Goal: Contribute content: Contribute content

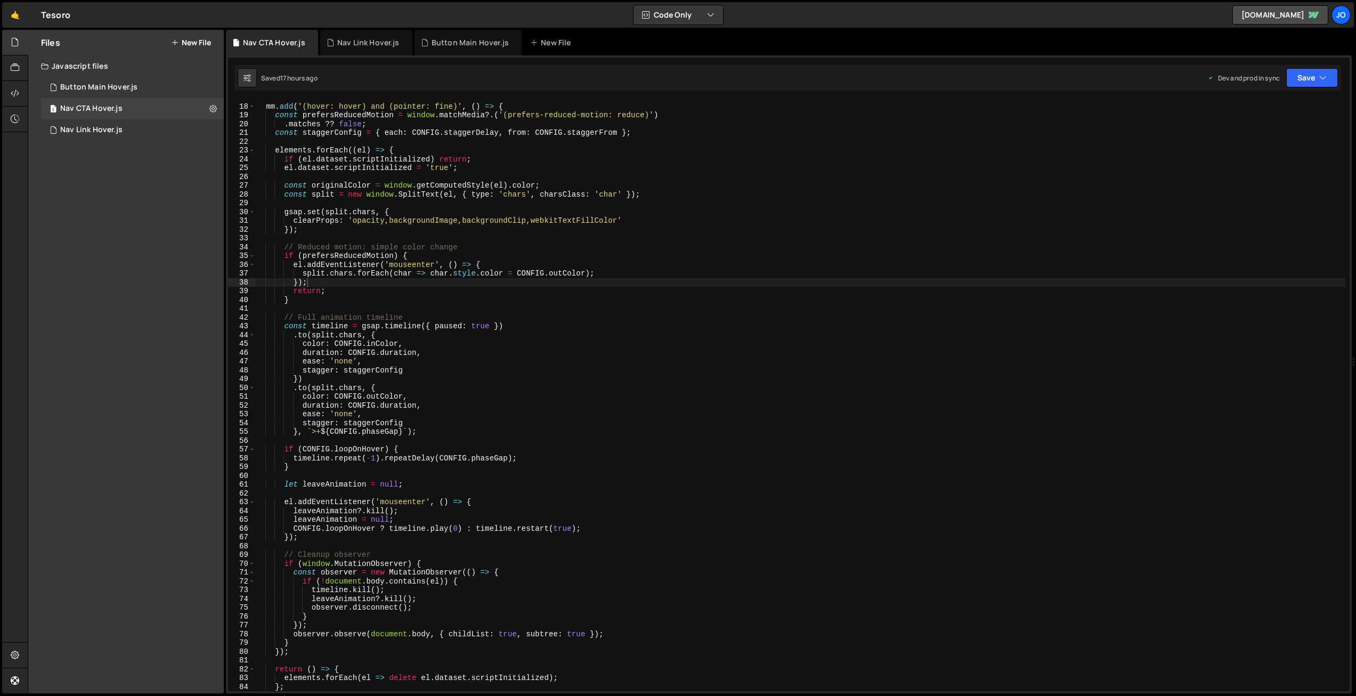
scroll to position [147, 0]
click at [194, 39] on button "New File" at bounding box center [191, 42] width 40 height 9
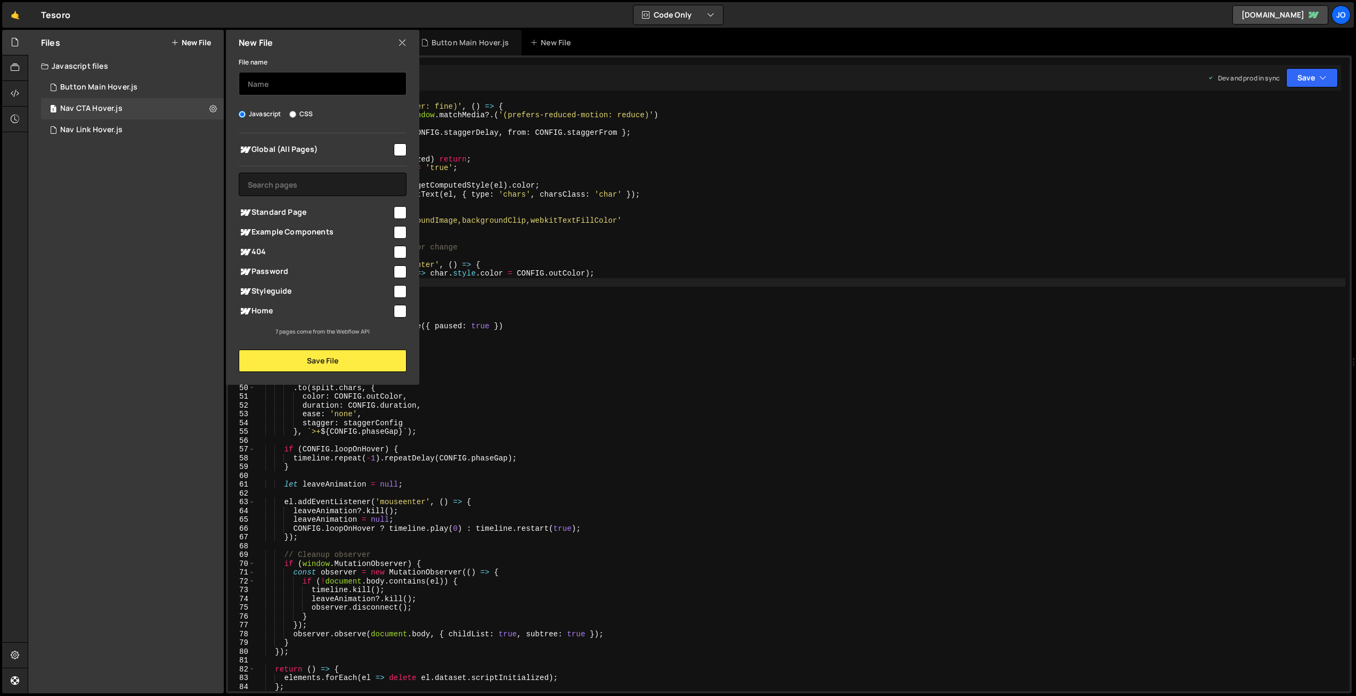
click at [275, 86] on input "text" at bounding box center [323, 83] width 168 height 23
type input "Nav Menu"
click at [399, 151] on input "checkbox" at bounding box center [400, 149] width 13 height 13
checkbox input "true"
click at [319, 361] on button "Save File" at bounding box center [323, 361] width 168 height 22
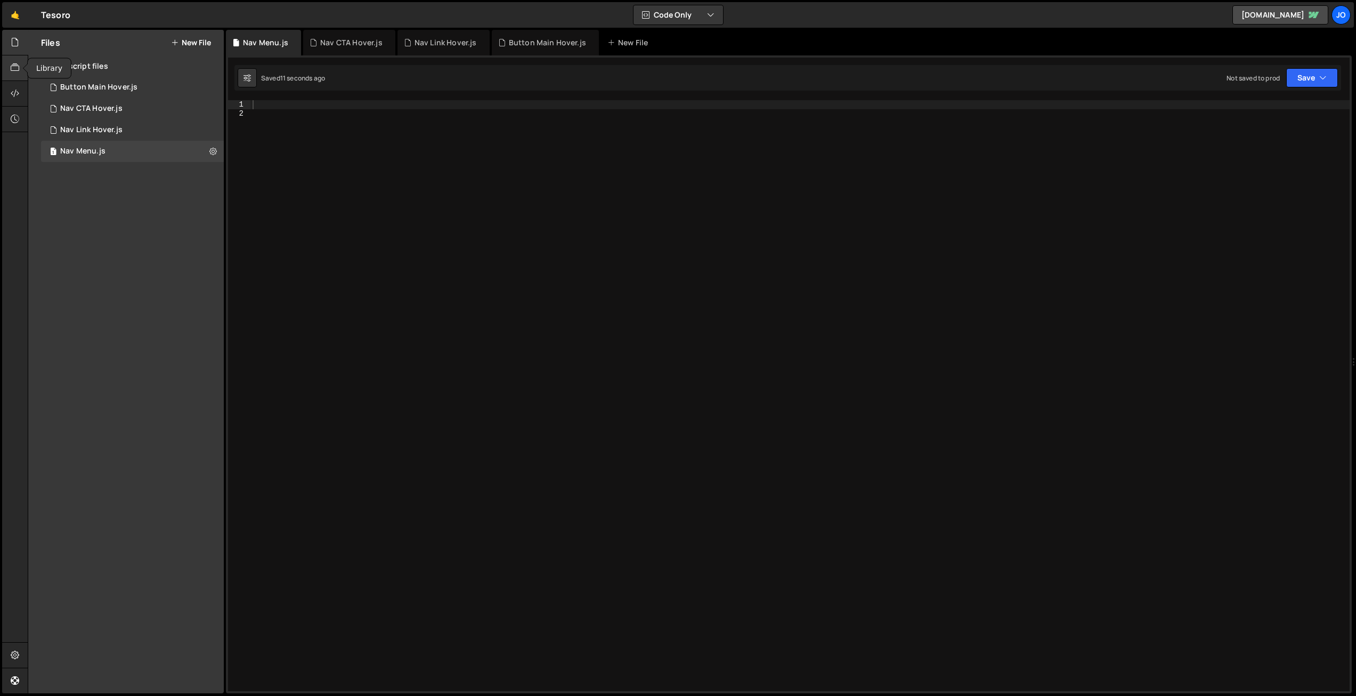
click at [19, 70] on icon at bounding box center [15, 68] width 9 height 12
click at [212, 150] on icon at bounding box center [212, 151] width 7 height 10
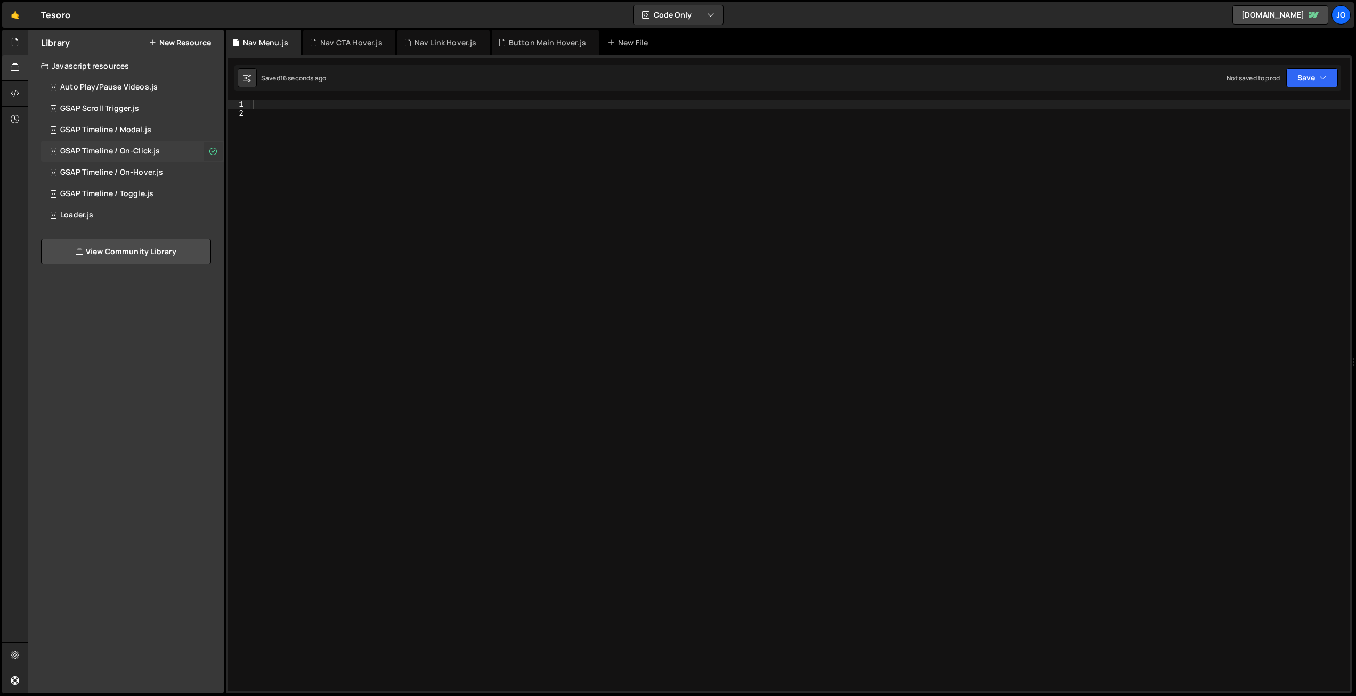
click at [284, 107] on div at bounding box center [799, 404] width 1099 height 609
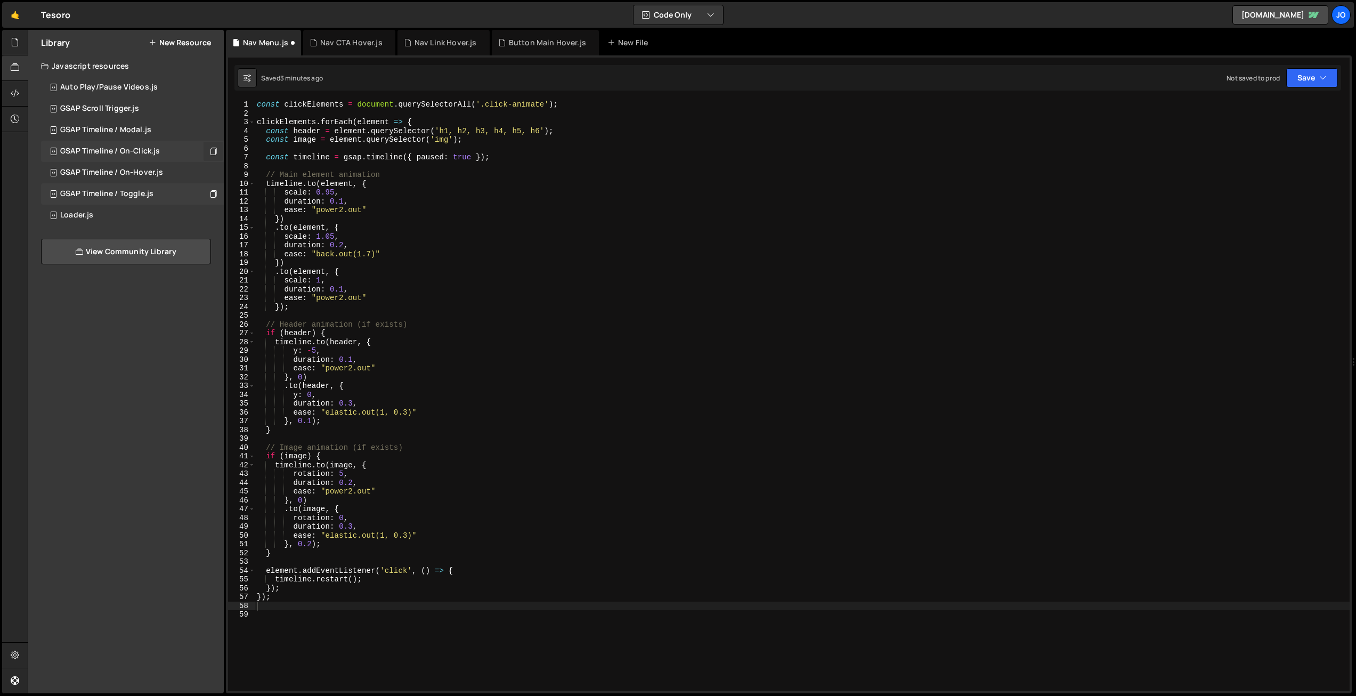
click at [169, 195] on div "GSAP Timeline / Toggle.js 0" at bounding box center [132, 193] width 183 height 21
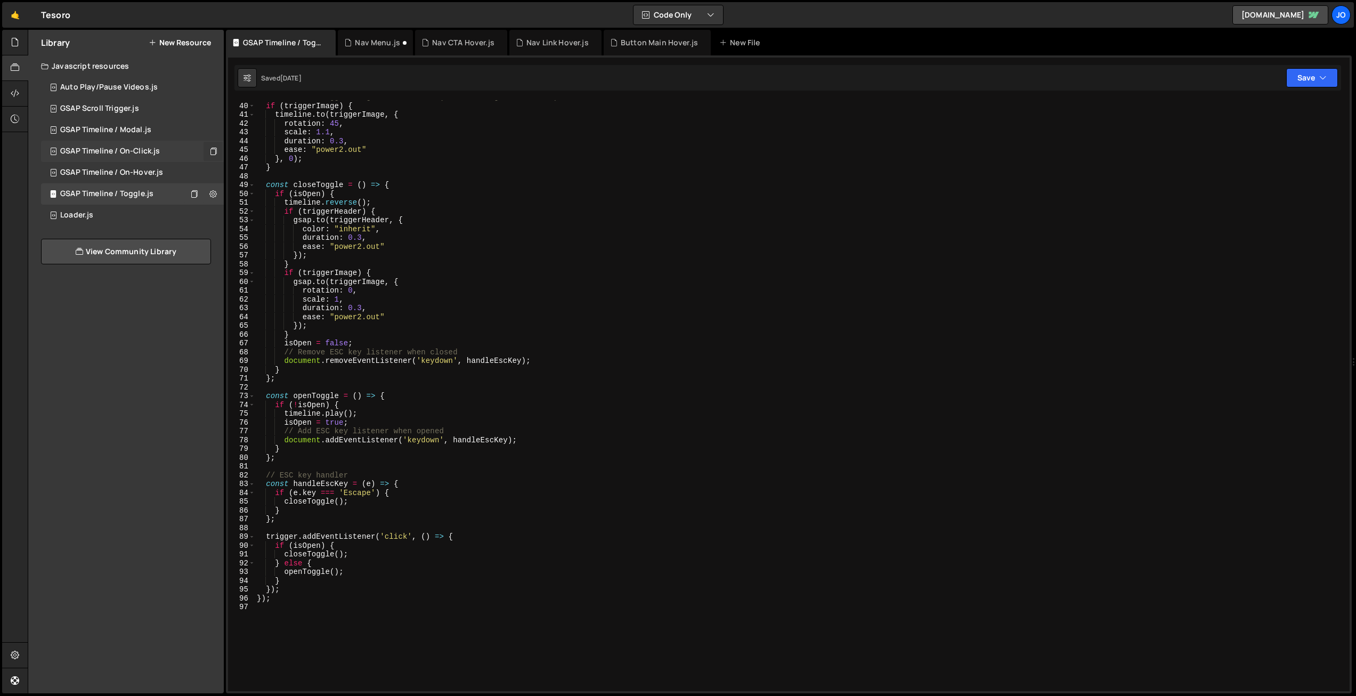
scroll to position [345, 0]
click at [158, 132] on div "GSAP Timeline / Modal.js 0" at bounding box center [132, 129] width 183 height 21
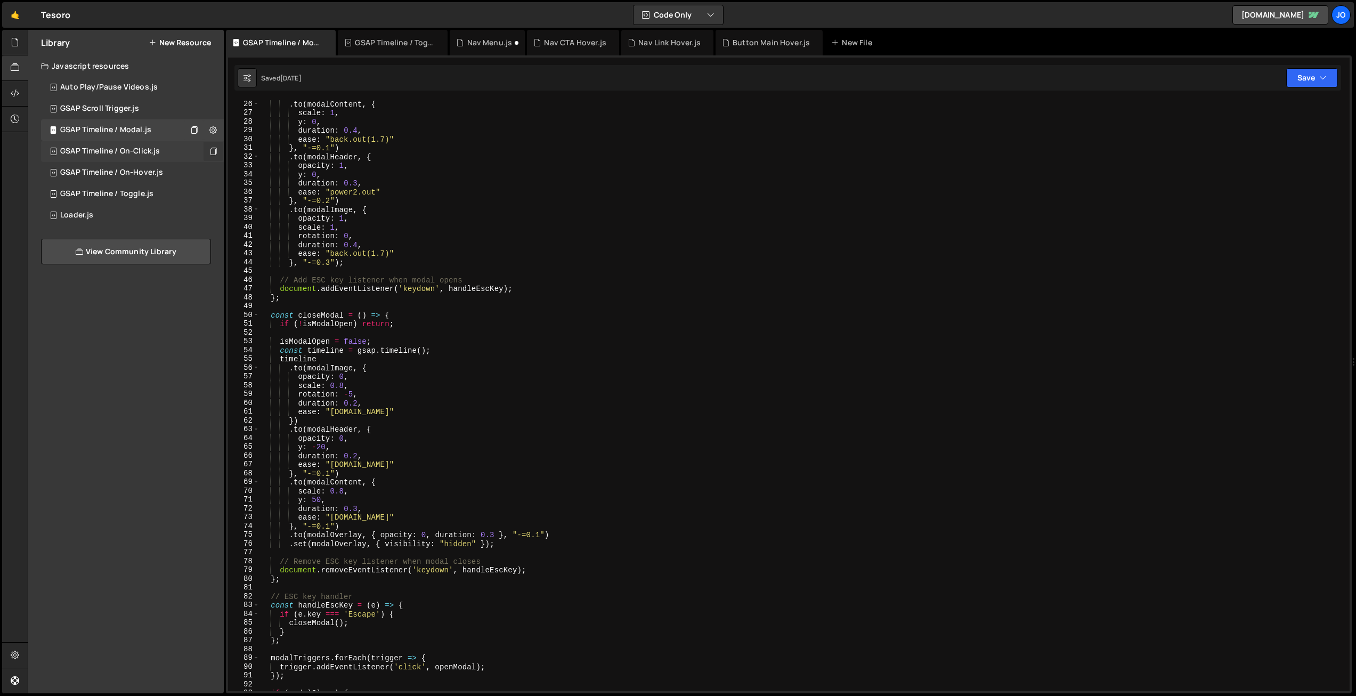
scroll to position [153, 0]
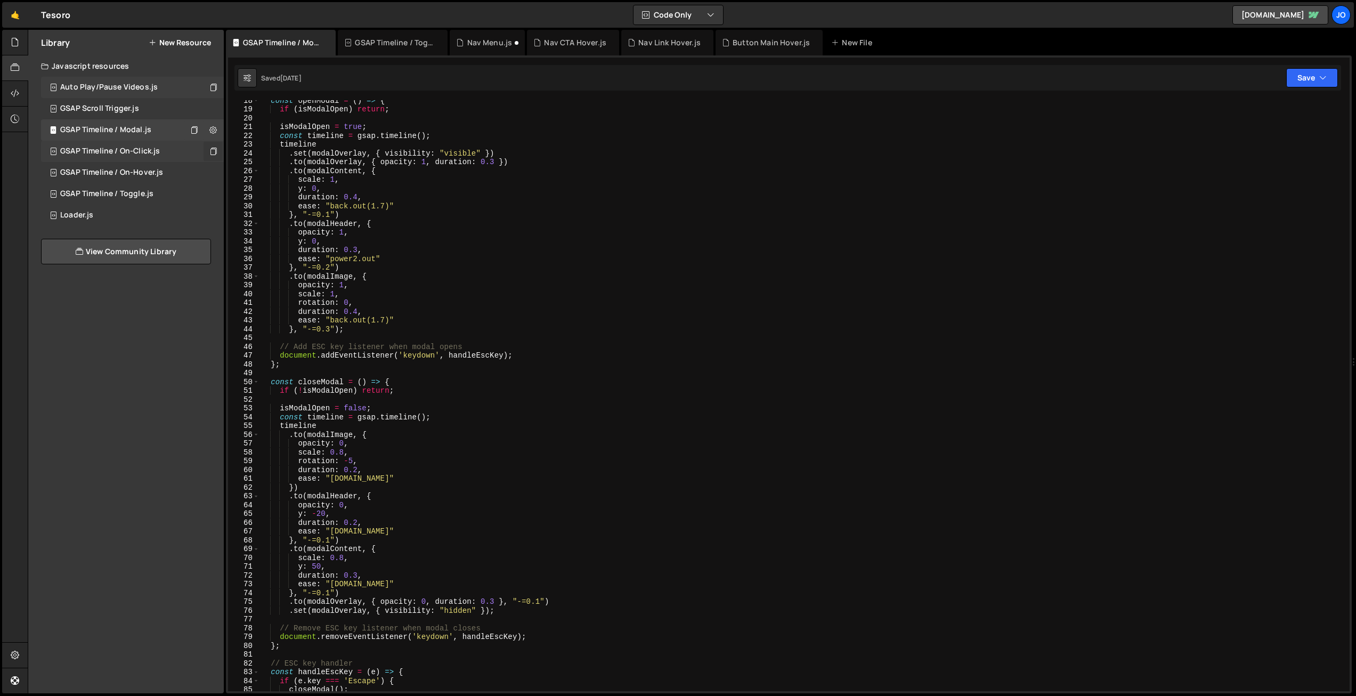
click at [161, 85] on div "Auto Play/Pause Videos.js 0" at bounding box center [132, 87] width 183 height 21
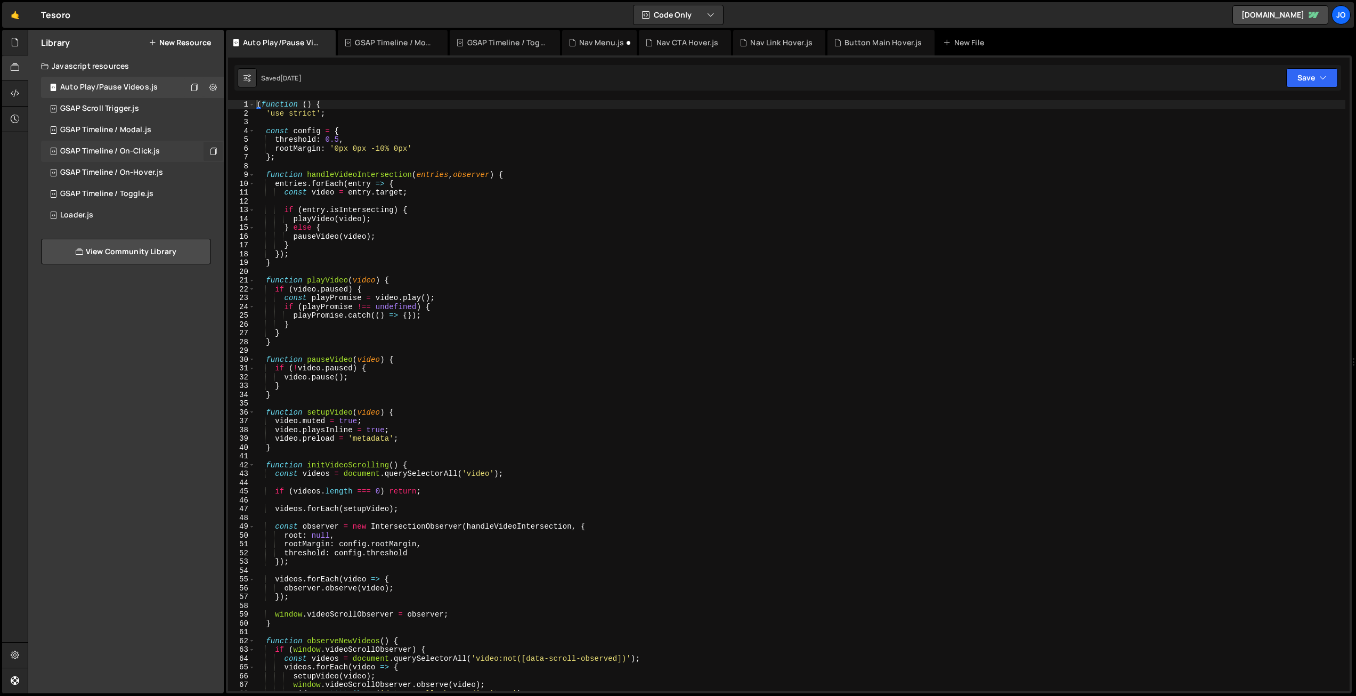
scroll to position [0, 0]
click at [112, 105] on div "GSAP Scroll Trigger.js" at bounding box center [99, 109] width 79 height 10
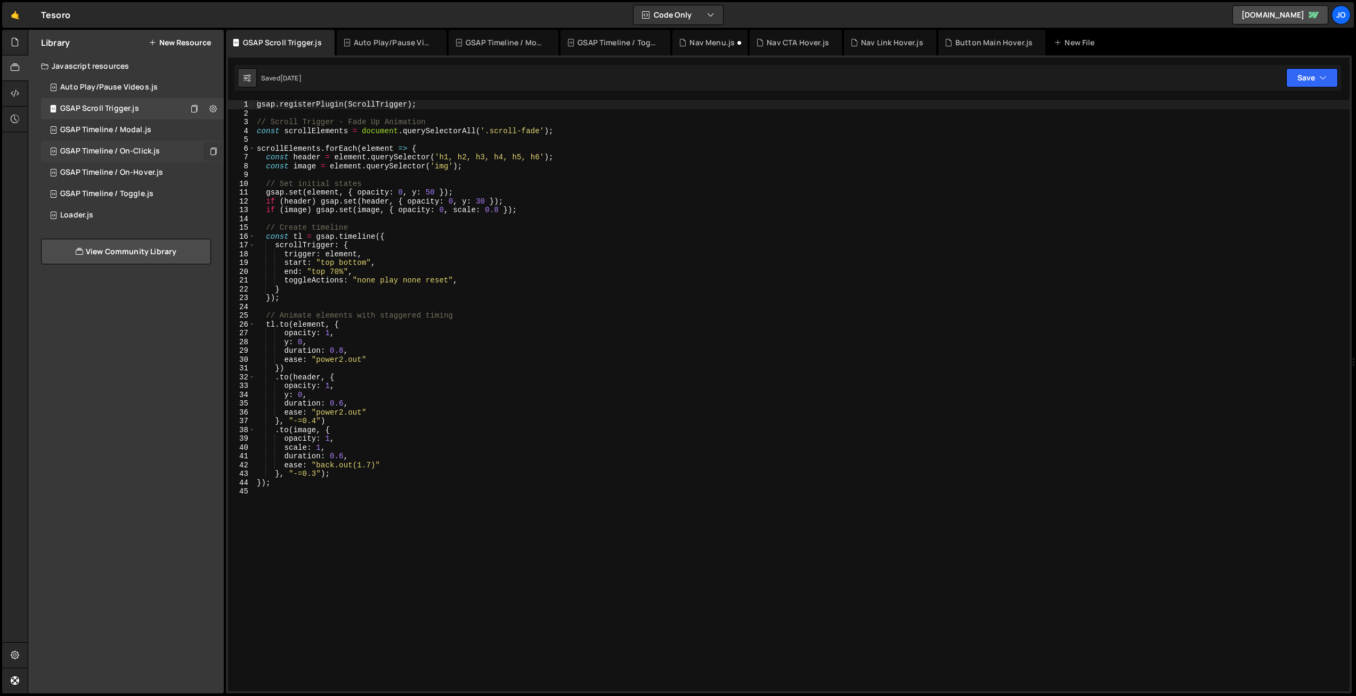
click at [139, 151] on div "GSAP Timeline / On-Click.js" at bounding box center [110, 152] width 100 height 10
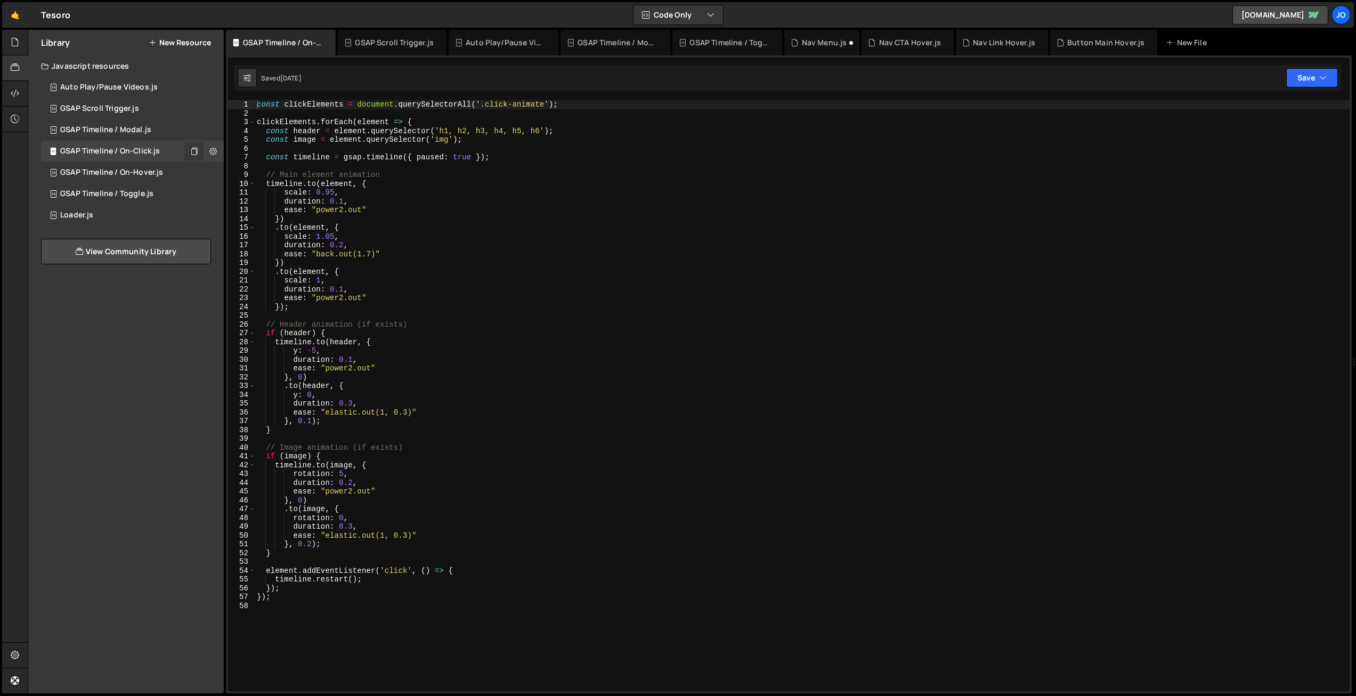
click at [333, 158] on div "const clickElements = document . querySelectorAll ( '.click-animate' ) ; clickE…" at bounding box center [802, 404] width 1095 height 609
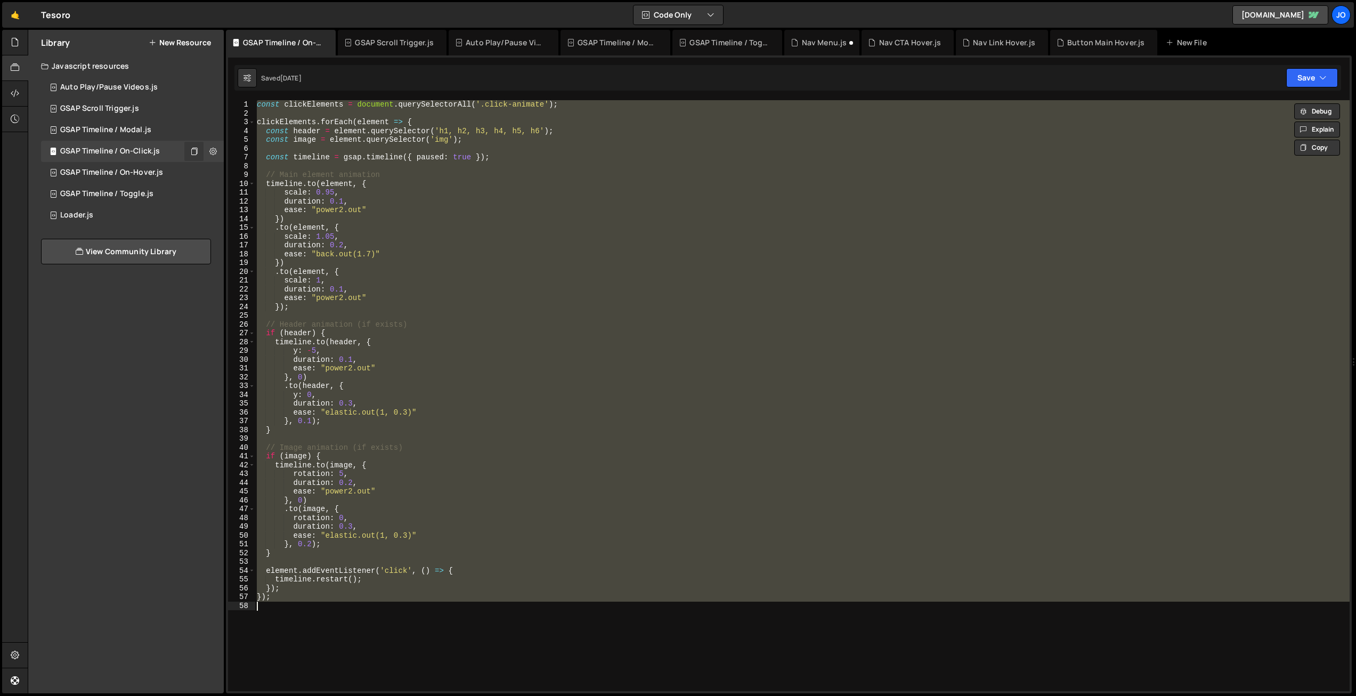
paste textarea "*/"
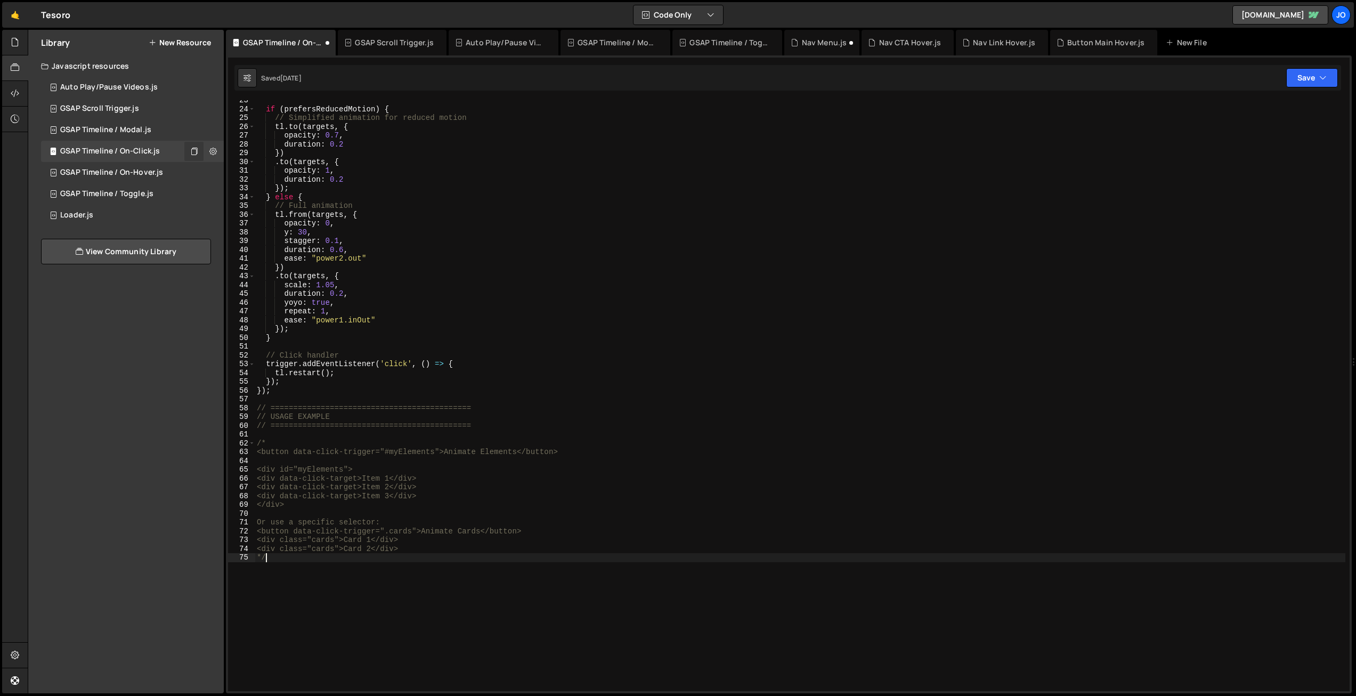
scroll to position [198, 0]
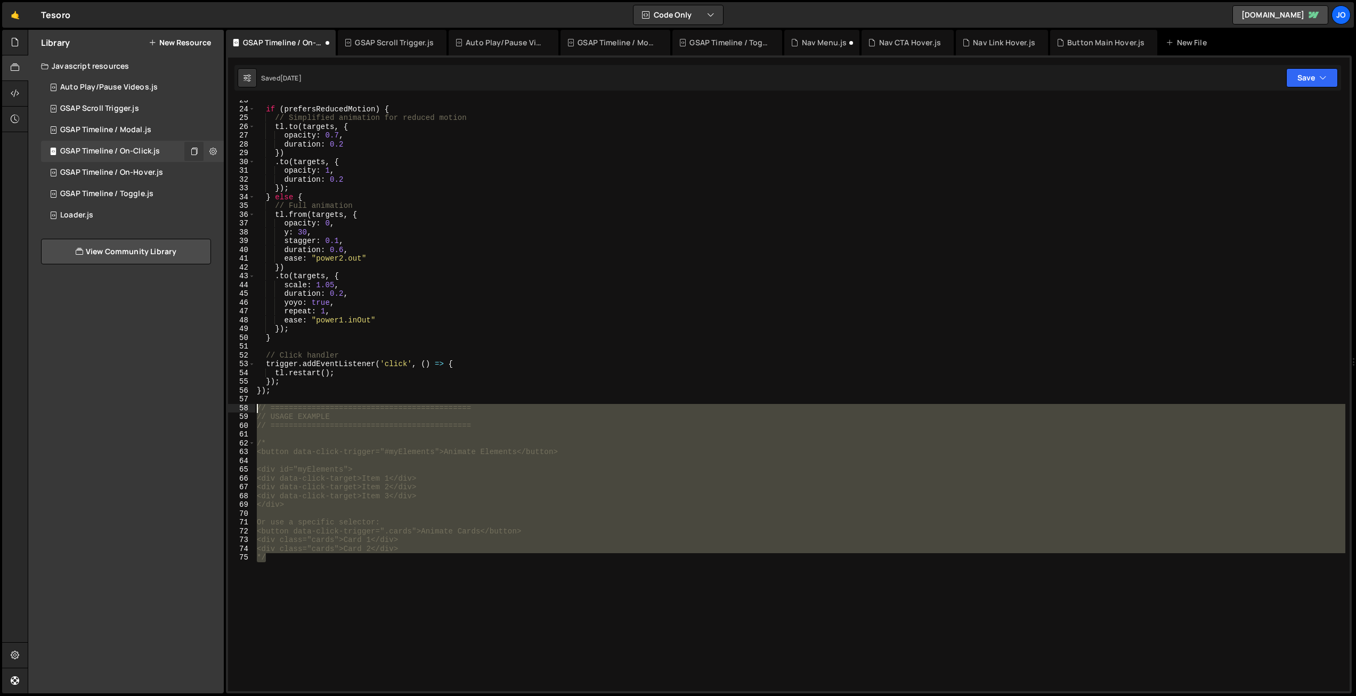
drag, startPoint x: 278, startPoint y: 561, endPoint x: 248, endPoint y: 414, distance: 150.1
click at [246, 409] on div "*/ 23 24 25 26 27 28 29 30 31 32 33 34 35 36 37 38 39 40 41 42 43 44 45 46 47 4…" at bounding box center [789, 395] width 1122 height 591
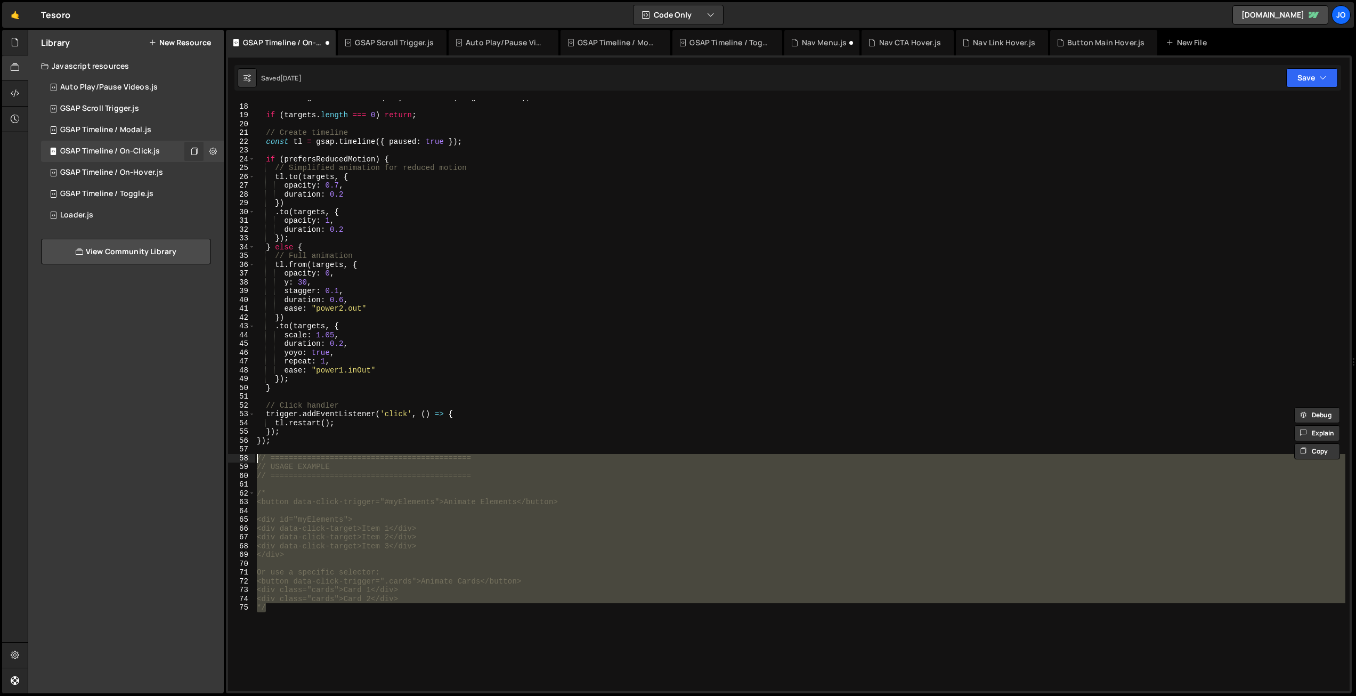
scroll to position [148, 0]
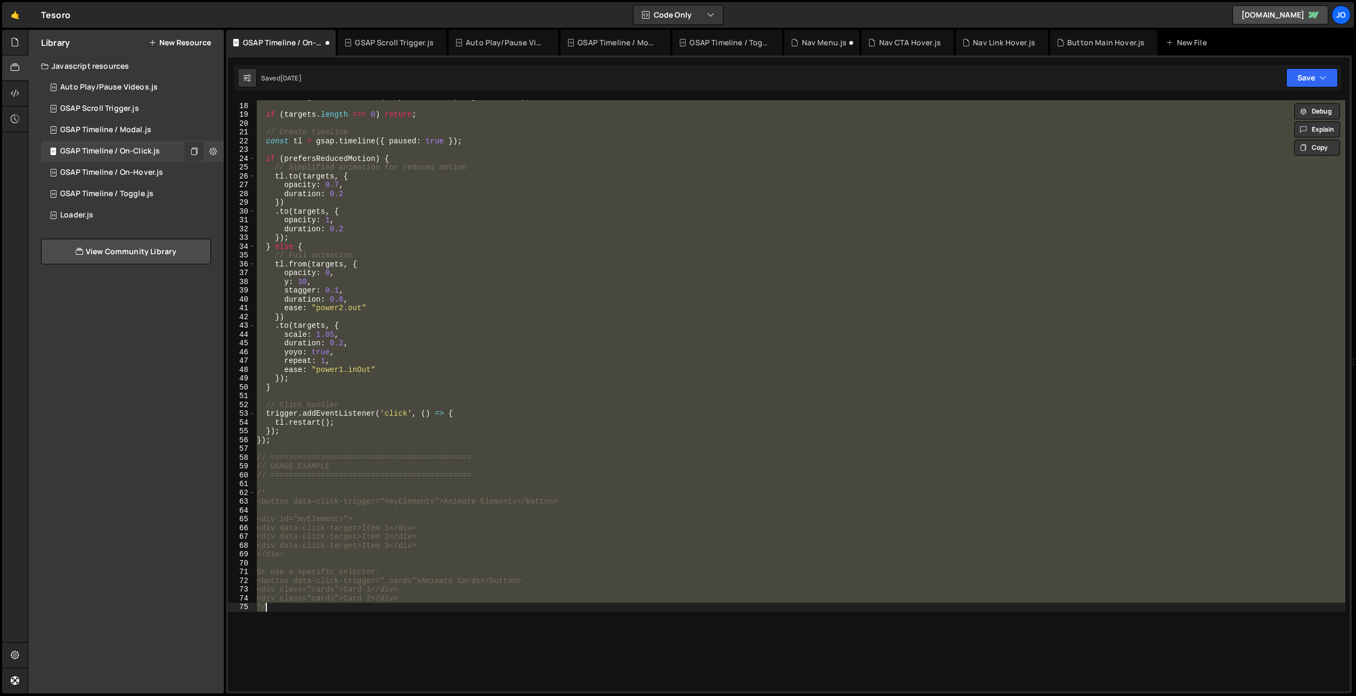
click at [374, 437] on div "const targets = document . querySelectorAll ( targetSelector ) ; if ( targets .…" at bounding box center [800, 395] width 1091 height 591
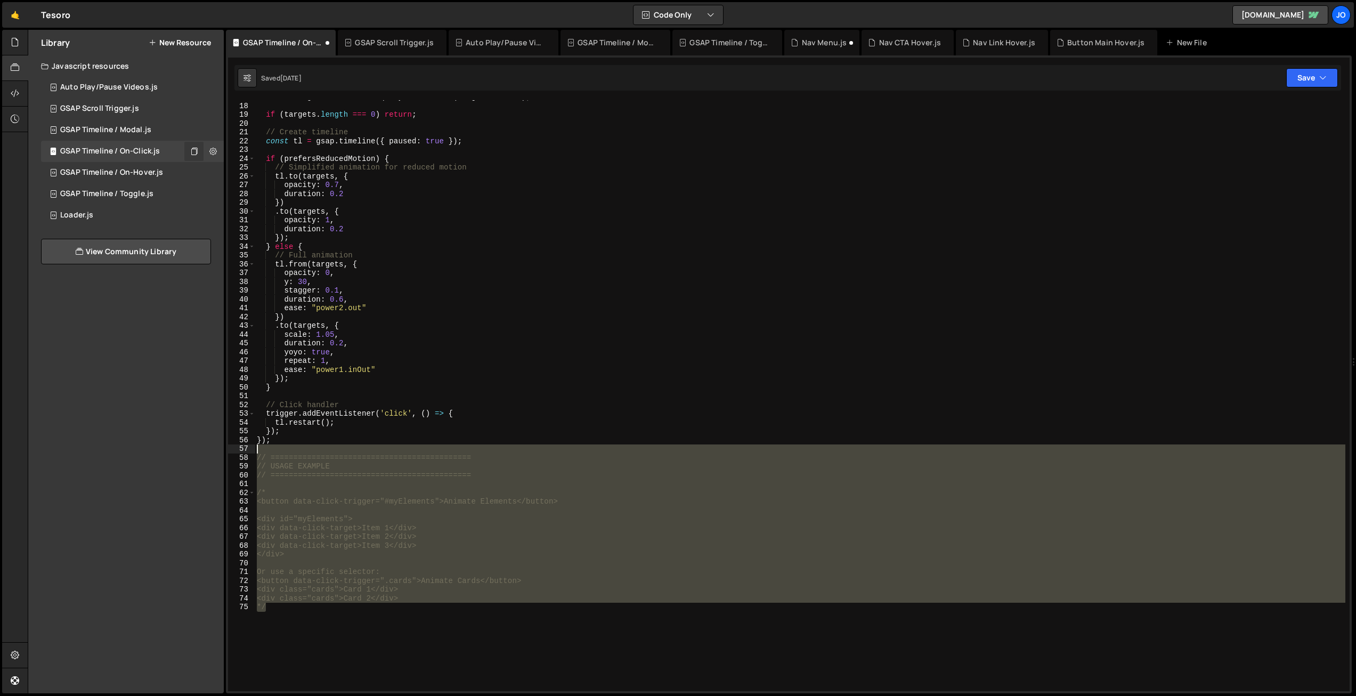
drag, startPoint x: 283, startPoint y: 615, endPoint x: 223, endPoint y: 453, distance: 173.0
click at [218, 450] on div "Files New File Javascript files 1 Button Main Hover.js 0 1 Nav CTA Hover.js 0 1…" at bounding box center [692, 362] width 1328 height 664
type textarea "// ============================================"
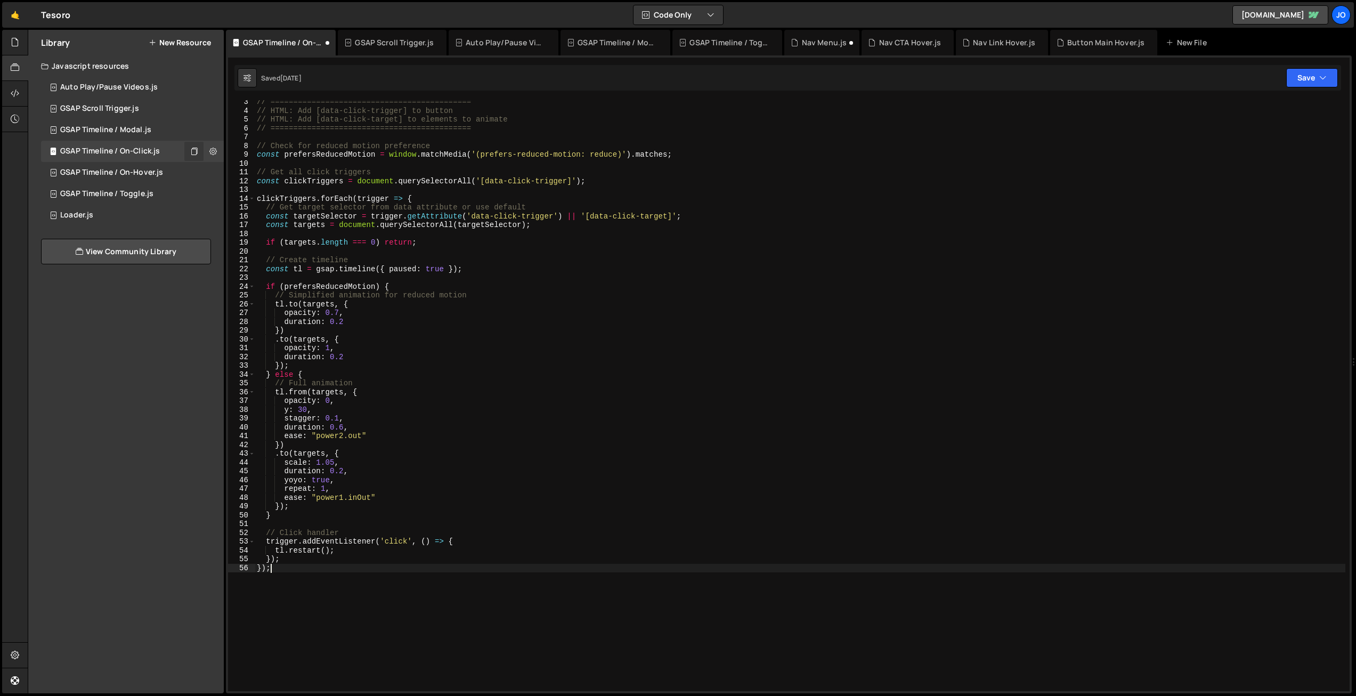
scroll to position [0, 0]
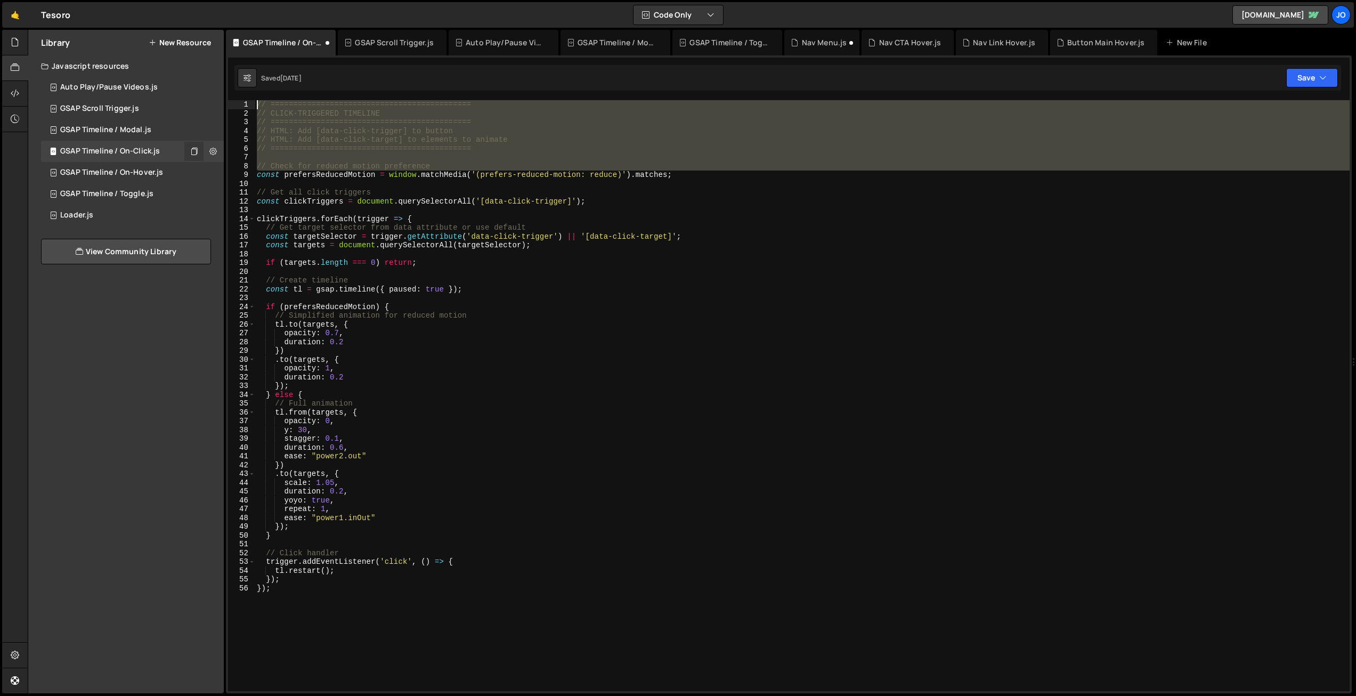
drag, startPoint x: 255, startPoint y: 173, endPoint x: 238, endPoint y: 138, distance: 38.6
click at [238, 138] on div "}); 1 2 3 4 5 6 7 8 9 10 11 12 13 14 15 16 17 18 19 20 21 22 23 24 25 26 27 28 …" at bounding box center [789, 395] width 1122 height 591
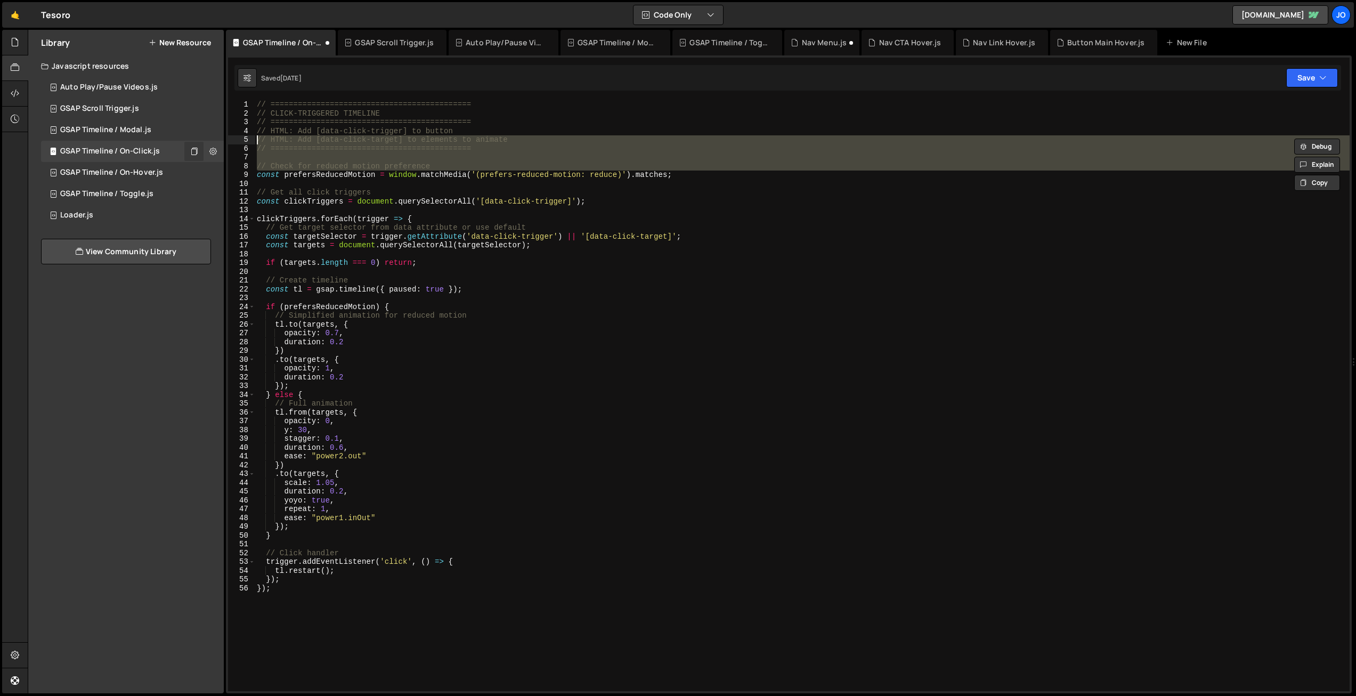
click at [273, 151] on div "// ============================================ // CLICK-TRIGGERED TIMELINE // …" at bounding box center [802, 395] width 1095 height 591
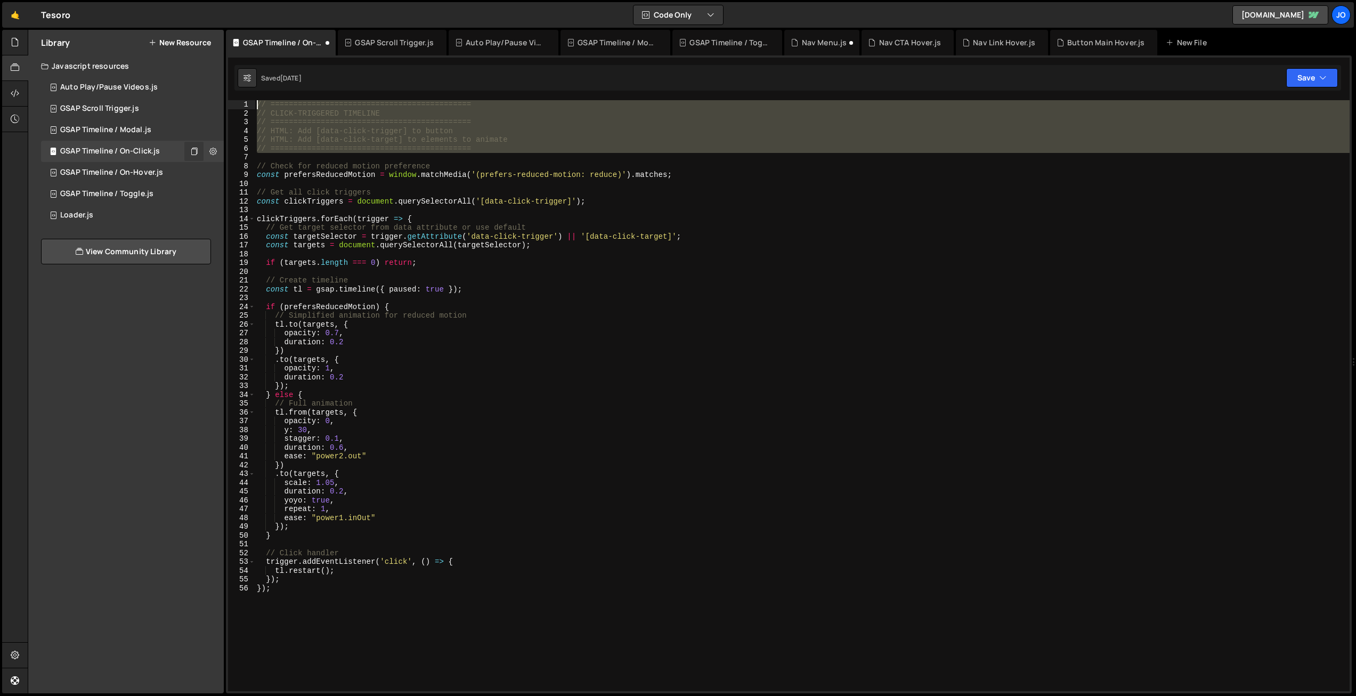
drag, startPoint x: 259, startPoint y: 160, endPoint x: 224, endPoint y: 81, distance: 86.8
click at [224, 81] on div "Files New File Javascript files 1 Button Main Hover.js 0 1 Nav CTA Hover.js 0 1…" at bounding box center [692, 362] width 1328 height 664
type textarea "// ============================================ // CLICK-TRIGGERED TIMELINE"
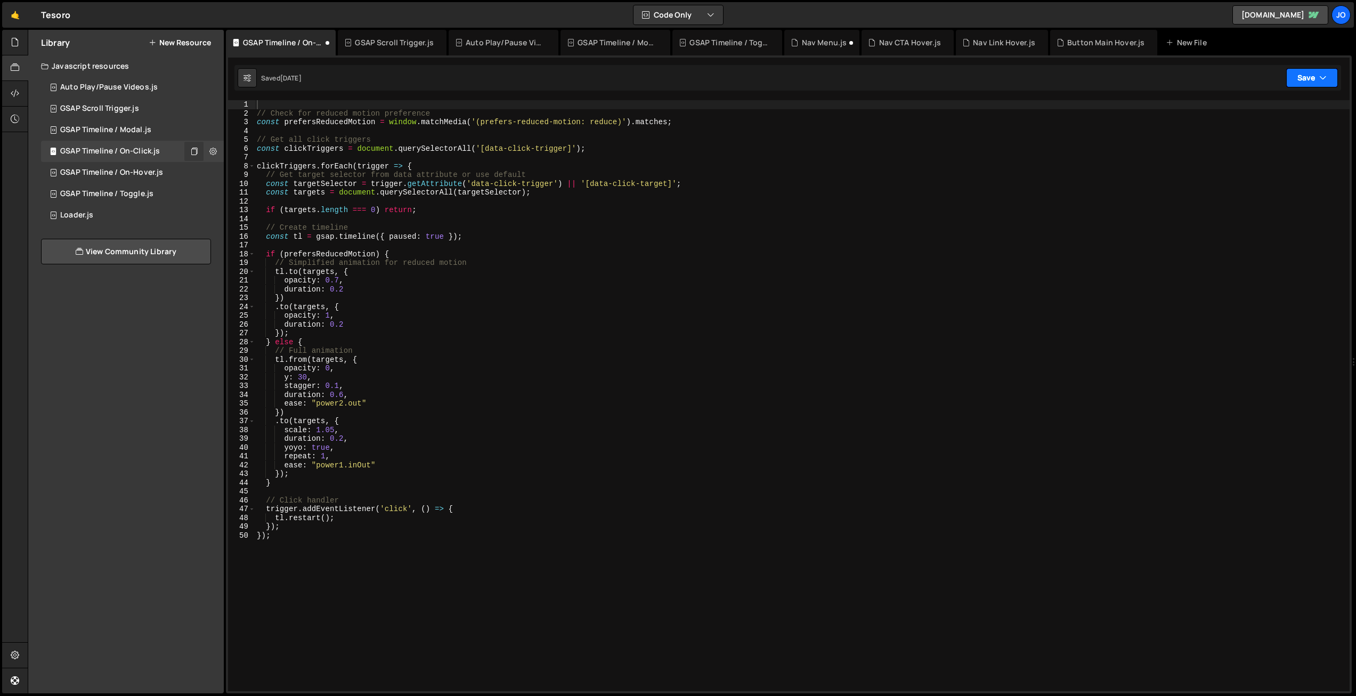
click at [1329, 78] on button "Save" at bounding box center [1312, 77] width 52 height 19
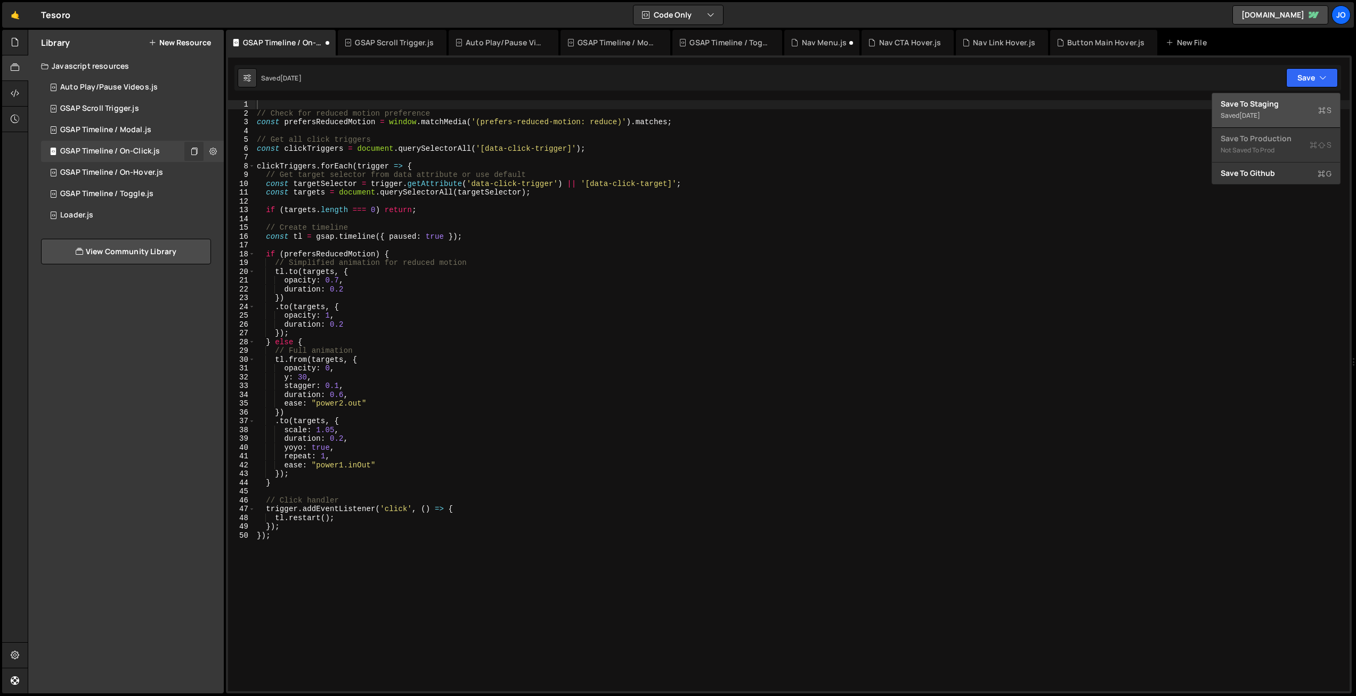
click at [1278, 106] on div "Save to Staging S" at bounding box center [1276, 104] width 111 height 11
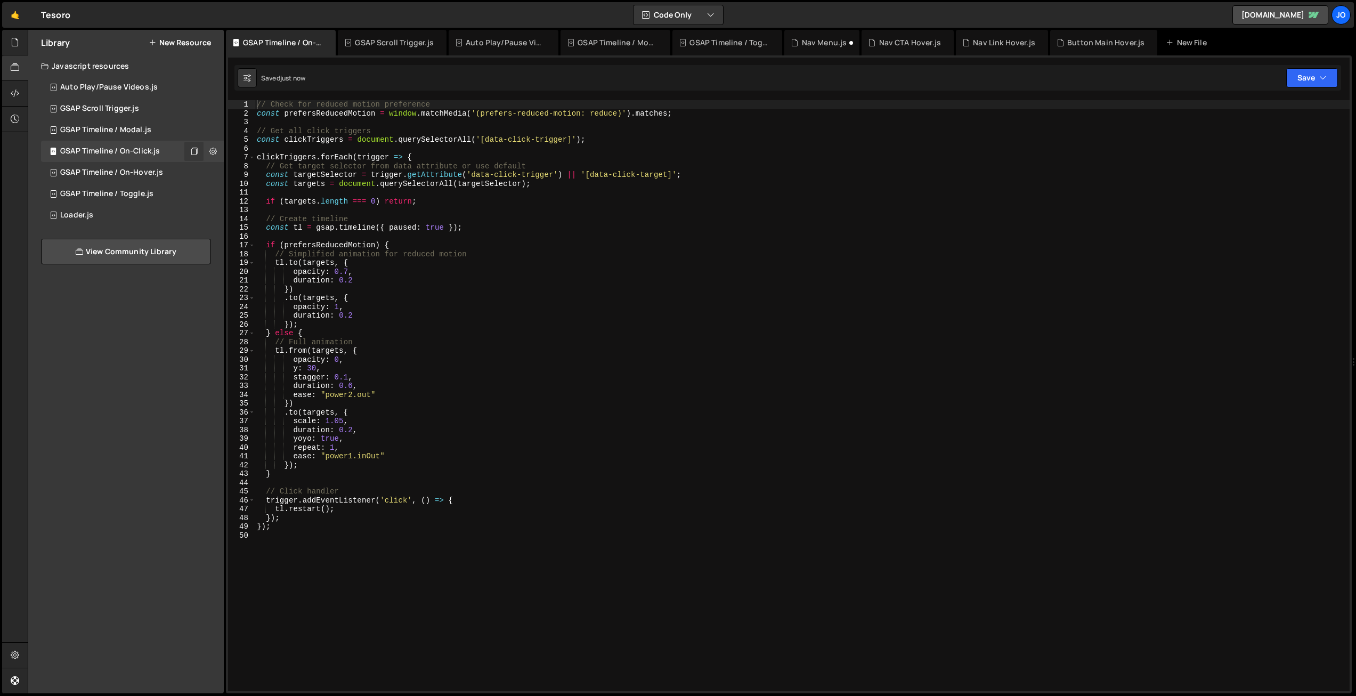
type textarea "opacity: 1,"
click at [522, 309] on div "// Check for reduced motion preference const prefersReducedMotion = window . ma…" at bounding box center [802, 404] width 1095 height 609
click at [173, 173] on div "GSAP Timeline / On-Hover.js 0" at bounding box center [132, 172] width 183 height 21
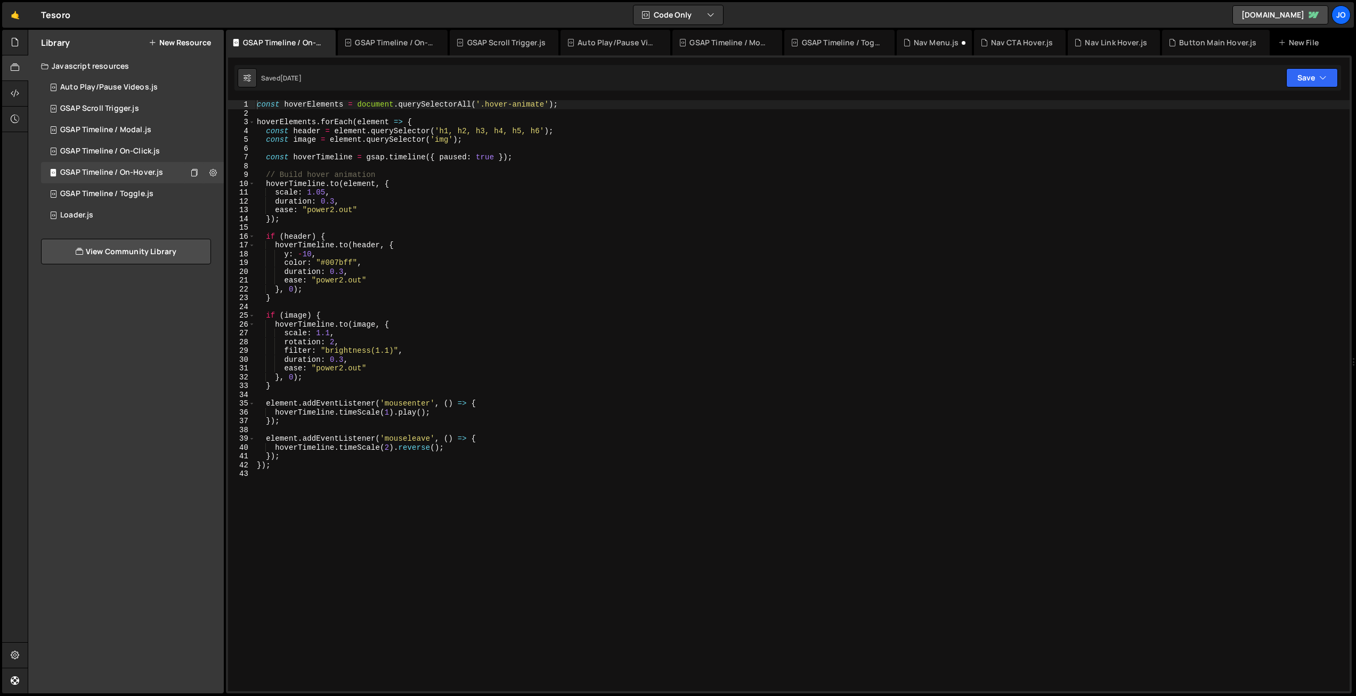
click at [510, 178] on div "const hoverElements = document . querySelectorAll ( '.hover-animate' ) ; hoverE…" at bounding box center [802, 404] width 1095 height 609
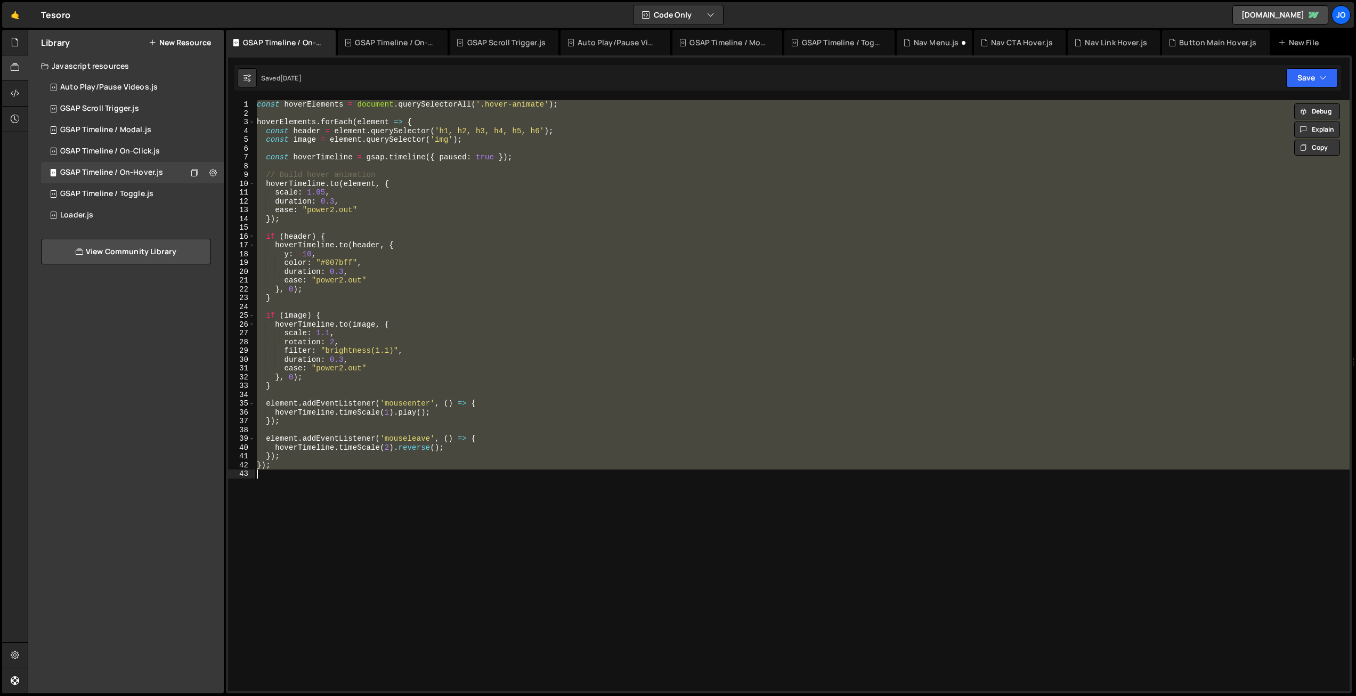
paste textarea "*/"
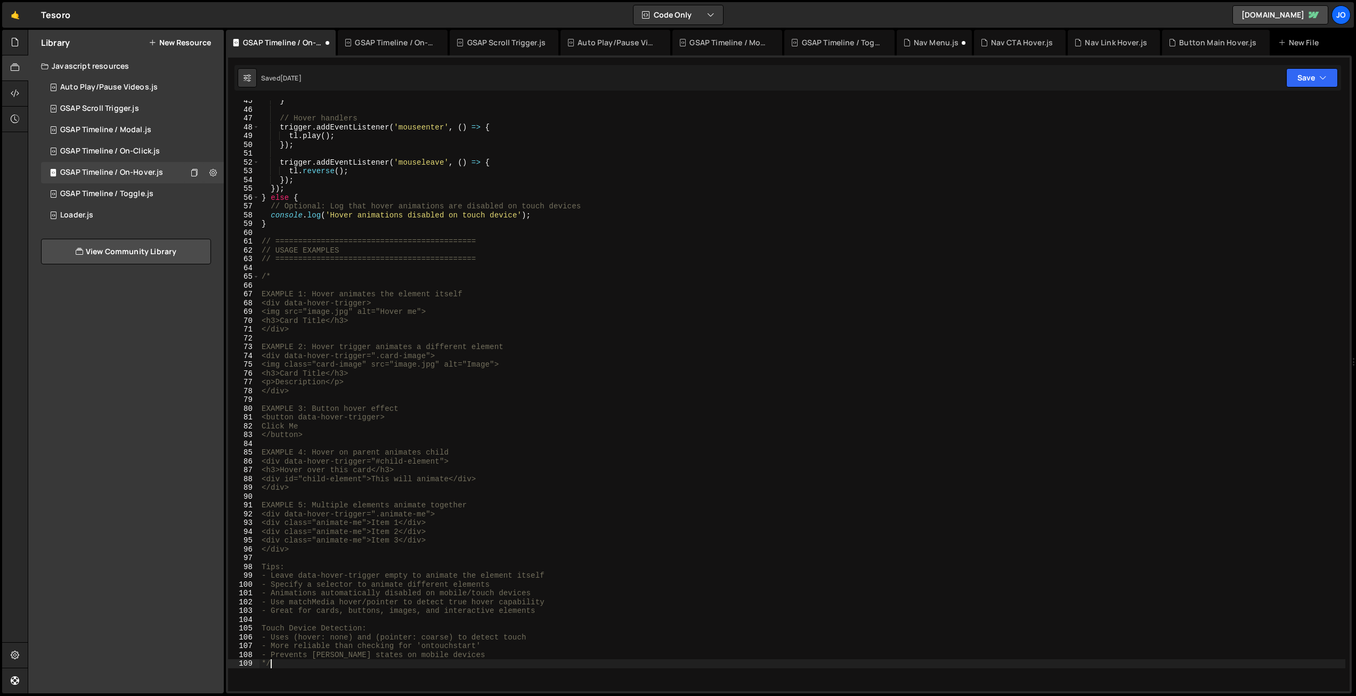
scroll to position [409, 0]
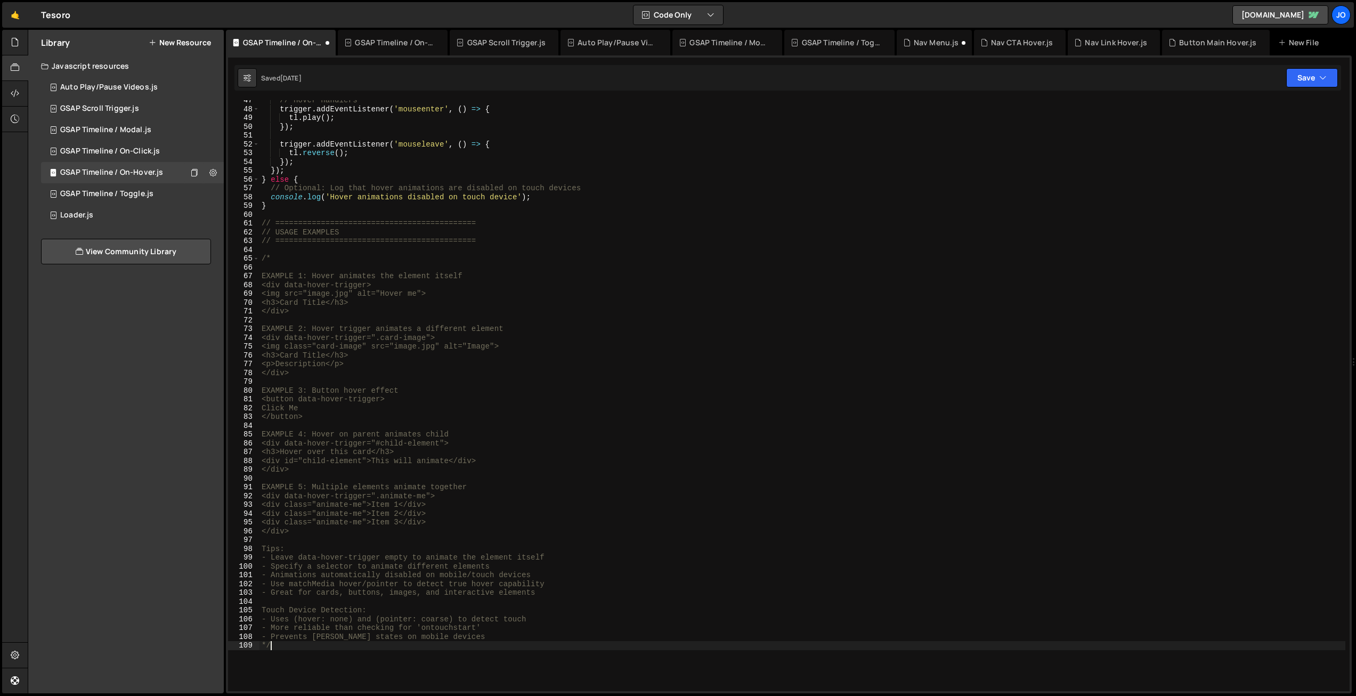
click at [259, 215] on div "*/ 47 48 49 50 51 52 53 54 55 56 57 58 59 60 61 62 63 64 65 66 67 68 69 70 71 7…" at bounding box center [789, 395] width 1122 height 591
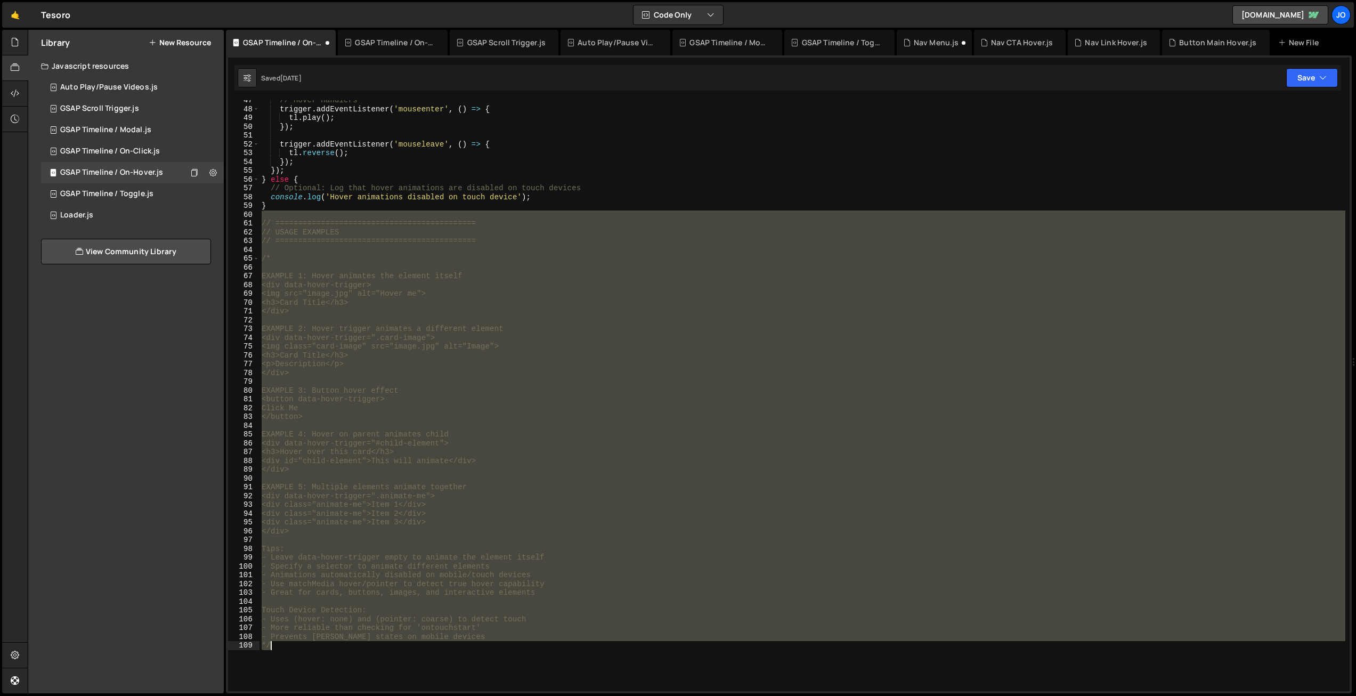
drag, startPoint x: 260, startPoint y: 215, endPoint x: 558, endPoint y: 663, distance: 537.9
click at [558, 663] on div "// Hover handlers trigger . addEventListener ( 'mouseenter' , ( ) => { tl . pla…" at bounding box center [802, 400] width 1086 height 609
type textarea "- Prevents [PERSON_NAME] states on mobile devices */"
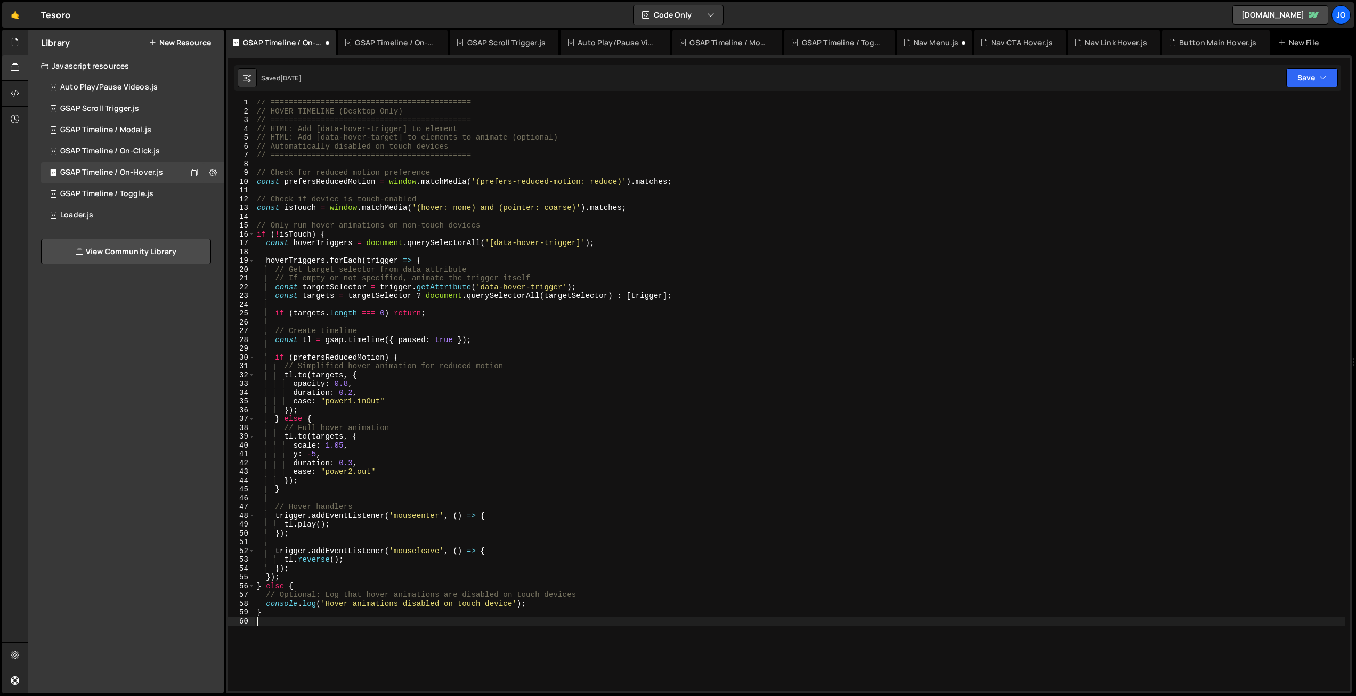
type textarea "- Prevents [PERSON_NAME] states on mobile devices */"
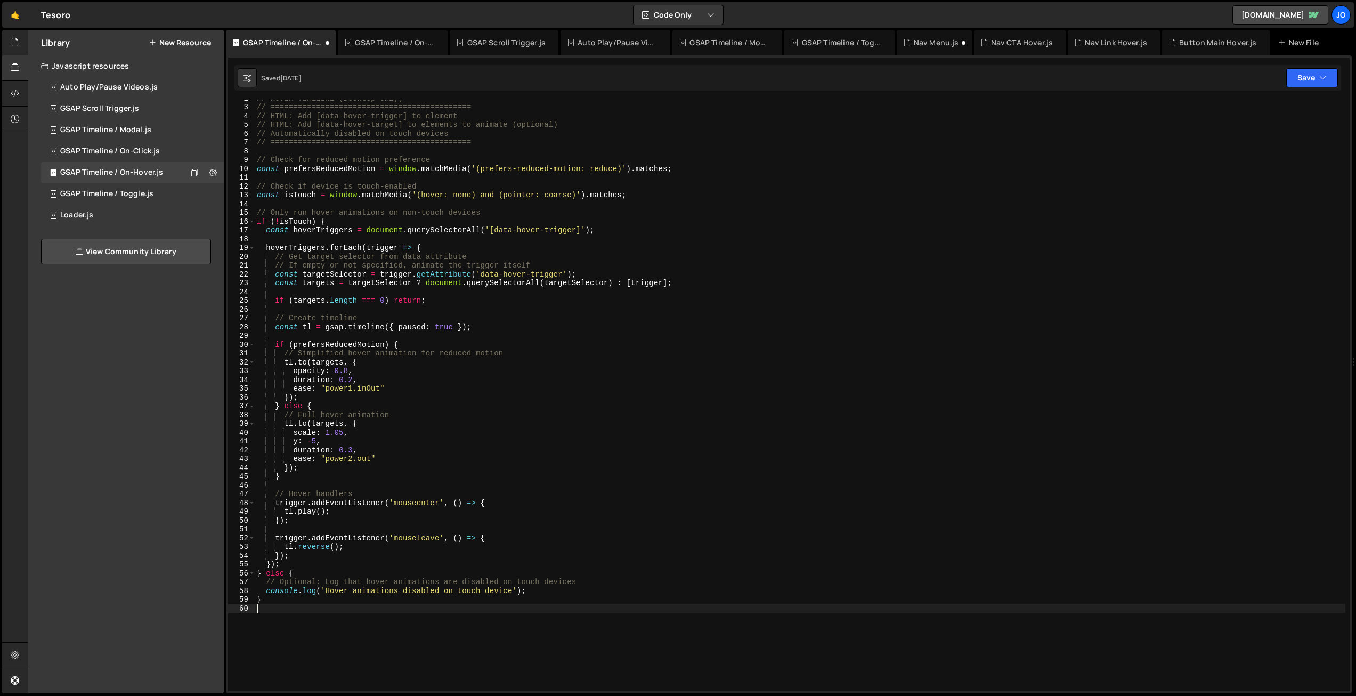
scroll to position [0, 0]
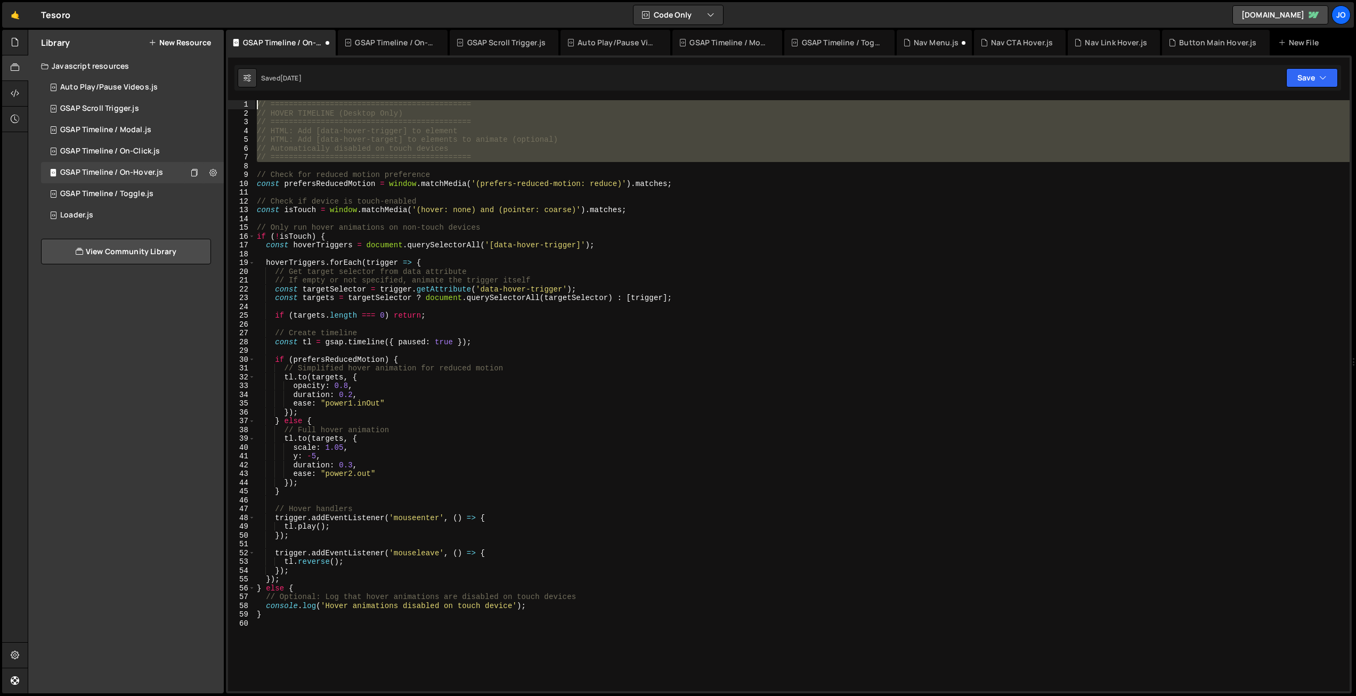
drag, startPoint x: 258, startPoint y: 166, endPoint x: 219, endPoint y: 71, distance: 102.7
click at [219, 71] on div "Files New File Javascript files 1 Button Main Hover.js 0 1 Nav CTA Hover.js 0 1…" at bounding box center [692, 362] width 1328 height 664
type textarea "// ============================================ // HOVER TIMELINE (Desktop Only)"
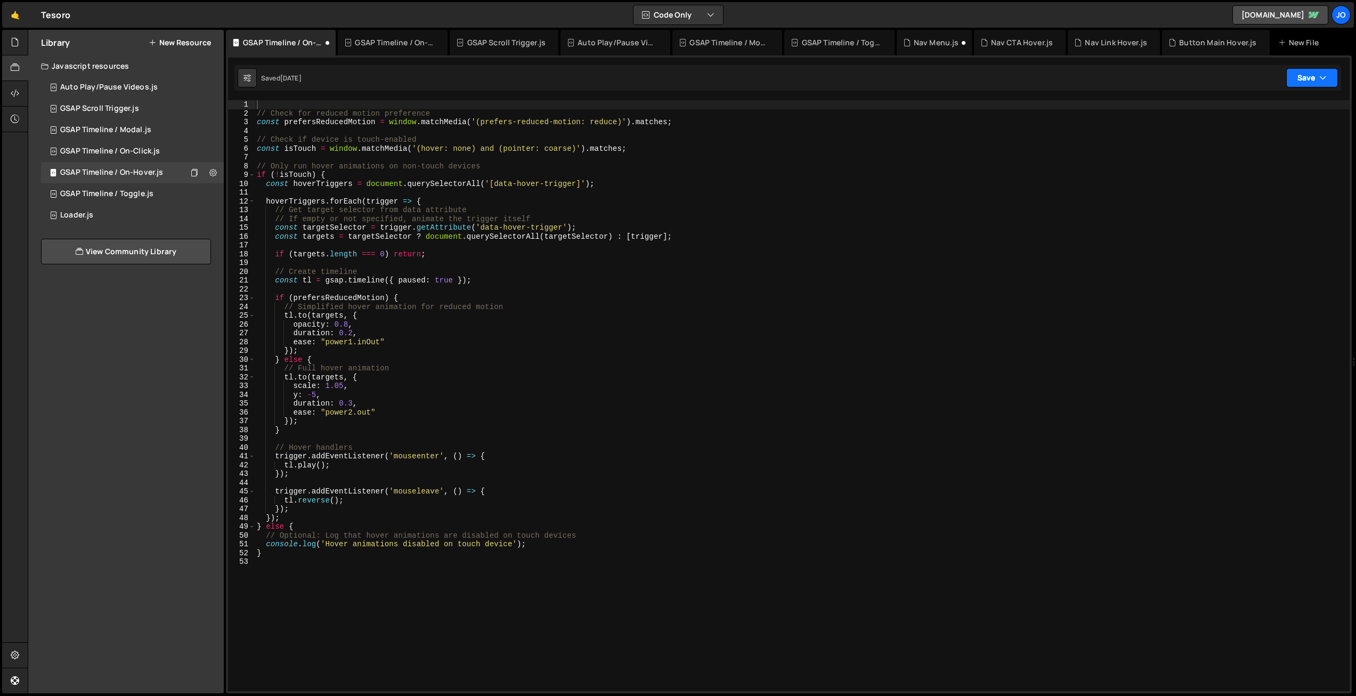
click at [1308, 80] on button "Save" at bounding box center [1312, 77] width 52 height 19
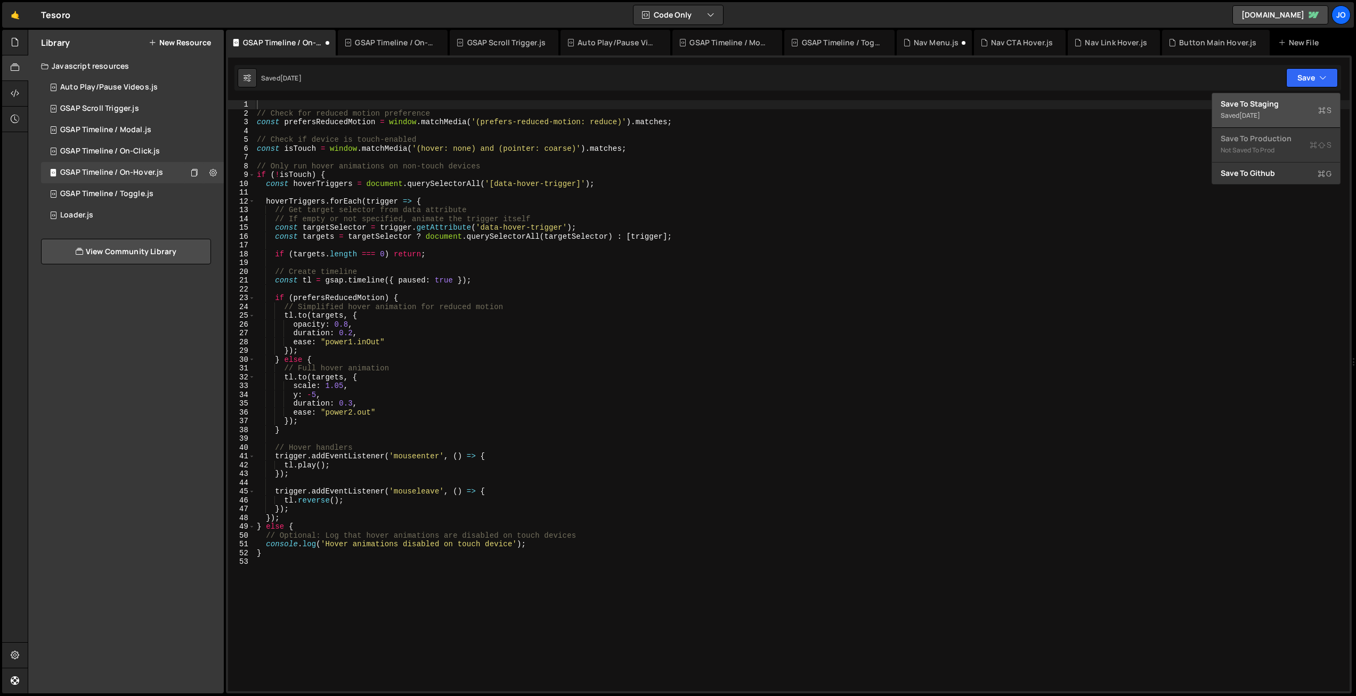
click at [1271, 106] on div "Save to Staging S" at bounding box center [1276, 104] width 111 height 11
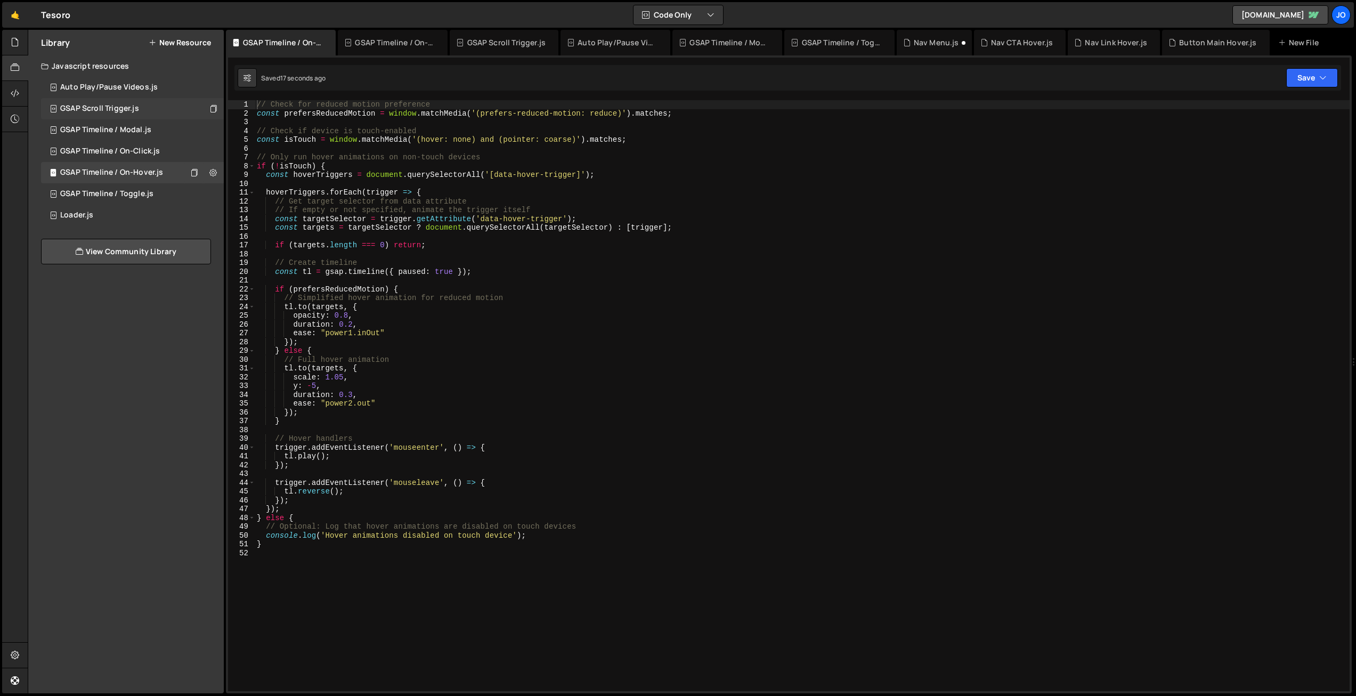
click at [115, 110] on div "GSAP Scroll Trigger.js" at bounding box center [99, 109] width 79 height 10
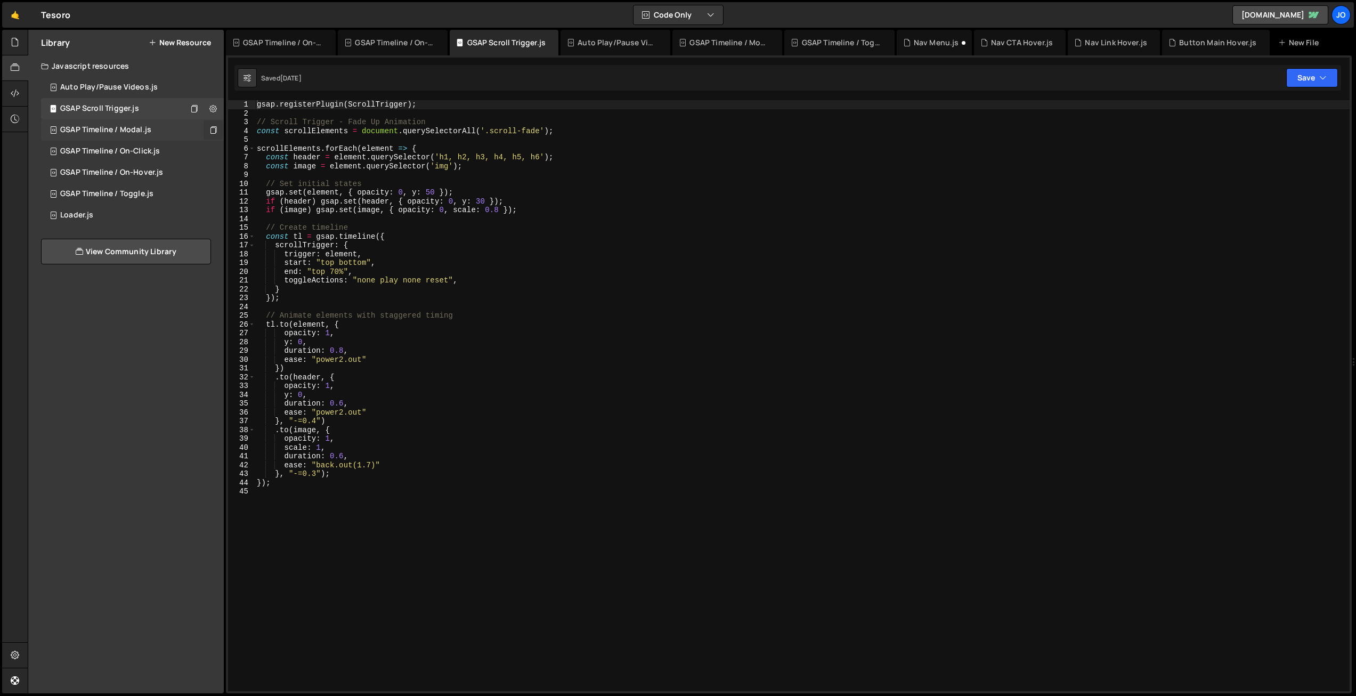
click at [210, 129] on icon at bounding box center [212, 130] width 7 height 10
drag, startPoint x: 177, startPoint y: 131, endPoint x: 200, endPoint y: 129, distance: 23.0
click at [178, 131] on div "GSAP Timeline / Modal.js 0" at bounding box center [132, 129] width 183 height 21
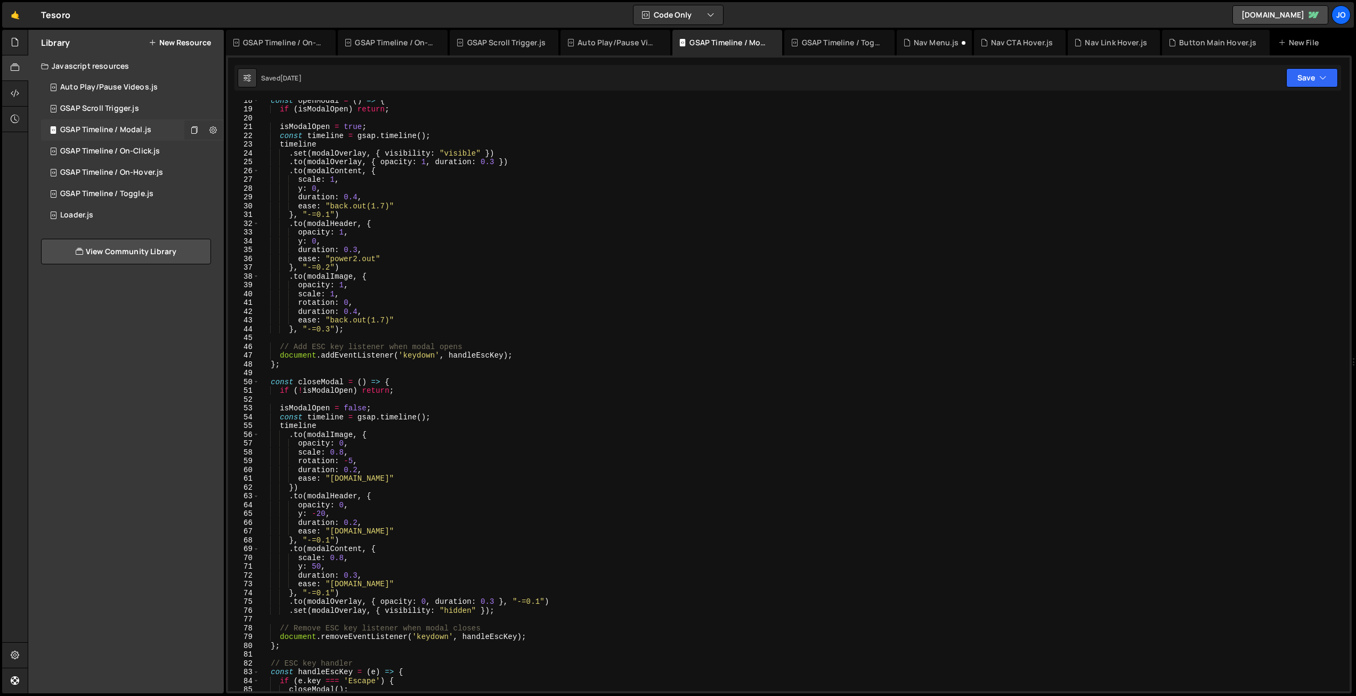
click at [212, 127] on icon at bounding box center [212, 130] width 7 height 10
click at [249, 170] on button "Delete Library" at bounding box center [278, 173] width 104 height 21
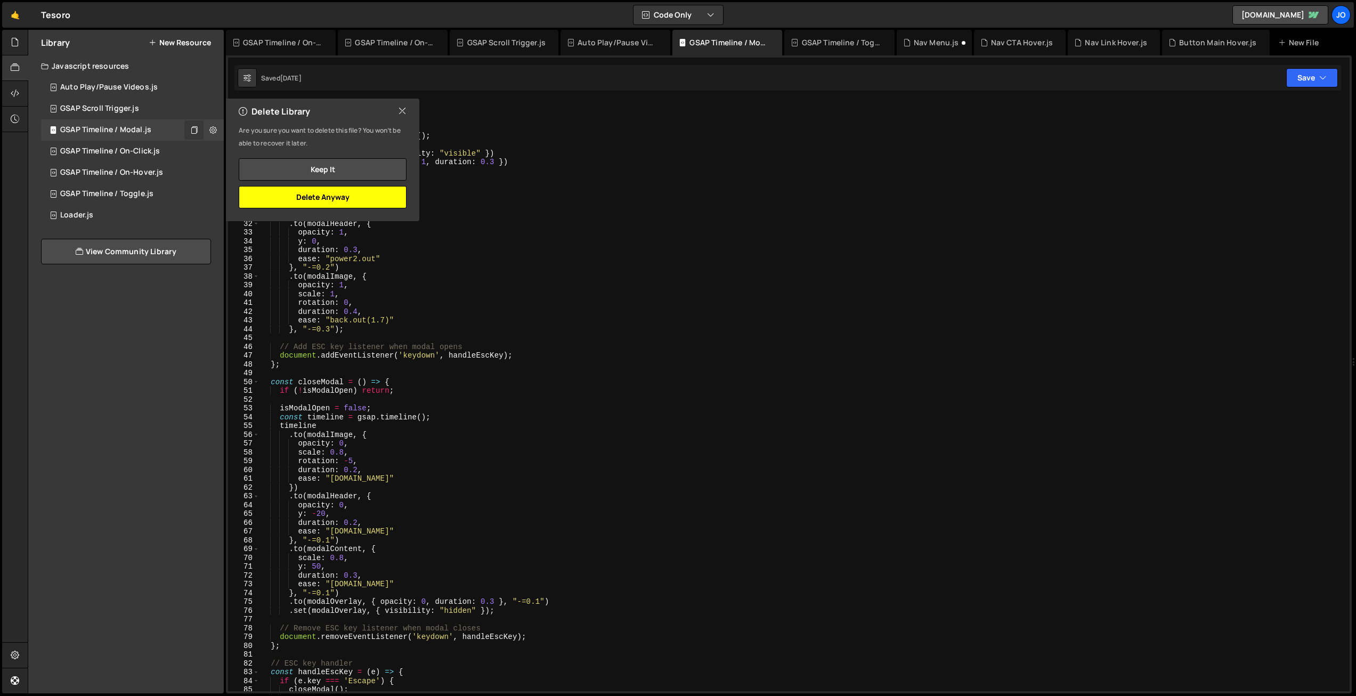
click at [326, 200] on button "Delete Anyway" at bounding box center [323, 197] width 168 height 22
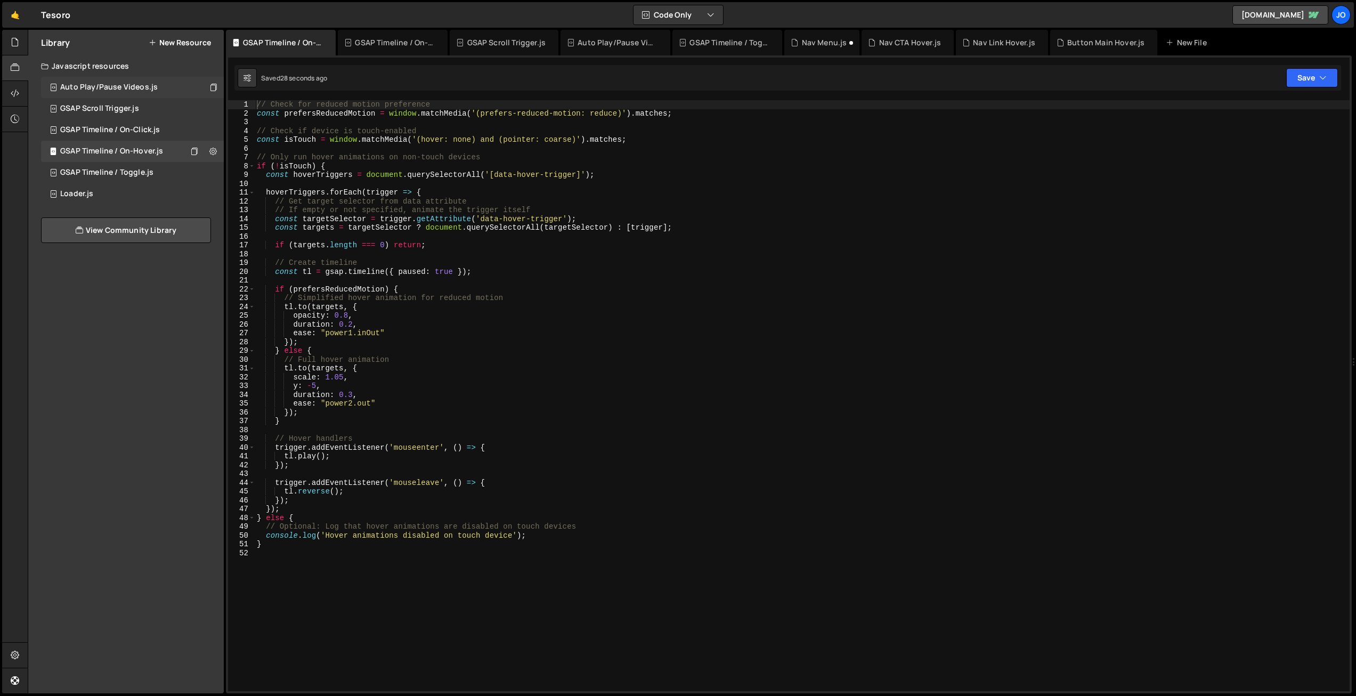
drag, startPoint x: 171, startPoint y: 87, endPoint x: 176, endPoint y: 88, distance: 5.4
click at [171, 87] on div "Auto Play/Pause Videos.js 0" at bounding box center [132, 87] width 183 height 21
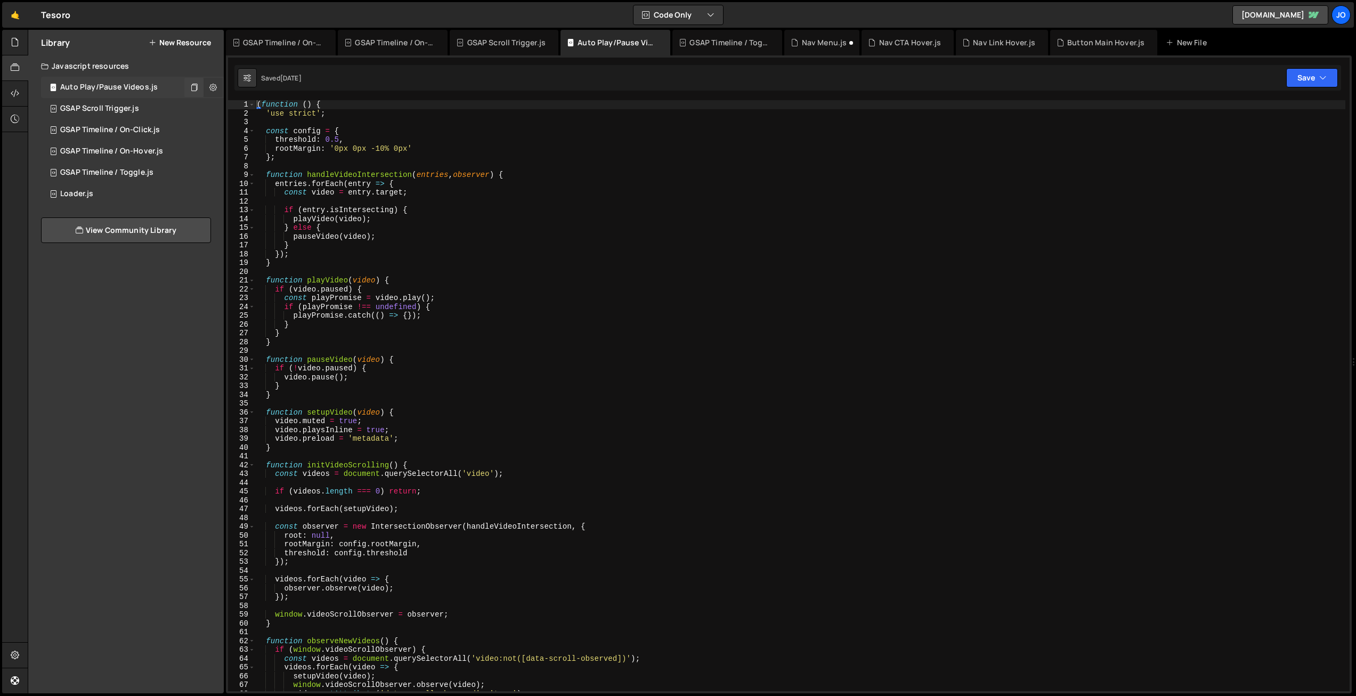
click at [212, 86] on icon at bounding box center [212, 87] width 7 height 10
click at [265, 130] on button "Delete Library" at bounding box center [278, 130] width 104 height 21
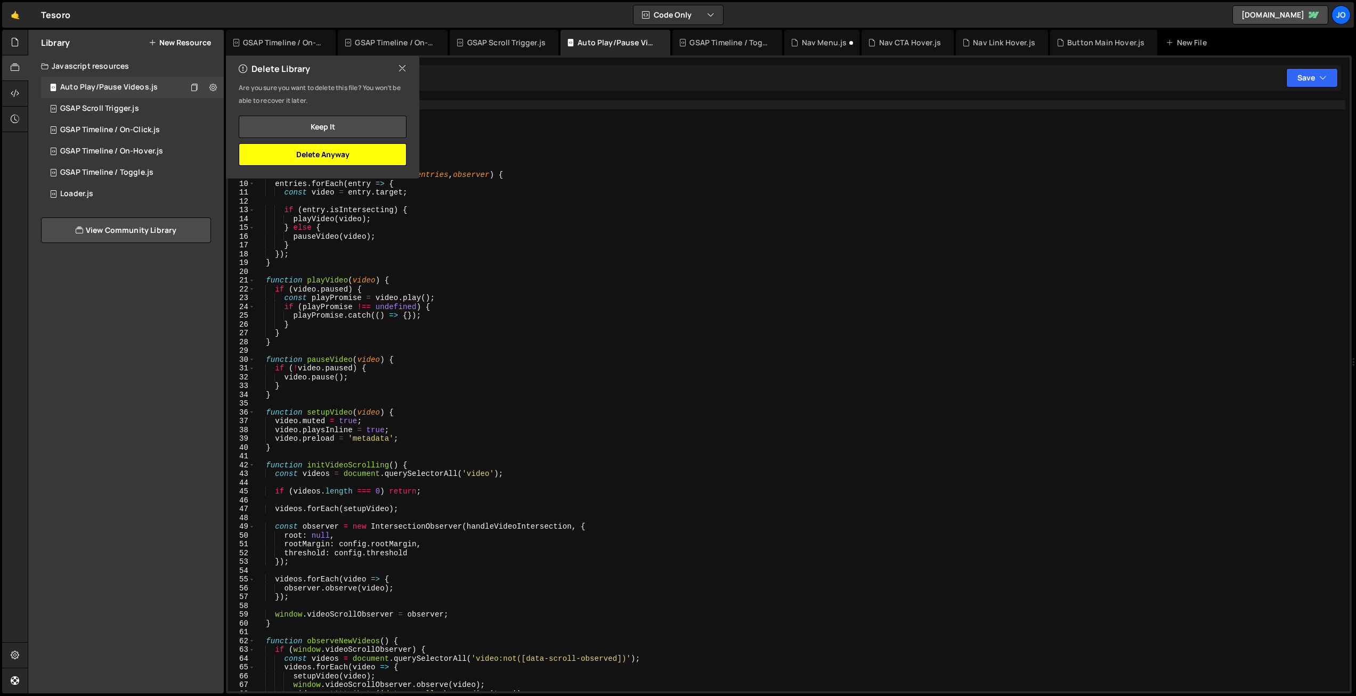
drag, startPoint x: 320, startPoint y: 155, endPoint x: 225, endPoint y: 165, distance: 95.4
click at [320, 155] on button "Delete Anyway" at bounding box center [323, 154] width 168 height 22
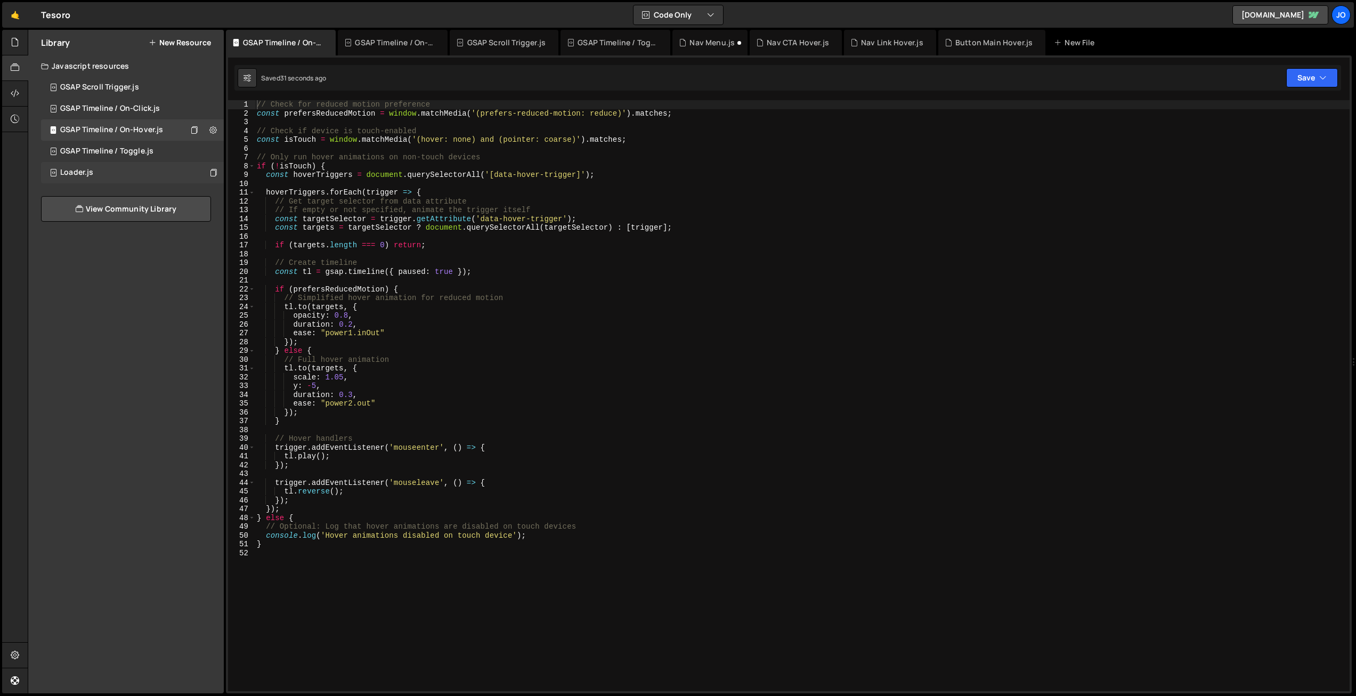
click at [144, 177] on div "Loader.js 0" at bounding box center [132, 172] width 183 height 21
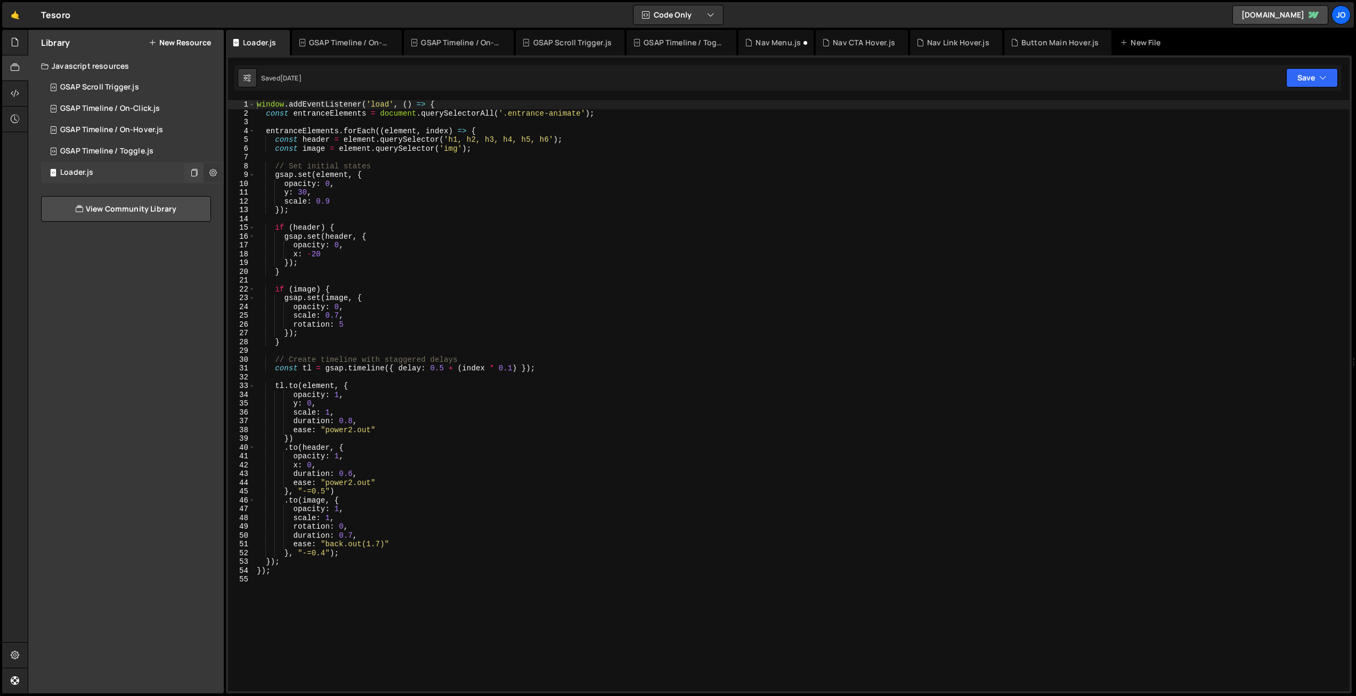
click at [212, 175] on icon at bounding box center [212, 172] width 7 height 10
click at [259, 210] on button "Delete Library" at bounding box center [278, 215] width 104 height 21
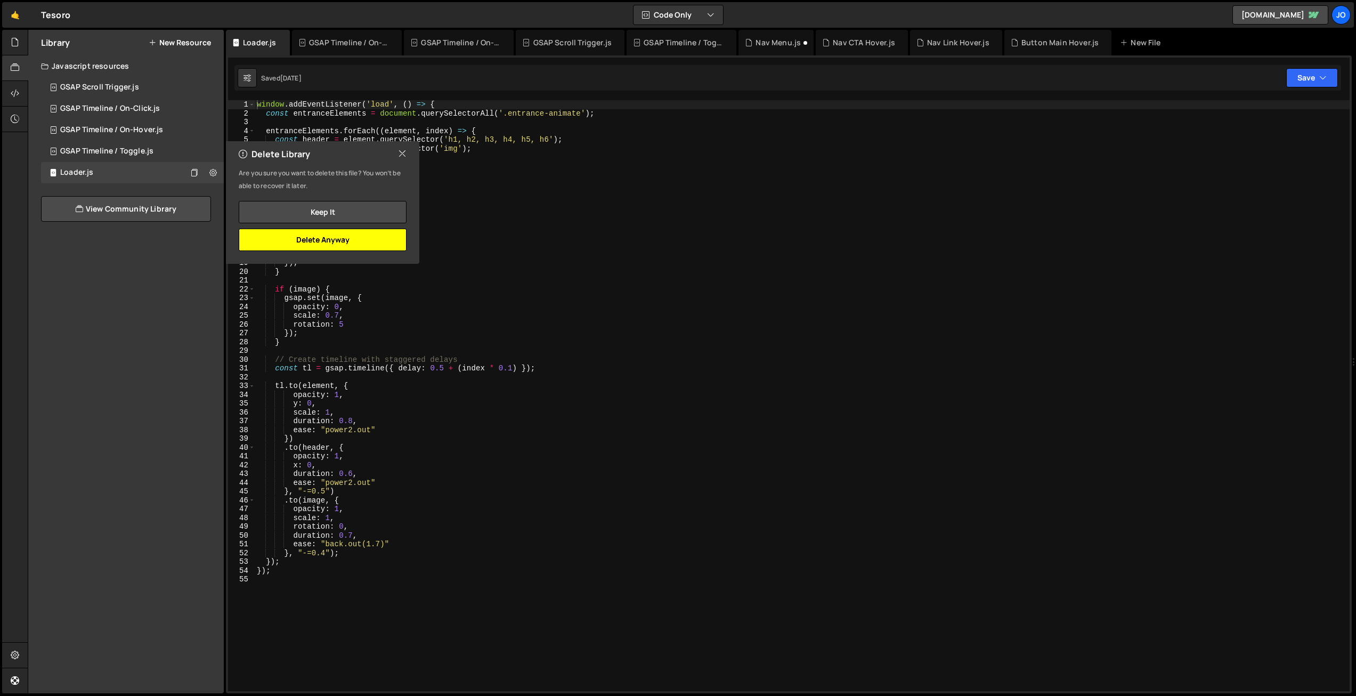
click at [304, 243] on button "Delete Anyway" at bounding box center [323, 240] width 168 height 22
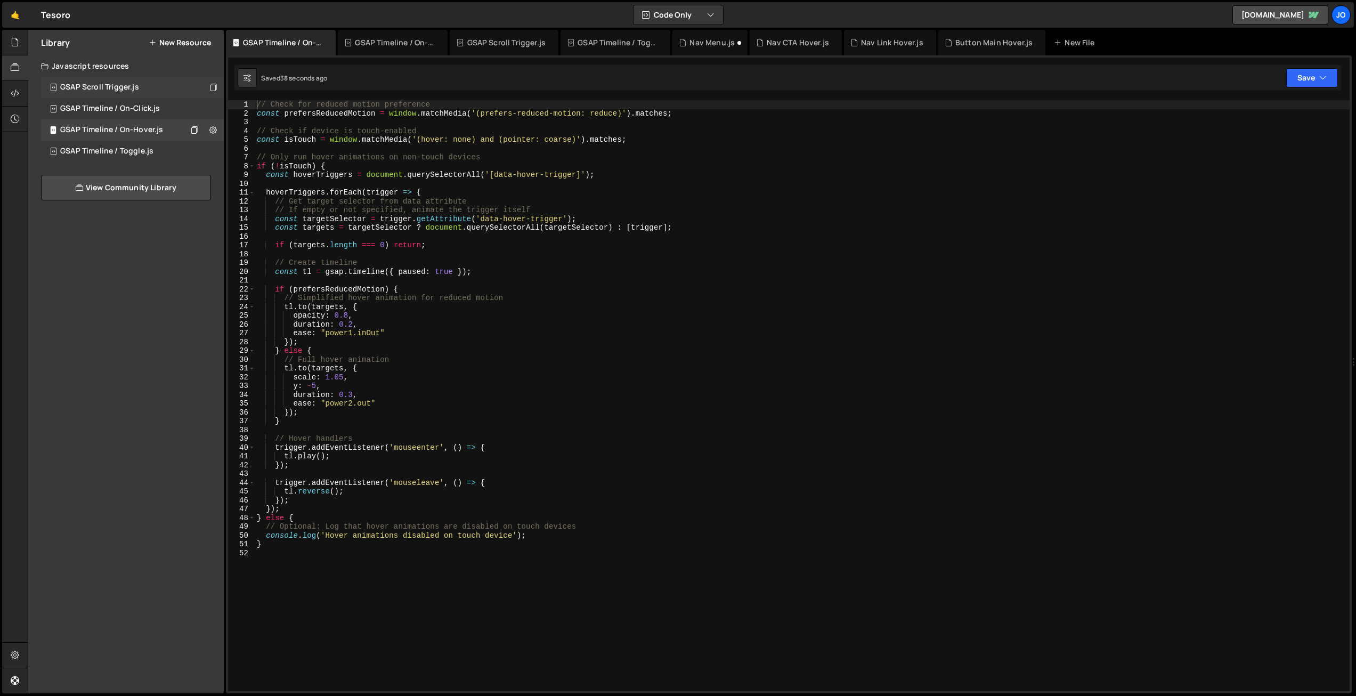
click at [158, 86] on div "GSAP Scroll Trigger.js 0" at bounding box center [132, 87] width 183 height 21
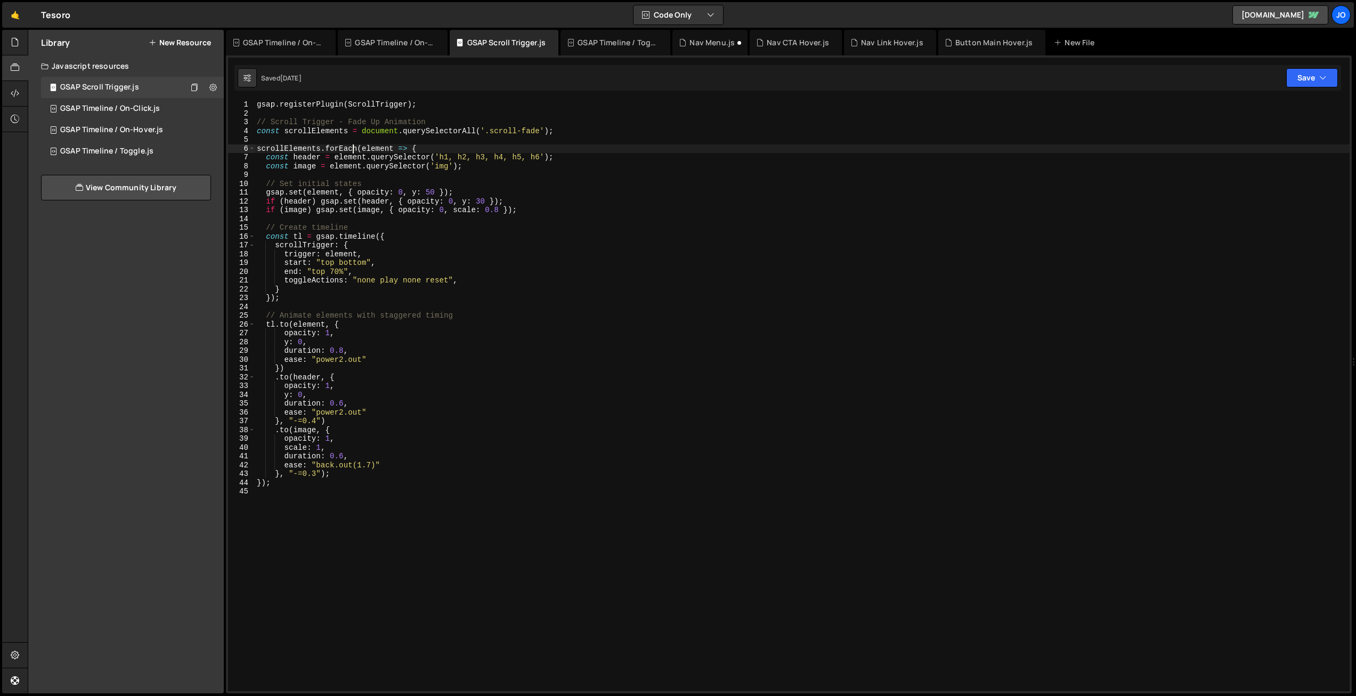
click at [351, 150] on div "gsap . registerPlugin ( ScrollTrigger ) ; // Scroll Trigger - Fade Up Animation…" at bounding box center [802, 404] width 1095 height 609
type textarea "});"
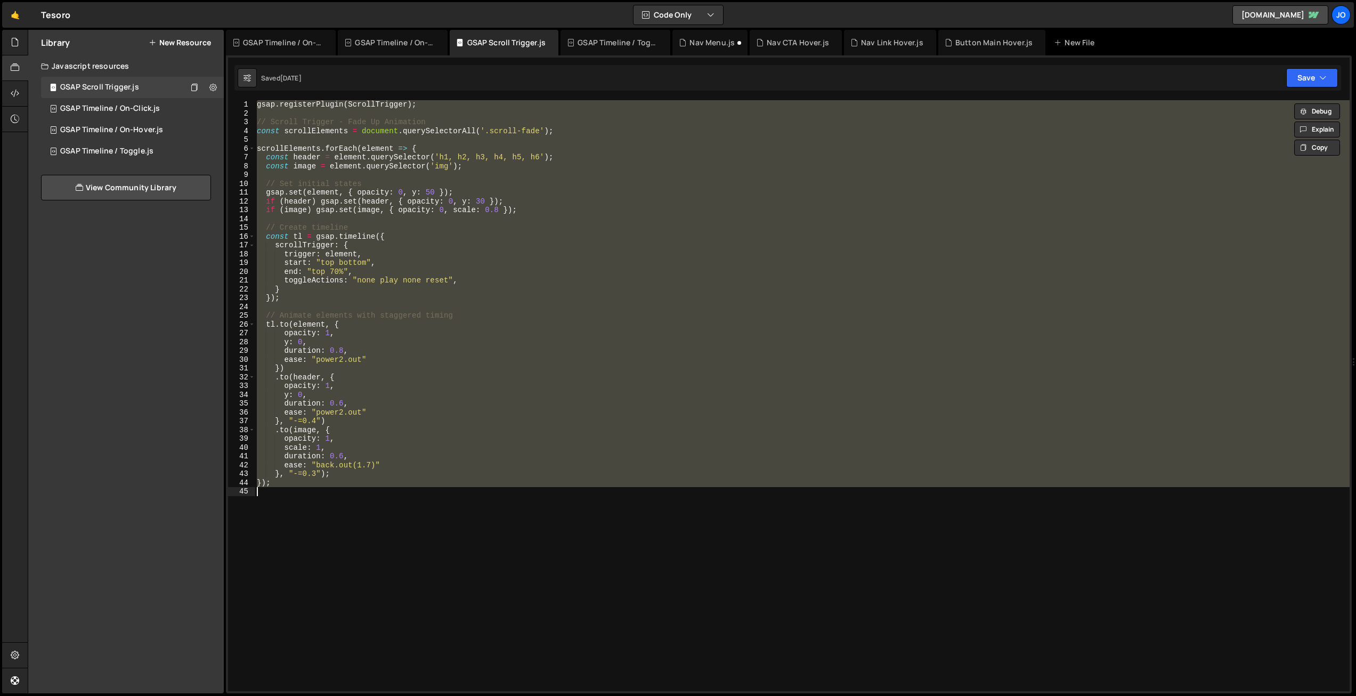
paste textarea
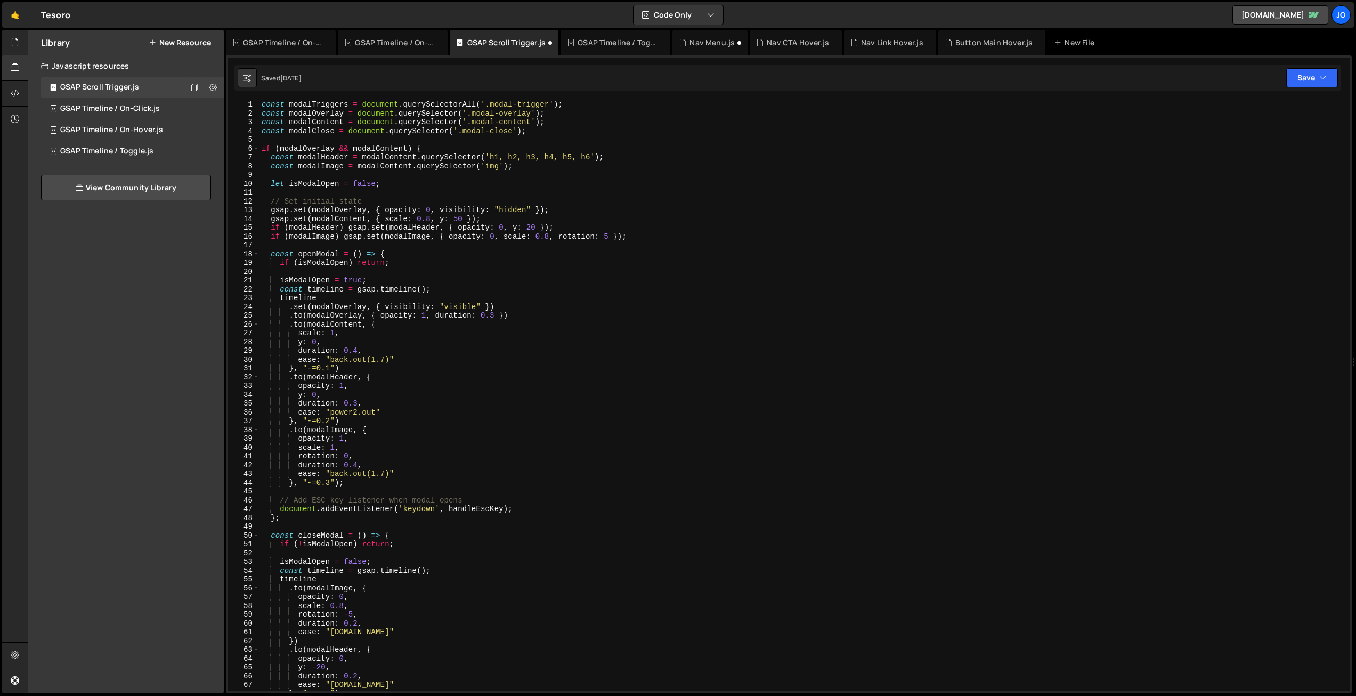
click at [402, 241] on div "const modalTriggers = document . querySelectorAll ( '.modal-trigger' ) ; const …" at bounding box center [802, 404] width 1086 height 609
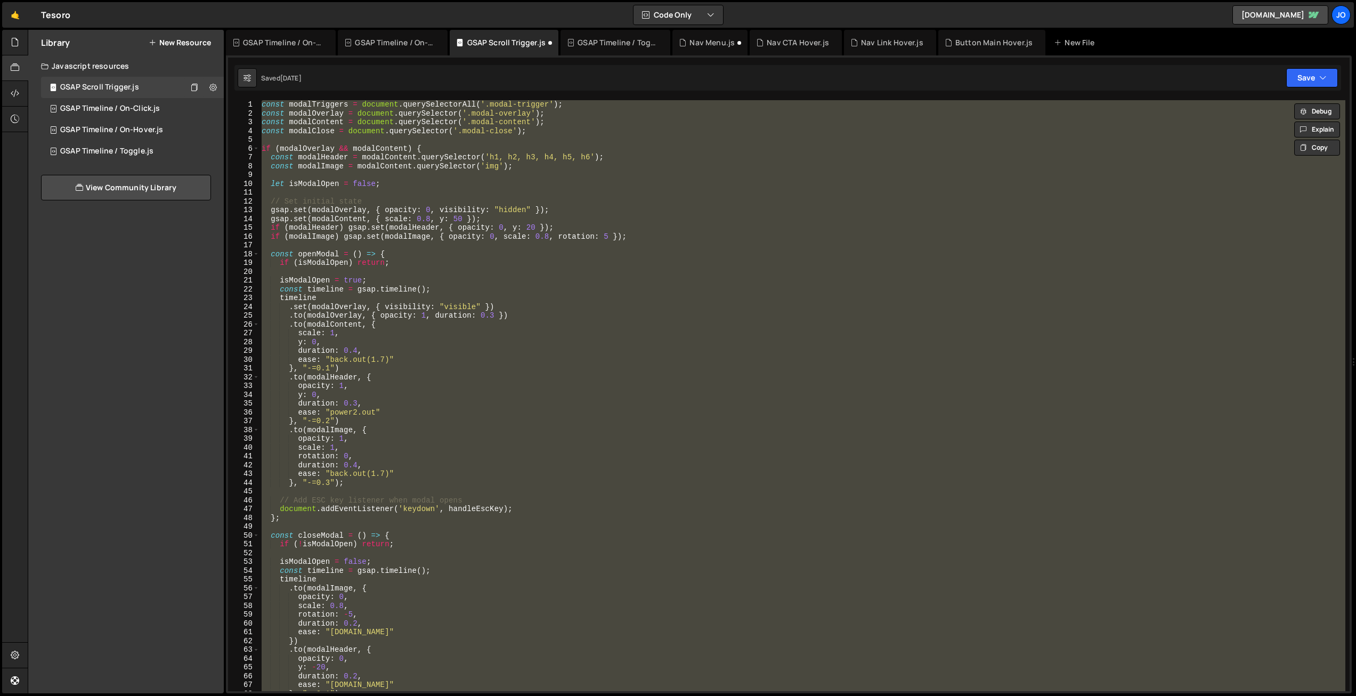
paste textarea "*/"
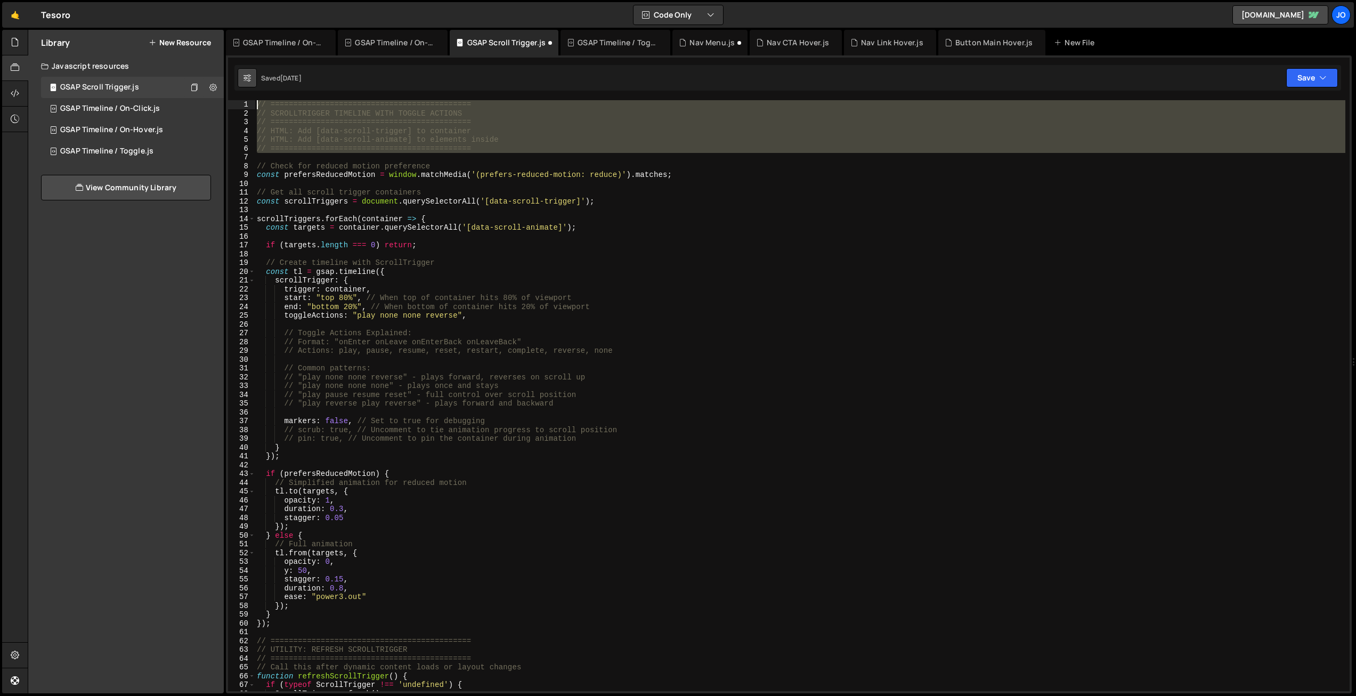
drag, startPoint x: 256, startPoint y: 157, endPoint x: 238, endPoint y: 86, distance: 73.3
click at [238, 86] on div "Debug Explain Copy GSAP Timeline / On-Hover.js GSAP Timeline / On-Click.js GSAP…" at bounding box center [789, 362] width 1126 height 664
type textarea "// ============================================ // SCROLLTRIGGER TIMELINE WITH …"
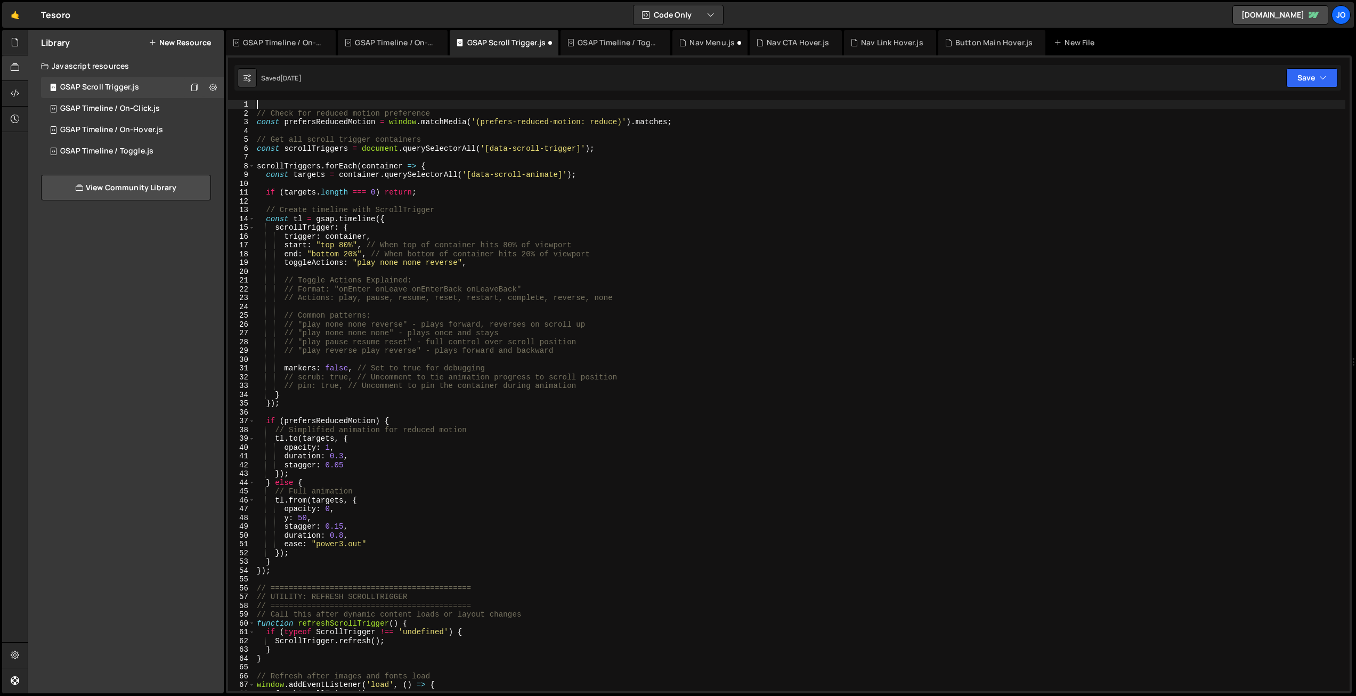
click at [407, 235] on div "// Check for reduced motion preference const prefersReducedMotion = window . ma…" at bounding box center [800, 404] width 1091 height 609
click at [530, 233] on div "// Check for reduced motion preference const prefersReducedMotion = window . ma…" at bounding box center [800, 404] width 1091 height 609
paste textarea "toggleActions: "none play none reset""
click at [349, 244] on div "// Check for reduced motion preference const prefersReducedMotion = window . ma…" at bounding box center [800, 404] width 1091 height 609
drag, startPoint x: 353, startPoint y: 245, endPoint x: 355, endPoint y: 282, distance: 37.4
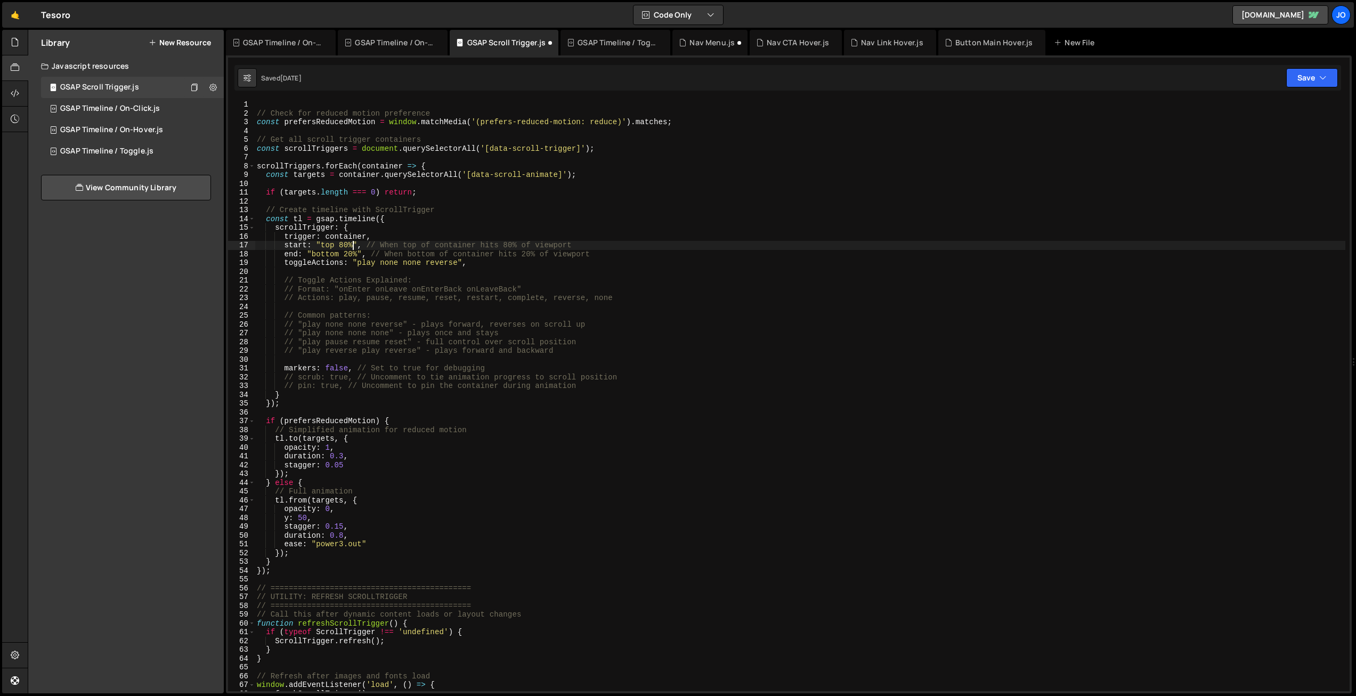
click at [353, 245] on div "// Check for reduced motion preference const prefersReducedMotion = window . ma…" at bounding box center [800, 404] width 1091 height 609
drag, startPoint x: 338, startPoint y: 253, endPoint x: 311, endPoint y: 250, distance: 27.3
click at [311, 250] on div "// Check for reduced motion preference const prefersReducedMotion = window . ma…" at bounding box center [800, 404] width 1091 height 609
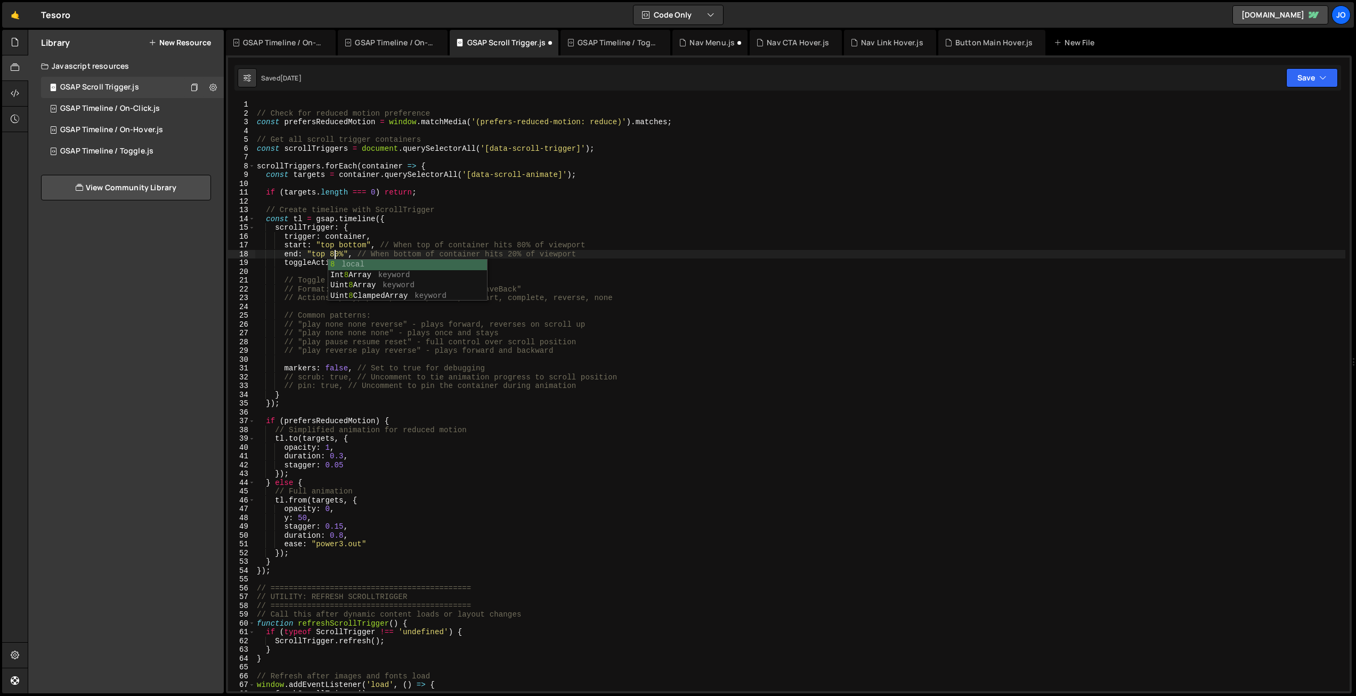
click at [417, 231] on div "// Check for reduced motion preference const prefersReducedMotion = window . ma…" at bounding box center [800, 404] width 1091 height 609
drag, startPoint x: 427, startPoint y: 265, endPoint x: 354, endPoint y: 265, distance: 73.0
click at [354, 265] on div "// Check for reduced motion preference const prefersReducedMotion = window . ma…" at bounding box center [800, 404] width 1091 height 609
paste textarea "none play none reset"
click at [506, 258] on div "// Check for reduced motion preference const prefersReducedMotion = window . ma…" at bounding box center [800, 404] width 1091 height 609
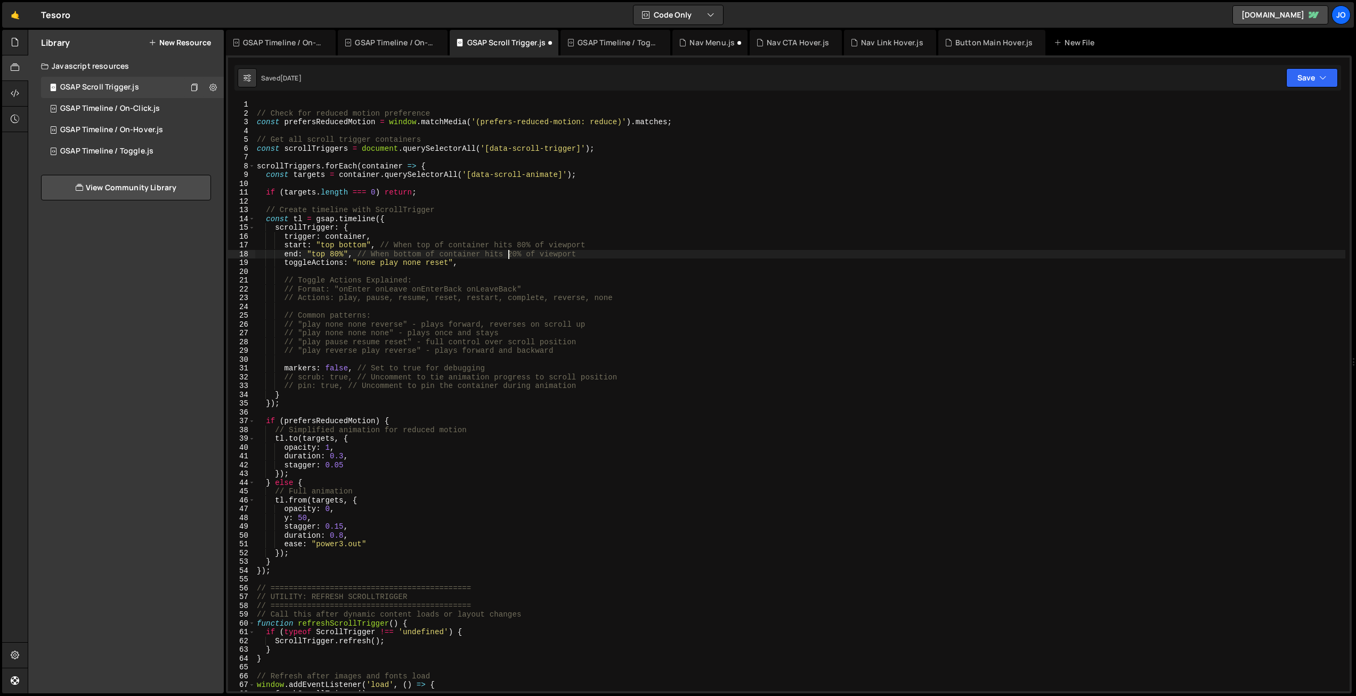
drag, startPoint x: 510, startPoint y: 256, endPoint x: 579, endPoint y: 255, distance: 68.2
click at [513, 256] on div "// Check for reduced motion preference const prefersReducedMotion = window . ma…" at bounding box center [800, 404] width 1091 height 609
drag, startPoint x: 579, startPoint y: 254, endPoint x: 362, endPoint y: 256, distance: 216.9
click at [360, 255] on div "// Check for reduced motion preference const prefersReducedMotion = window . ma…" at bounding box center [800, 404] width 1091 height 609
drag, startPoint x: 589, startPoint y: 242, endPoint x: 383, endPoint y: 245, distance: 206.2
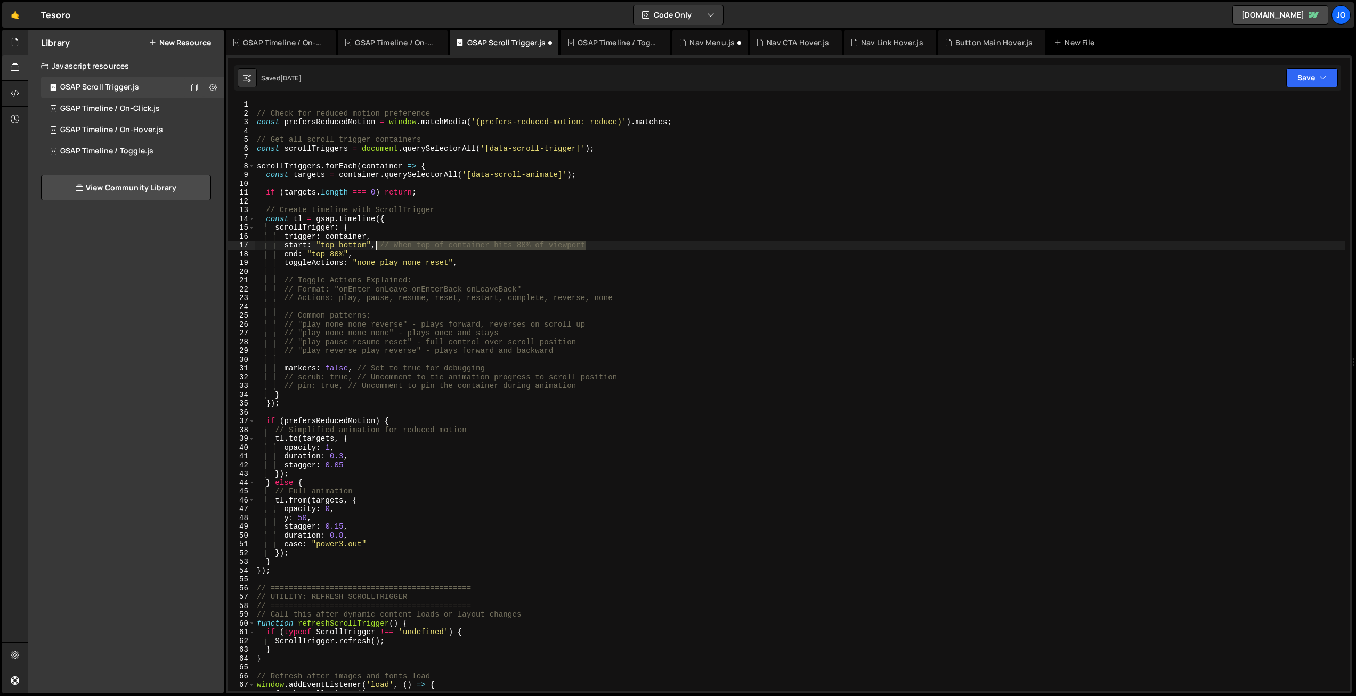
click at [377, 245] on div "// Check for reduced motion preference const prefersReducedMotion = window . ma…" at bounding box center [800, 404] width 1091 height 609
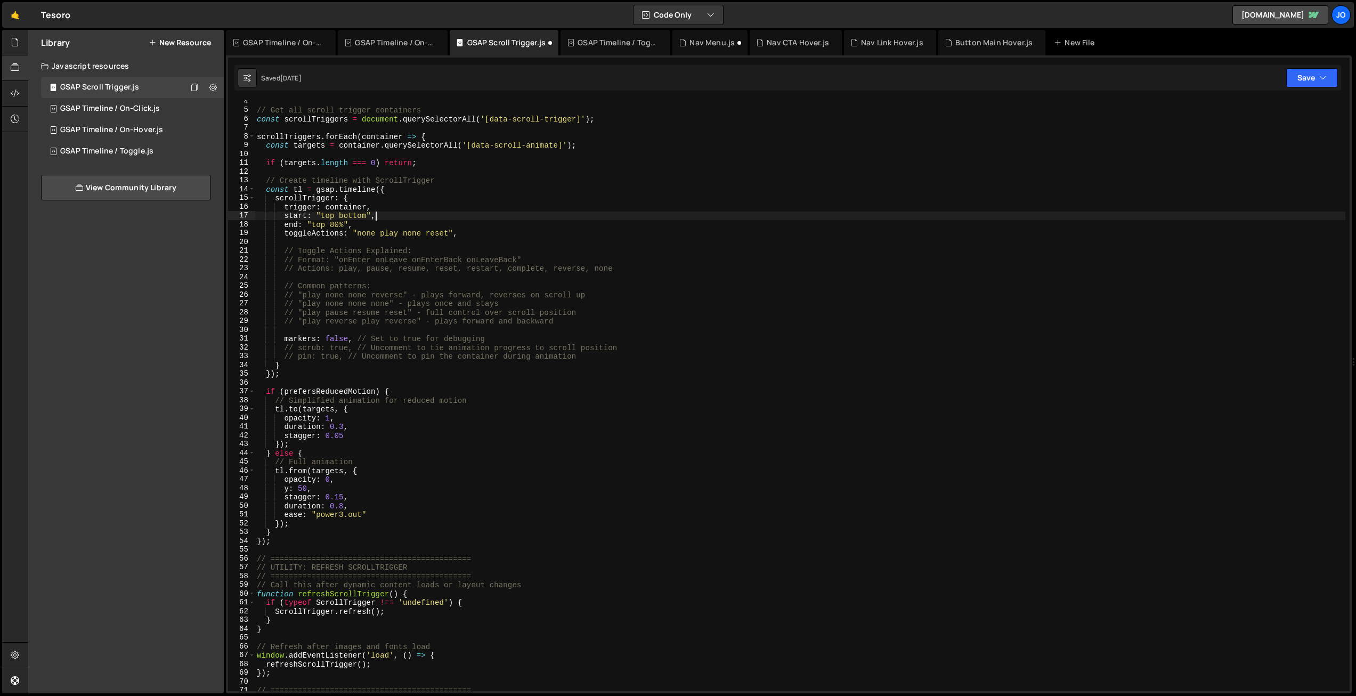
scroll to position [30, 0]
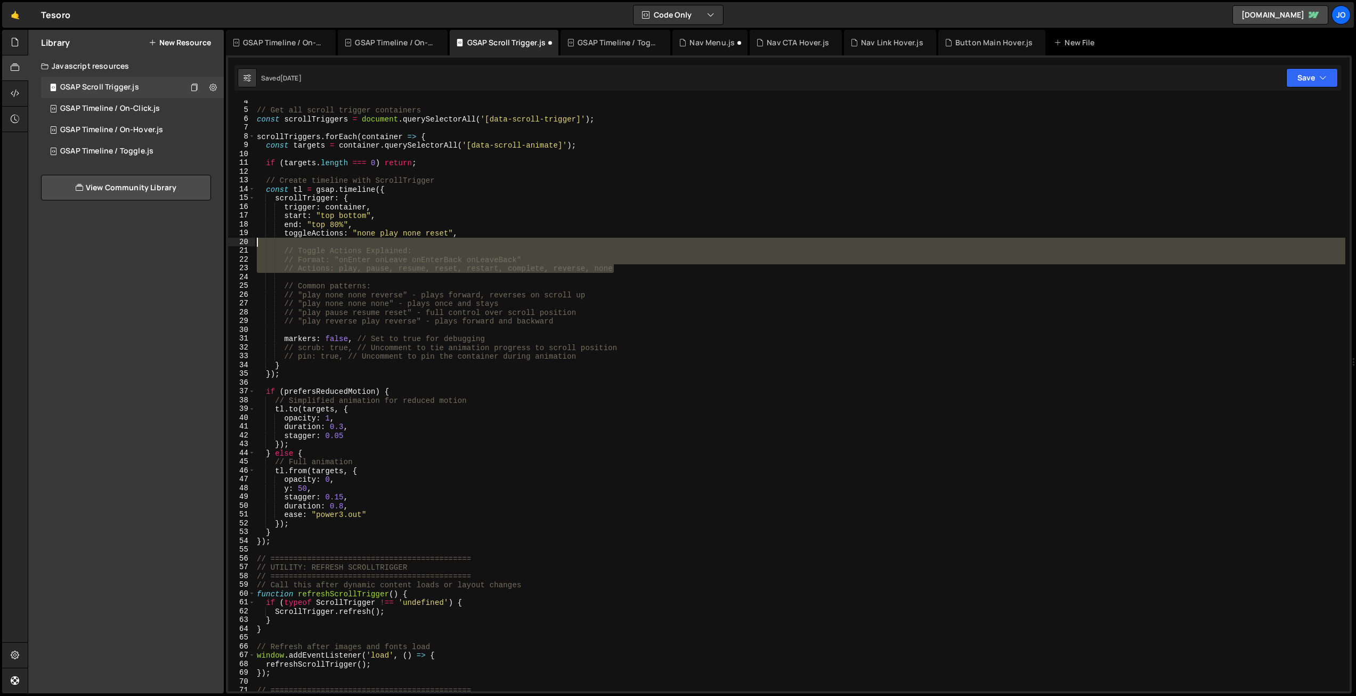
drag, startPoint x: 617, startPoint y: 270, endPoint x: 219, endPoint y: 240, distance: 399.1
click at [219, 240] on div "Files New File Javascript files 1 Button Main Hover.js 0 1 Nav CTA Hover.js 0 1…" at bounding box center [692, 362] width 1328 height 664
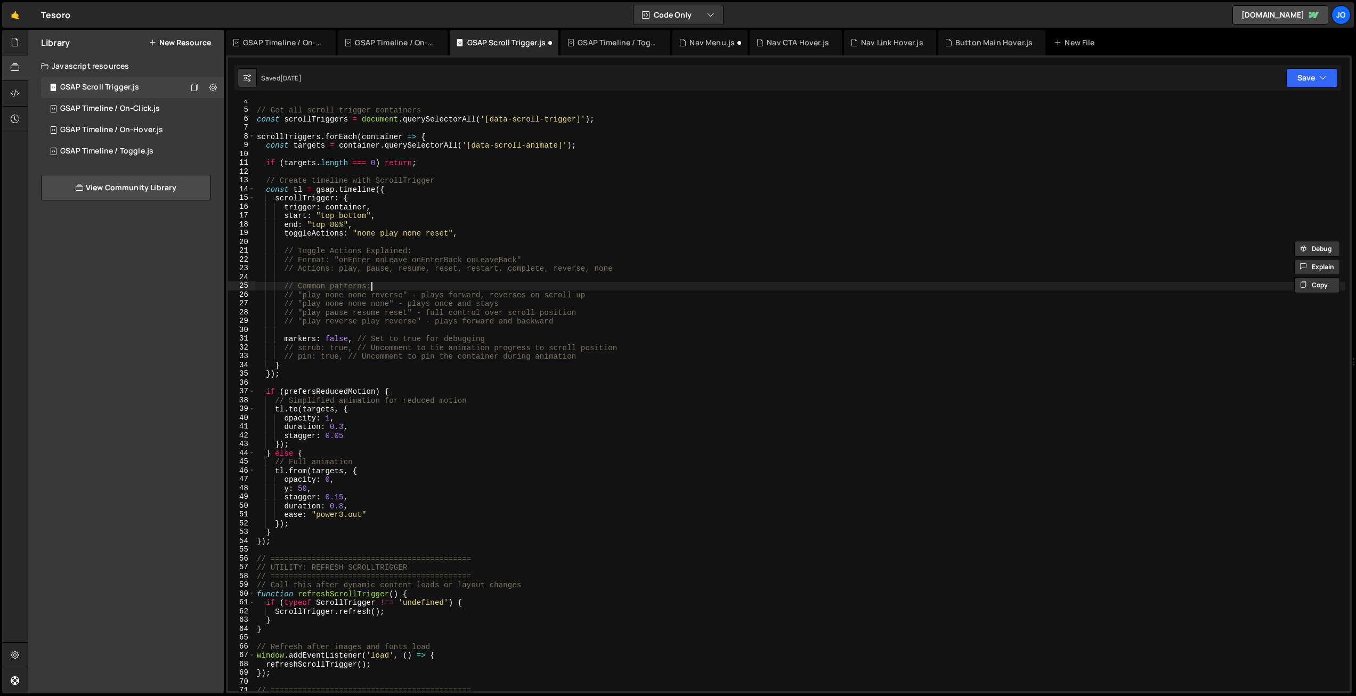
click at [423, 290] on div "// Get all scroll trigger containers const scrollTriggers = document . querySel…" at bounding box center [800, 401] width 1091 height 609
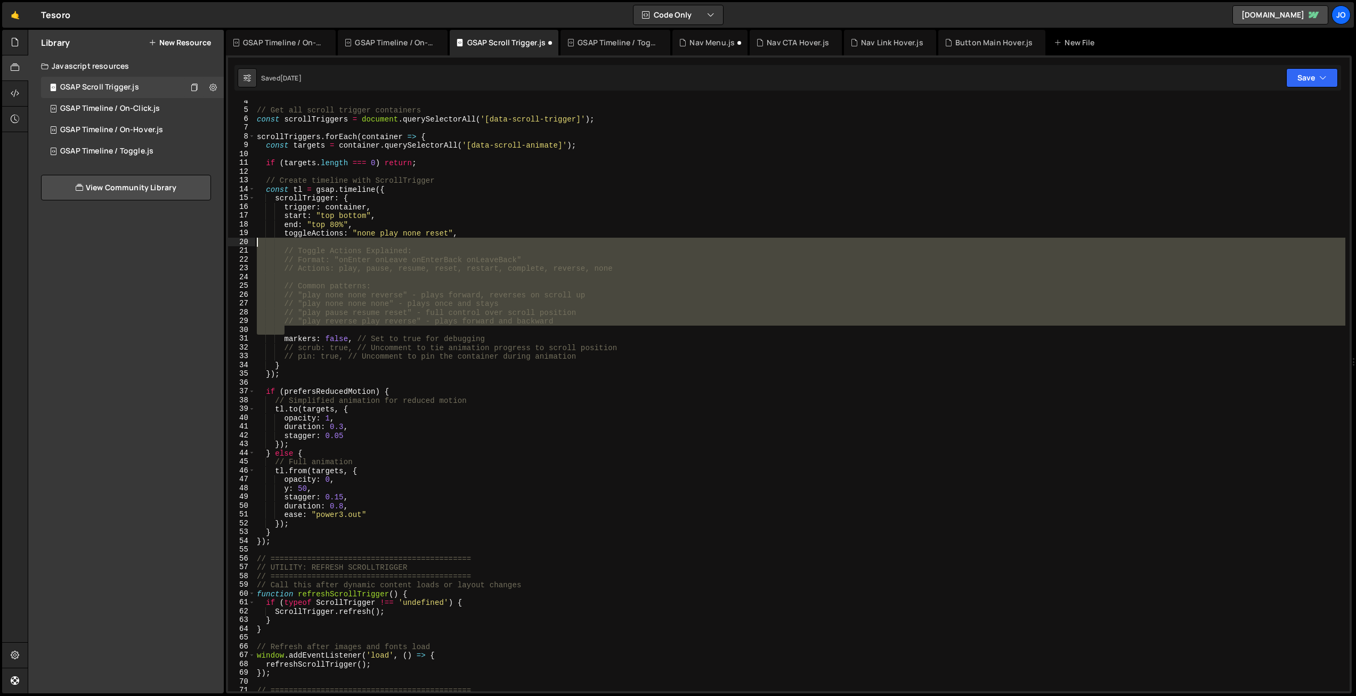
drag, startPoint x: 271, startPoint y: 318, endPoint x: 230, endPoint y: 242, distance: 85.6
click at [230, 242] on div "// Common patterns: 4 5 6 7 8 9 10 11 12 13 14 15 16 17 18 19 20 21 22 23 24 25…" at bounding box center [789, 395] width 1122 height 591
type textarea "// Toggle Actions Explained:"
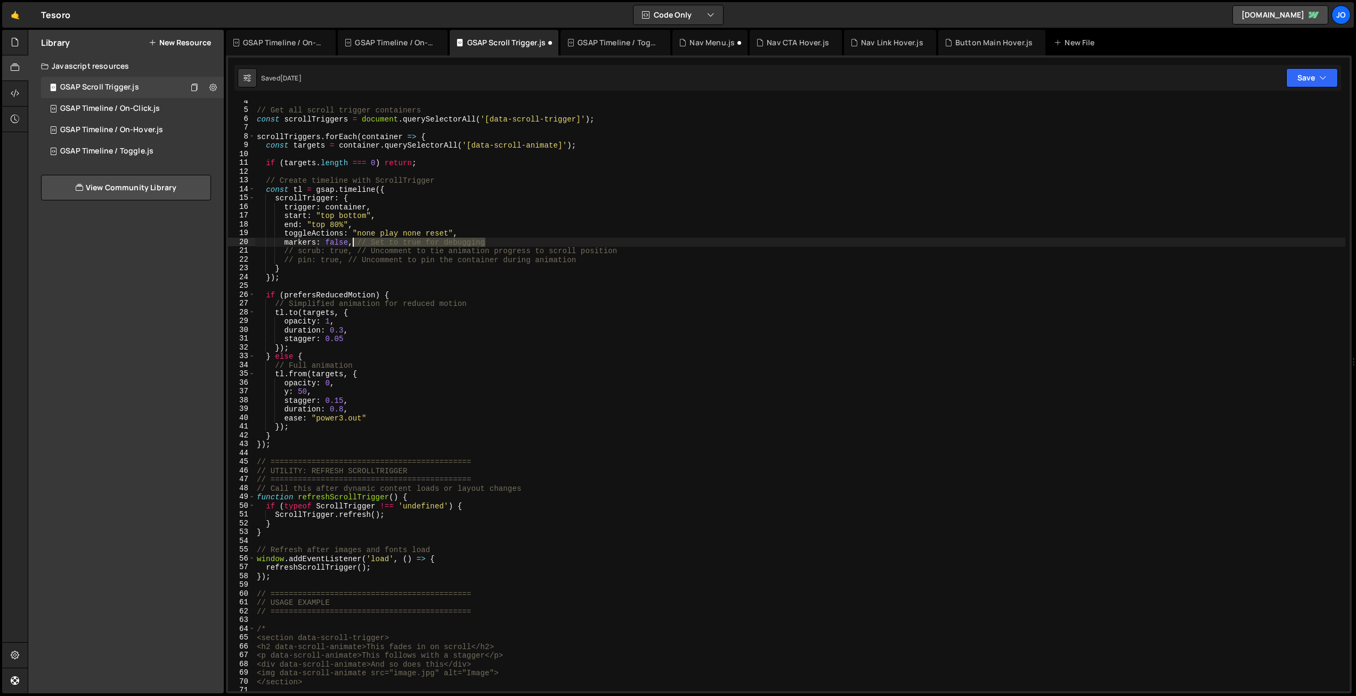
drag, startPoint x: 486, startPoint y: 242, endPoint x: 359, endPoint y: 245, distance: 127.9
click at [355, 244] on div "// Get all scroll trigger containers const scrollTriggers = document . querySel…" at bounding box center [800, 401] width 1091 height 609
click at [529, 301] on div "// Get all scroll trigger containers const scrollTriggers = document . querySel…" at bounding box center [800, 401] width 1091 height 609
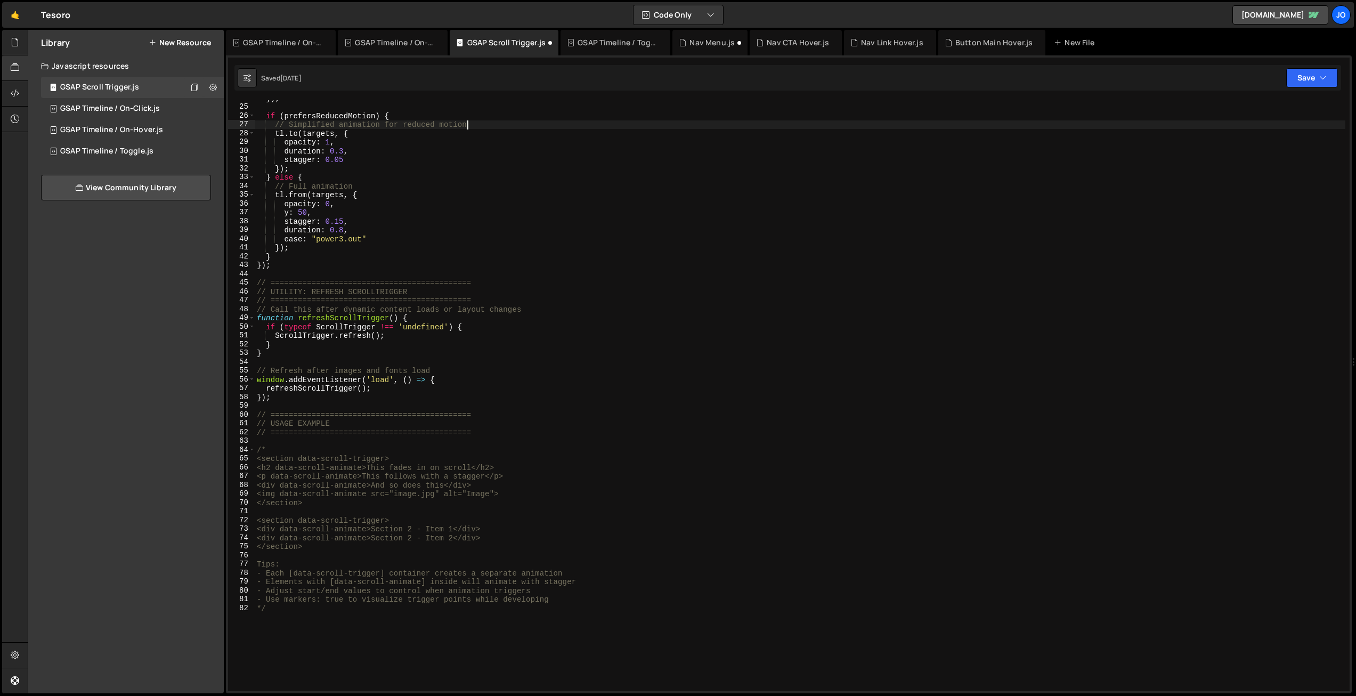
scroll to position [209, 0]
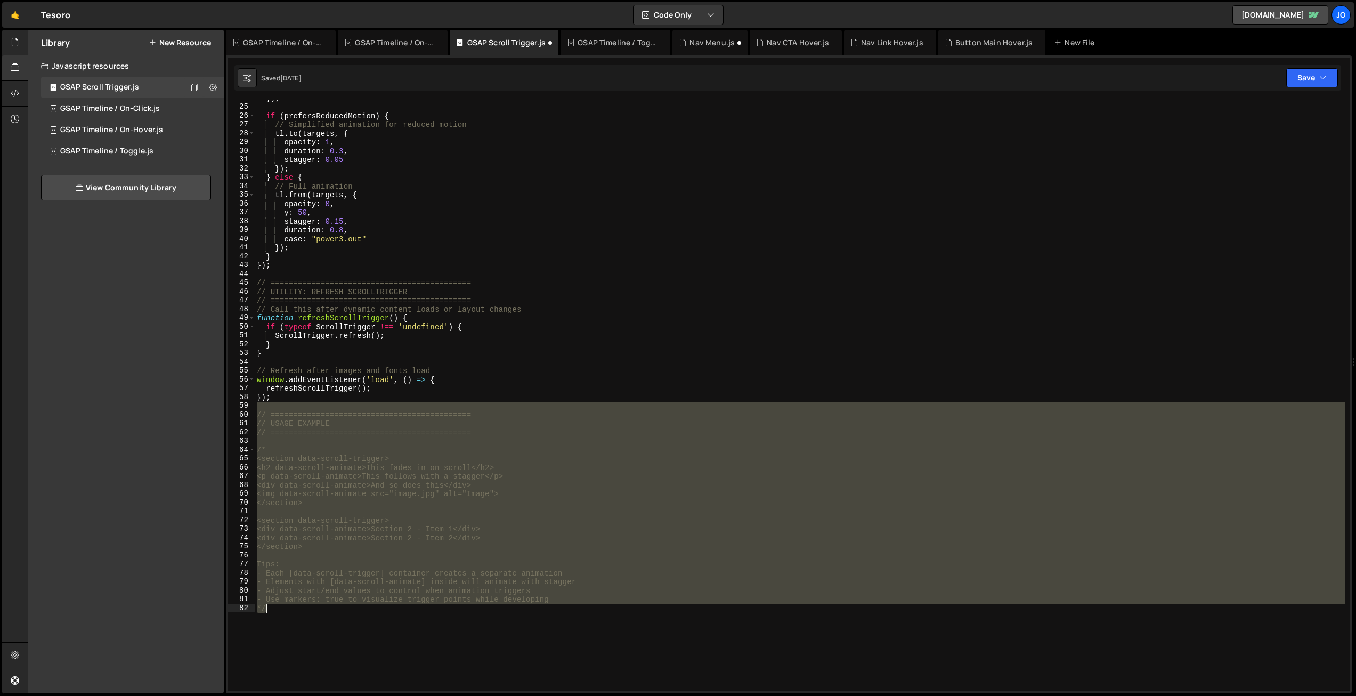
drag, startPoint x: 259, startPoint y: 406, endPoint x: 504, endPoint y: 699, distance: 381.7
click at [504, 695] on html "Projects [GEOGRAPHIC_DATA] Blog Jo Projects Your Teams Invite team member Accou…" at bounding box center [678, 348] width 1356 height 696
type textarea "- Use markers: true to visualize trigger points while developing */"
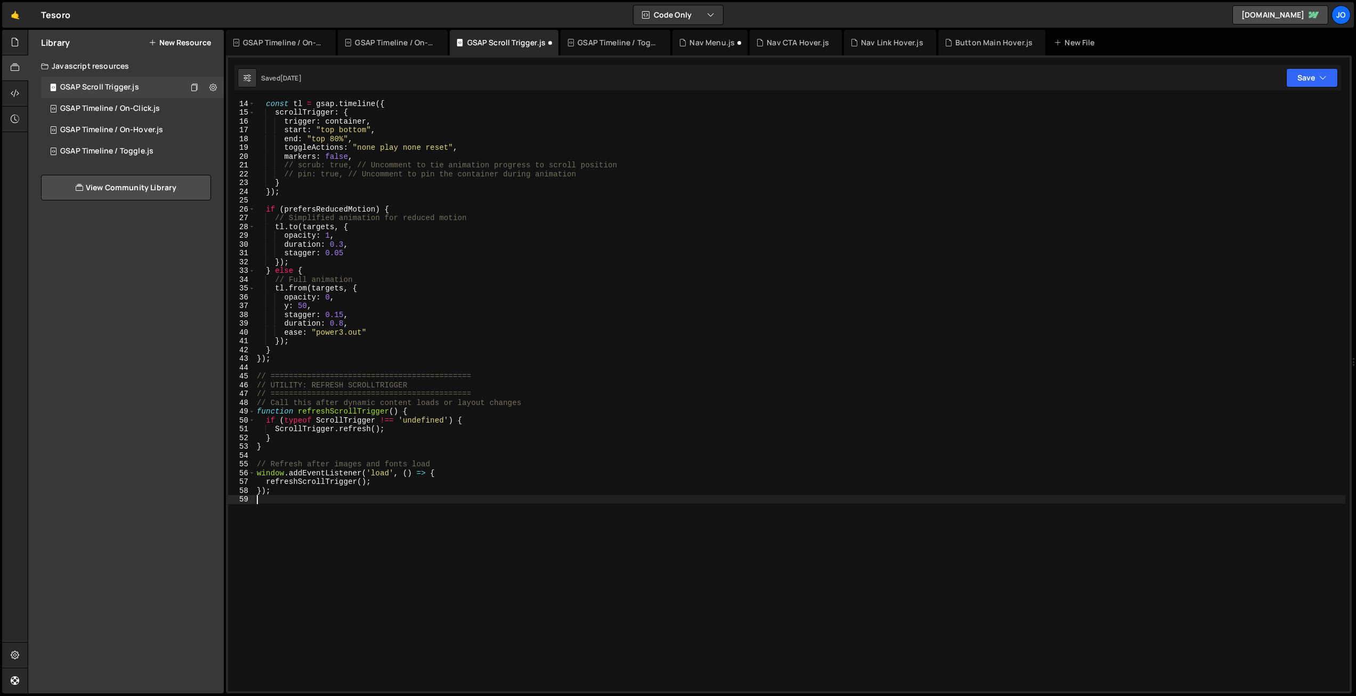
scroll to position [0, 0]
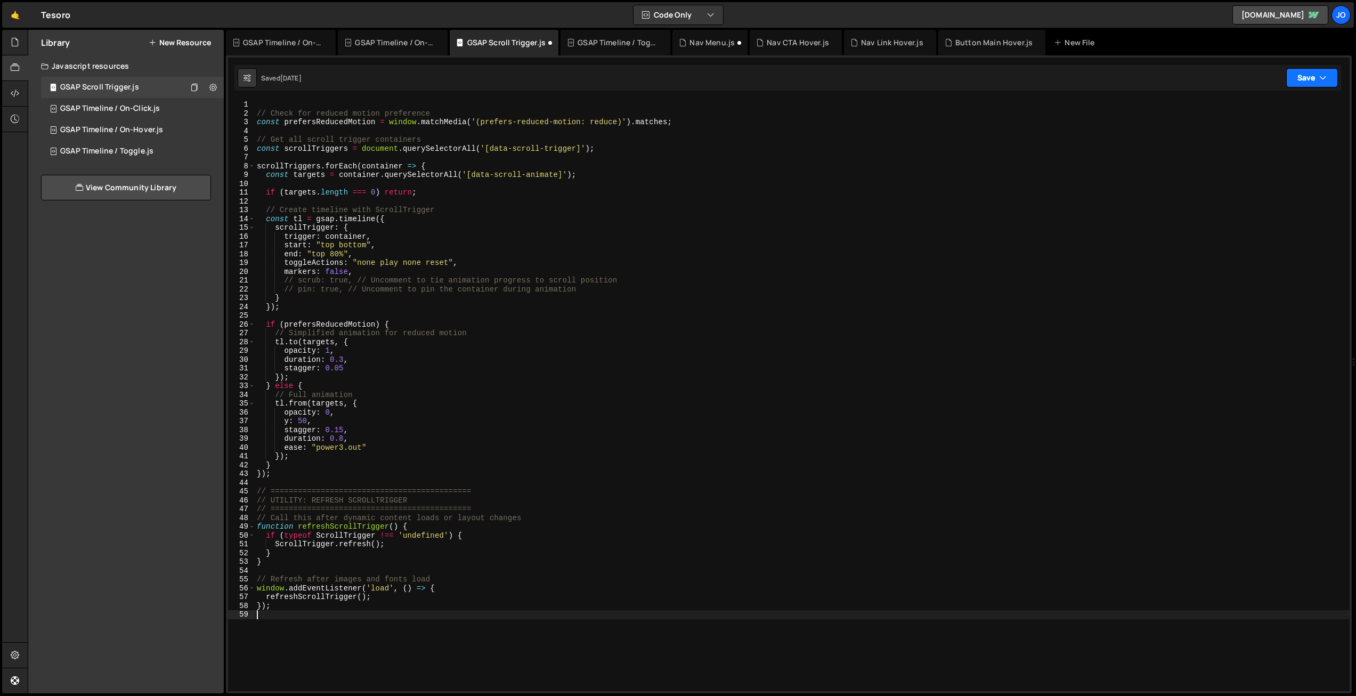
click at [1315, 74] on button "Save" at bounding box center [1312, 77] width 52 height 19
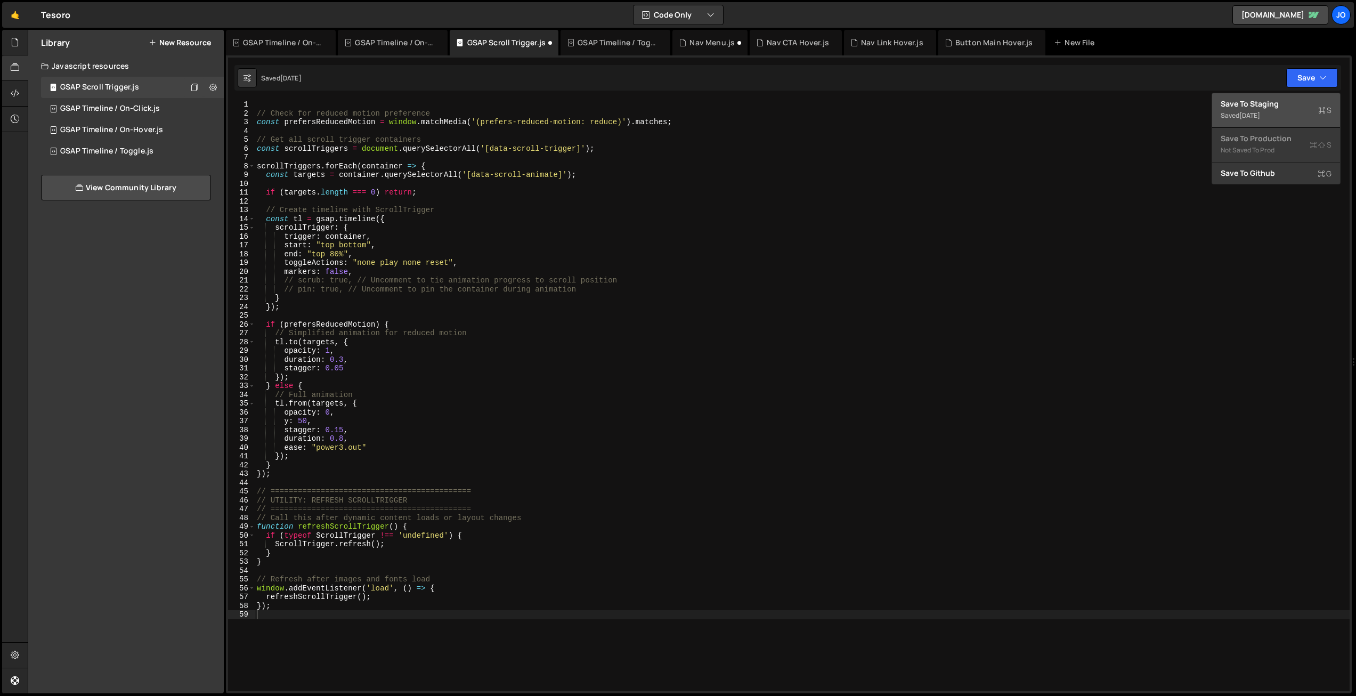
click at [1270, 106] on div "Save to Staging S" at bounding box center [1276, 104] width 111 height 11
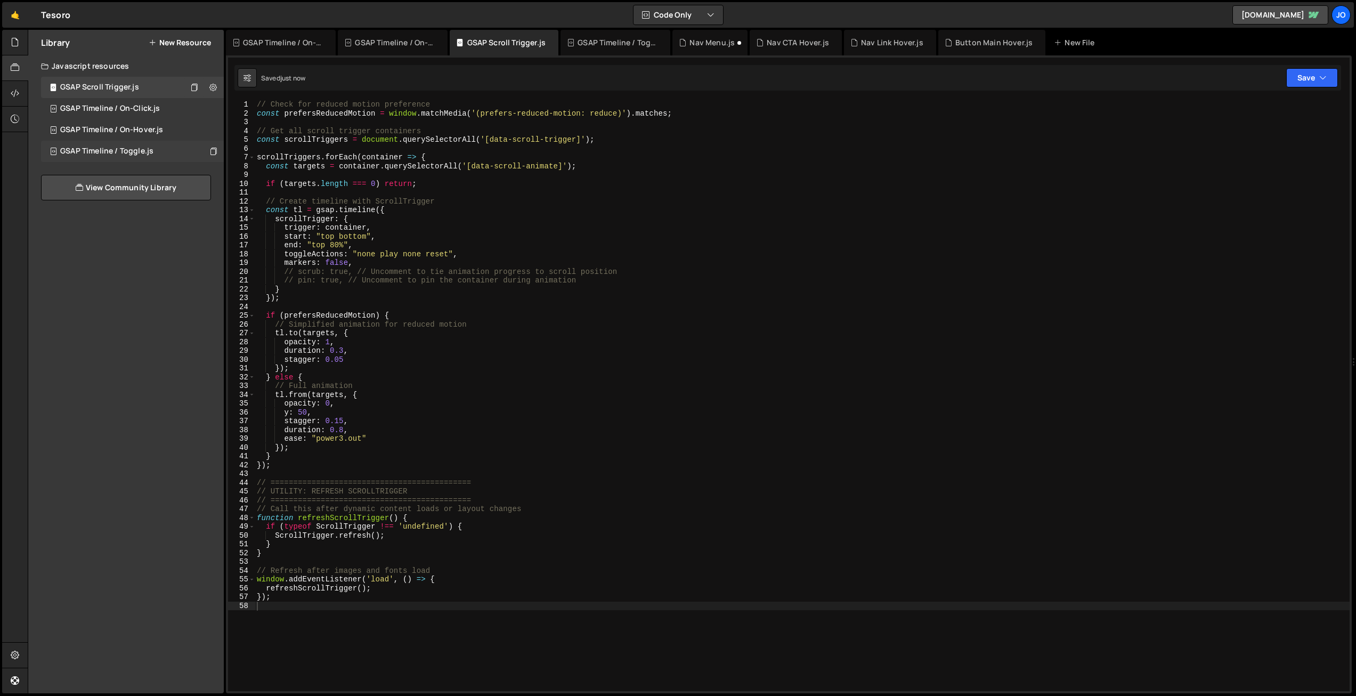
click at [154, 149] on div "GSAP Timeline / Toggle.js 0" at bounding box center [132, 151] width 183 height 21
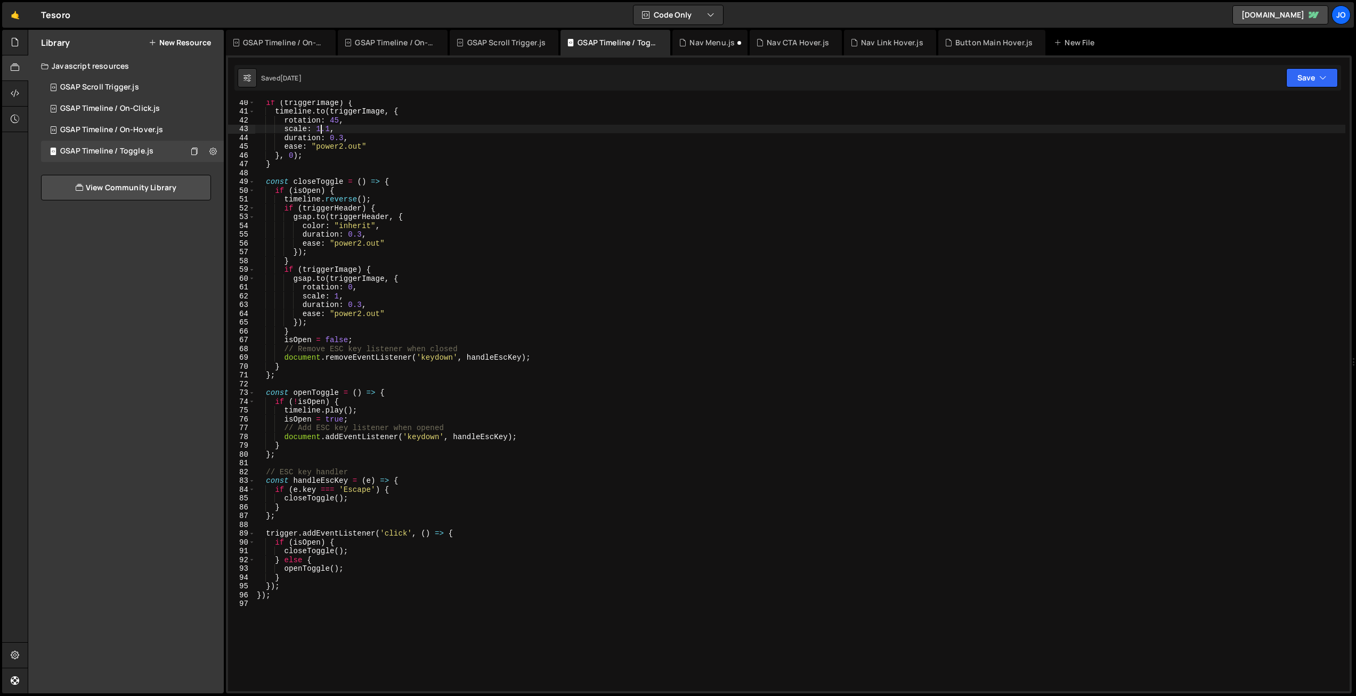
click at [323, 126] on div "if ( triggerImage ) { timeline . to ( triggerImage , { rotation : 45 , scale : …" at bounding box center [800, 402] width 1091 height 609
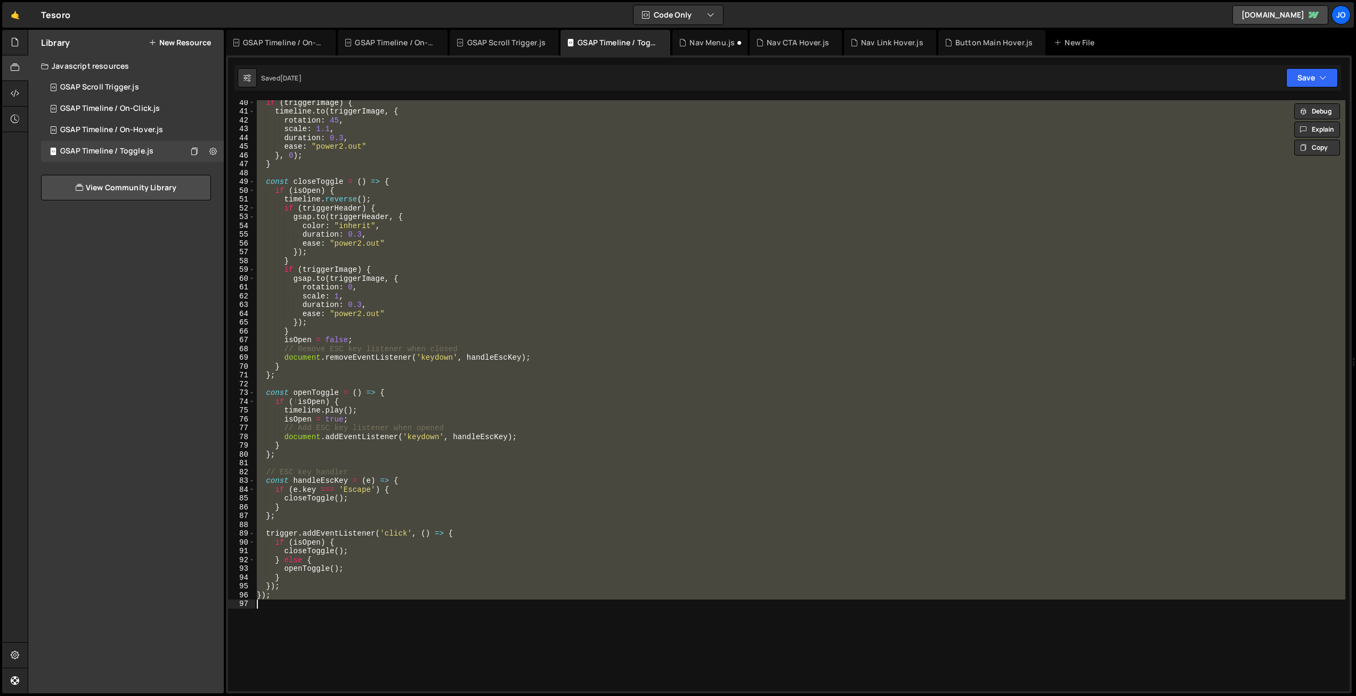
paste textarea "*/"
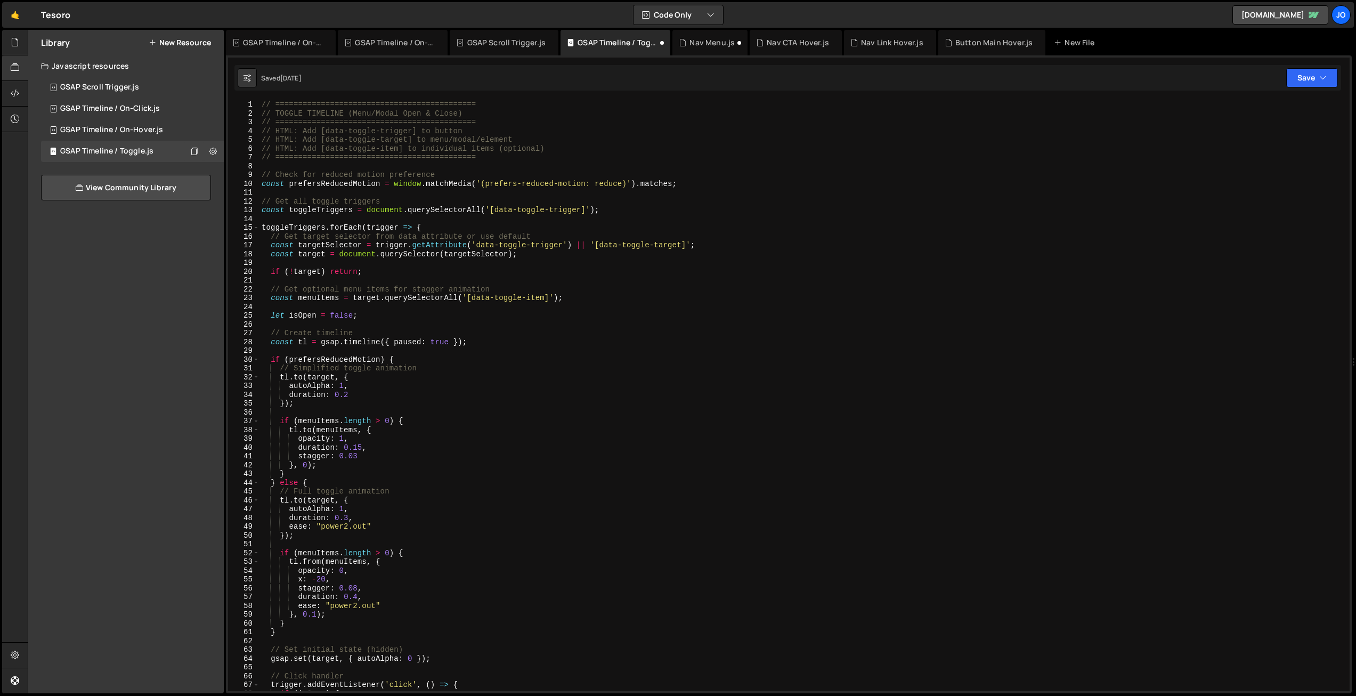
click at [304, 171] on div "// ============================================ // TOGGLE TIMELINE (Menu/Modal …" at bounding box center [802, 404] width 1086 height 609
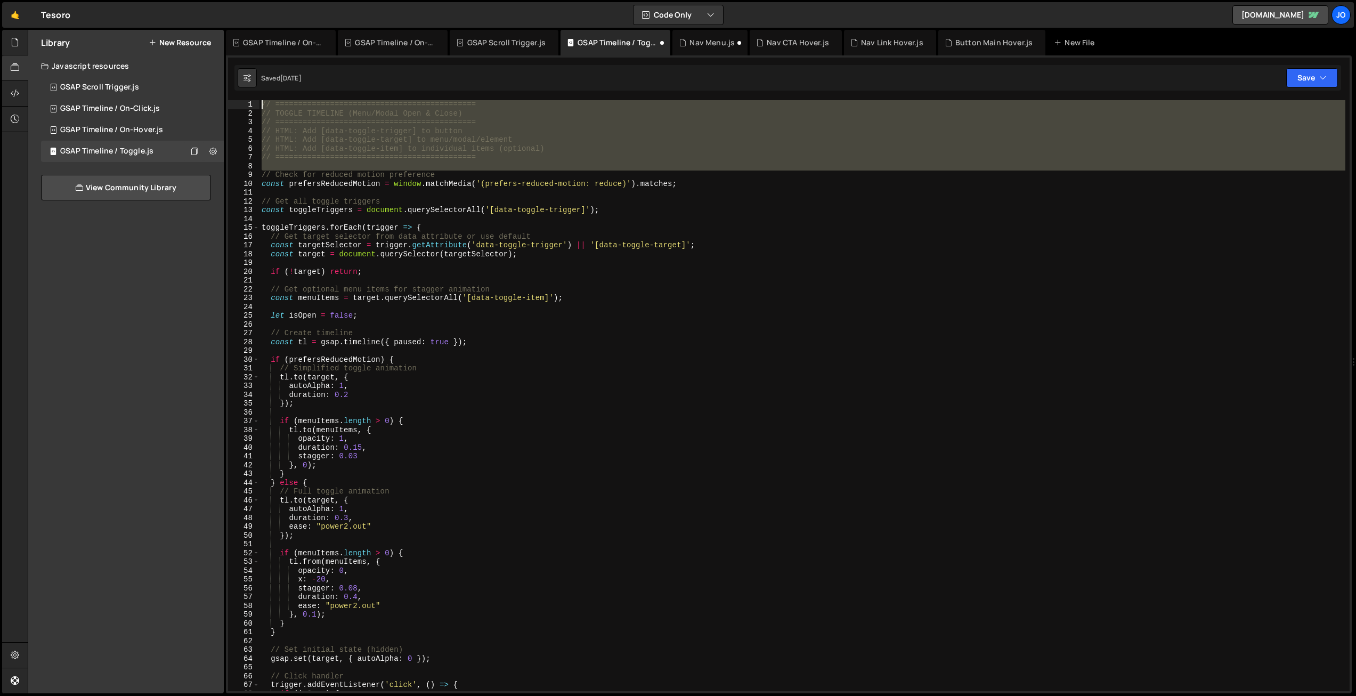
drag, startPoint x: 262, startPoint y: 173, endPoint x: 245, endPoint y: 88, distance: 85.8
click at [245, 88] on div "Debug Explain Copy GSAP Timeline / On-Hover.js GSAP Timeline / On-Click.js GSAP…" at bounding box center [789, 362] width 1126 height 664
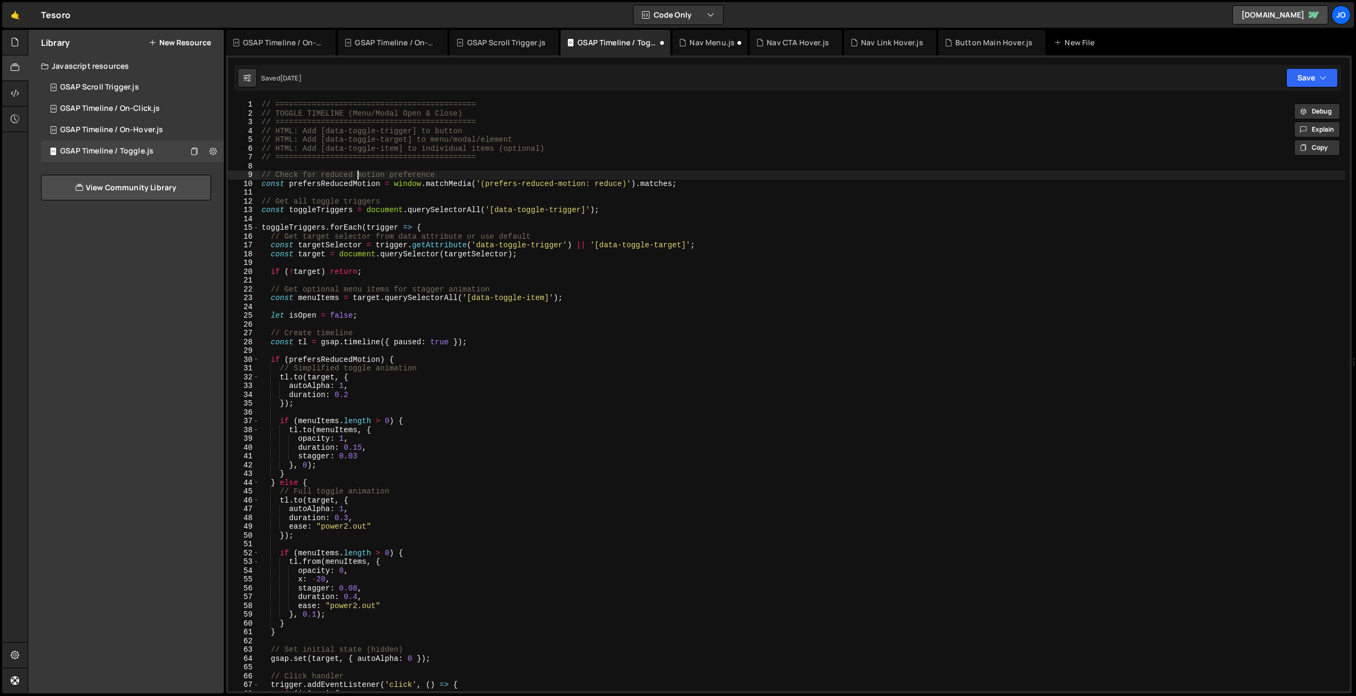
click at [356, 178] on div "// ============================================ // TOGGLE TIMELINE (Menu/Modal …" at bounding box center [802, 404] width 1086 height 609
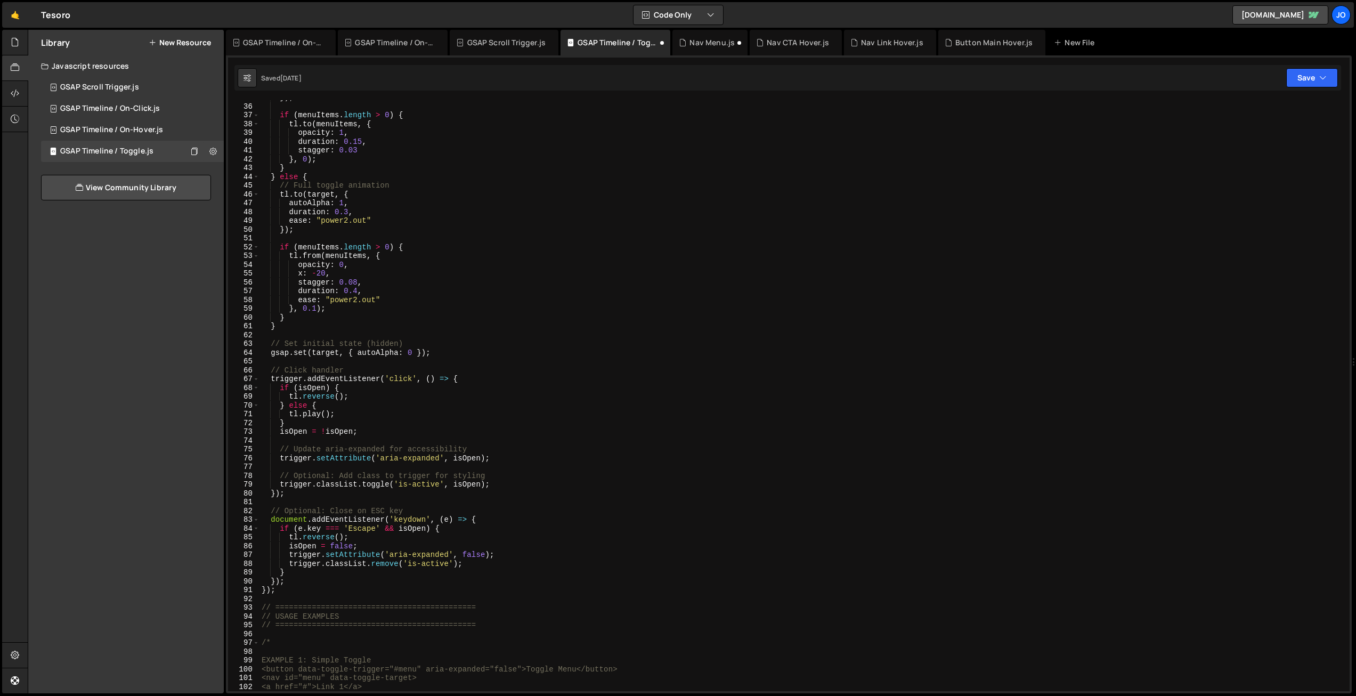
scroll to position [545, 0]
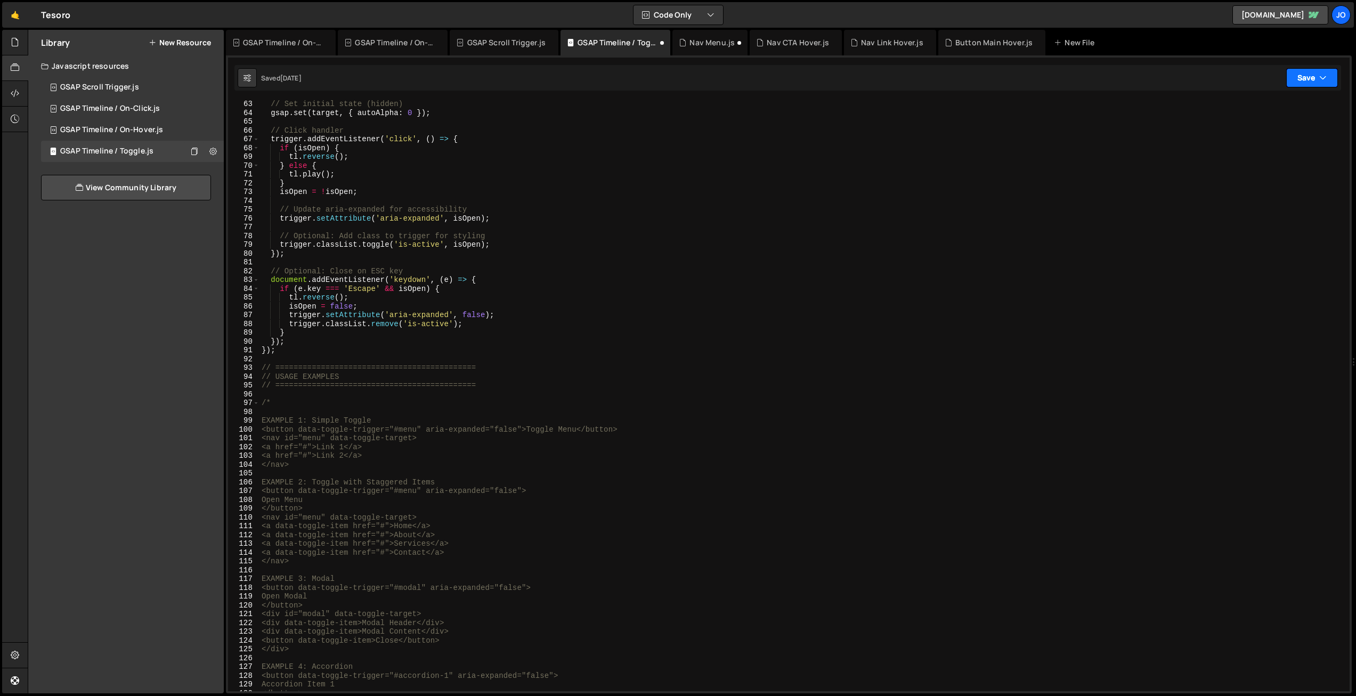
click at [1307, 80] on button "Save" at bounding box center [1312, 77] width 52 height 19
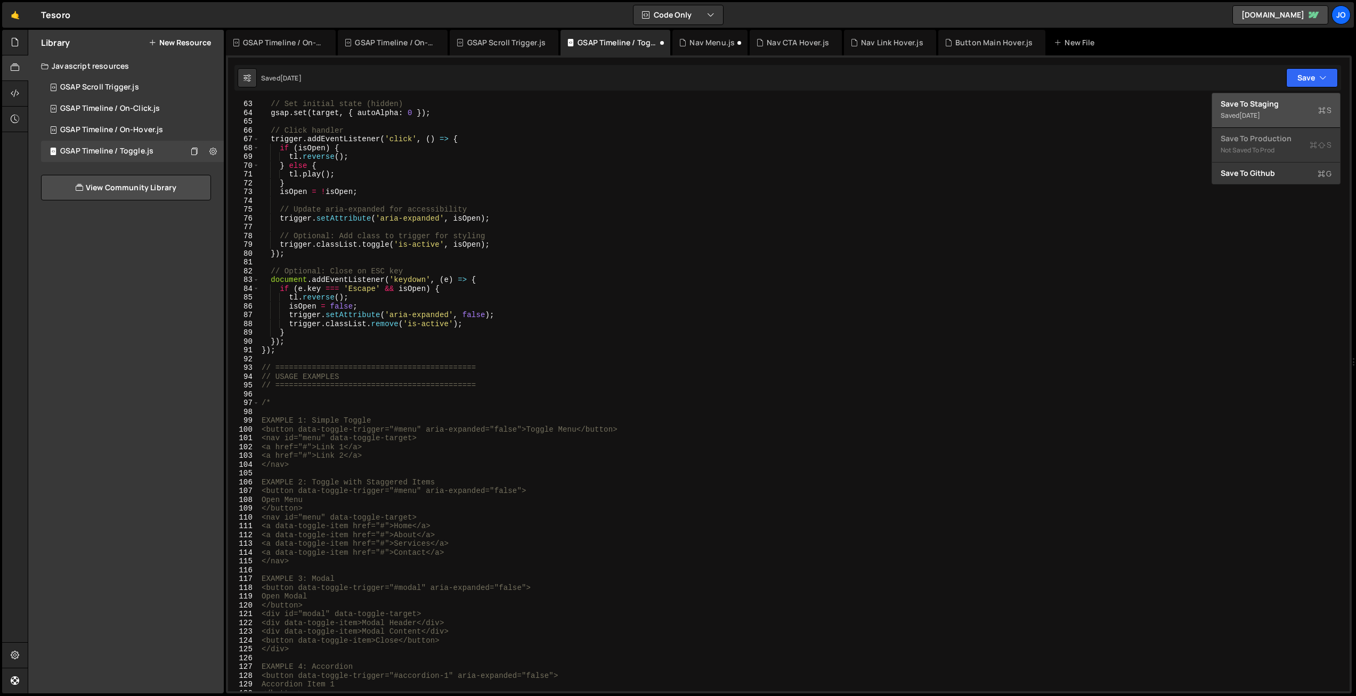
click at [1278, 108] on div "Save to Staging S" at bounding box center [1276, 104] width 111 height 11
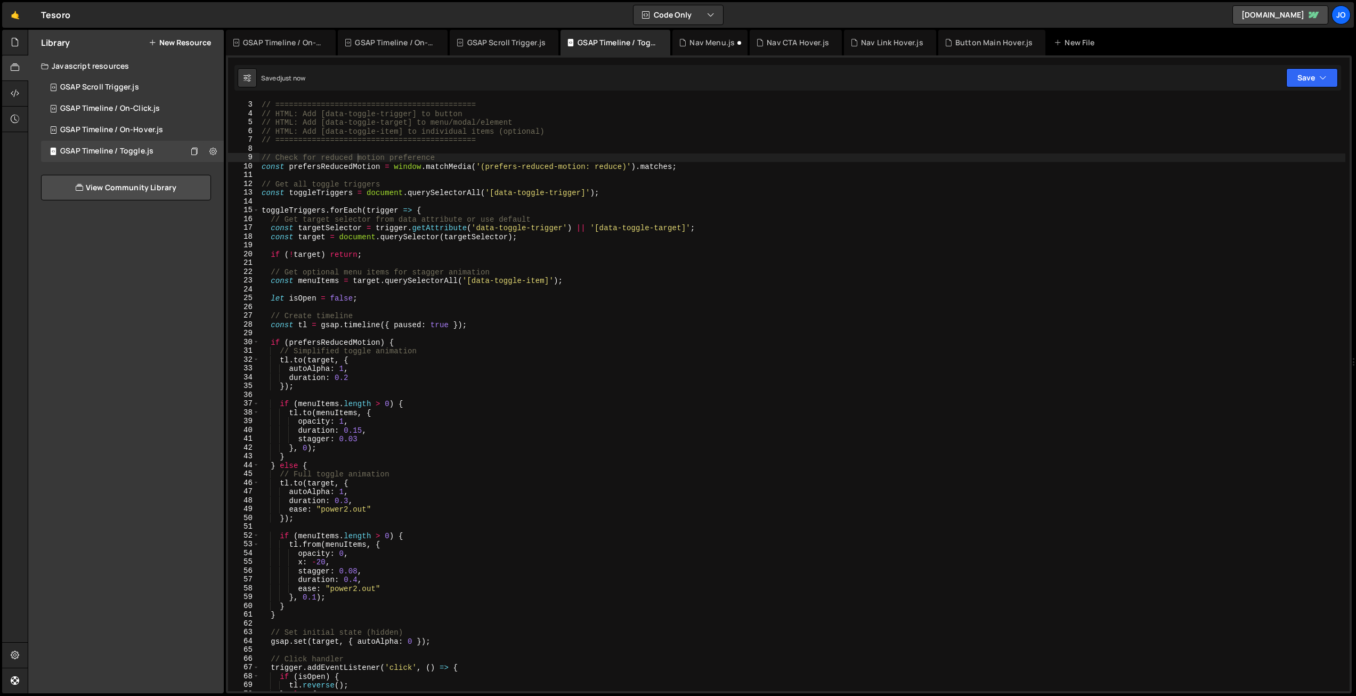
scroll to position [22, 0]
click at [393, 190] on div "// ============================================ // HTML: Add [data-toggle-trigg…" at bounding box center [802, 399] width 1086 height 609
type textarea "*/"
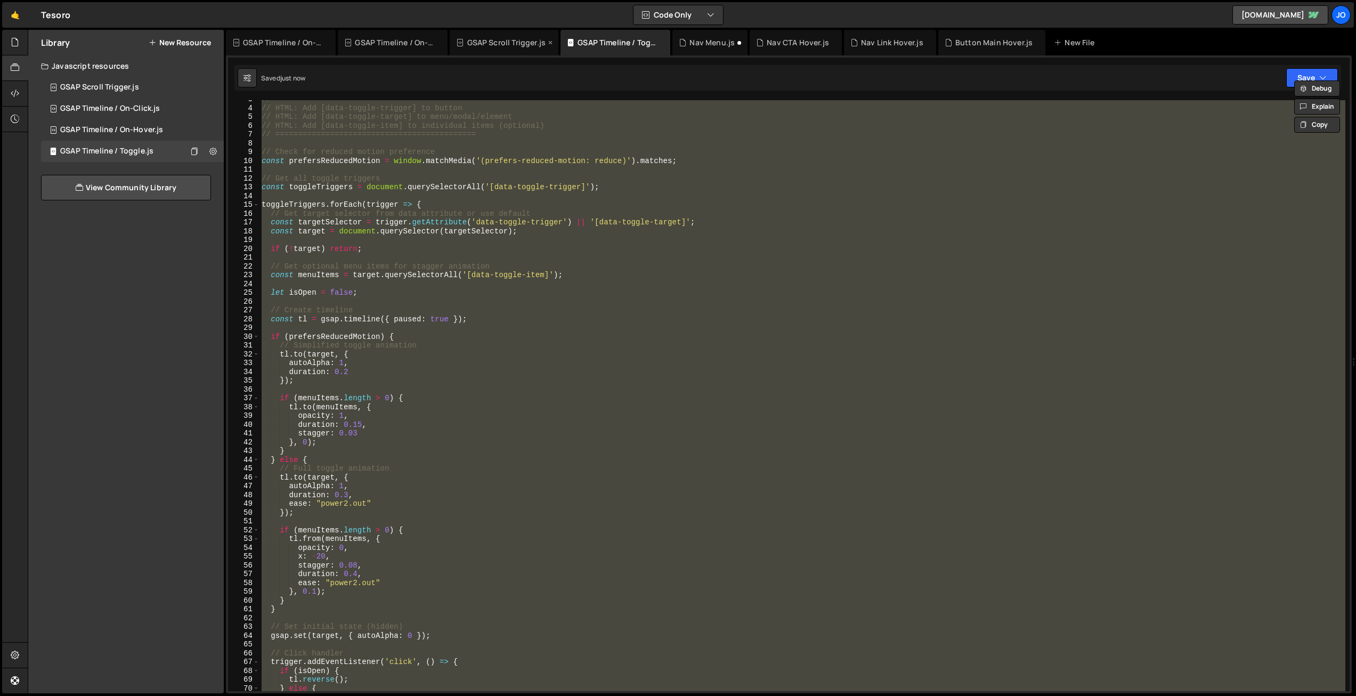
click at [518, 42] on div "GSAP Scroll Trigger.js" at bounding box center [506, 42] width 79 height 11
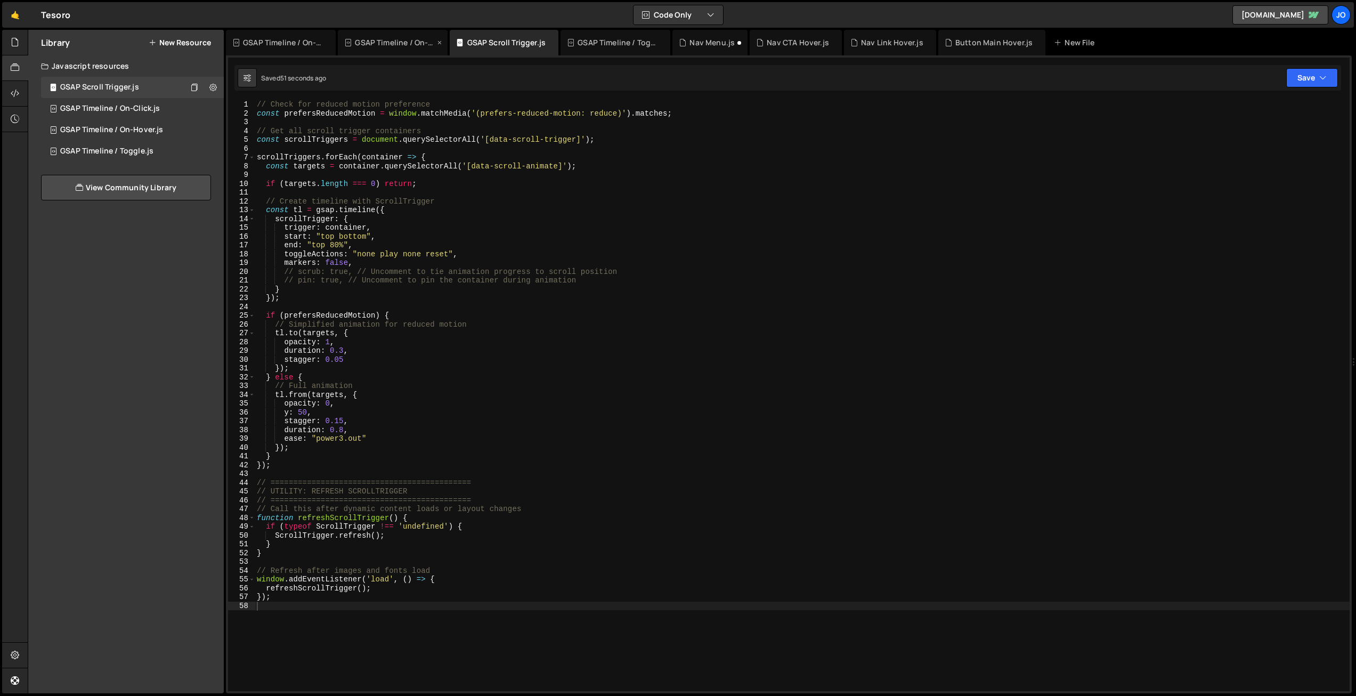
drag, startPoint x: 439, startPoint y: 43, endPoint x: 352, endPoint y: 46, distance: 86.4
click at [0, 0] on icon at bounding box center [0, 0] width 0 height 0
click at [323, 42] on icon at bounding box center [326, 42] width 7 height 11
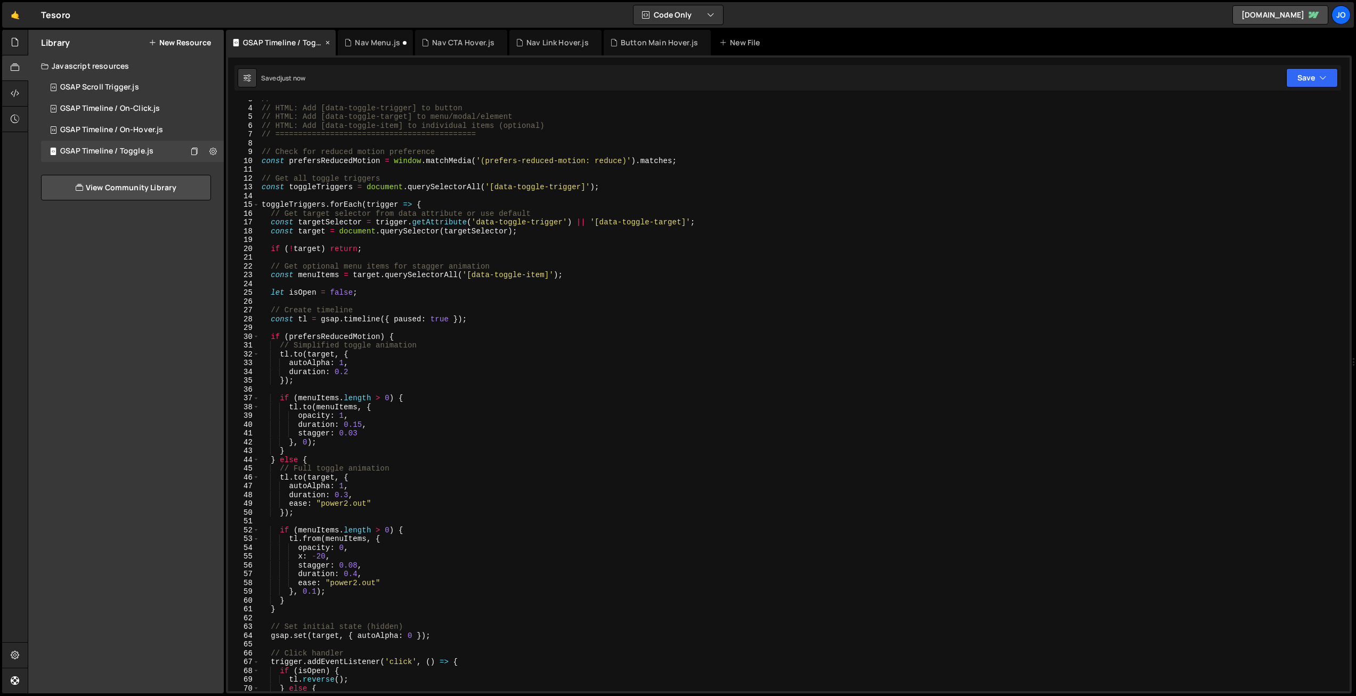
click at [325, 42] on icon at bounding box center [327, 42] width 7 height 11
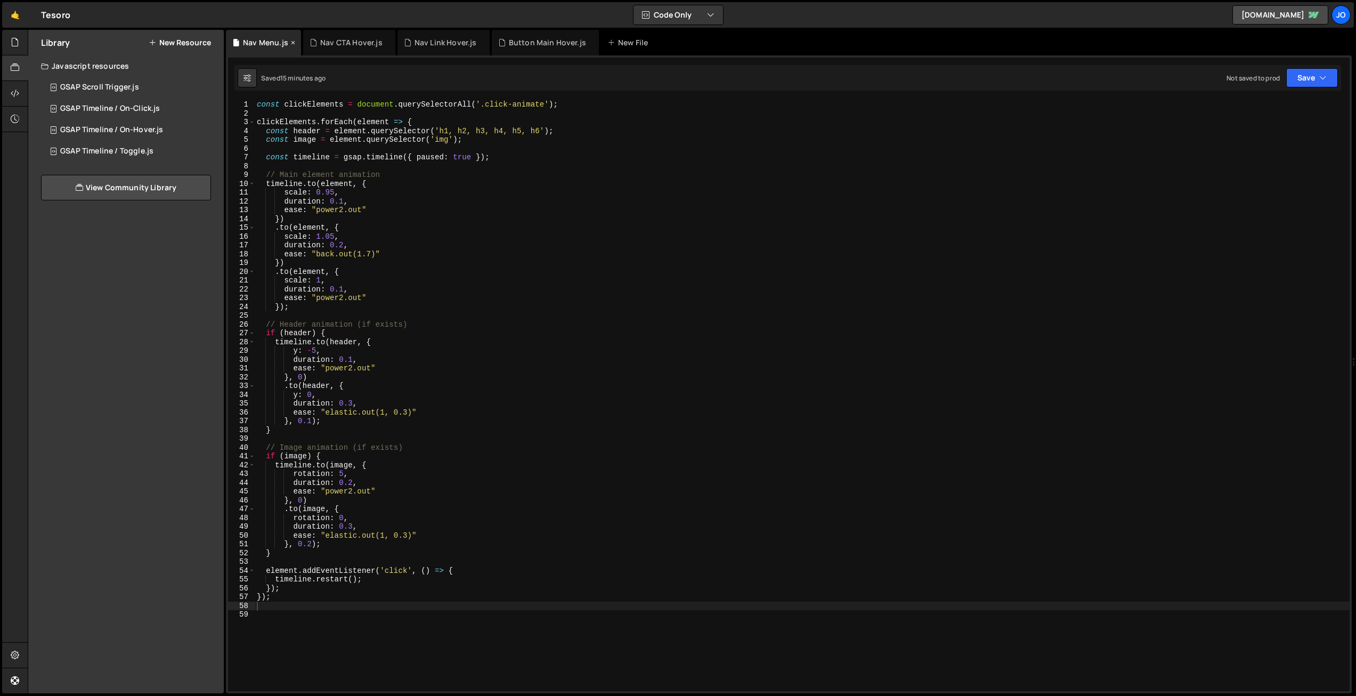
click at [274, 44] on div "Nav Menu.js" at bounding box center [265, 42] width 45 height 11
type textarea "const image = element.querySelector('img');"
click at [374, 141] on div "const clickElements = document . querySelectorAll ( '.click-animate' ) ; clickE…" at bounding box center [802, 404] width 1095 height 609
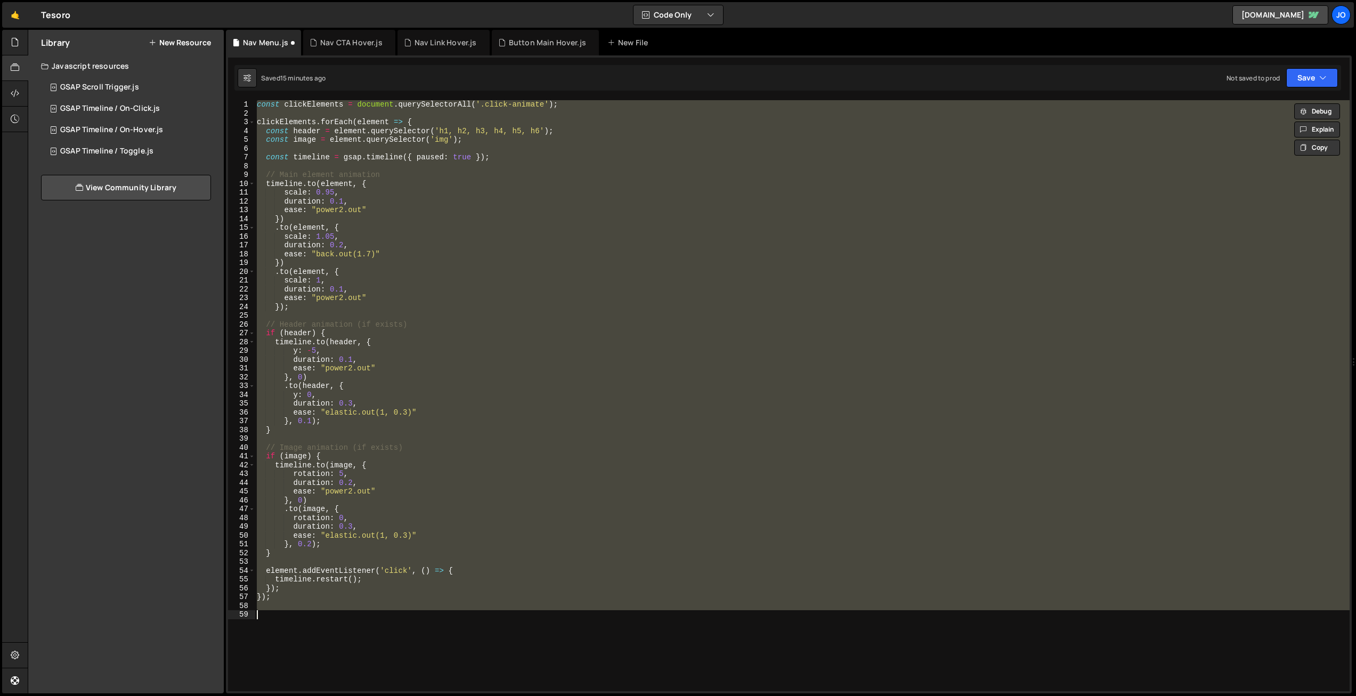
paste textarea
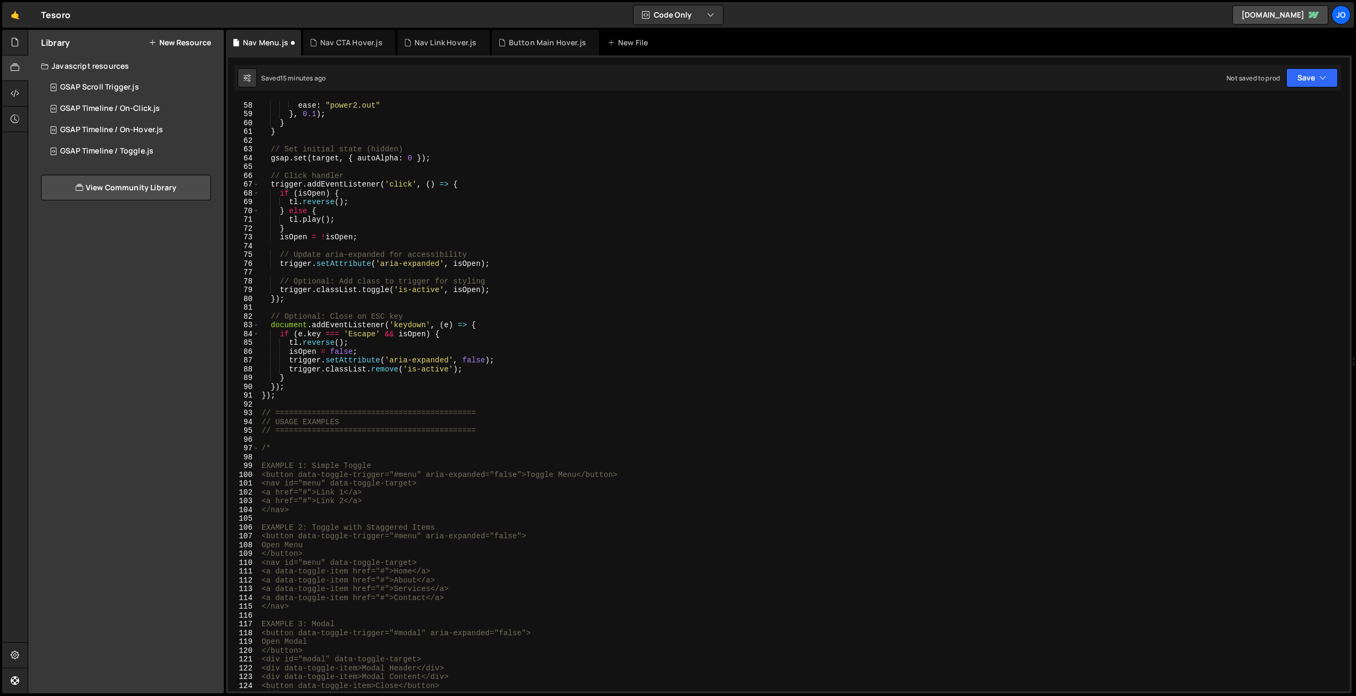
scroll to position [0, 0]
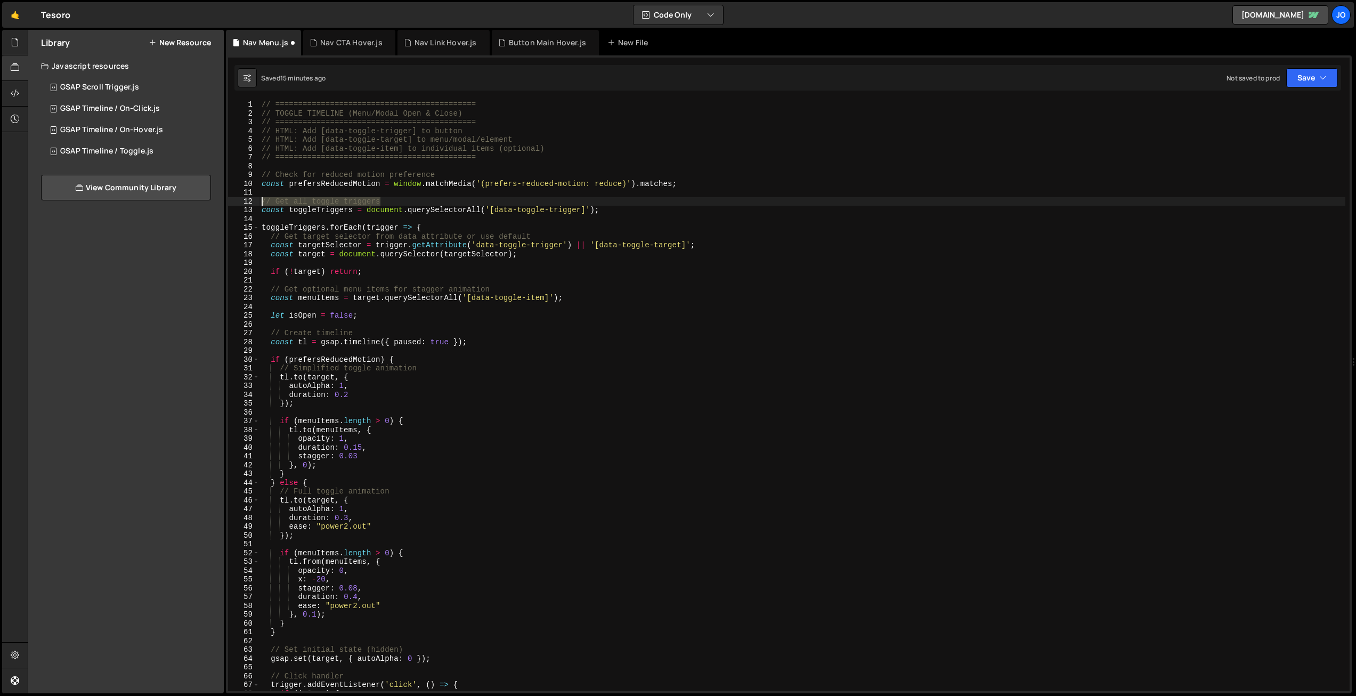
drag, startPoint x: 398, startPoint y: 202, endPoint x: 240, endPoint y: 201, distance: 157.7
click at [240, 201] on div "1 2 3 4 5 6 7 8 9 10 11 12 13 14 15 16 17 18 19 20 21 22 23 24 25 26 27 28 29 3…" at bounding box center [789, 395] width 1122 height 591
type textarea "// Get all toggle triggers"
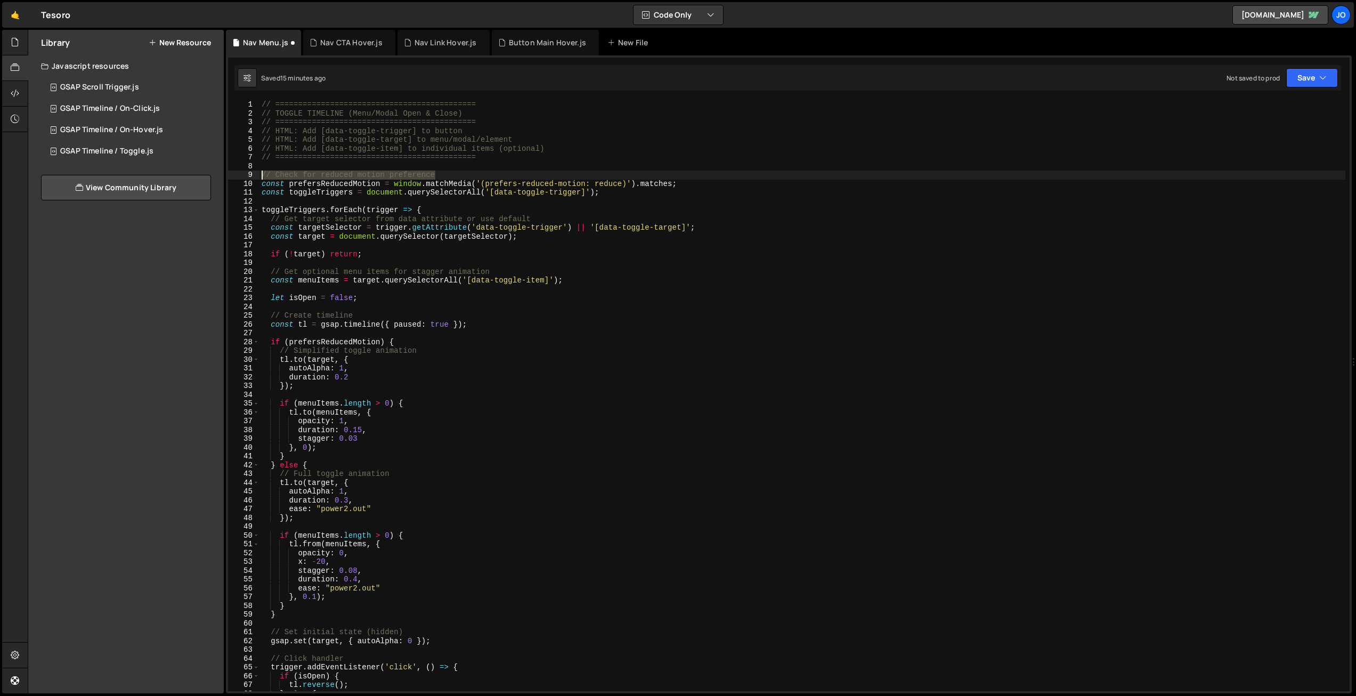
drag, startPoint x: 437, startPoint y: 176, endPoint x: 245, endPoint y: 179, distance: 191.8
click at [245, 179] on div "const prefersReducedMotion = window.matchMedia('(prefers-reduced-motion: reduce…" at bounding box center [789, 395] width 1122 height 591
type textarea "// Check for reduced motion preference"
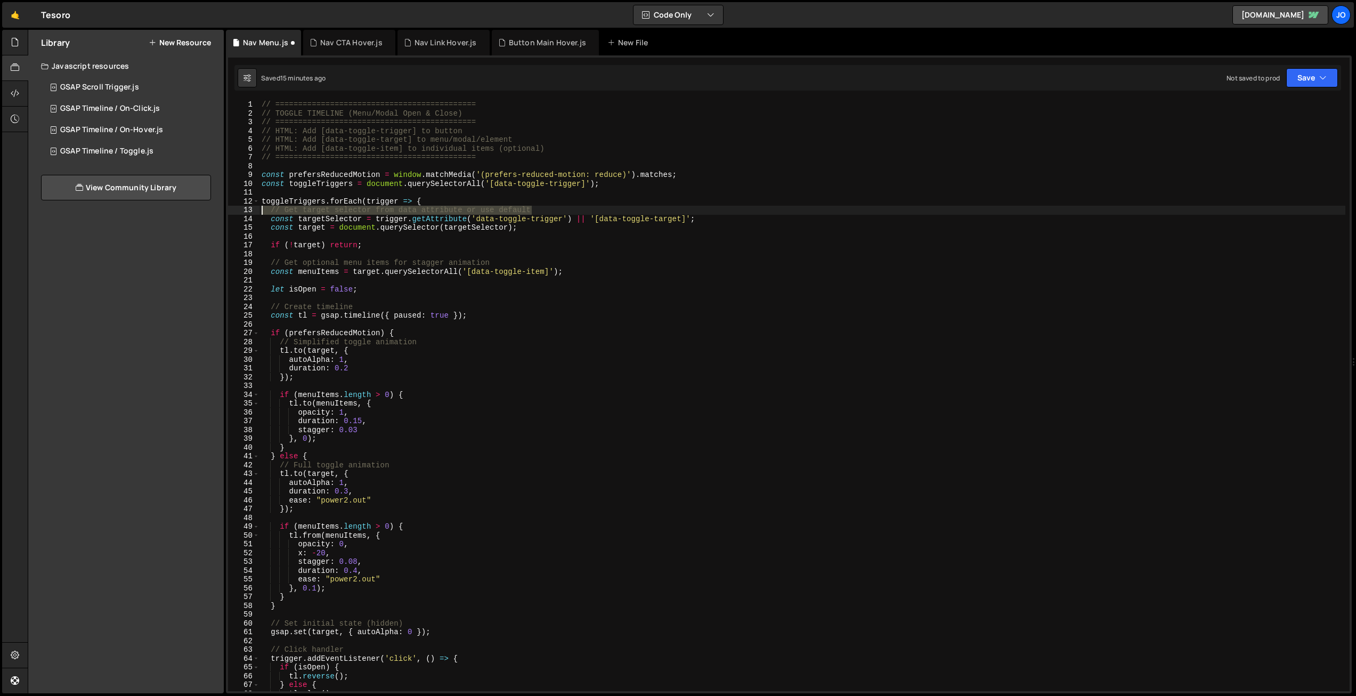
drag, startPoint x: 504, startPoint y: 208, endPoint x: 221, endPoint y: 209, distance: 282.9
click at [220, 208] on div "Files New File Javascript files 1 Button Main Hover.js 0 1 Nav CTA Hover.js 0 1…" at bounding box center [692, 362] width 1328 height 664
type textarea "// Get target selector from data attribute or use default"
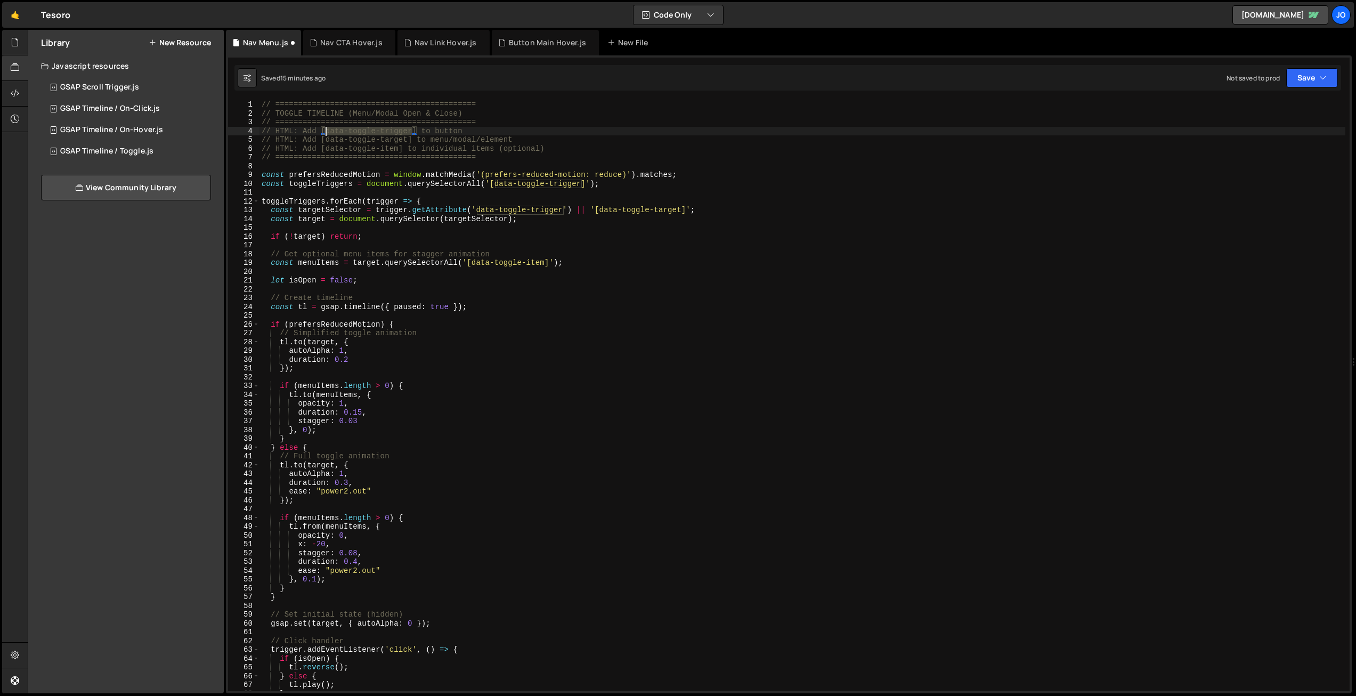
drag, startPoint x: 413, startPoint y: 129, endPoint x: 327, endPoint y: 128, distance: 86.3
click at [327, 128] on div "// ============================================ // TOGGLE TIMELINE (Menu/Modal …" at bounding box center [802, 404] width 1086 height 609
click at [338, 147] on div "// ============================================ // TOGGLE TIMELINE (Menu/Modal …" at bounding box center [802, 404] width 1086 height 609
drag, startPoint x: 565, startPoint y: 183, endPoint x: 496, endPoint y: 183, distance: 69.3
click at [496, 183] on div "// ============================================ // TOGGLE TIMELINE (Menu/Modal …" at bounding box center [802, 404] width 1086 height 609
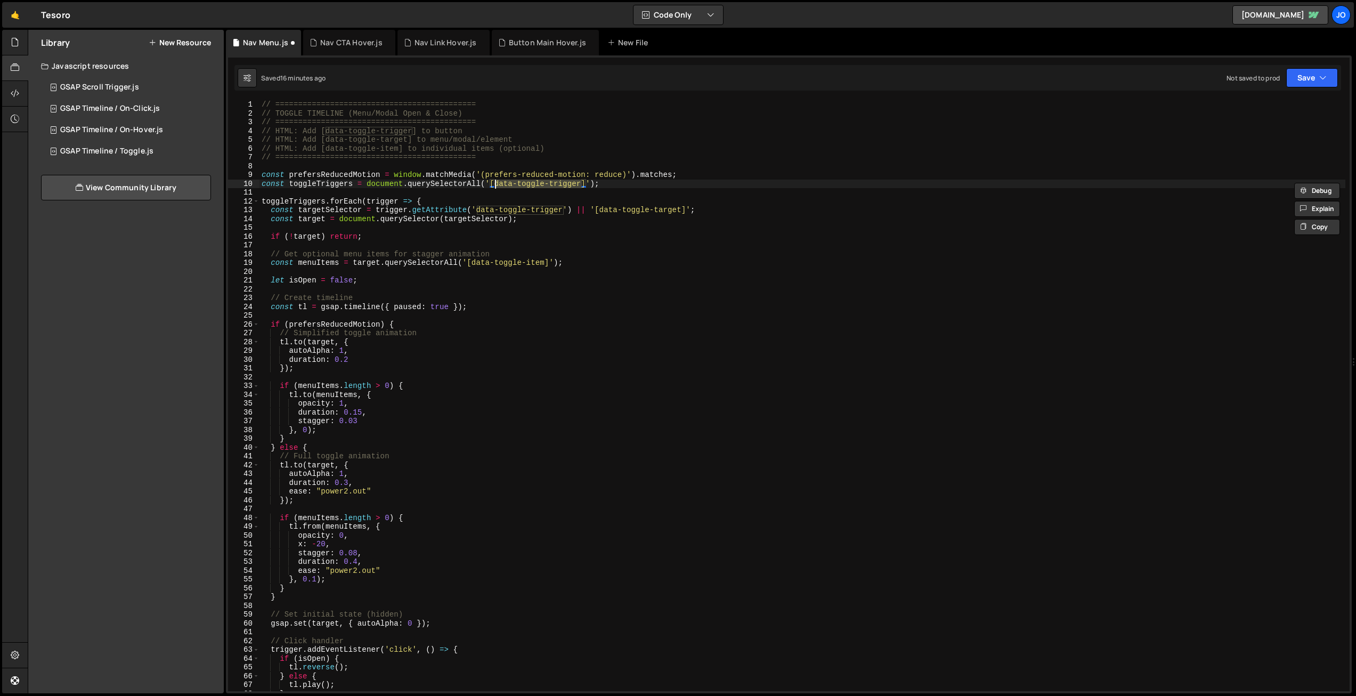
paste textarea "menu-toggle"
drag, startPoint x: 564, startPoint y: 210, endPoint x: 477, endPoint y: 208, distance: 86.3
click at [477, 208] on div "// ============================================ // TOGGLE TIMELINE (Menu/Modal …" at bounding box center [802, 404] width 1086 height 609
paste textarea "menu-toggle"
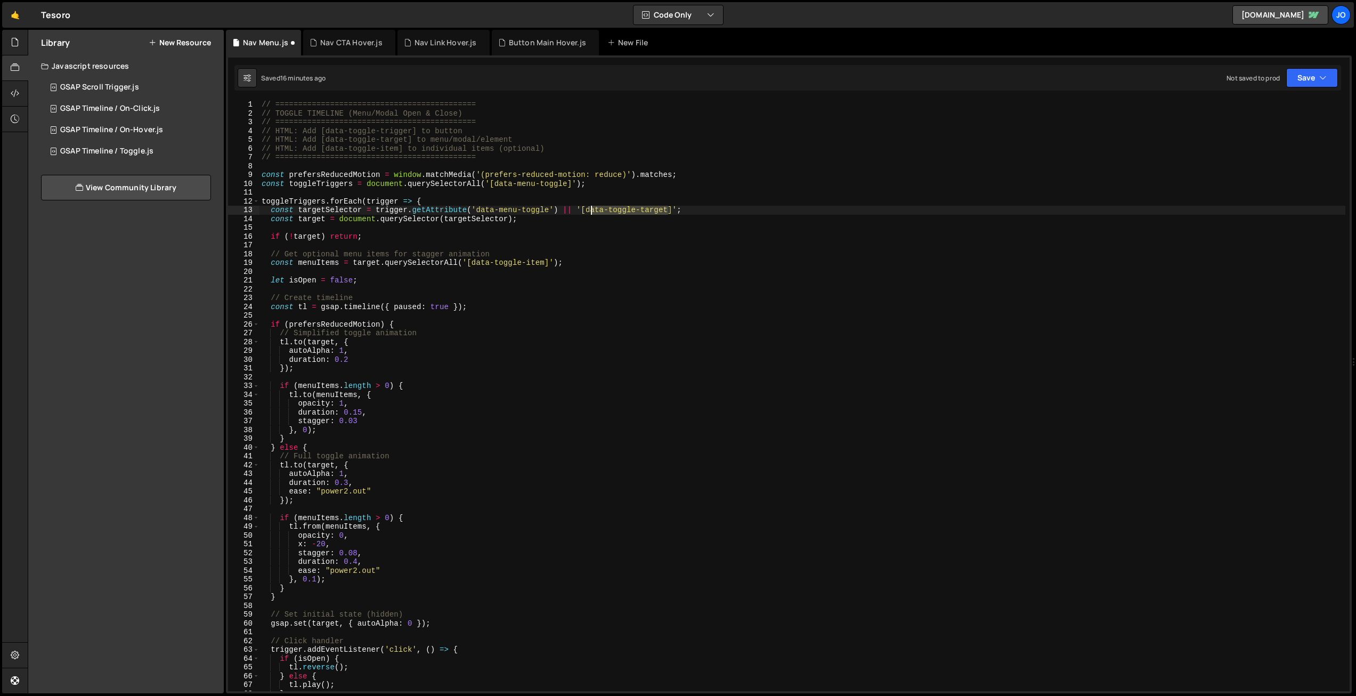
drag, startPoint x: 669, startPoint y: 209, endPoint x: 592, endPoint y: 206, distance: 76.8
click at [589, 207] on div "// ============================================ // TOGGLE TIMELINE (Menu/Modal …" at bounding box center [802, 404] width 1086 height 609
drag, startPoint x: 588, startPoint y: 209, endPoint x: 668, endPoint y: 207, distance: 80.0
click at [668, 207] on div "// ============================================ // TOGGLE TIMELINE (Menu/Modal …" at bounding box center [802, 404] width 1086 height 609
click at [497, 156] on div "// ============================================ // TOGGLE TIMELINE (Menu/Modal …" at bounding box center [802, 404] width 1086 height 609
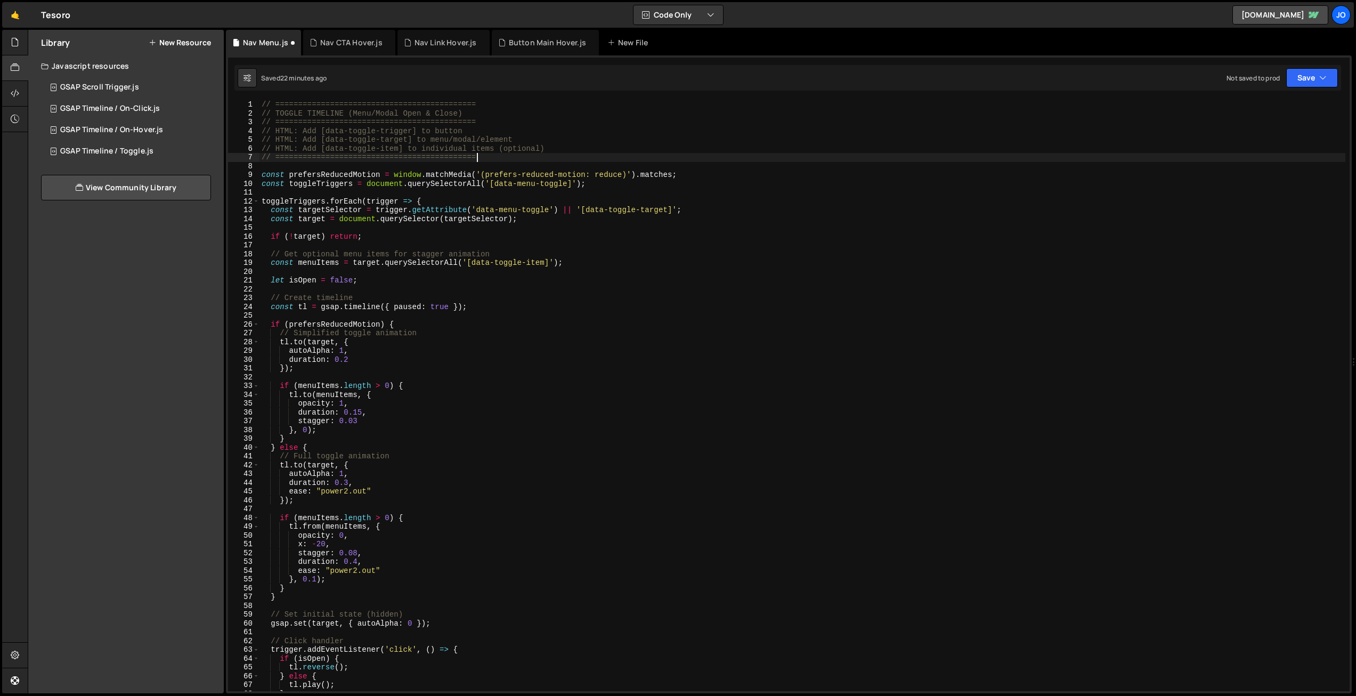
click at [496, 142] on div "// ============================================ // TOGGLE TIMELINE (Menu/Modal …" at bounding box center [802, 404] width 1086 height 609
click at [396, 261] on div "// ============================================ // TOGGLE TIMELINE (Menu/Modal …" at bounding box center [802, 404] width 1086 height 609
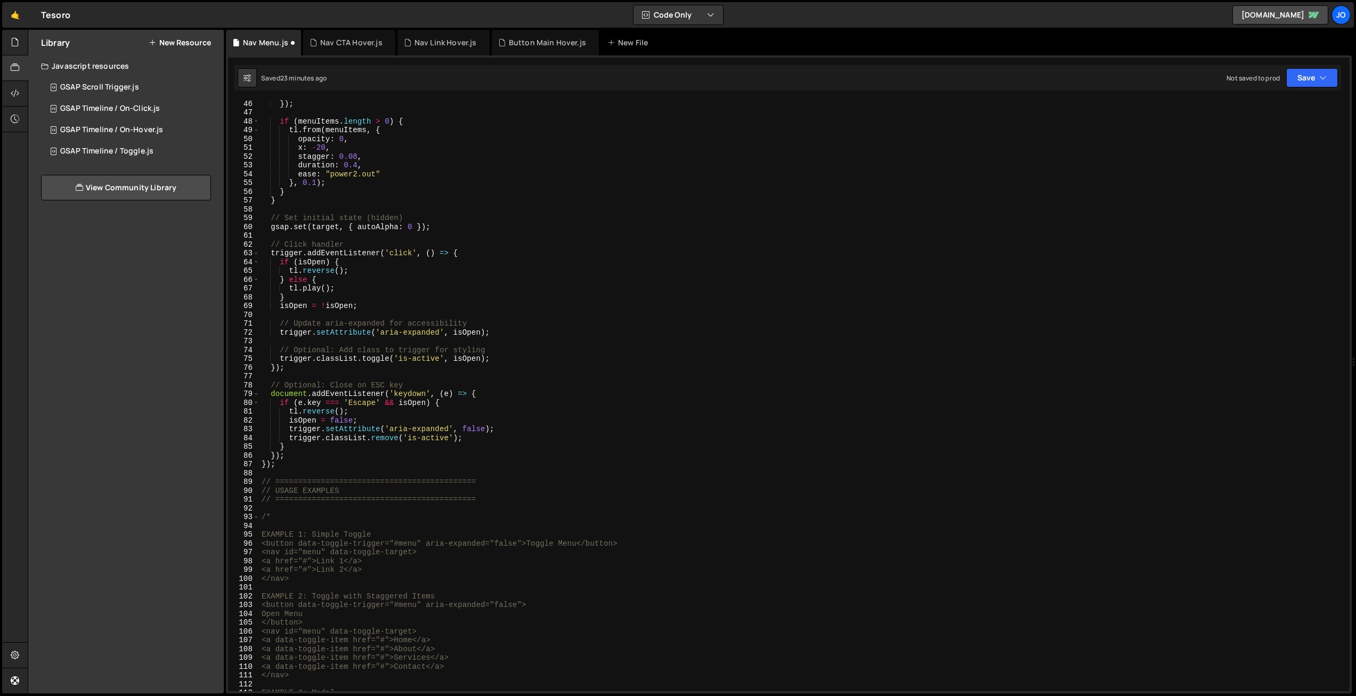
scroll to position [398, 0]
click at [429, 543] on div "}) ; if ( menuItems . length > 0 ) { tl . from ( menuItems , { opacity : 0 , x …" at bounding box center [802, 403] width 1086 height 609
drag, startPoint x: 486, startPoint y: 542, endPoint x: 426, endPoint y: 541, distance: 59.7
click at [426, 541] on div "}) ; if ( menuItems . length > 0 ) { tl . from ( menuItems , { opacity : 0 , x …" at bounding box center [802, 403] width 1086 height 609
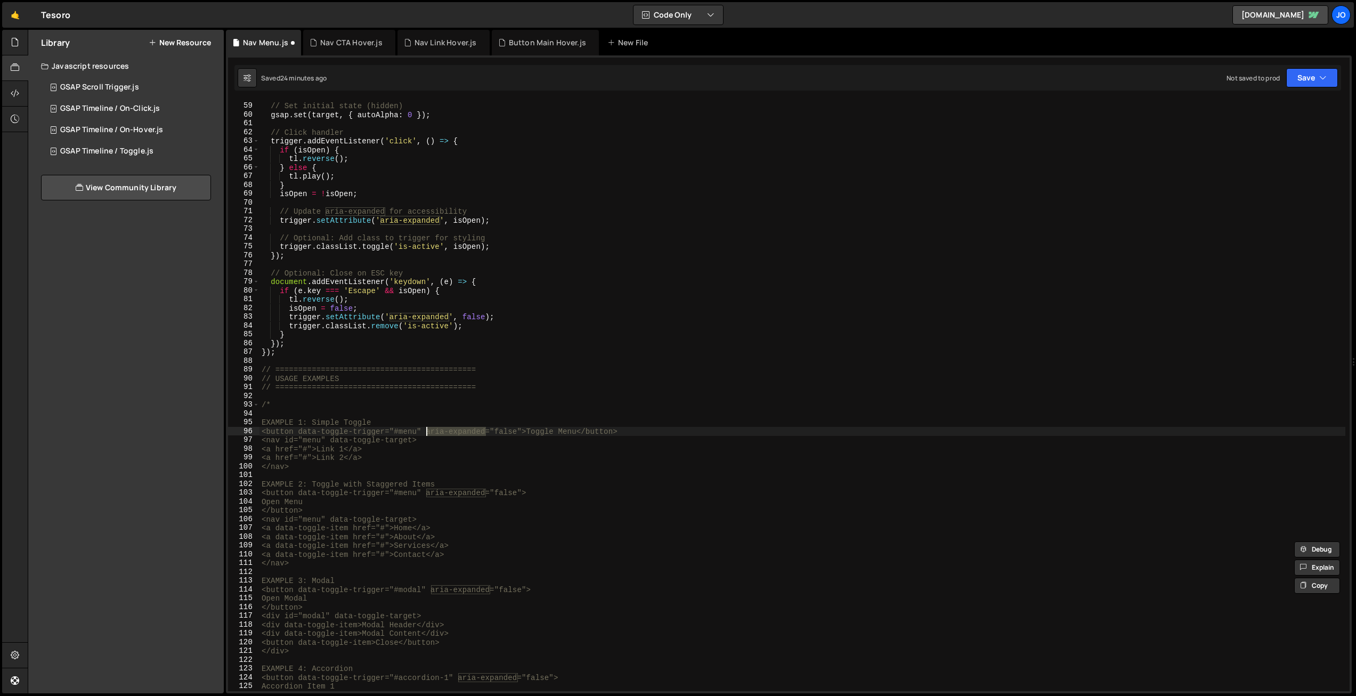
scroll to position [515, 0]
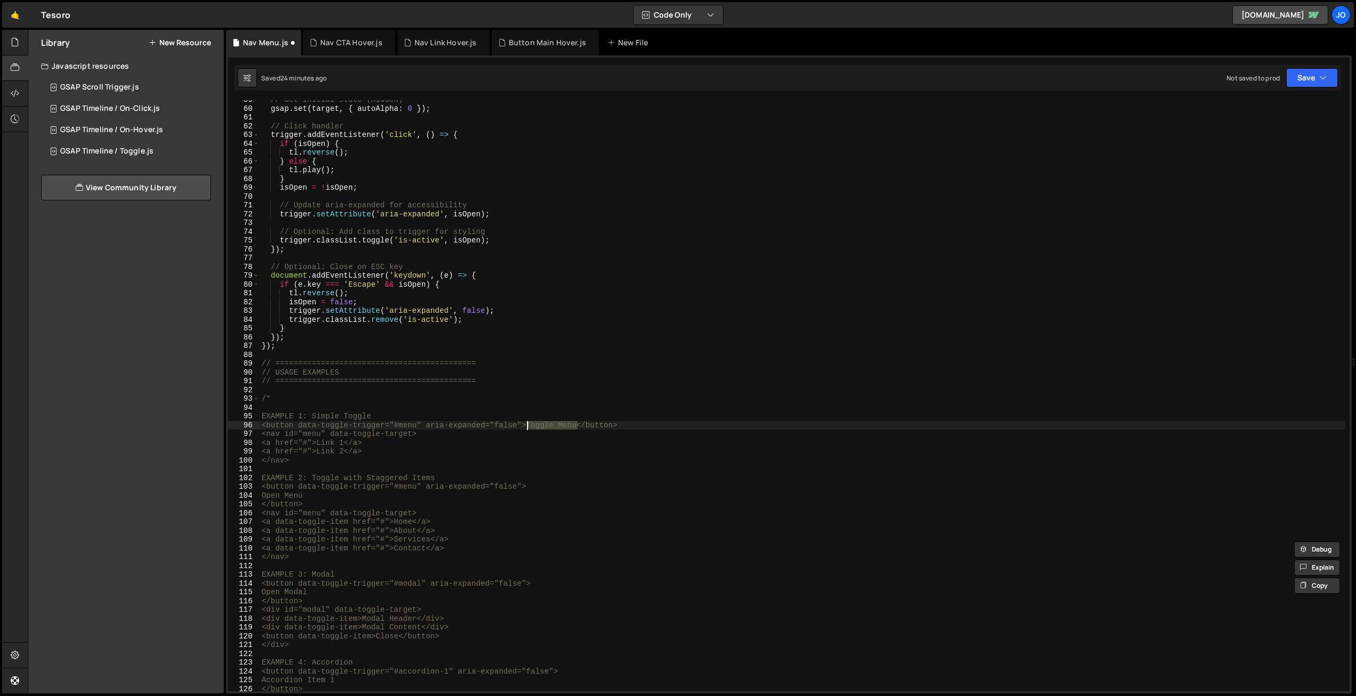
drag, startPoint x: 578, startPoint y: 425, endPoint x: 532, endPoint y: 421, distance: 46.0
click at [527, 421] on div "// Set initial state (hidden) gsap . set ( target , { autoAlpha : 0 }) ; // Cli…" at bounding box center [802, 399] width 1086 height 609
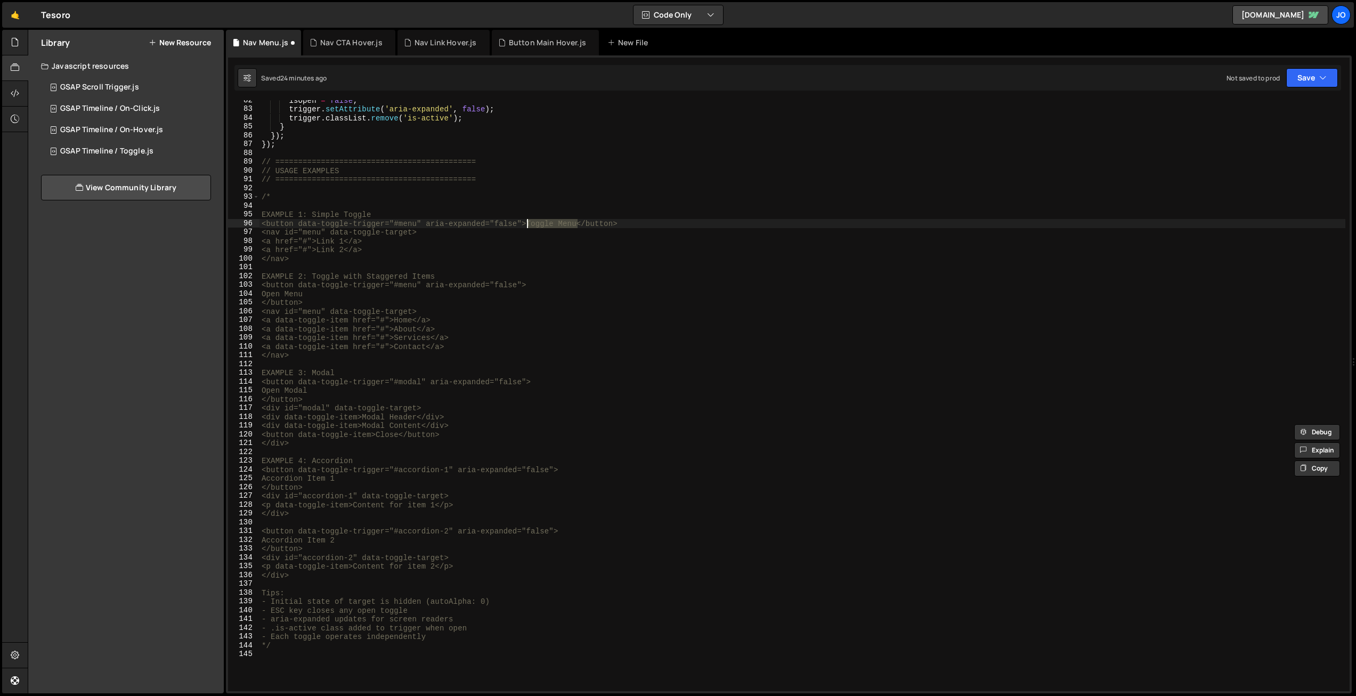
scroll to position [719, 0]
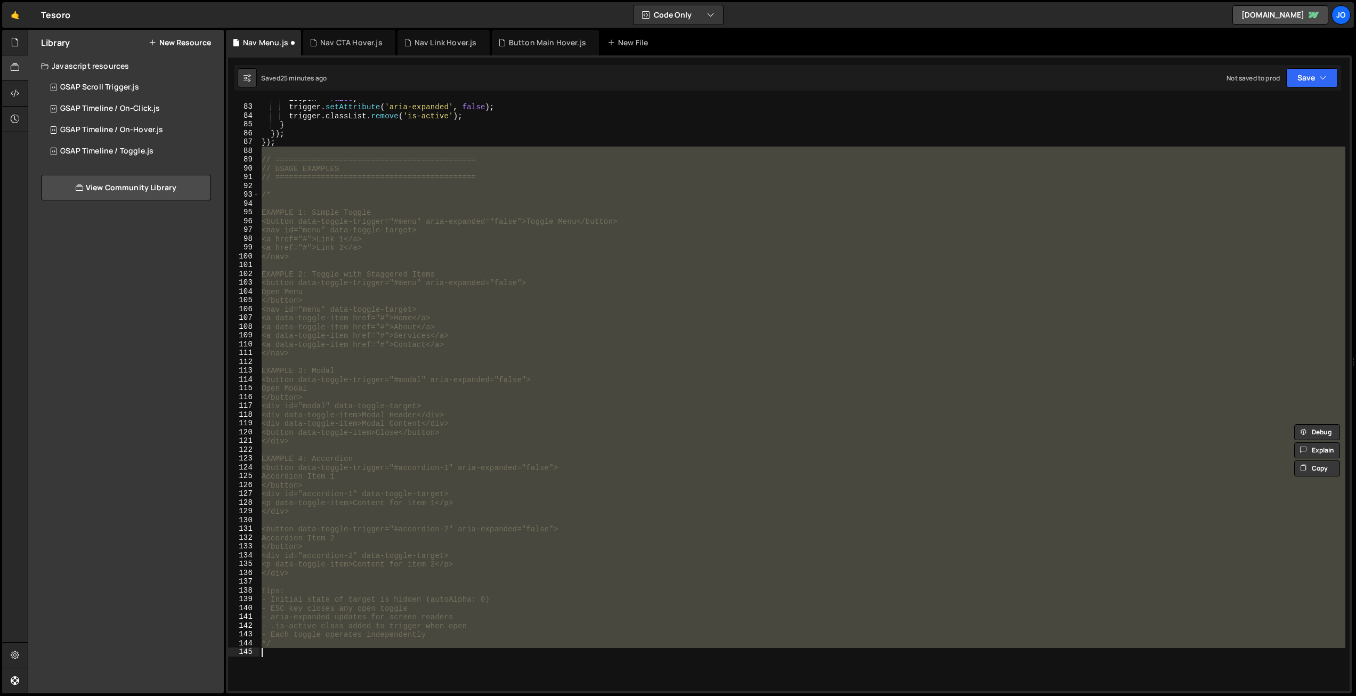
drag, startPoint x: 261, startPoint y: 152, endPoint x: 449, endPoint y: 611, distance: 496.1
click at [379, 653] on div "isOpen = false ; trigger . setAttribute ( 'aria-expanded' , false ) ; trigger .…" at bounding box center [802, 398] width 1086 height 609
type textarea "*/"
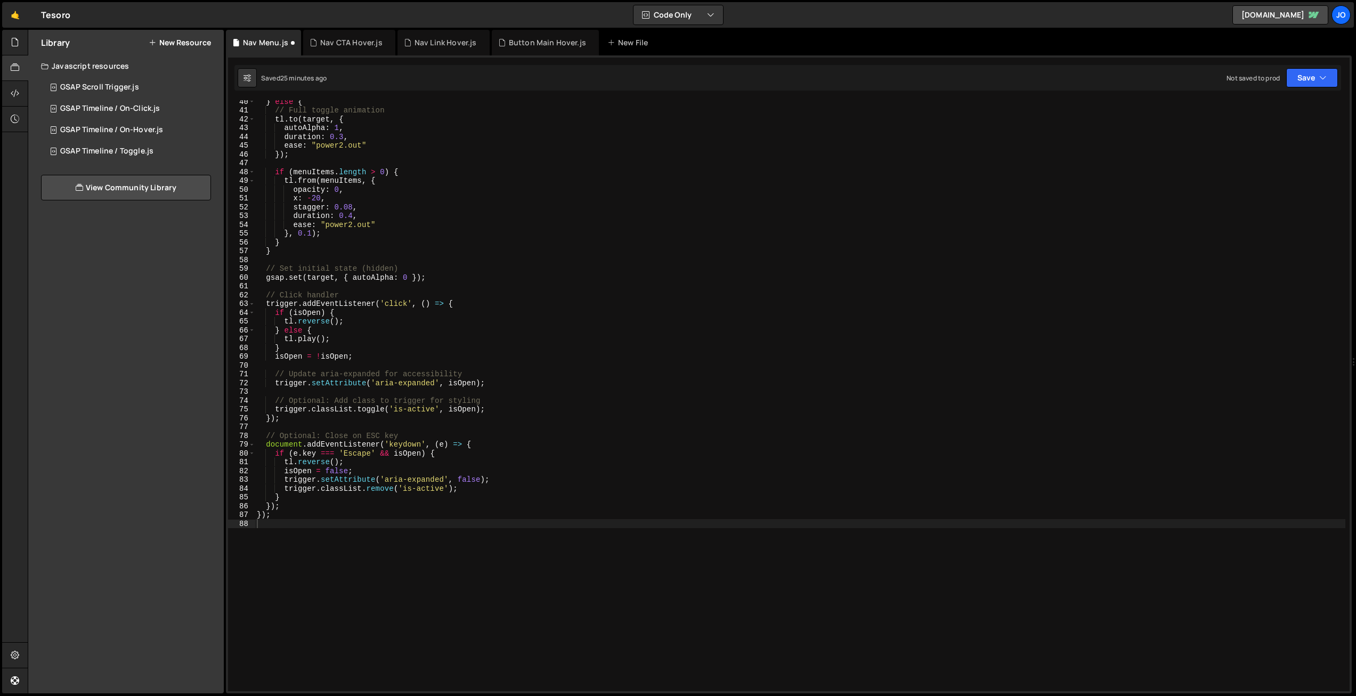
scroll to position [346, 0]
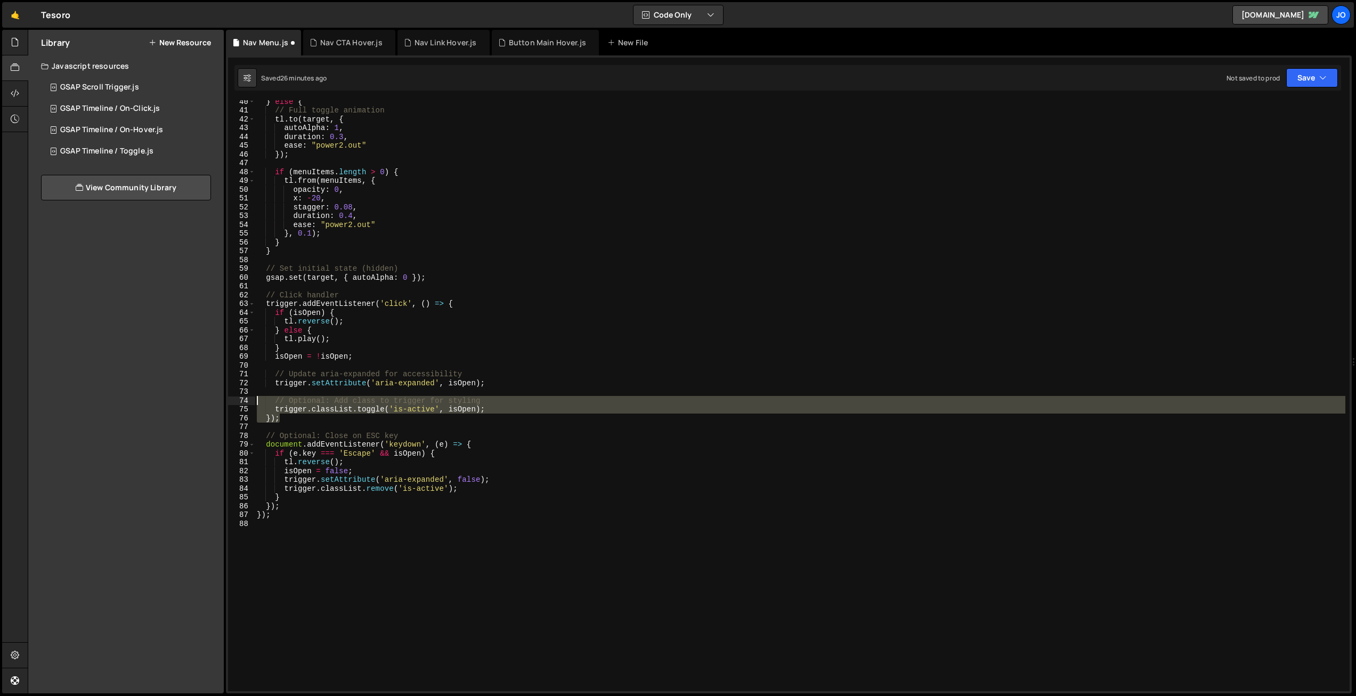
drag, startPoint x: 286, startPoint y: 419, endPoint x: 222, endPoint y: 398, distance: 67.2
click at [222, 398] on div "Files New File Javascript files 1 Button Main Hover.js 0 1 Nav CTA Hover.js 0 1…" at bounding box center [692, 362] width 1328 height 664
click at [315, 417] on div "} else { // Full toggle animation tl . to ( target , { autoAlpha : 1 , duration…" at bounding box center [800, 395] width 1091 height 591
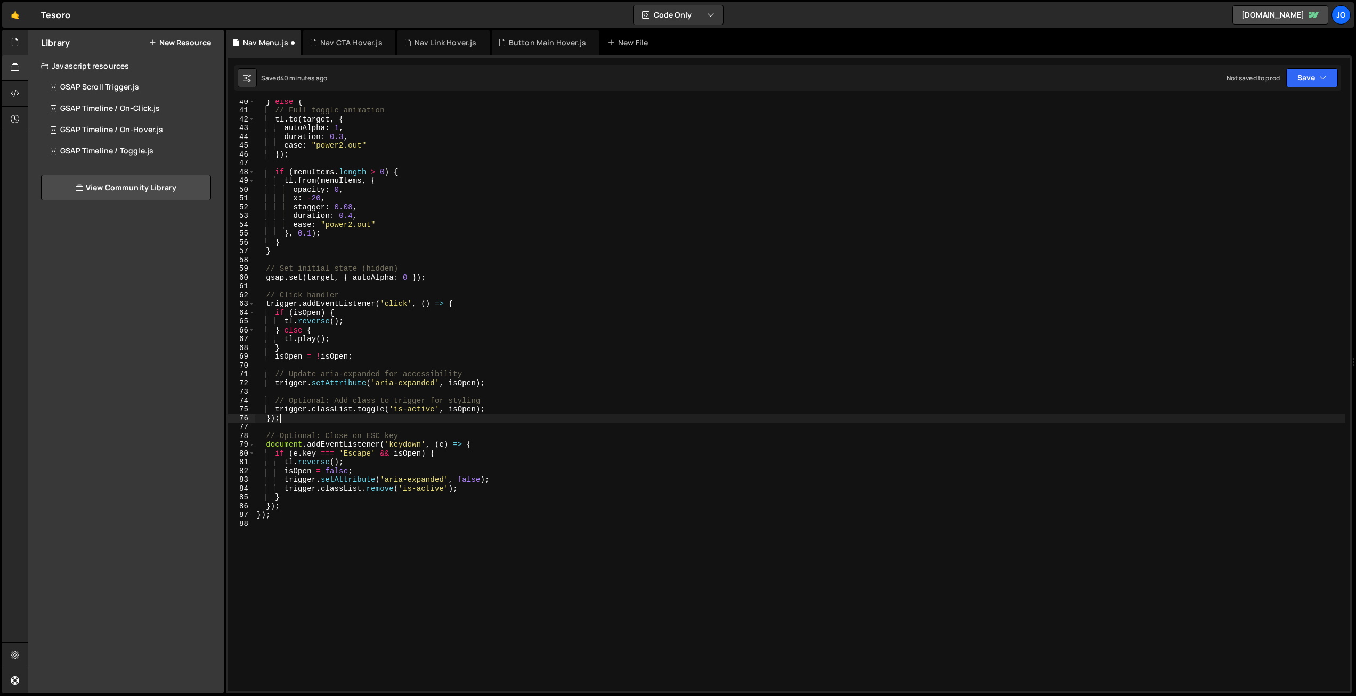
click at [381, 155] on div "} else { // Full toggle animation tl . to ( target , { autoAlpha : 1 , duration…" at bounding box center [800, 401] width 1091 height 609
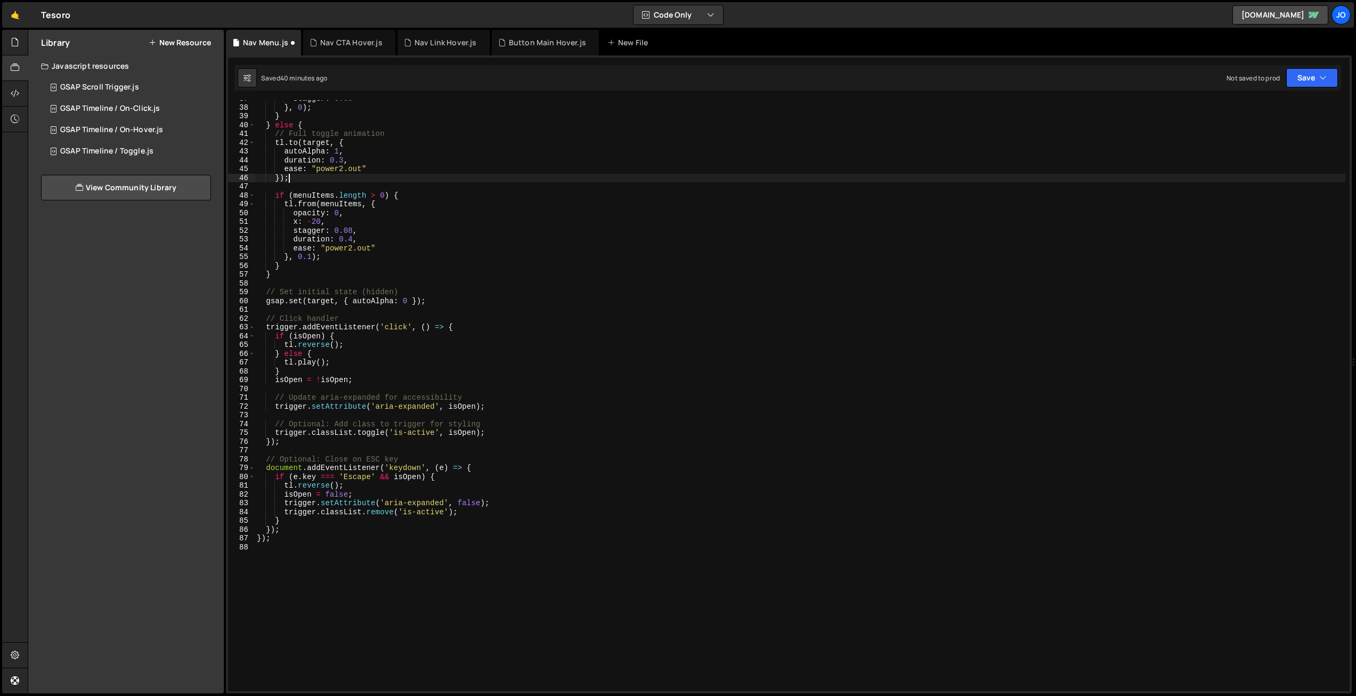
scroll to position [321, 0]
drag, startPoint x: 488, startPoint y: 424, endPoint x: 250, endPoint y: 421, distance: 237.7
click at [211, 425] on div "Files New File Javascript files 1 Button Main Hover.js 0 1 Nav CTA Hover.js 0 1…" at bounding box center [692, 362] width 1328 height 664
type textarea "// Optional: Add class to trigger for styling"
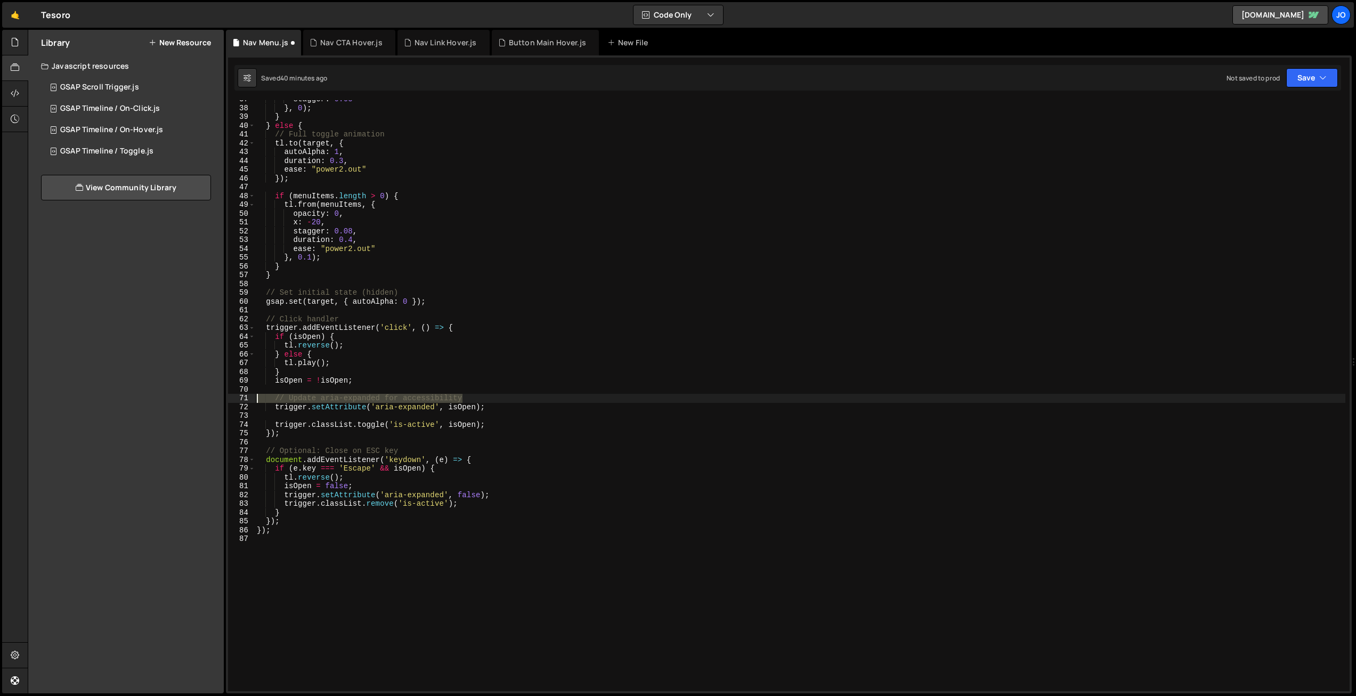
drag, startPoint x: 385, startPoint y: 398, endPoint x: 192, endPoint y: 399, distance: 192.9
click at [192, 399] on div "Files New File Javascript files 1 Button Main Hover.js 0 1 Nav CTA Hover.js 0 1…" at bounding box center [692, 362] width 1328 height 664
type textarea "// Update aria-expanded for accessibility"
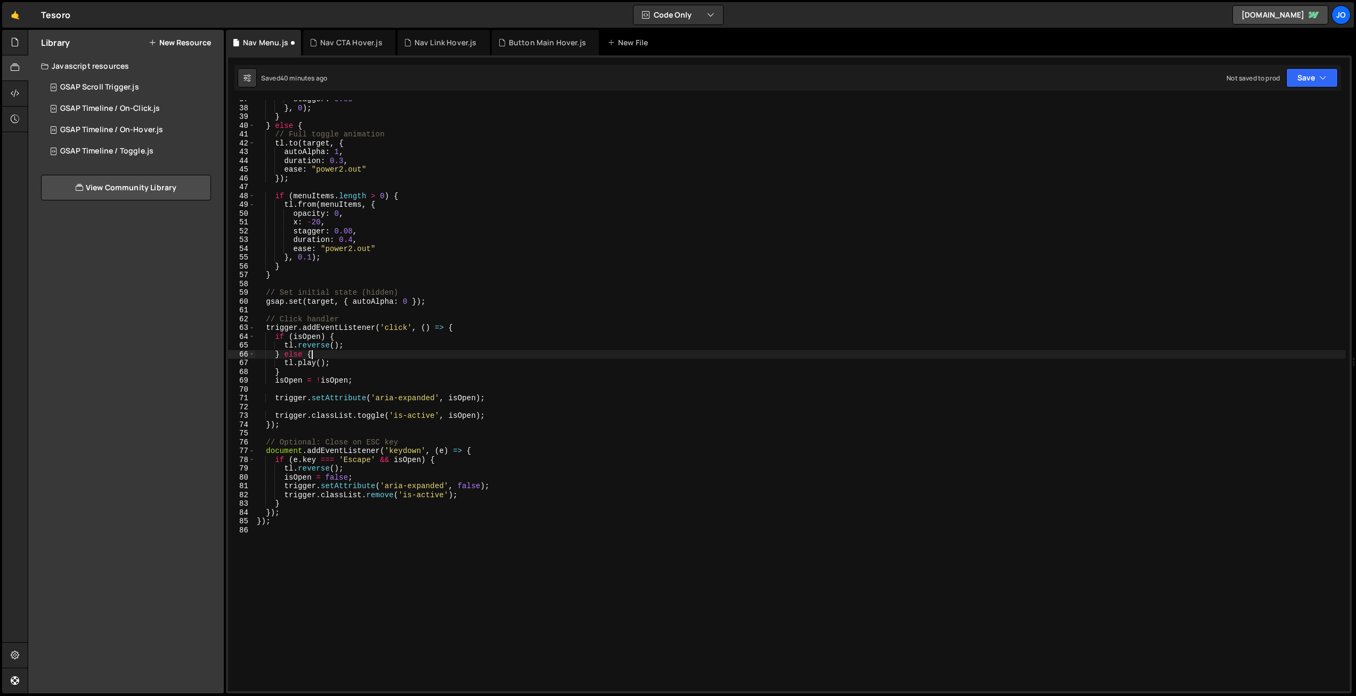
click at [511, 351] on div "stagger : 0.03 } , 0 ) ; } } else { // Full toggle animation tl . to ( target ,…" at bounding box center [800, 399] width 1091 height 609
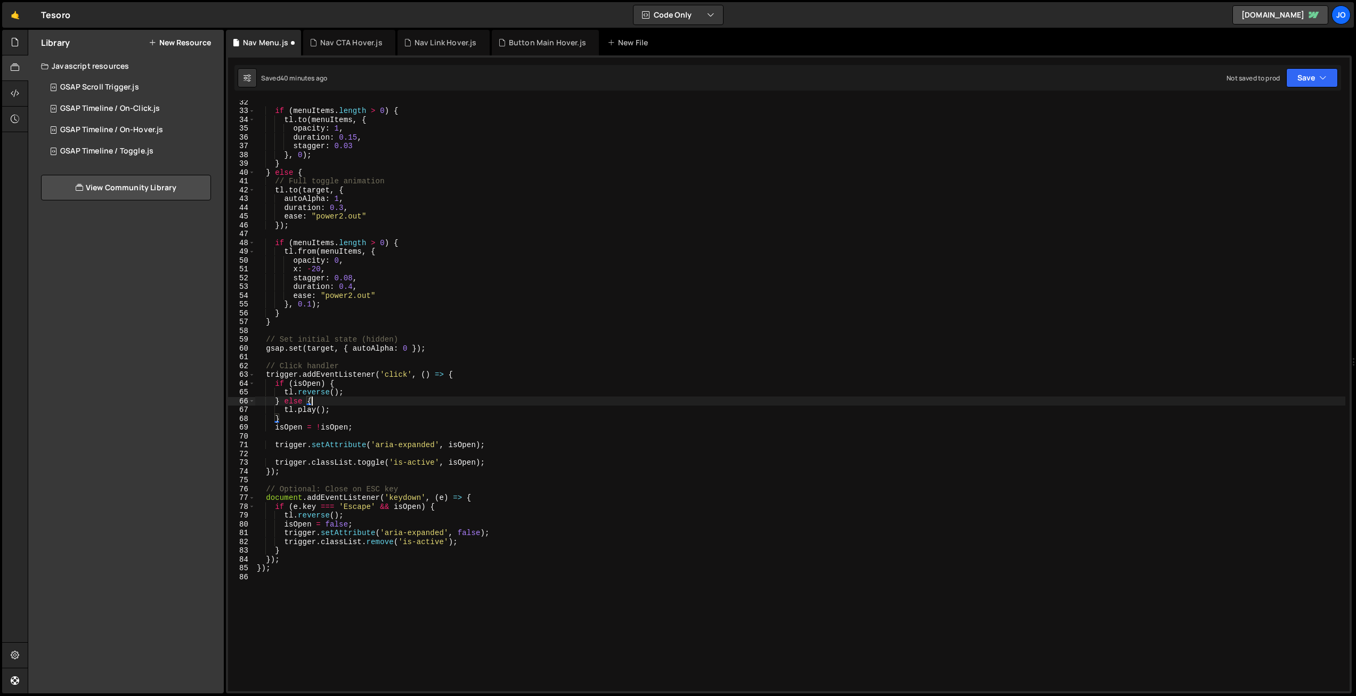
scroll to position [274, 0]
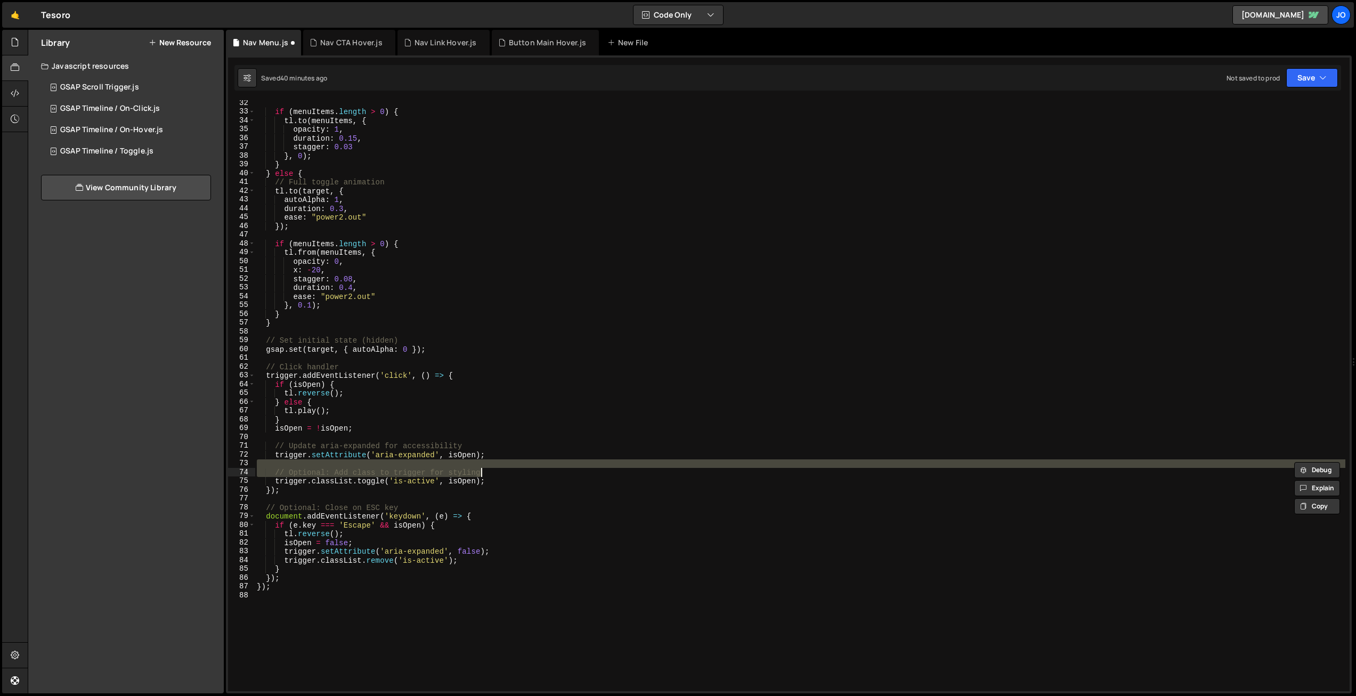
click at [477, 368] on div "if ( menuItems . length > 0 ) { tl . to ( menuItems , { opacity : 1 , duration …" at bounding box center [800, 403] width 1091 height 609
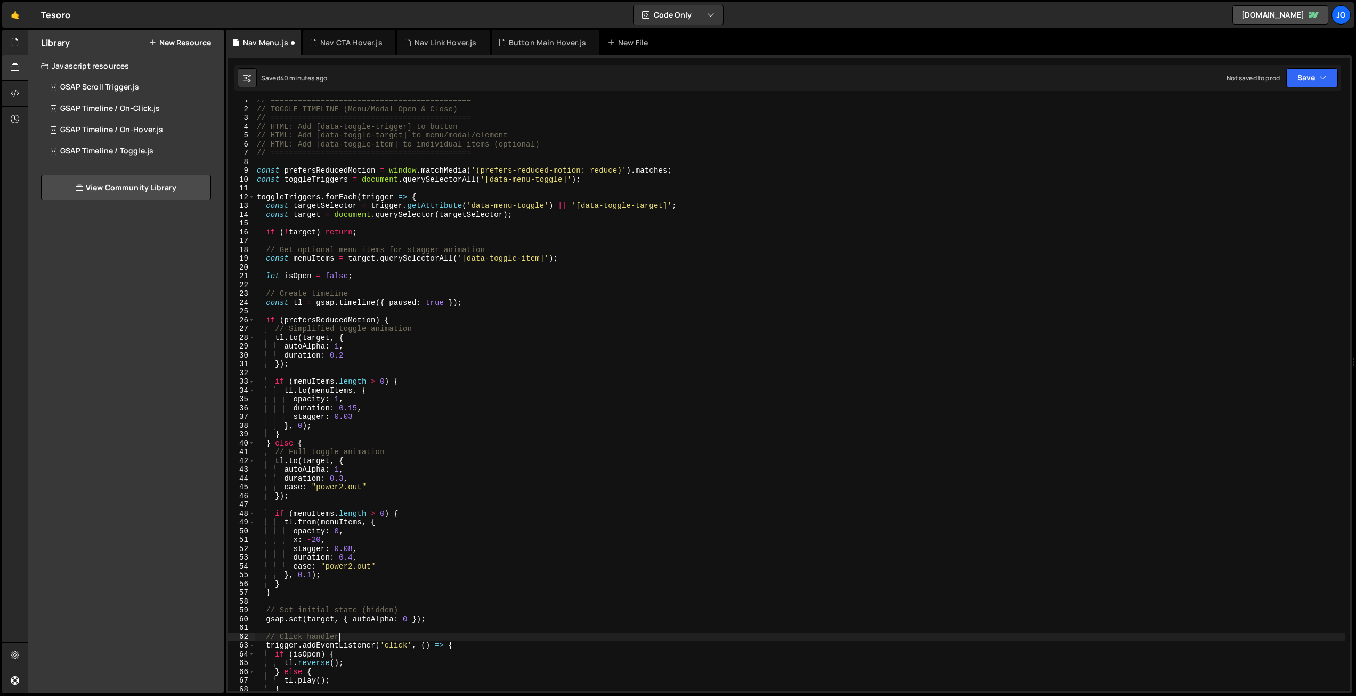
scroll to position [0, 0]
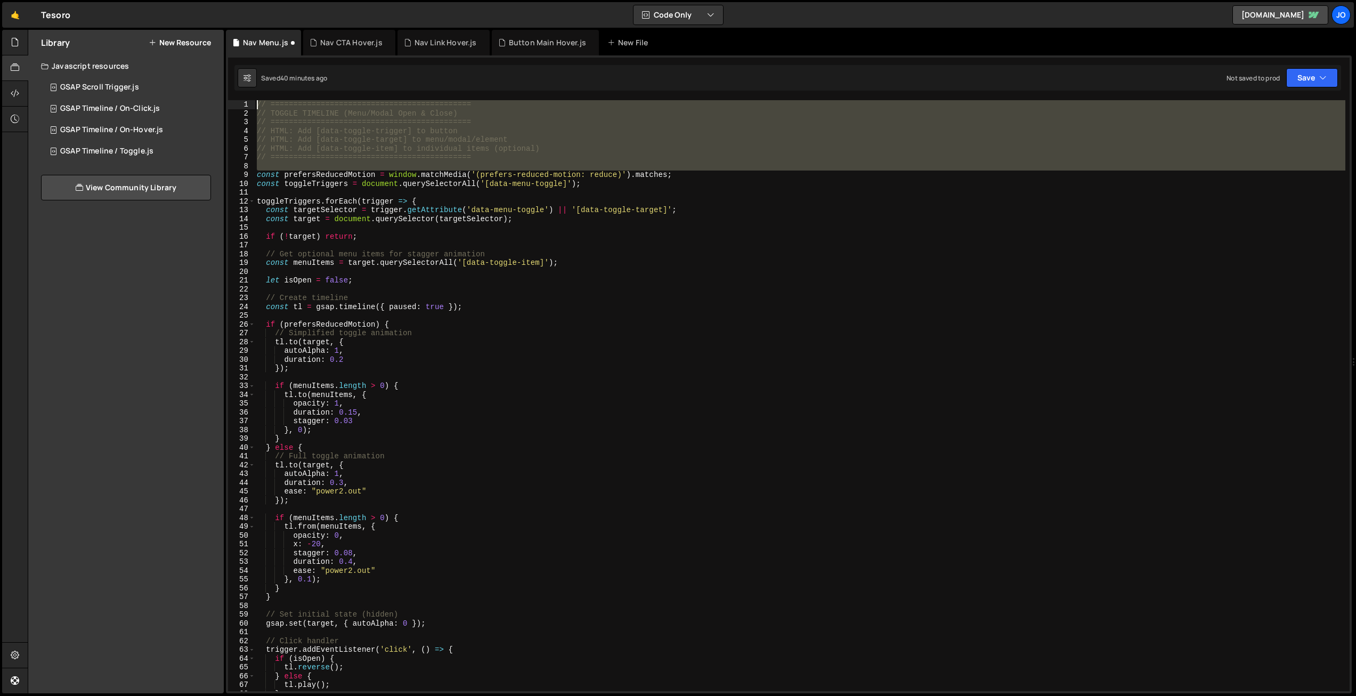
drag, startPoint x: 255, startPoint y: 177, endPoint x: 231, endPoint y: 90, distance: 90.6
click at [231, 90] on div "})(); 1 2 3 4 5 6 7 8 9 10 11 12 13 14 15 16 17 18 19 20 21 22 23 24 25 26 27 2…" at bounding box center [789, 374] width 1126 height 638
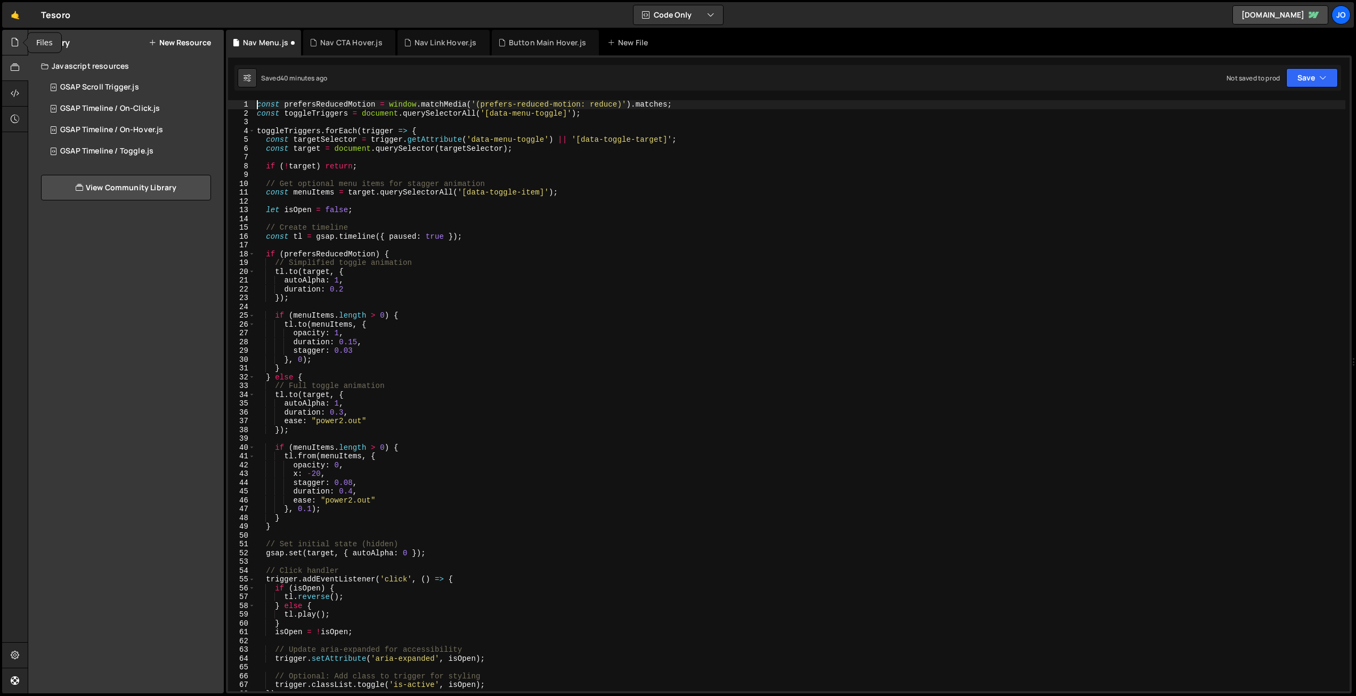
click at [20, 46] on div at bounding box center [15, 43] width 26 height 26
drag, startPoint x: 542, startPoint y: 191, endPoint x: 484, endPoint y: 192, distance: 58.1
click at [484, 192] on div "const prefersReducedMotion = window . matchMedia ( '(prefers-reduced-motion: re…" at bounding box center [800, 404] width 1091 height 609
click at [582, 194] on div "const prefersReducedMotion = window . matchMedia ( '(prefers-reduced-motion: re…" at bounding box center [800, 404] width 1091 height 609
drag, startPoint x: 563, startPoint y: 111, endPoint x: 493, endPoint y: 111, distance: 70.3
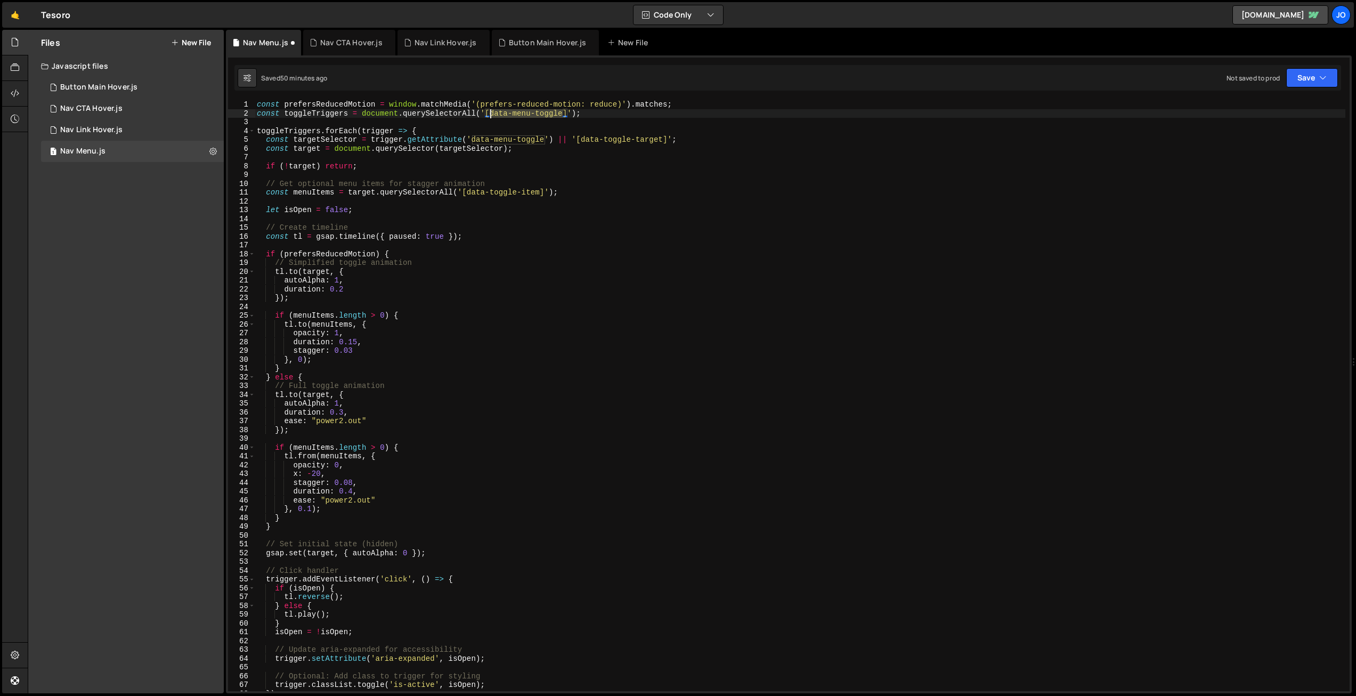
click at [492, 111] on div "const prefersReducedMotion = window . matchMedia ( '(prefers-reduced-motion: re…" at bounding box center [800, 404] width 1091 height 609
click at [592, 152] on div "const prefersReducedMotion = window . matchMedia ( '(prefers-reduced-motion: re…" at bounding box center [800, 404] width 1091 height 609
drag, startPoint x: 541, startPoint y: 191, endPoint x: 467, endPoint y: 189, distance: 74.1
click at [467, 189] on div "const prefersReducedMotion = window . matchMedia ( '(prefers-reduced-motion: re…" at bounding box center [800, 404] width 1091 height 609
click at [568, 239] on div "const prefersReducedMotion = window . matchMedia ( '(prefers-reduced-motion: re…" at bounding box center [800, 404] width 1091 height 609
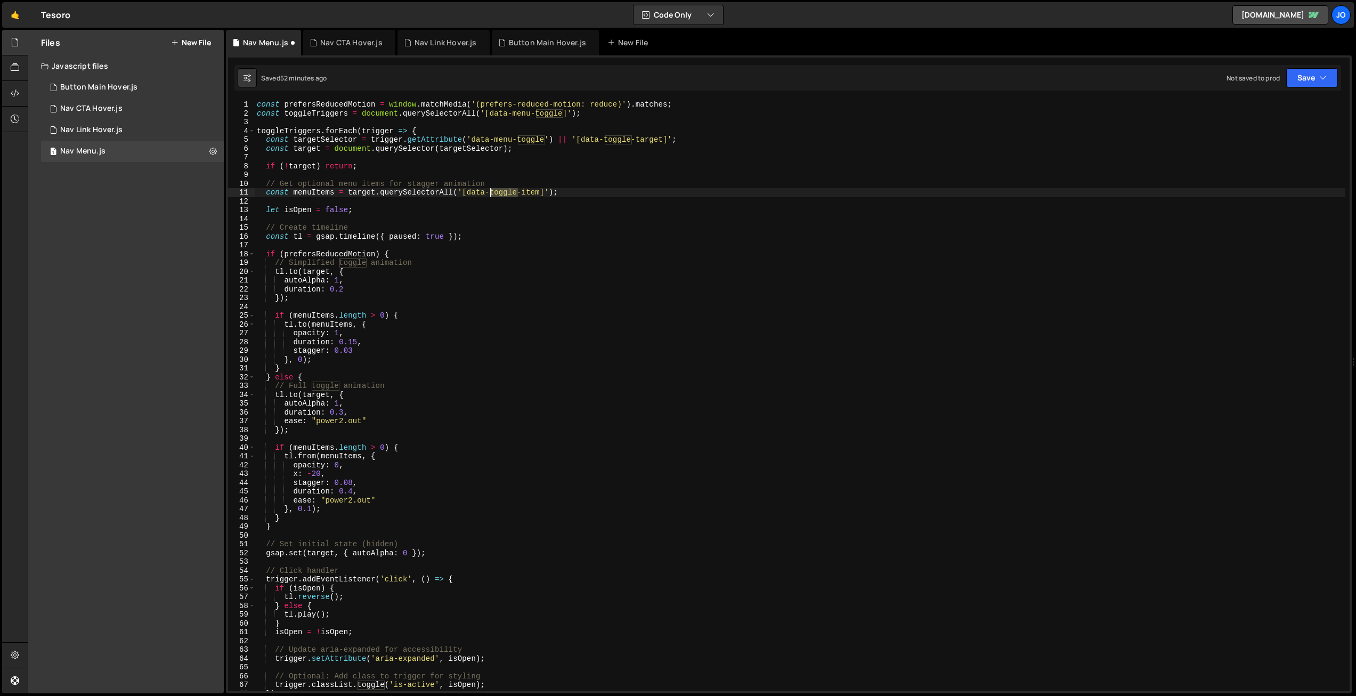
drag, startPoint x: 517, startPoint y: 192, endPoint x: 492, endPoint y: 192, distance: 25.6
click at [491, 192] on div "const prefersReducedMotion = window . matchMedia ( '(prefers-reduced-motion: re…" at bounding box center [800, 404] width 1091 height 609
type textarea "const menuItems = target.querySelectorAll('[data-menu-item]');"
click at [589, 161] on div "const prefersReducedMotion = window . matchMedia ( '(prefers-reduced-motion: re…" at bounding box center [800, 404] width 1091 height 609
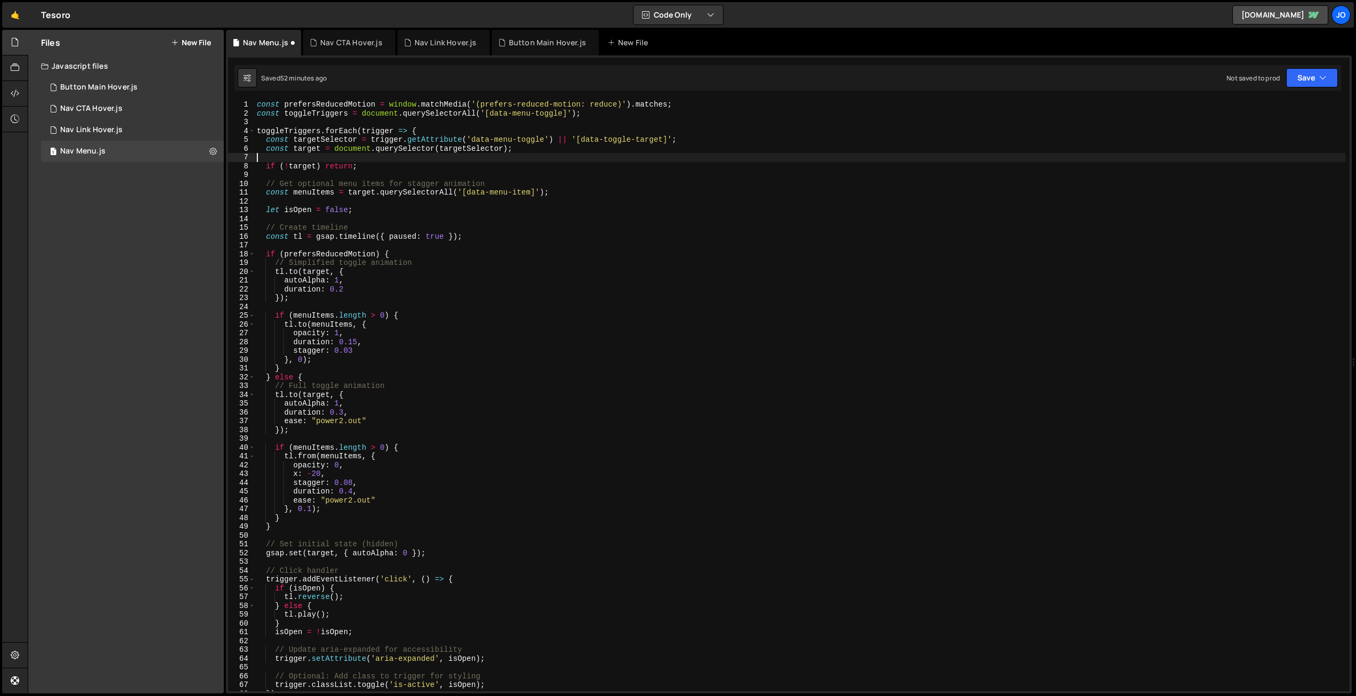
scroll to position [0, 0]
drag, startPoint x: 498, startPoint y: 190, endPoint x: 468, endPoint y: 189, distance: 29.3
click at [468, 189] on div "const prefersReducedMotion = window . matchMedia ( '(prefers-reduced-motion: re…" at bounding box center [800, 404] width 1091 height 609
click at [598, 182] on div "const prefersReducedMotion = window . matchMedia ( '(prefers-reduced-motion: re…" at bounding box center [800, 404] width 1091 height 609
drag, startPoint x: 525, startPoint y: 191, endPoint x: 468, endPoint y: 191, distance: 56.5
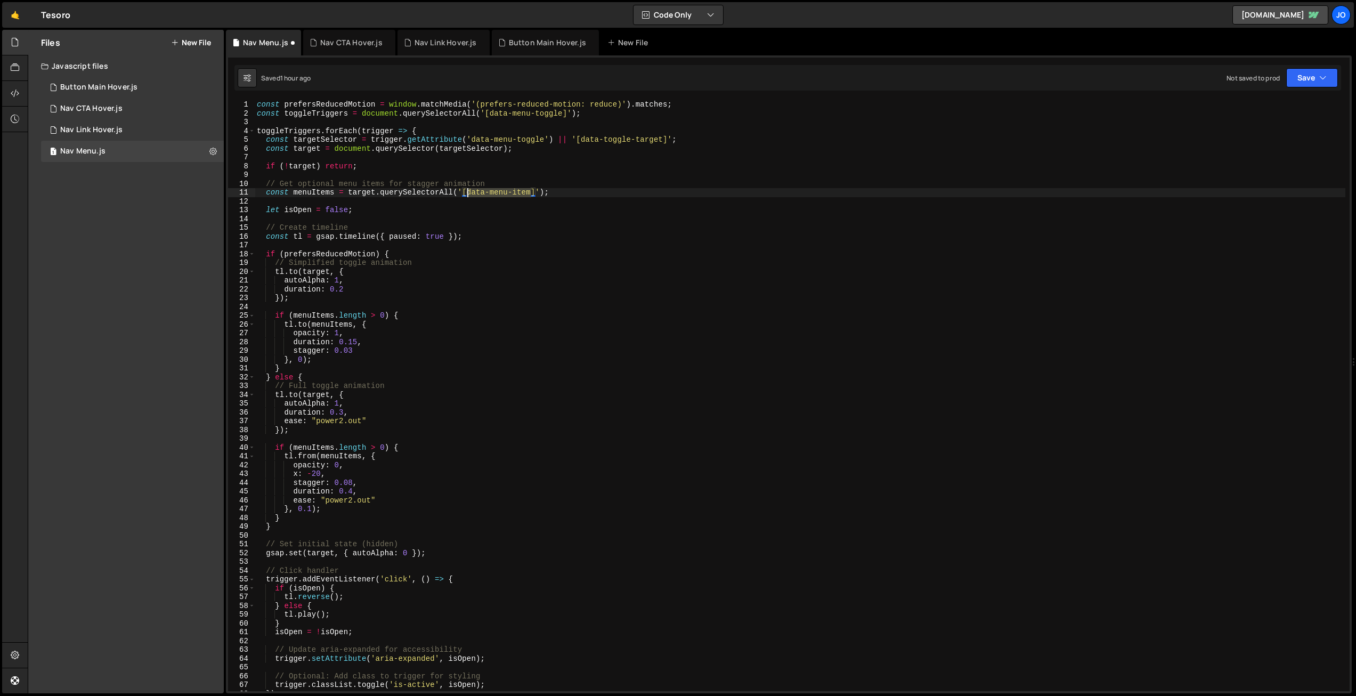
click at [468, 191] on div "const prefersReducedMotion = window . matchMedia ( '(prefers-reduced-motion: re…" at bounding box center [800, 404] width 1091 height 609
click at [561, 186] on div "const prefersReducedMotion = window . matchMedia ( '(prefers-reduced-motion: re…" at bounding box center [800, 404] width 1091 height 609
click at [606, 278] on div "const prefersReducedMotion = window . matchMedia ( '(prefers-reduced-motion: re…" at bounding box center [800, 404] width 1091 height 609
click at [500, 192] on div "const prefersReducedMotion = window . matchMedia ( '(prefers-reduced-motion: re…" at bounding box center [800, 404] width 1091 height 609
type textarea "const menuItems = target.querySelectorAll('[data-menu-item]');"
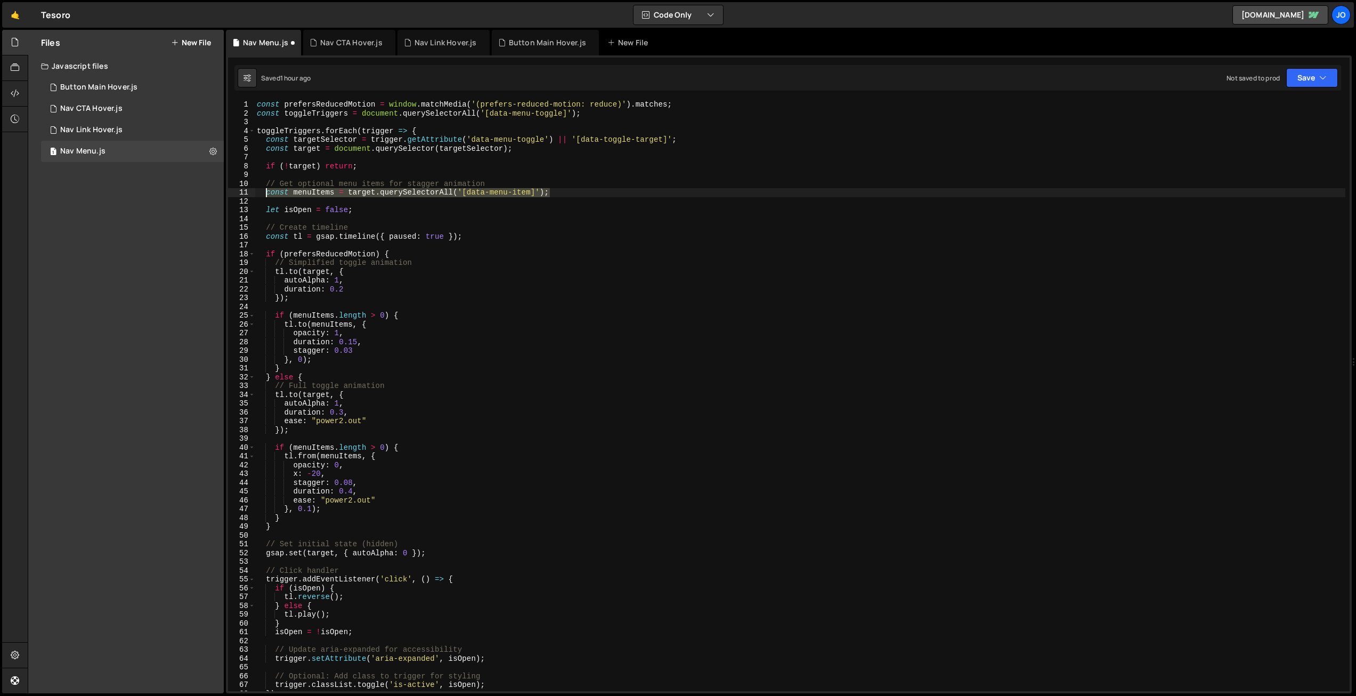
drag, startPoint x: 556, startPoint y: 192, endPoint x: 267, endPoint y: 191, distance: 288.8
click at [266, 191] on div "const prefersReducedMotion = window . matchMedia ( '(prefers-reduced-motion: re…" at bounding box center [800, 404] width 1091 height 609
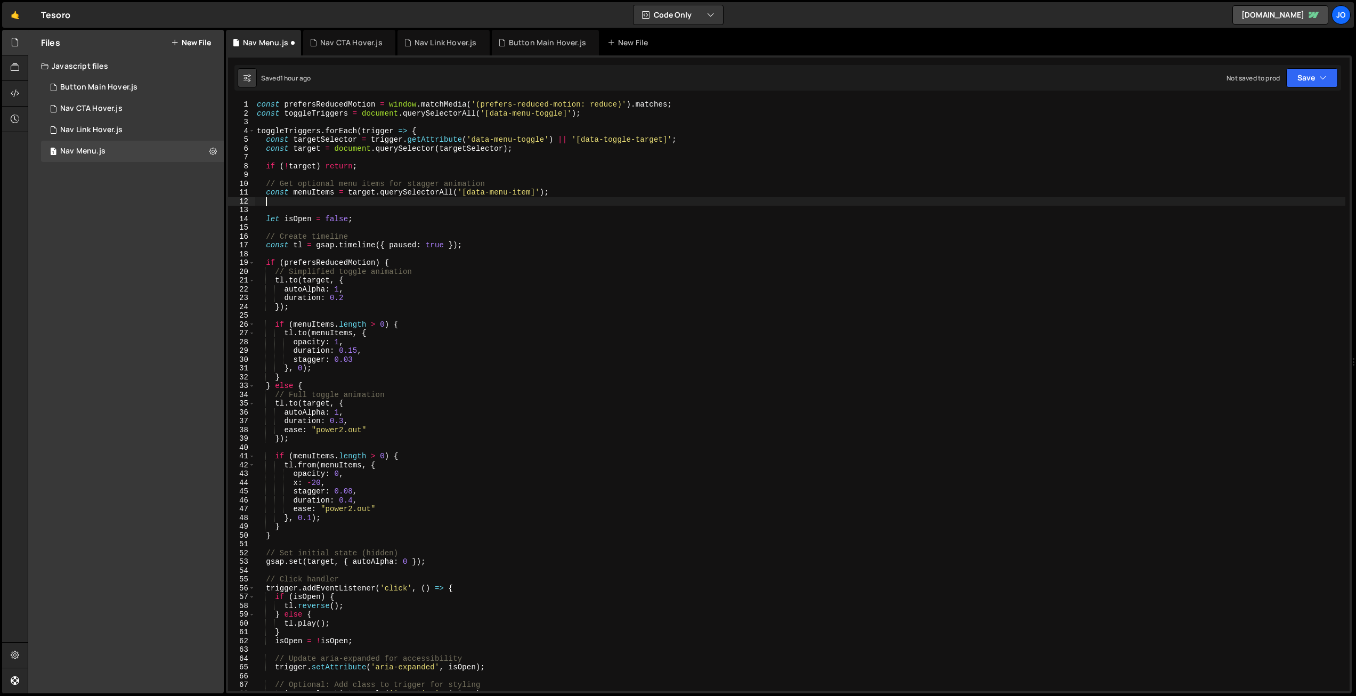
paste textarea "const menuItems = target.querySelectorAll('[data-menu-item]');"
drag, startPoint x: 329, startPoint y: 200, endPoint x: 314, endPoint y: 199, distance: 15.5
click at [314, 199] on div "const prefersReducedMotion = window . matchMedia ( '(prefers-reduced-motion: re…" at bounding box center [800, 404] width 1091 height 609
drag, startPoint x: 526, startPoint y: 202, endPoint x: 508, endPoint y: 206, distance: 18.5
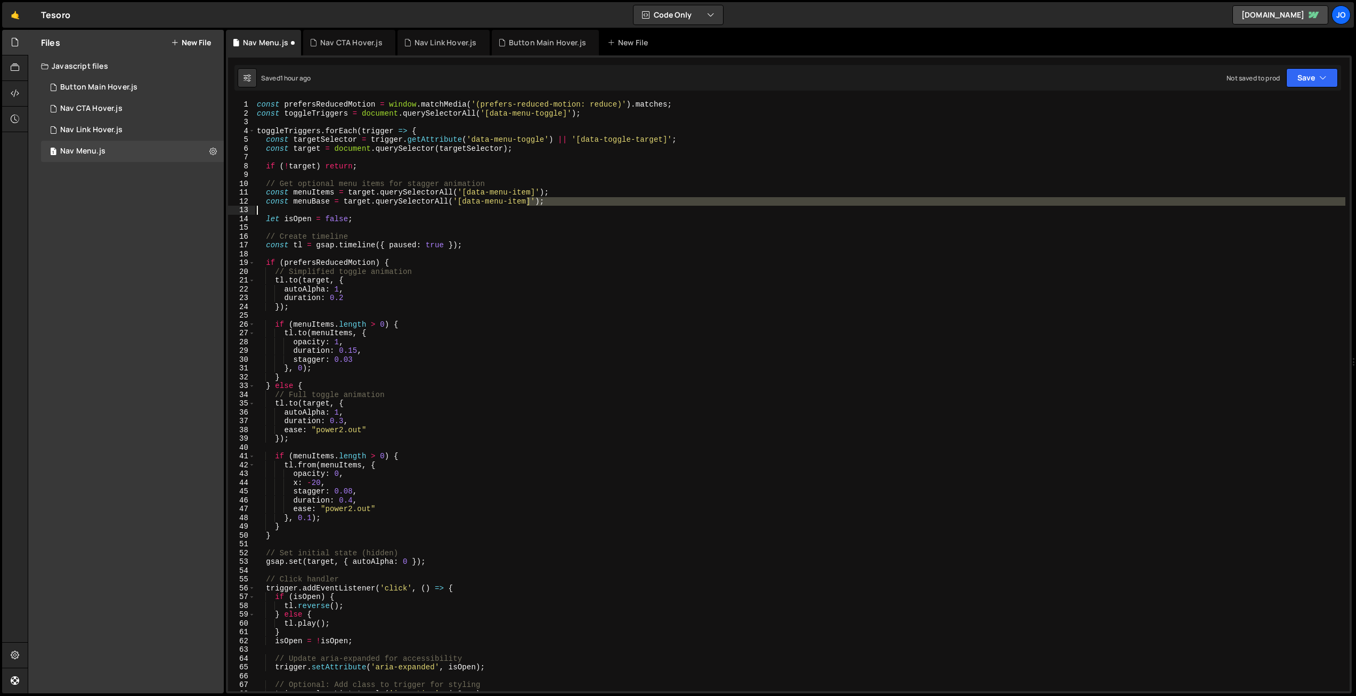
click at [508, 206] on div "const prefersReducedMotion = window . matchMedia ( '(prefers-reduced-motion: re…" at bounding box center [800, 404] width 1091 height 609
click at [527, 199] on div "const prefersReducedMotion = window . matchMedia ( '(prefers-reduced-motion: re…" at bounding box center [800, 395] width 1091 height 591
drag, startPoint x: 525, startPoint y: 201, endPoint x: 529, endPoint y: 220, distance: 19.5
click at [525, 201] on div "const prefersReducedMotion = window . matchMedia ( '(prefers-reduced-motion: re…" at bounding box center [800, 404] width 1091 height 609
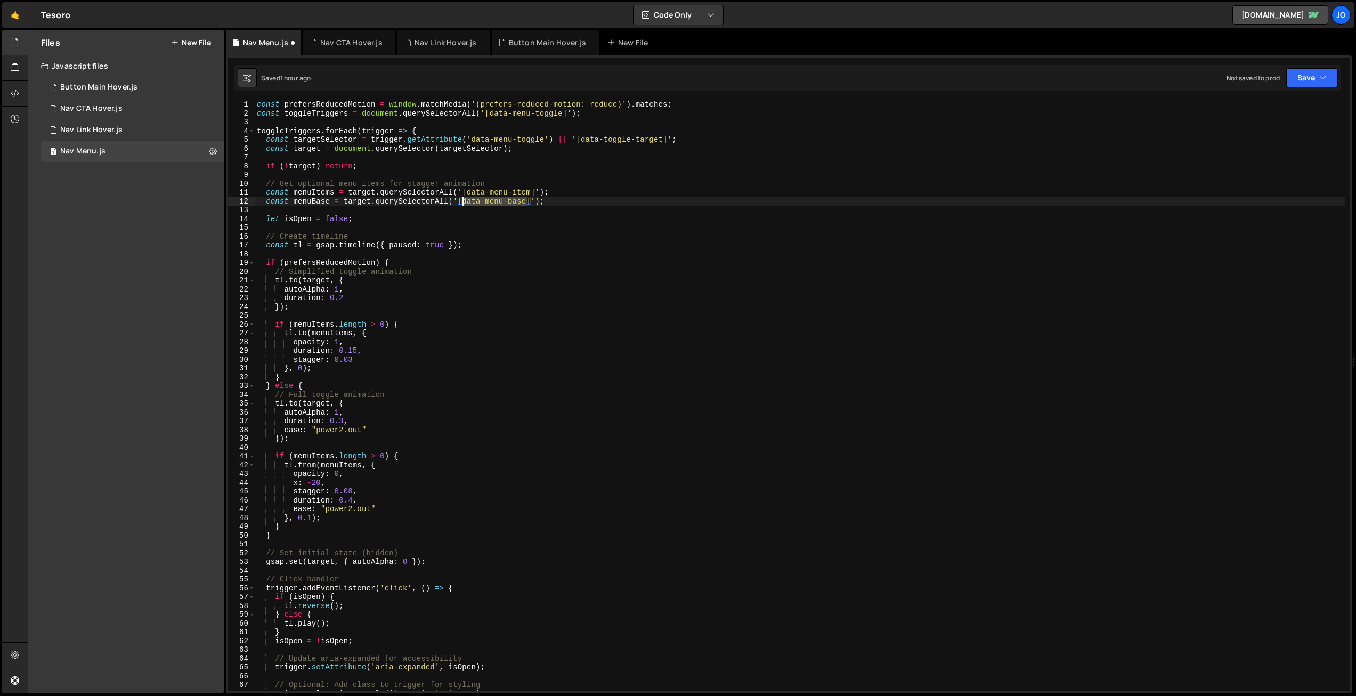
drag, startPoint x: 526, startPoint y: 200, endPoint x: 464, endPoint y: 200, distance: 62.3
click at [464, 200] on div "const prefersReducedMotion = window . matchMedia ( '(prefers-reduced-motion: re…" at bounding box center [800, 404] width 1091 height 609
click at [562, 206] on div "const prefersReducedMotion = window . matchMedia ( '(prefers-reduced-motion: re…" at bounding box center [800, 404] width 1091 height 609
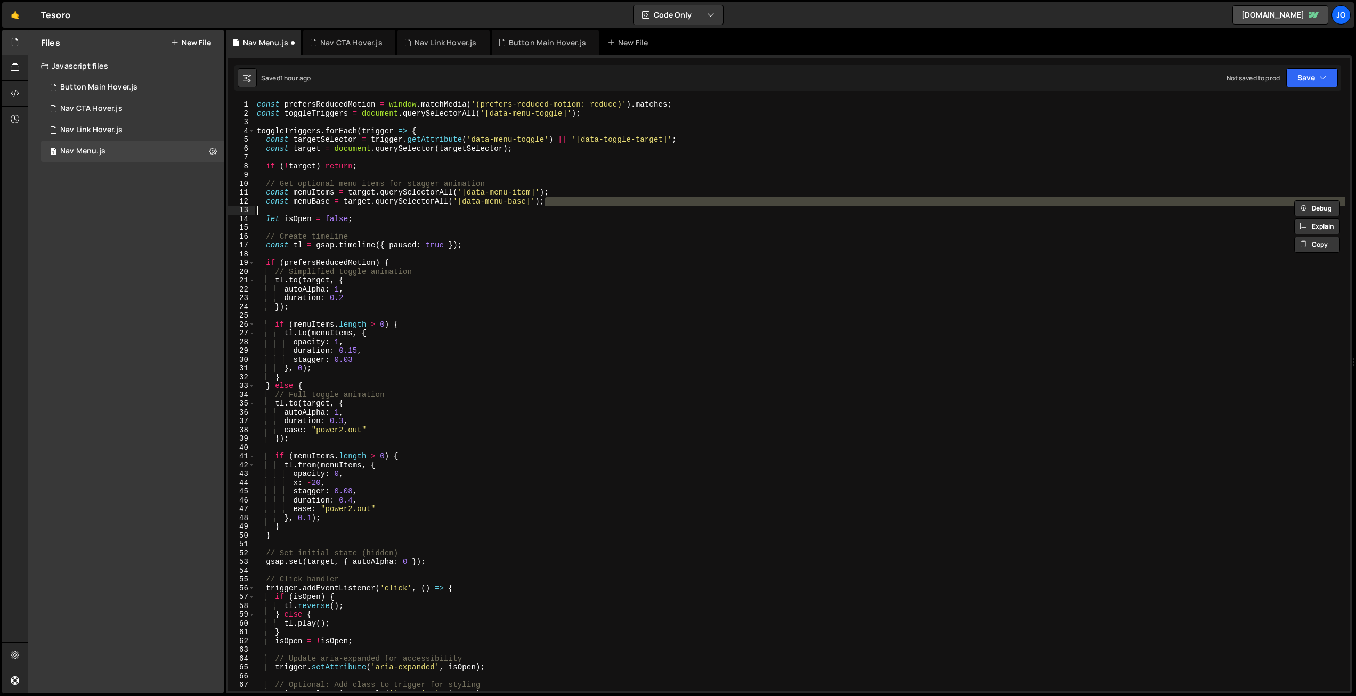
click at [508, 237] on div "const prefersReducedMotion = window . matchMedia ( '(prefers-reduced-motion: re…" at bounding box center [800, 404] width 1091 height 609
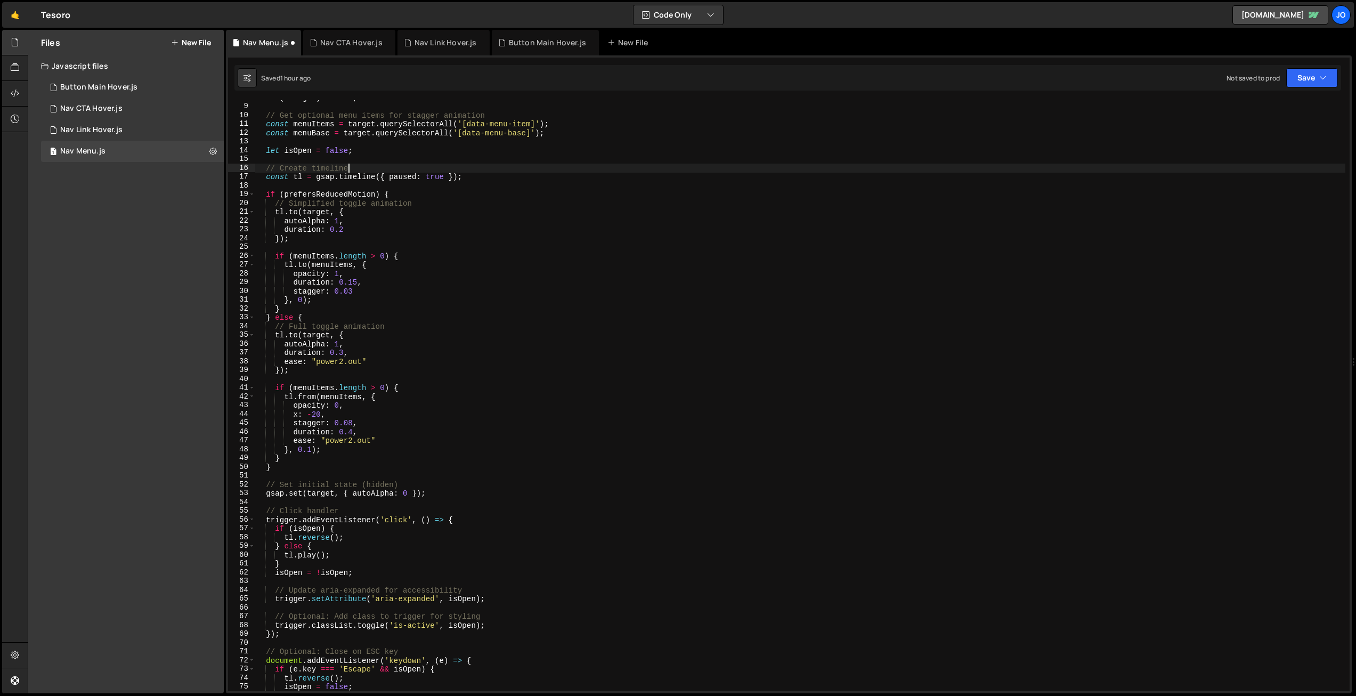
scroll to position [74, 0]
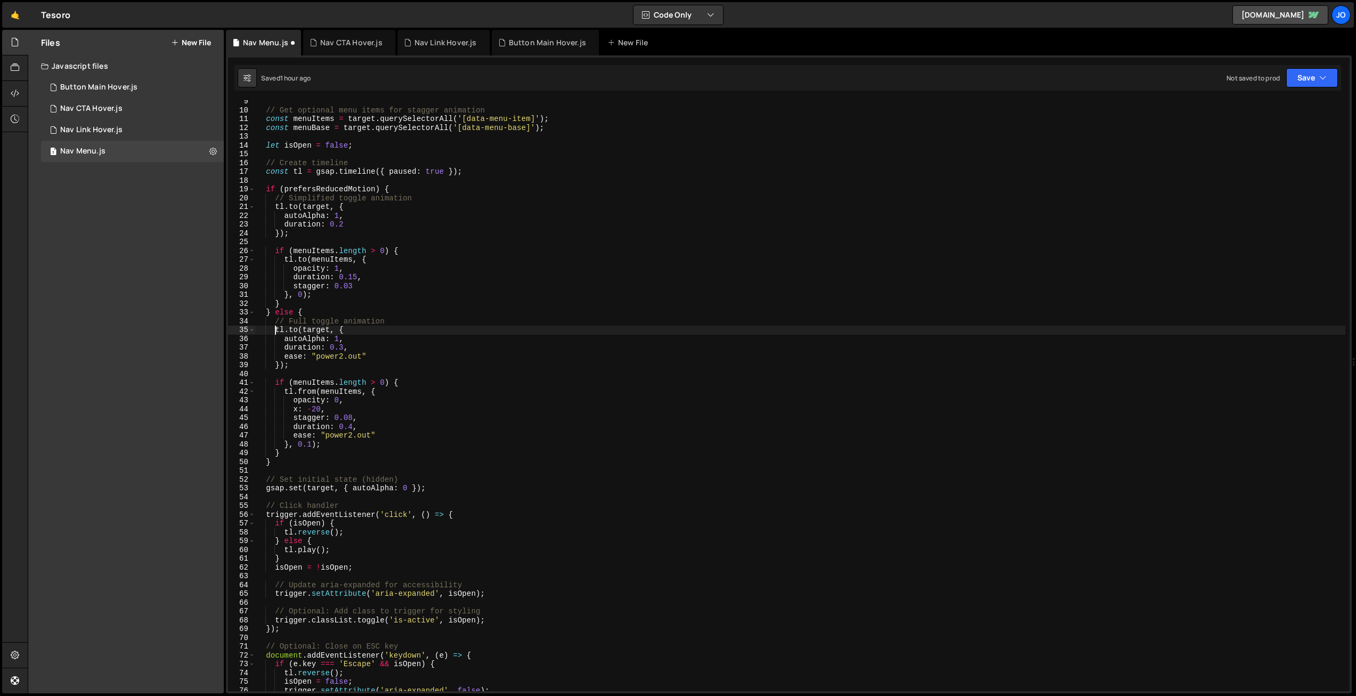
click at [277, 328] on div "// Get optional menu items for stagger animation const menuItems = target . que…" at bounding box center [800, 401] width 1091 height 609
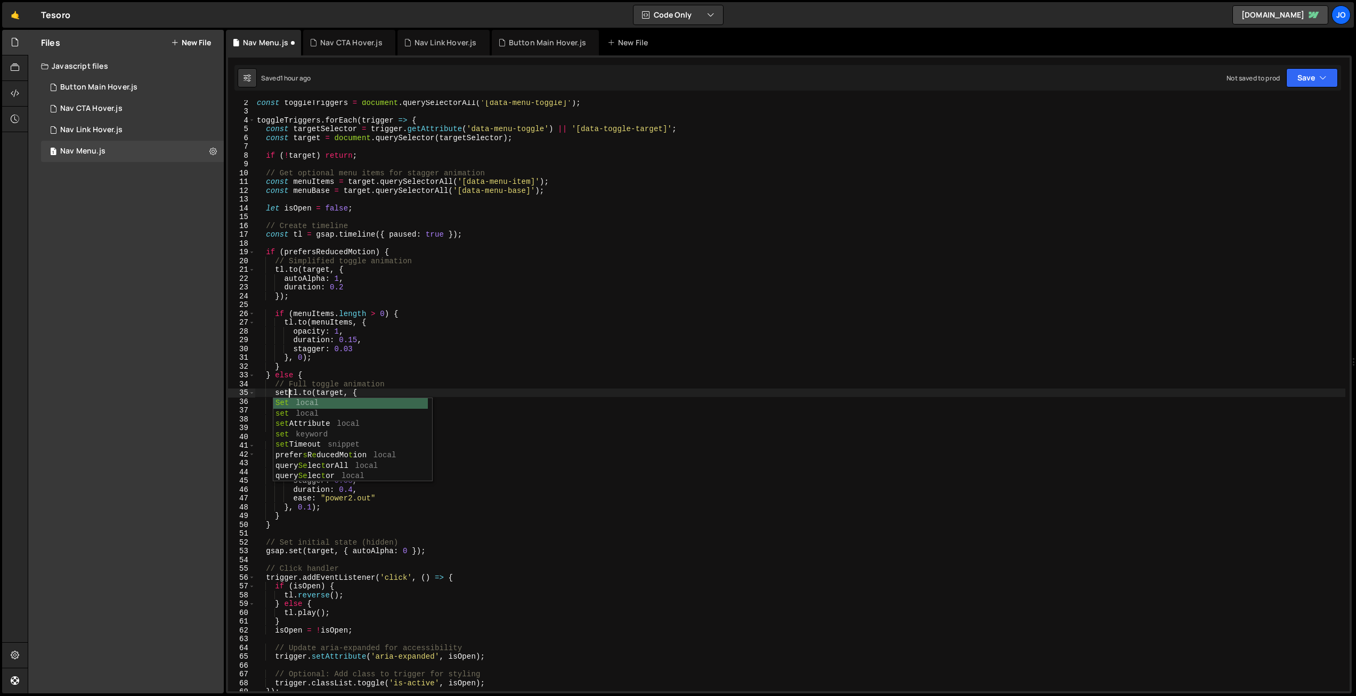
scroll to position [0, 2]
click at [310, 405] on div "const toggleTriggers = document . querySelectorAll ( '[data-menu-toggle]' ) ; t…" at bounding box center [800, 402] width 1091 height 609
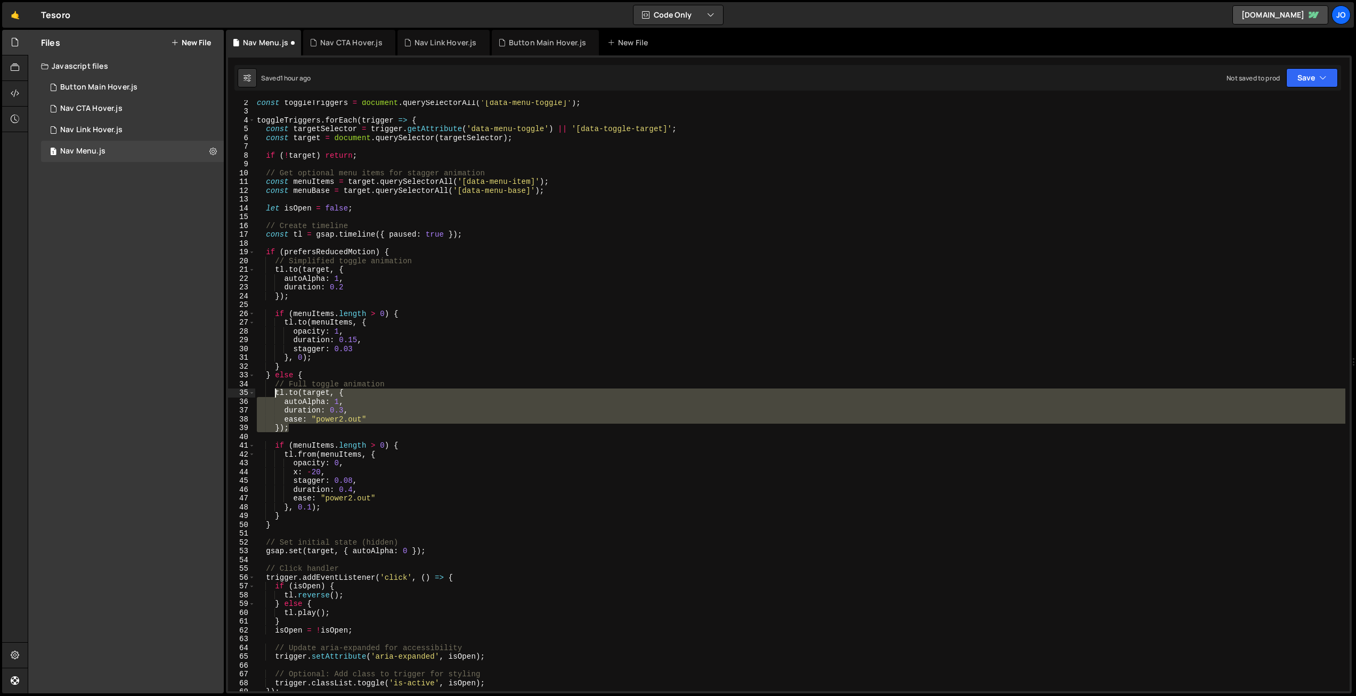
drag, startPoint x: 288, startPoint y: 427, endPoint x: 276, endPoint y: 393, distance: 36.2
click at [275, 394] on div "const toggleTriggers = document . querySelectorAll ( '[data-menu-toggle]' ) ; t…" at bounding box center [800, 402] width 1091 height 609
click at [275, 392] on div "const toggleTriggers = document . querySelectorAll ( '[data-menu-toggle]' ) ; t…" at bounding box center [800, 395] width 1091 height 591
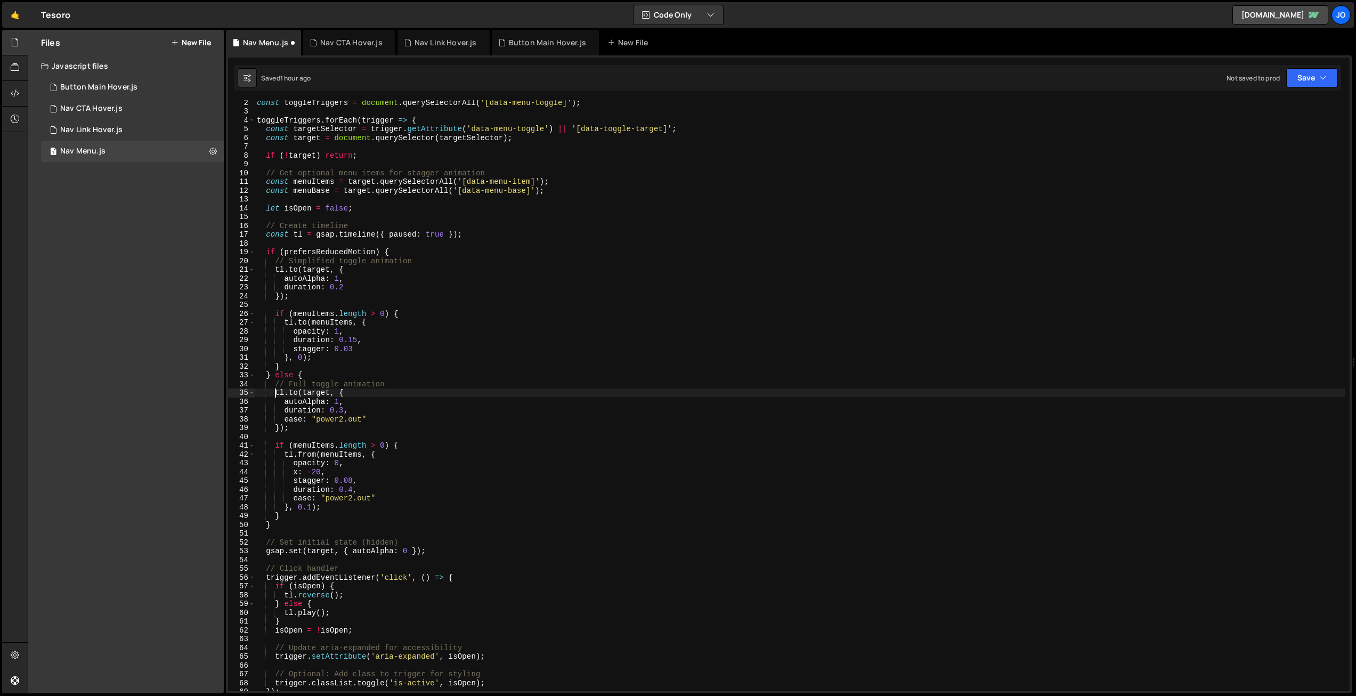
paste textarea "});"
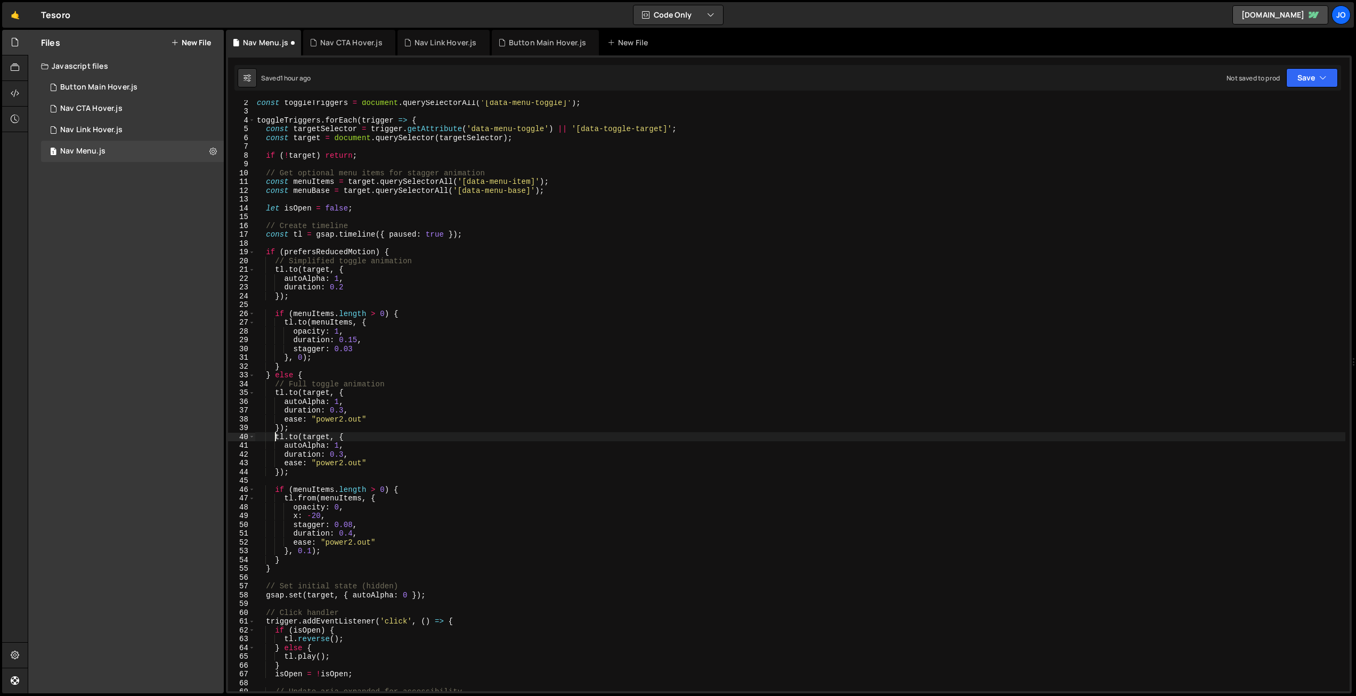
scroll to position [0, 2]
drag, startPoint x: 297, startPoint y: 392, endPoint x: 290, endPoint y: 391, distance: 7.0
click at [290, 391] on div "const toggleTriggers = document . querySelectorAll ( '[data-menu-toggle]' ) ; t…" at bounding box center [800, 402] width 1091 height 609
click at [345, 390] on div "const toggleTriggers = document . querySelectorAll ( '[data-menu-toggle]' ) ; t…" at bounding box center [800, 402] width 1091 height 609
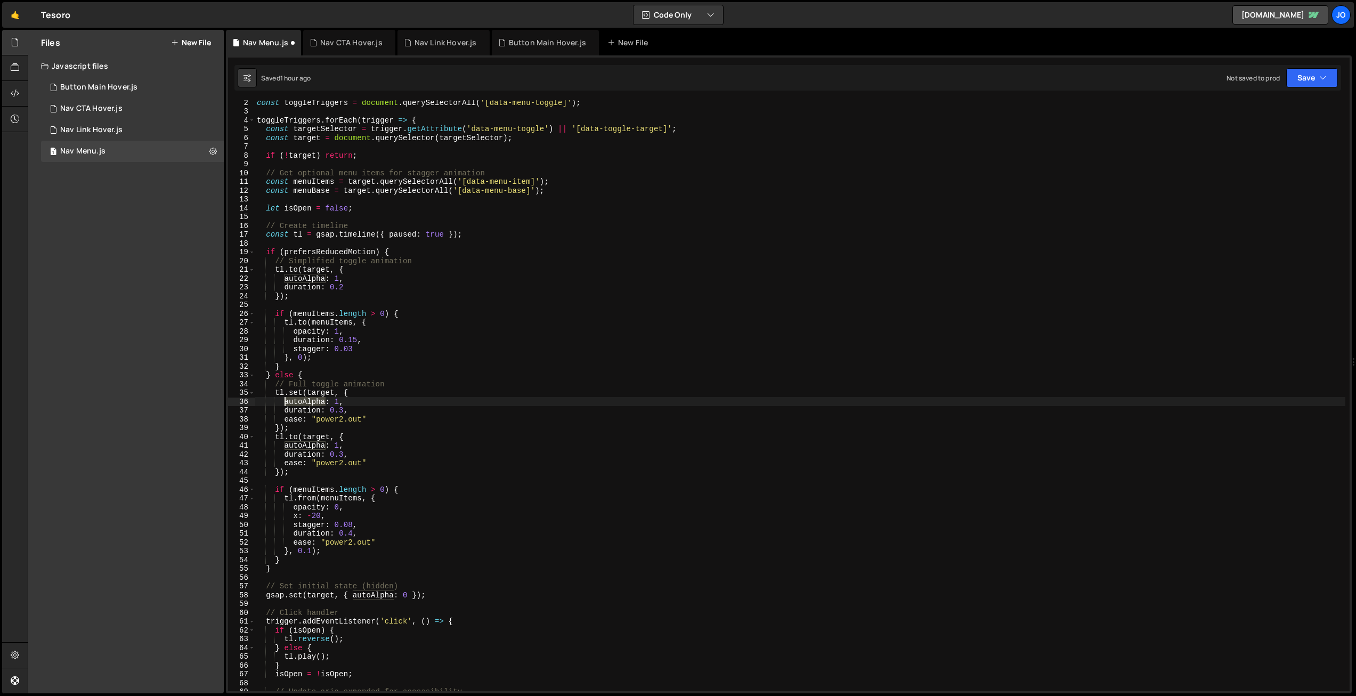
drag, startPoint x: 325, startPoint y: 401, endPoint x: 286, endPoint y: 399, distance: 39.0
click at [286, 399] on div "const toggleTriggers = document . querySelectorAll ( '[data-menu-toggle]' ) ; t…" at bounding box center [800, 402] width 1091 height 609
click at [341, 400] on div "const toggleTriggers = document . querySelectorAll ( '[data-menu-toggle]' ) ; t…" at bounding box center [800, 402] width 1091 height 609
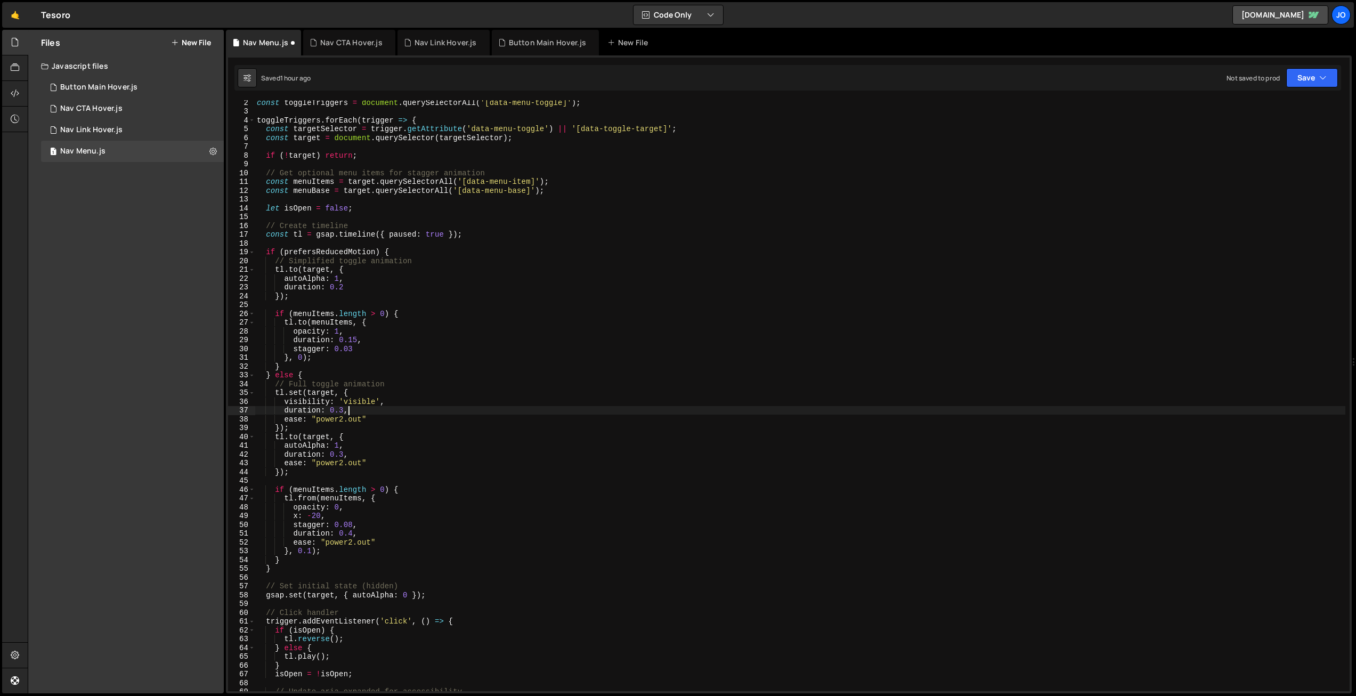
click at [394, 407] on div "const toggleTriggers = document . querySelectorAll ( '[data-menu-toggle]' ) ; t…" at bounding box center [800, 402] width 1091 height 609
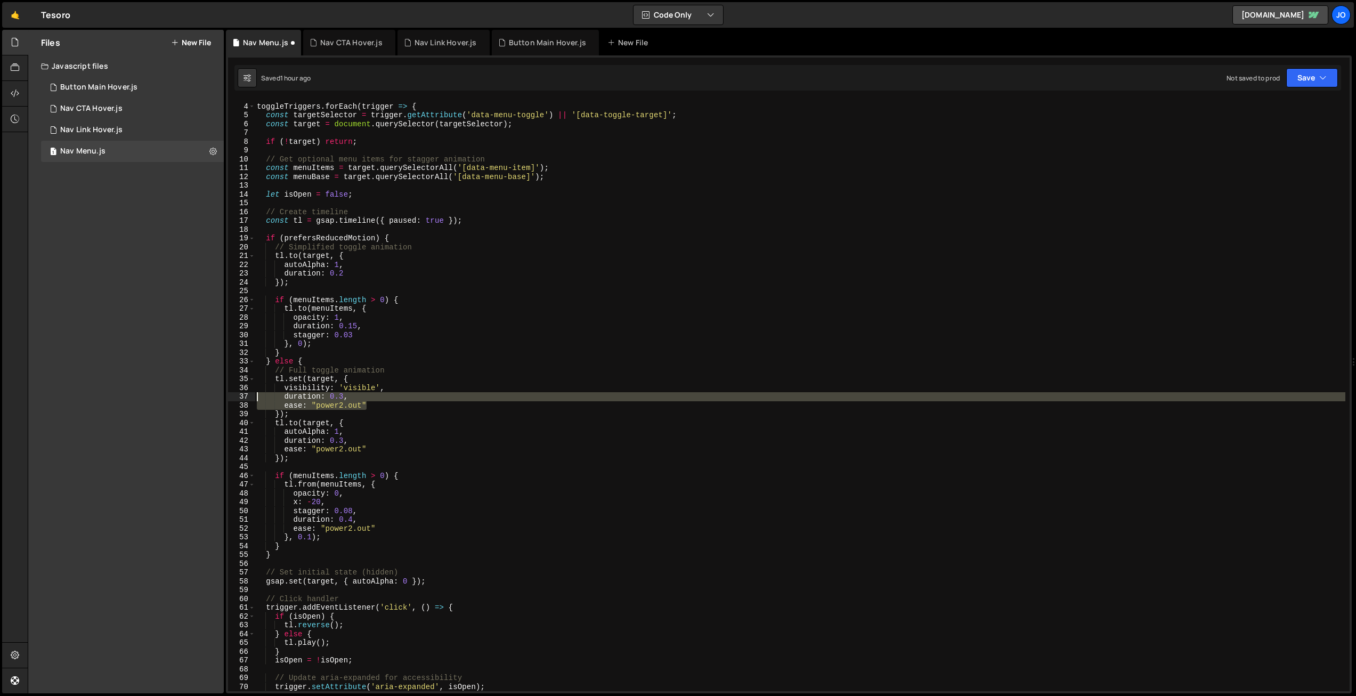
drag, startPoint x: 362, startPoint y: 404, endPoint x: 233, endPoint y: 395, distance: 128.8
click at [233, 395] on div "duration: 0.3, 3 4 5 6 7 8 9 10 11 12 13 14 15 16 17 18 19 20 21 22 23 24 25 26…" at bounding box center [789, 395] width 1122 height 591
type textarea "duration: 0.3, ease: "power2.out""
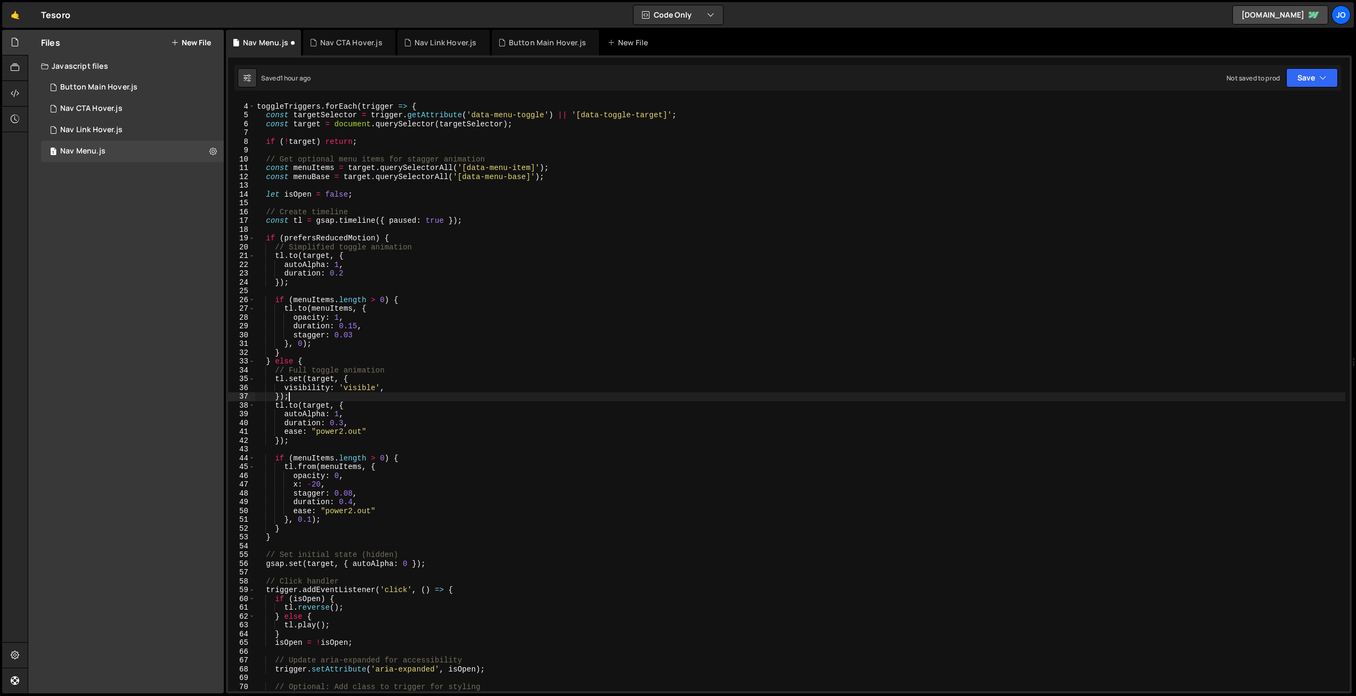
click at [296, 393] on div "toggleTriggers . forEach ( trigger => { const targetSelector = trigger . getAtt…" at bounding box center [800, 397] width 1091 height 609
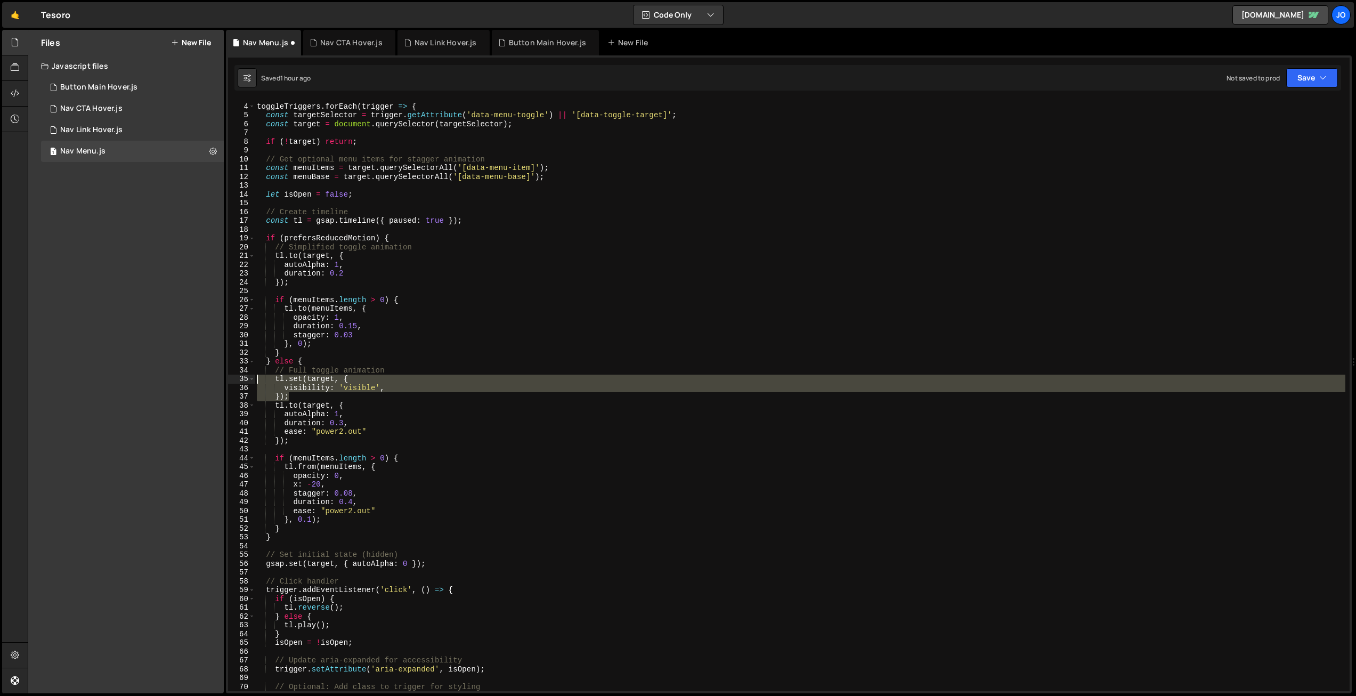
drag, startPoint x: 286, startPoint y: 396, endPoint x: 240, endPoint y: 380, distance: 48.4
click at [240, 380] on div "}); 3 4 5 6 7 8 9 10 11 12 13 14 15 16 17 18 19 20 21 22 23 24 25 26 27 28 29 3…" at bounding box center [789, 395] width 1122 height 591
click at [294, 395] on div "toggleTriggers . forEach ( trigger => { const targetSelector = trigger . getAtt…" at bounding box center [800, 395] width 1091 height 591
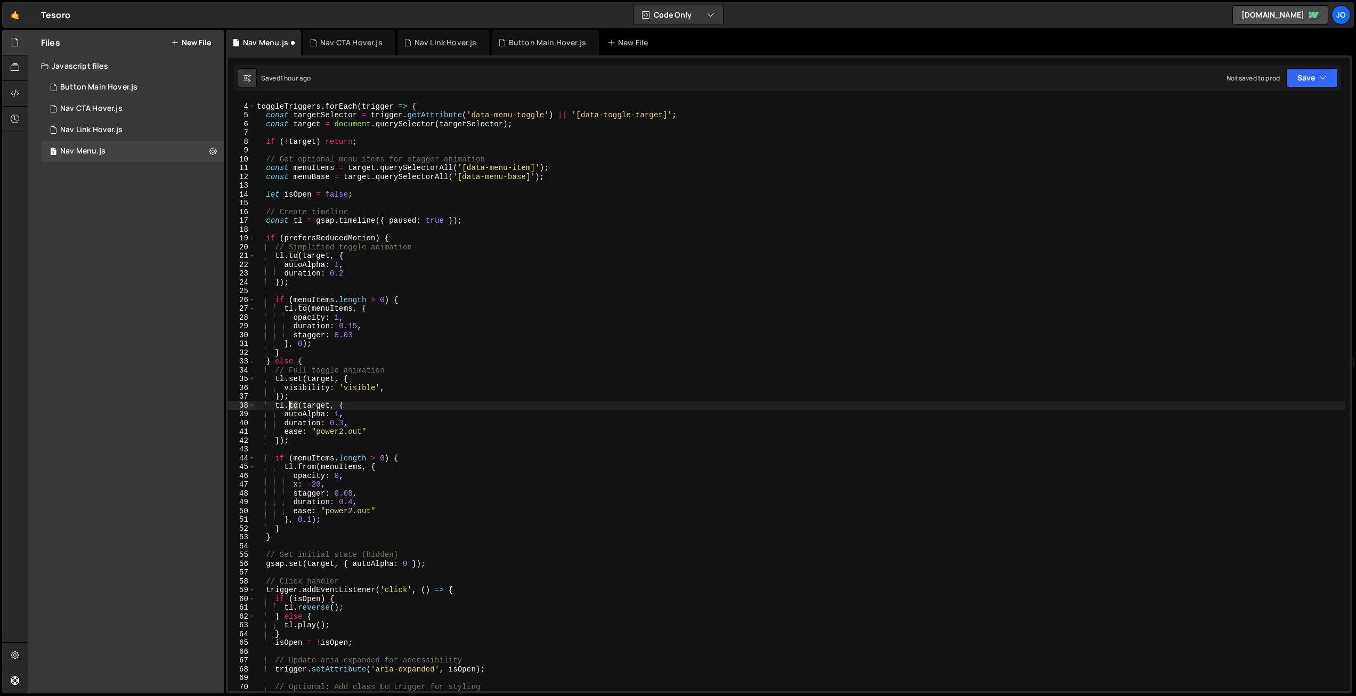
drag, startPoint x: 298, startPoint y: 404, endPoint x: 290, endPoint y: 403, distance: 7.5
click at [290, 403] on div "toggleTriggers . forEach ( trigger => { const targetSelector = trigger . getAtt…" at bounding box center [800, 397] width 1091 height 609
click at [362, 391] on div "toggleTriggers . forEach ( trigger => { const targetSelector = trigger . getAtt…" at bounding box center [800, 397] width 1091 height 609
click at [338, 412] on div "toggleTriggers . forEach ( trigger => { const targetSelector = trigger . getAtt…" at bounding box center [800, 397] width 1091 height 609
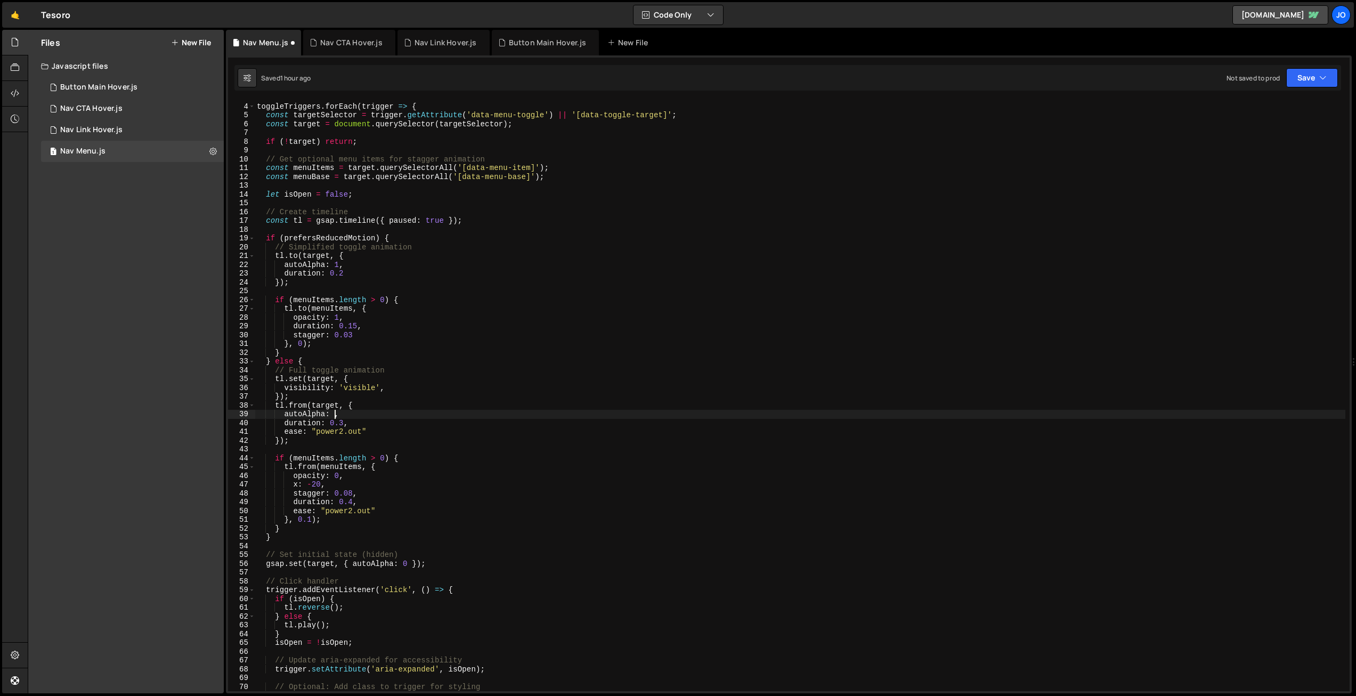
scroll to position [0, 5]
click at [369, 404] on div "toggleTriggers . forEach ( trigger => { const targetSelector = trigger . getAtt…" at bounding box center [800, 397] width 1091 height 609
click at [324, 518] on div "toggleTriggers . forEach ( trigger => { const targetSelector = trigger . getAtt…" at bounding box center [800, 397] width 1091 height 609
click at [327, 172] on div "toggleTriggers . forEach ( trigger => { const targetSelector = trigger . getAtt…" at bounding box center [800, 397] width 1090 height 609
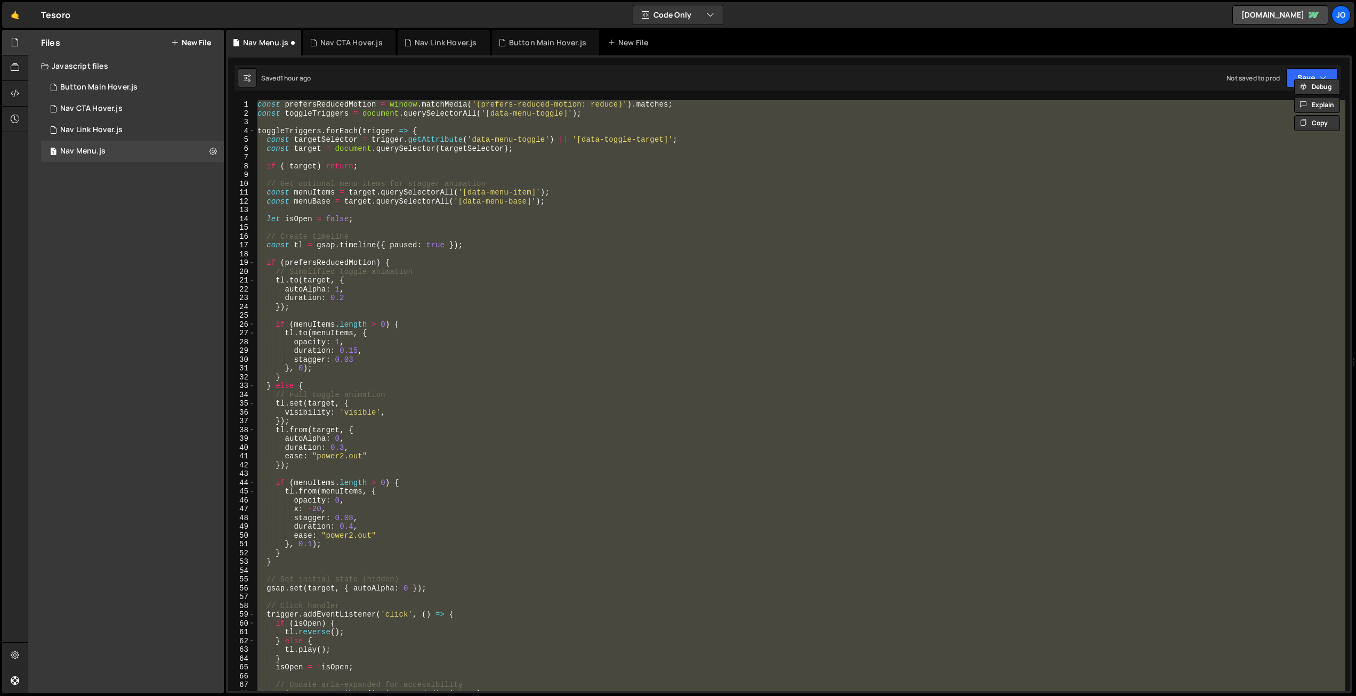
scroll to position [0, 0]
click at [333, 410] on div "const prefersReducedMotion = window . matchMedia ( '(prefers-reduced-motion: re…" at bounding box center [800, 395] width 1090 height 591
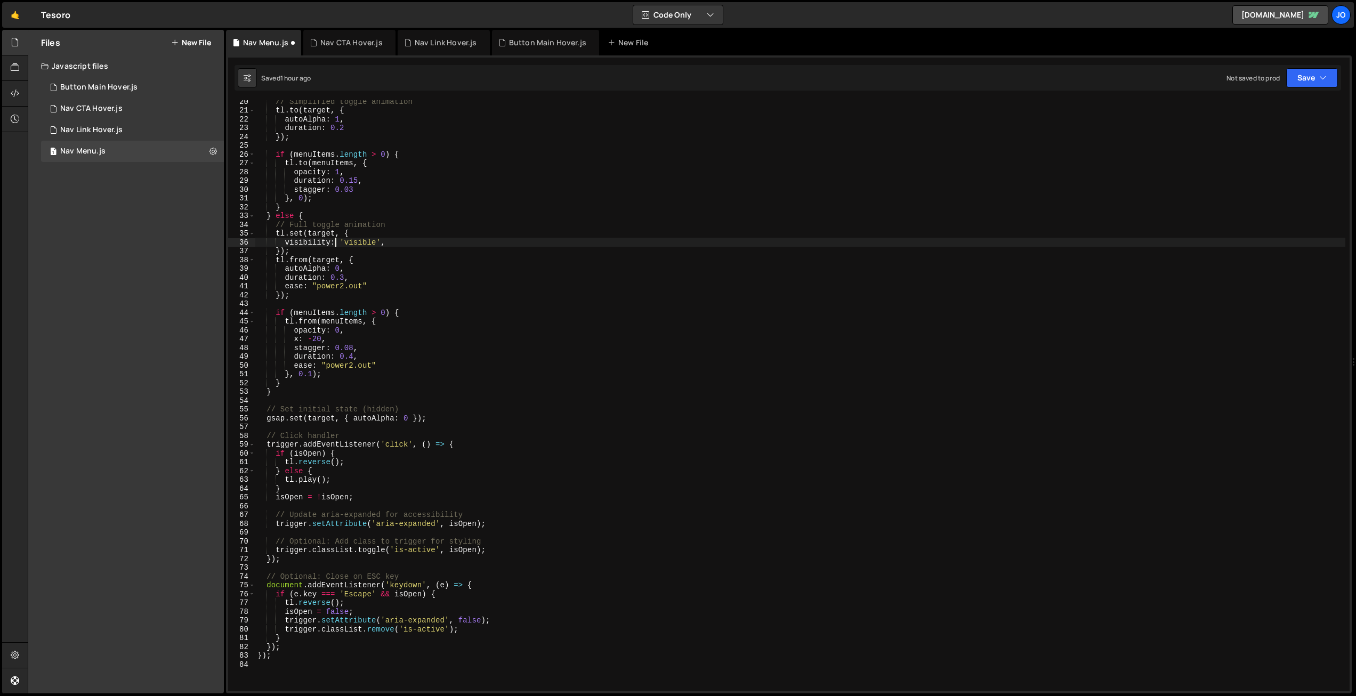
scroll to position [155, 0]
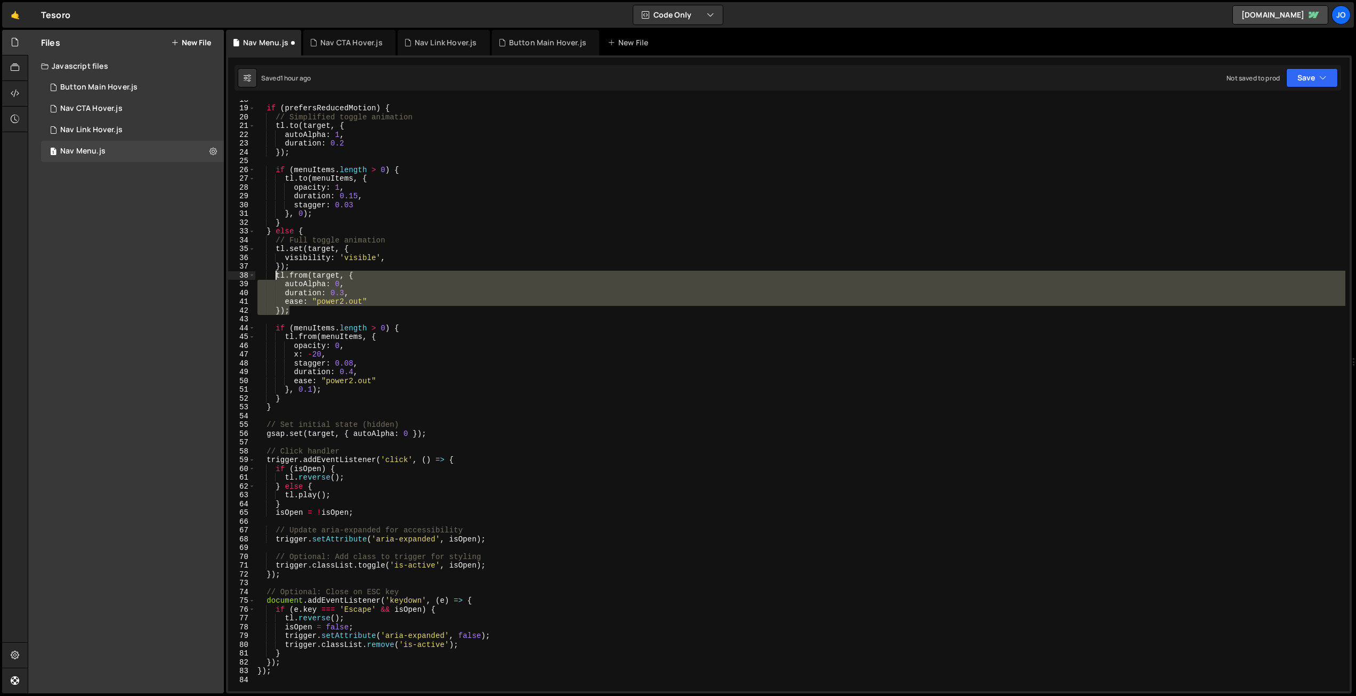
drag, startPoint x: 293, startPoint y: 310, endPoint x: 275, endPoint y: 277, distance: 36.7
click at [275, 277] on div "if ( prefersReducedMotion ) { // Simplified toggle animation tl . to ( target ,…" at bounding box center [800, 399] width 1090 height 609
click at [294, 309] on div "if ( prefersReducedMotion ) { // Simplified toggle animation tl . to ( target ,…" at bounding box center [800, 395] width 1090 height 591
type textarea "});"
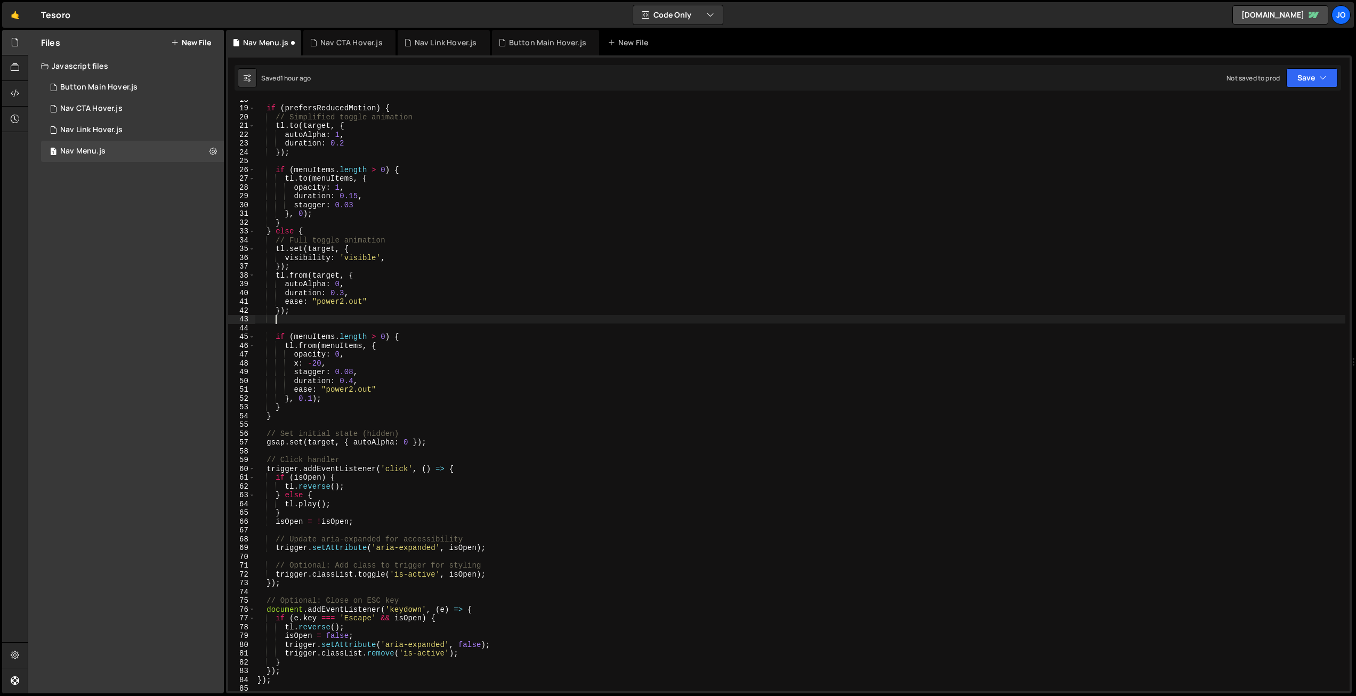
paste textarea "});"
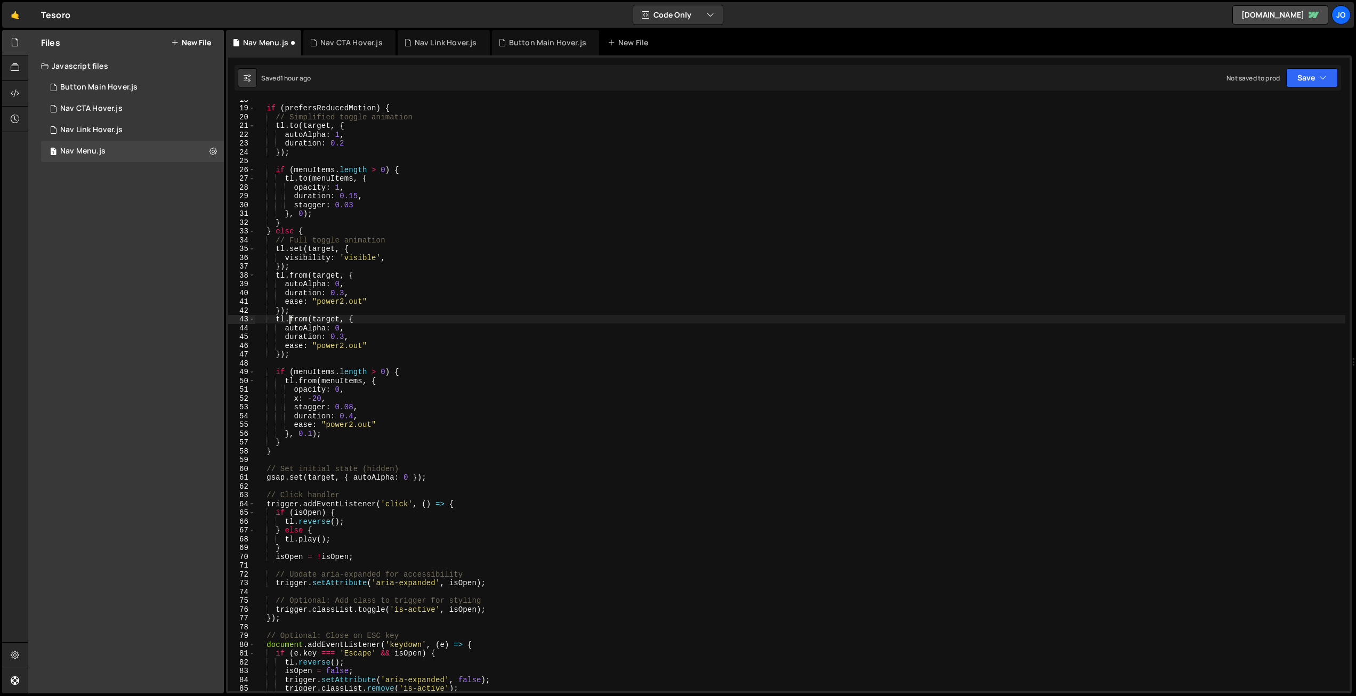
click at [289, 318] on div "if ( prefersReducedMotion ) { // Simplified toggle animation tl . to ( target ,…" at bounding box center [800, 399] width 1090 height 609
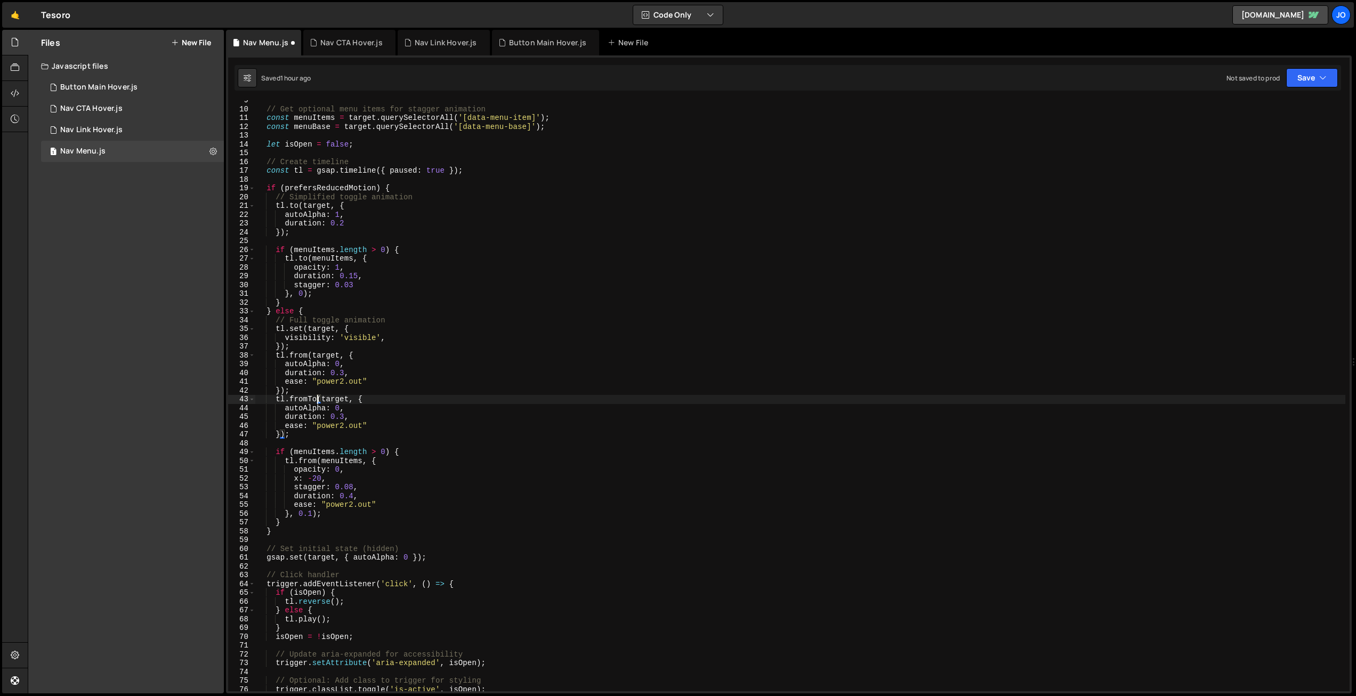
scroll to position [76, 0]
drag, startPoint x: 348, startPoint y: 397, endPoint x: 323, endPoint y: 396, distance: 24.5
click at [323, 396] on div "// Get optional menu items for stagger animation const menuItems = target . que…" at bounding box center [800, 399] width 1090 height 609
click at [353, 388] on div "// Get optional menu items for stagger animation const menuItems = target . que…" at bounding box center [800, 399] width 1090 height 609
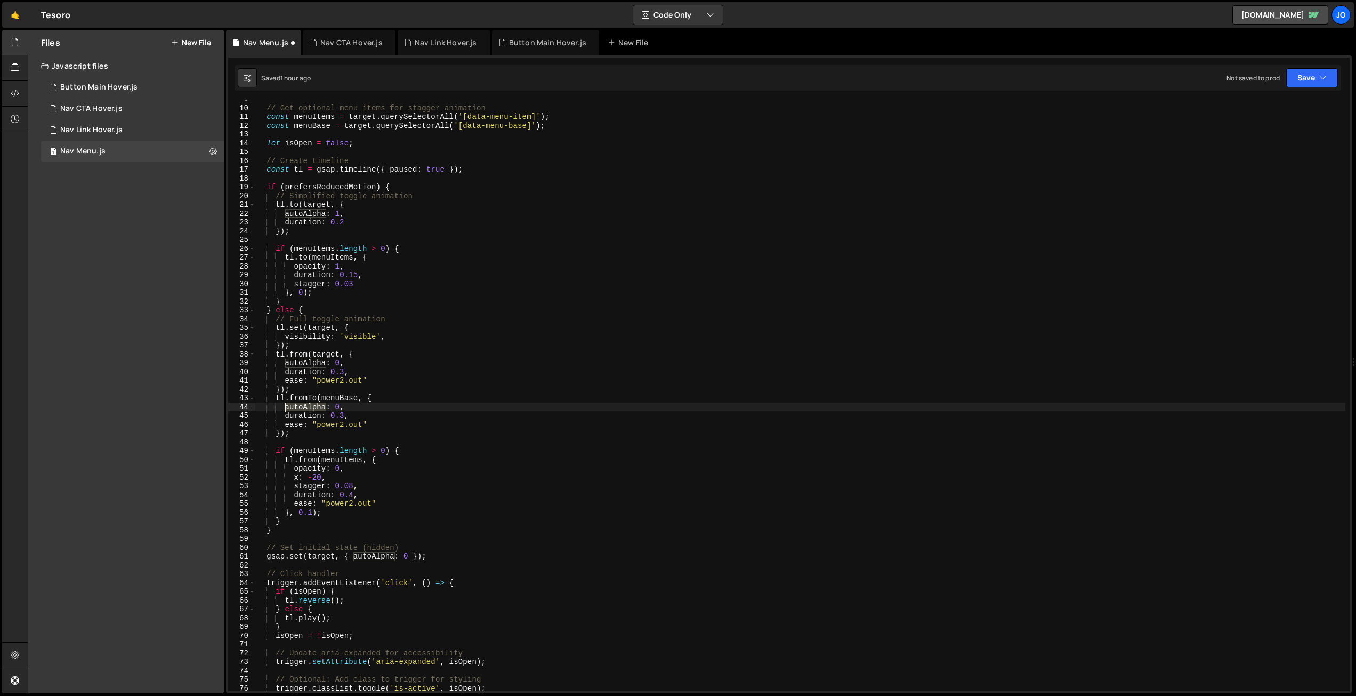
drag, startPoint x: 327, startPoint y: 407, endPoint x: 289, endPoint y: 405, distance: 37.9
click at [289, 405] on div "// Get optional menu items for stagger animation const menuItems = target . que…" at bounding box center [800, 399] width 1090 height 609
click at [289, 407] on div "// Get optional menu items for stagger animation const menuItems = target . que…" at bounding box center [800, 399] width 1090 height 609
click at [345, 407] on div "// Get optional menu items for stagger animation const menuItems = target . que…" at bounding box center [800, 399] width 1090 height 609
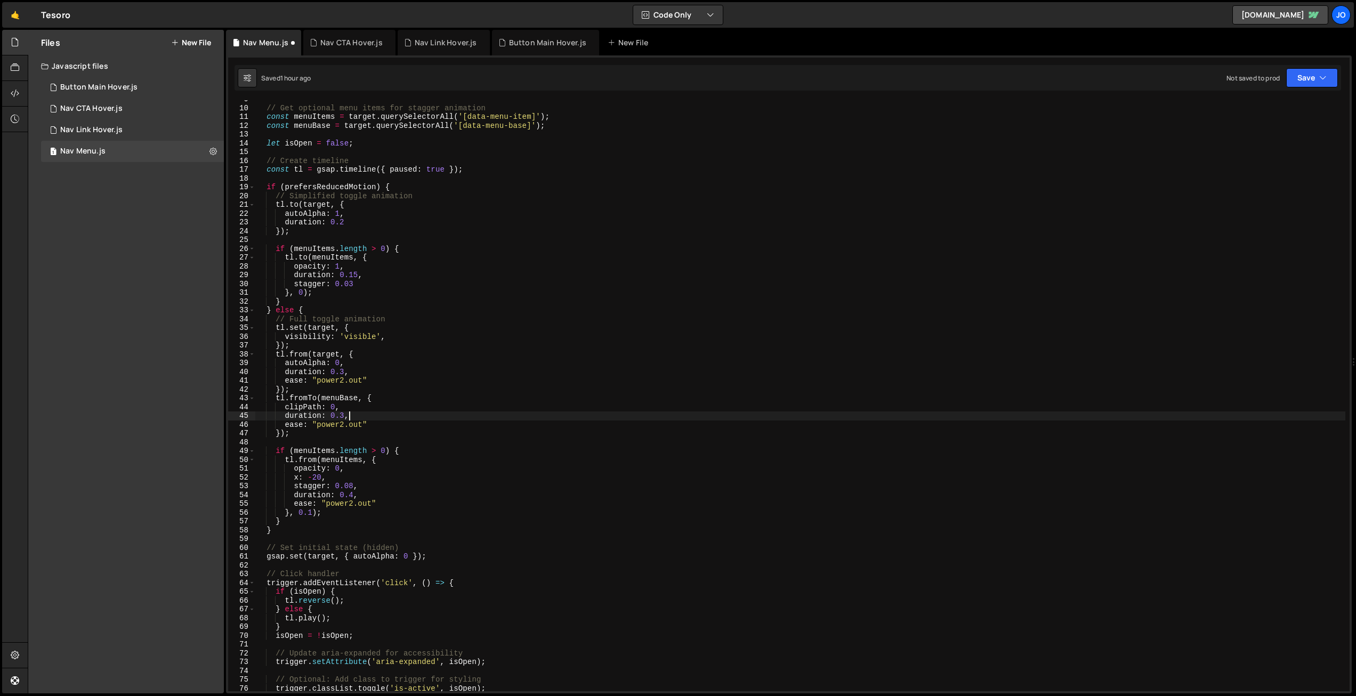
click at [363, 415] on div "// Get optional menu items for stagger animation const menuItems = target . que…" at bounding box center [800, 399] width 1090 height 609
click at [333, 405] on div "// Get optional menu items for stagger animation const menuItems = target . que…" at bounding box center [800, 399] width 1090 height 609
paste textarea "polygon(100% 0, 100% 0, 100% 0, 50% 0, 0 0, 0 0);"
click at [570, 407] on div "// Get optional menu items for stagger animation const menuItems = target . que…" at bounding box center [800, 399] width 1090 height 609
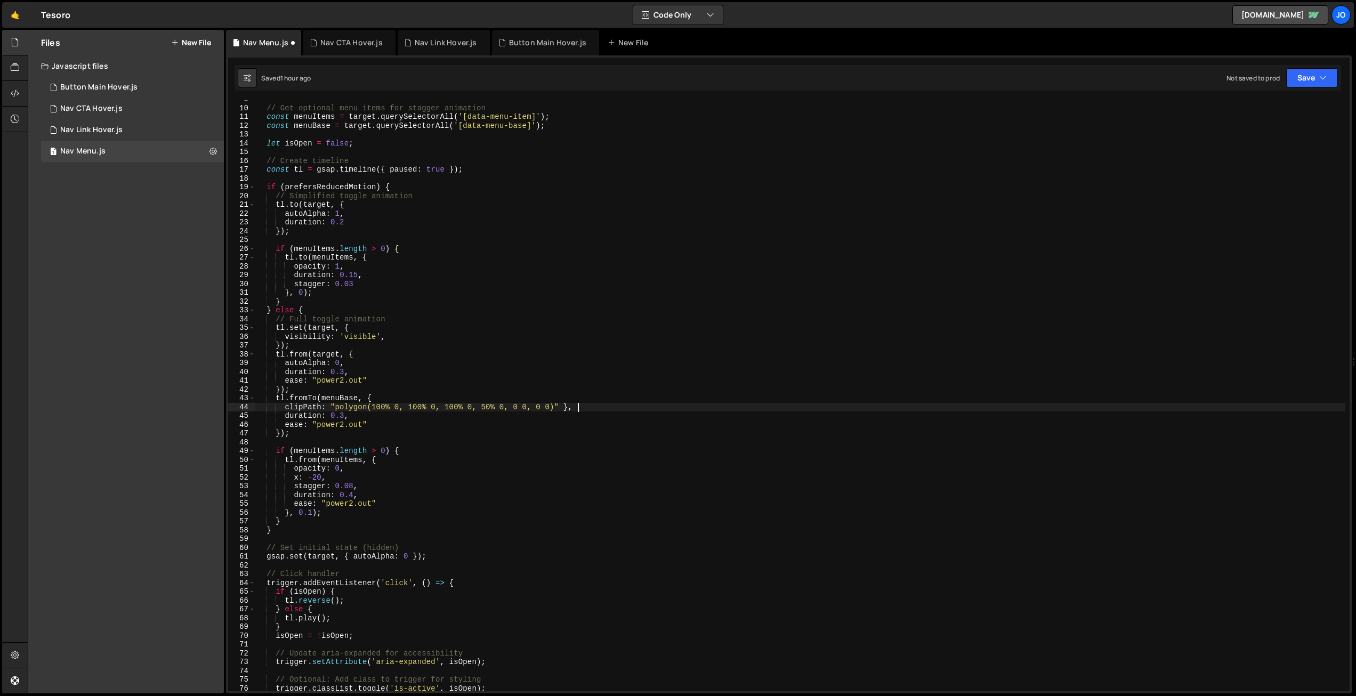
type textarea "clipPath: "polygon(100% 0, 100% 0, 100% 0, 50% 0, 0 0, 0 0)" }, {"
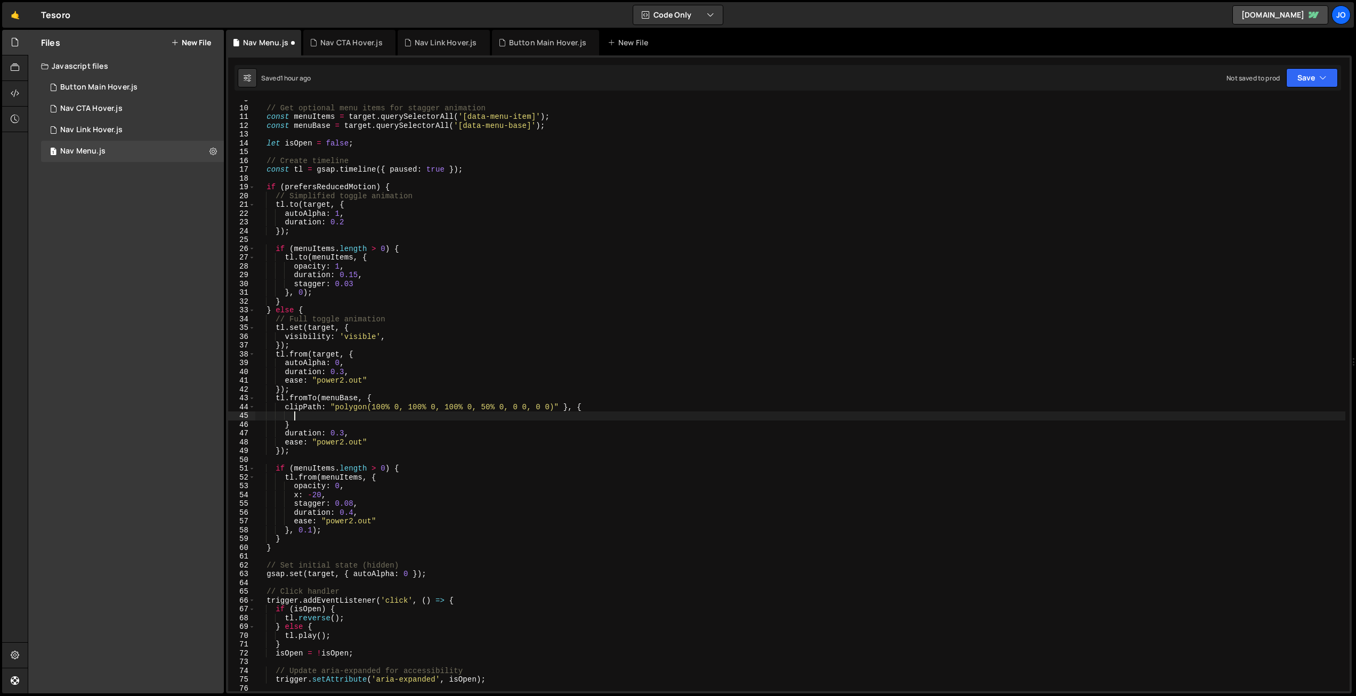
type textarea "}"
click at [340, 417] on div "// Get optional menu items for stagger animation const menuItems = target . que…" at bounding box center [800, 399] width 1090 height 609
click at [337, 416] on div "// Get optional menu items for stagger animation const menuItems = target . que…" at bounding box center [800, 399] width 1090 height 609
paste textarea "polygon(100% 0, 100% 50%, 85% 85%, 40% 100%, 0 85%, 0 0)"
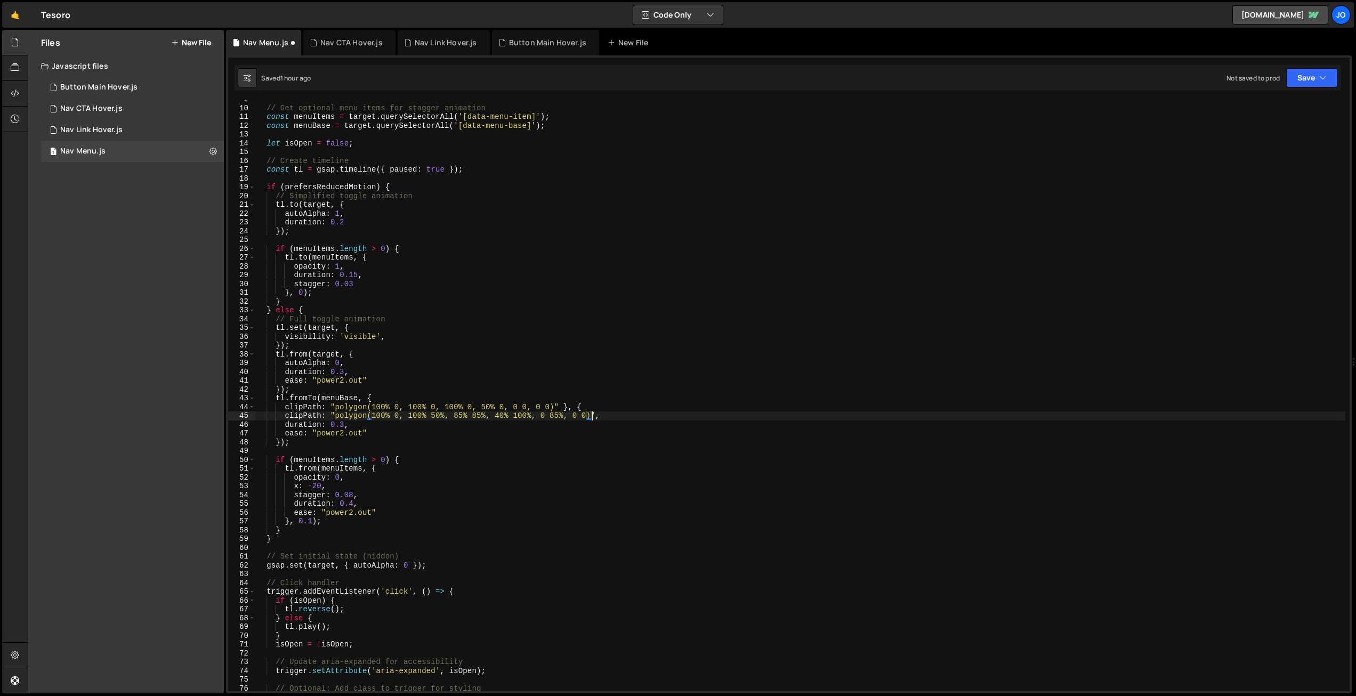
click at [405, 437] on div "// Get optional menu items for stagger animation const menuItems = target . que…" at bounding box center [800, 399] width 1090 height 609
click at [1343, 15] on div "Jo" at bounding box center [1340, 14] width 19 height 19
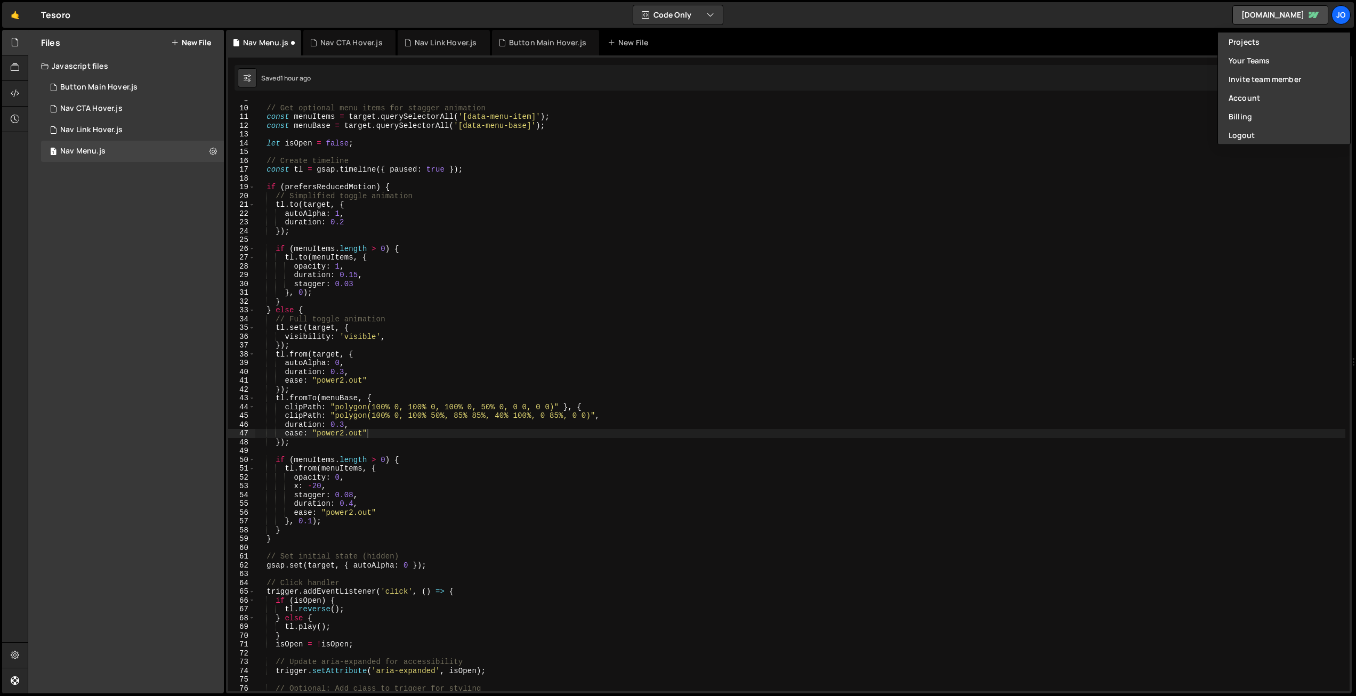
click at [1132, 80] on div "Saved 1 hour ago Not saved to prod Upgrade to Edit Save Save to Staging S Saved…" at bounding box center [787, 78] width 1106 height 26
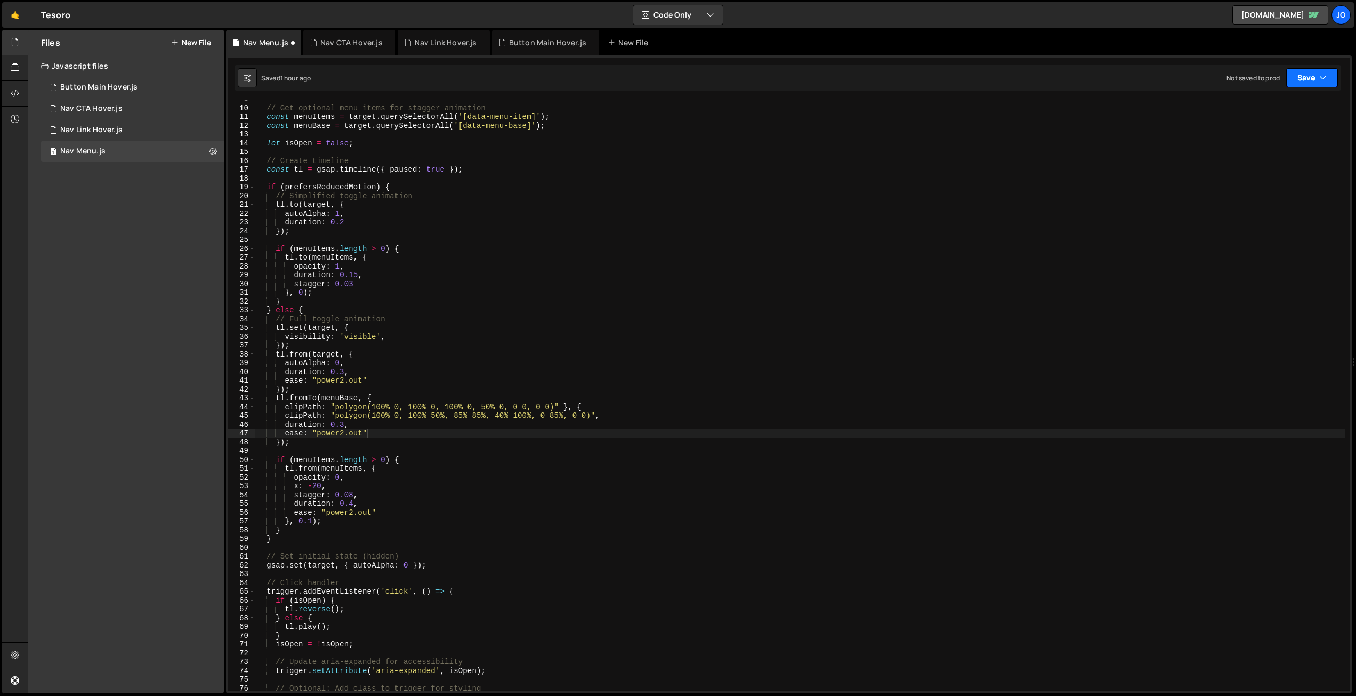
drag, startPoint x: 1337, startPoint y: 74, endPoint x: 1319, endPoint y: 79, distance: 18.4
click at [1336, 74] on div "Saved 1 hour ago Not saved to prod Upgrade to Edit Save Save to Staging S Saved…" at bounding box center [787, 78] width 1106 height 26
click at [1302, 89] on div "Saved 1 hour ago Not saved to prod Upgrade to Edit Save Save to Staging S Saved…" at bounding box center [787, 78] width 1106 height 26
drag, startPoint x: 1303, startPoint y: 76, endPoint x: 1263, endPoint y: 112, distance: 54.3
click at [1303, 76] on button "Save" at bounding box center [1312, 77] width 52 height 19
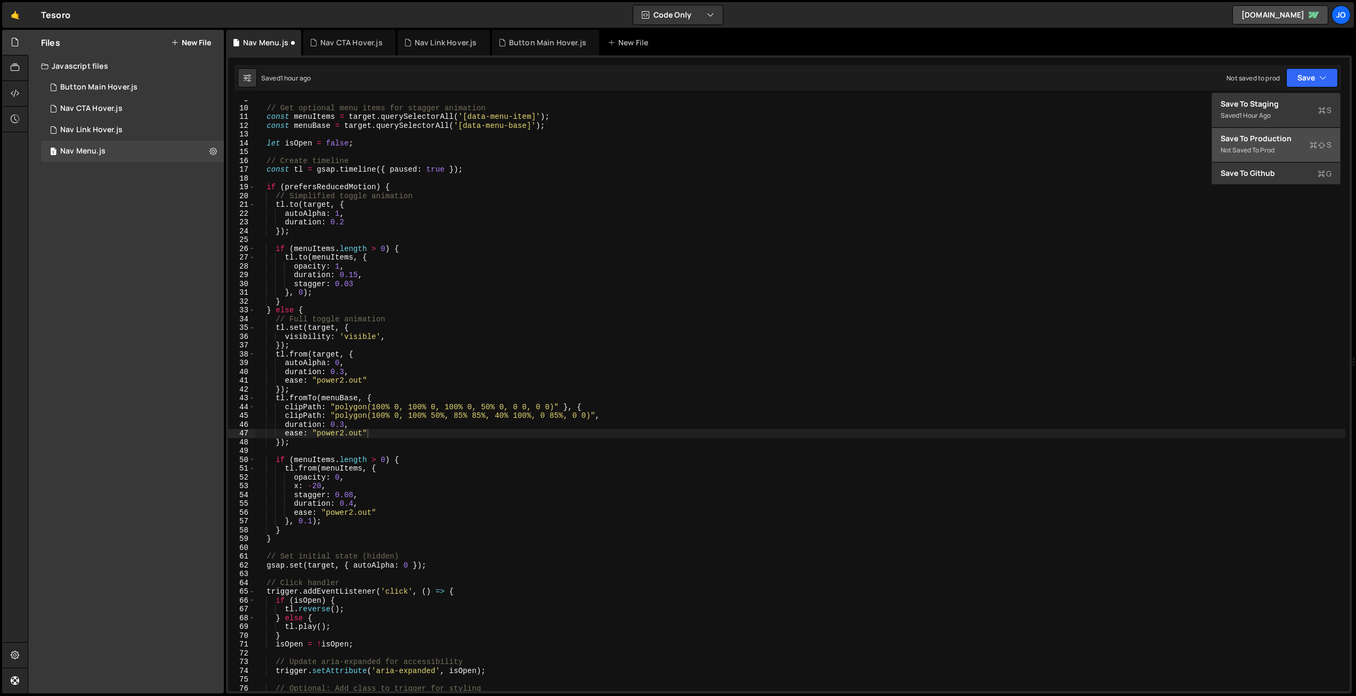
click at [1254, 139] on div "Save to Production S" at bounding box center [1275, 138] width 111 height 11
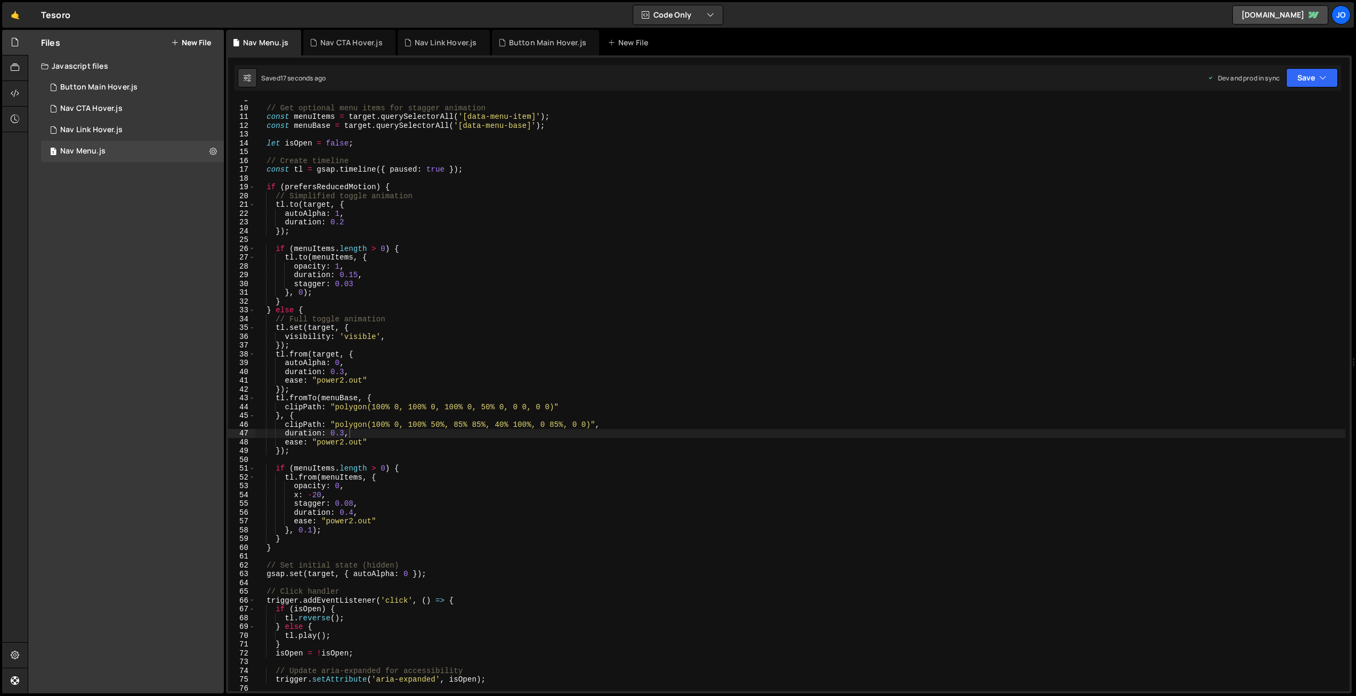
click at [518, 429] on div "// Get optional menu items for stagger animation const menuItems = target . que…" at bounding box center [800, 399] width 1090 height 609
click at [281, 451] on div "// Get optional menu items for stagger animation const menuItems = target . que…" at bounding box center [800, 399] width 1090 height 609
click at [408, 436] on div "// Get optional menu items for stagger animation const menuItems = target . que…" at bounding box center [800, 399] width 1090 height 609
drag, startPoint x: 314, startPoint y: 531, endPoint x: 290, endPoint y: 530, distance: 24.0
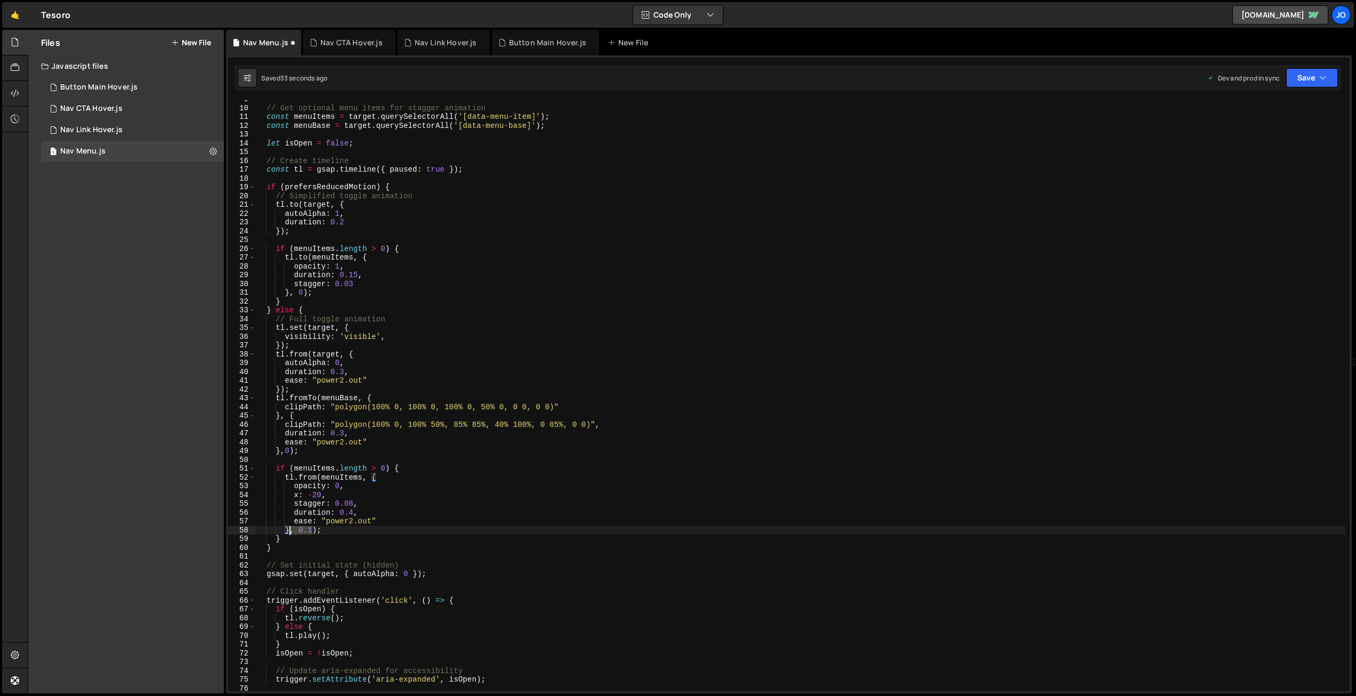
click at [290, 530] on div "// Get optional menu items for stagger animation const menuItems = target . que…" at bounding box center [800, 399] width 1090 height 609
click at [1300, 71] on button "Save" at bounding box center [1312, 77] width 52 height 19
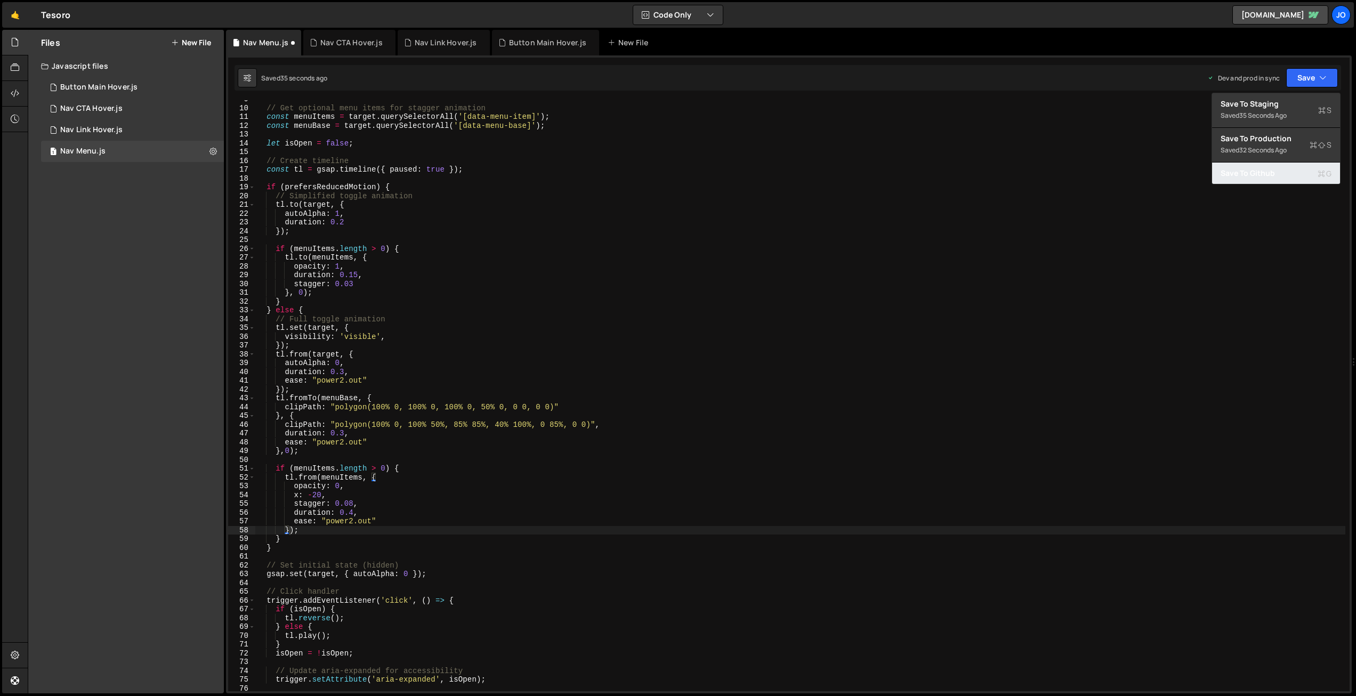
click at [1258, 164] on button "Save to Github G" at bounding box center [1276, 173] width 128 height 21
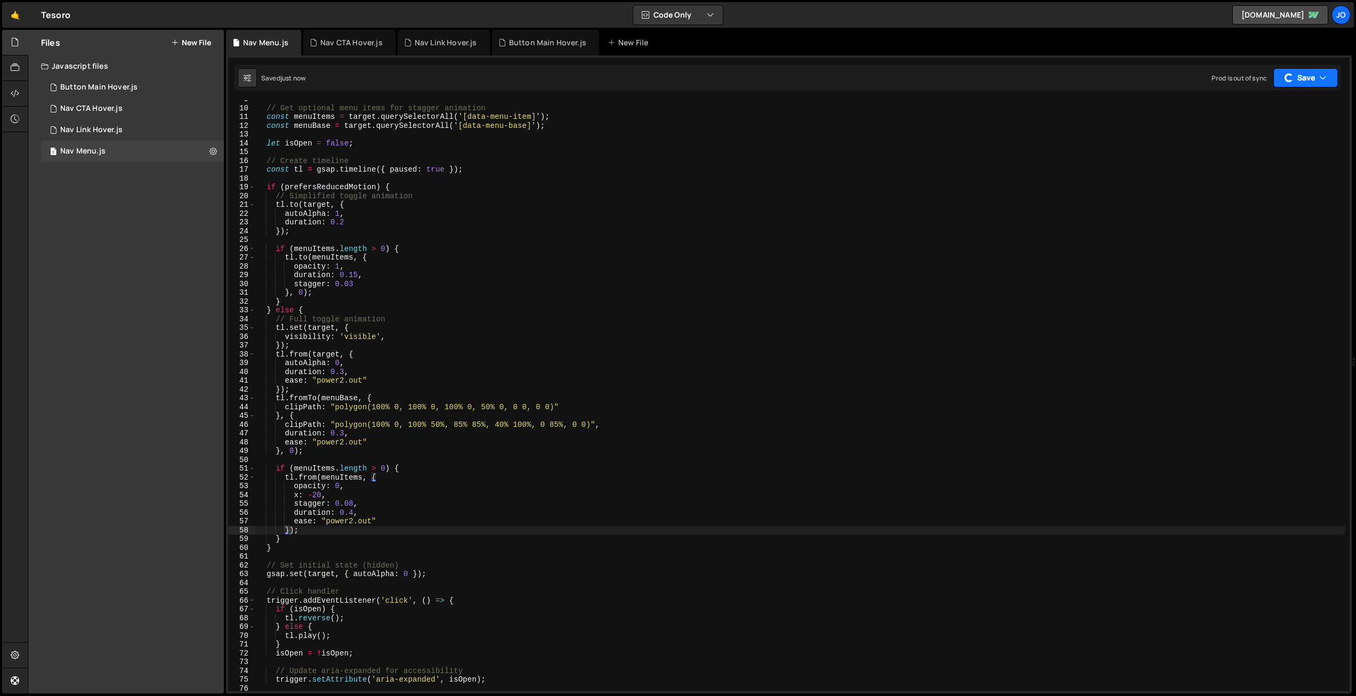
click at [1310, 70] on button "Save" at bounding box center [1305, 77] width 64 height 19
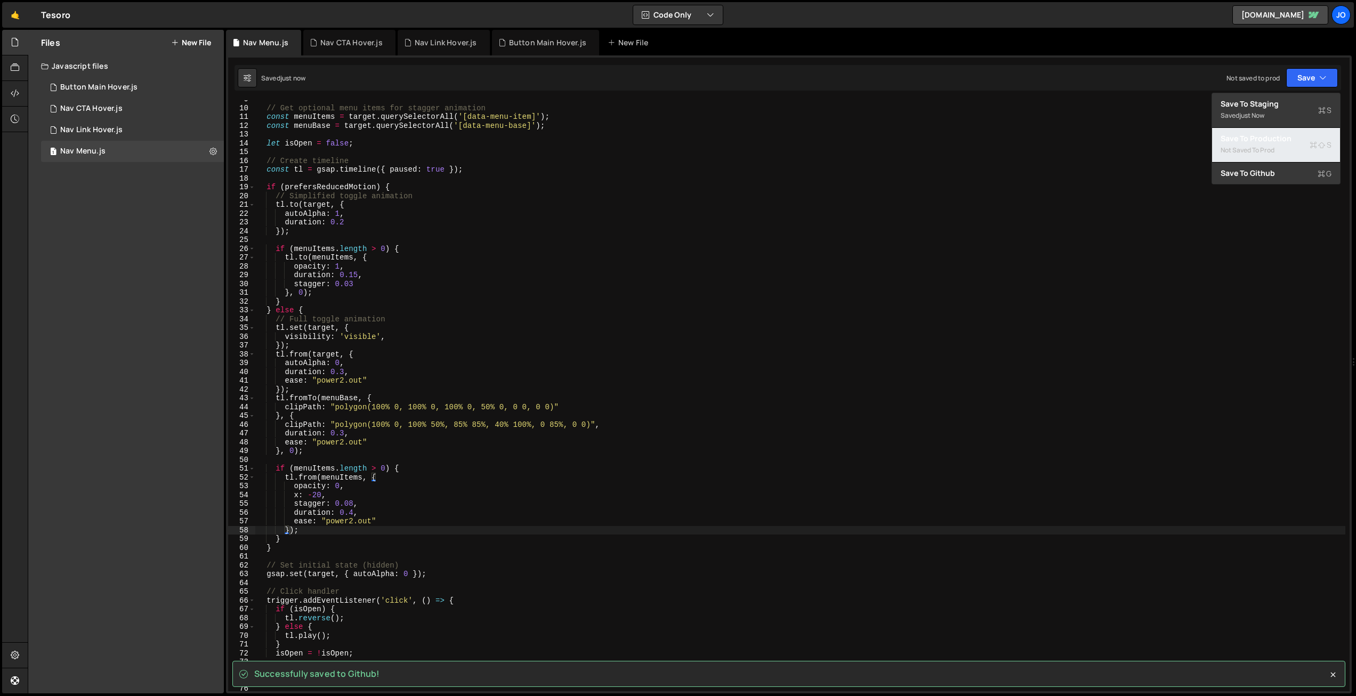
click at [1279, 135] on div "Save to Production S" at bounding box center [1275, 138] width 111 height 11
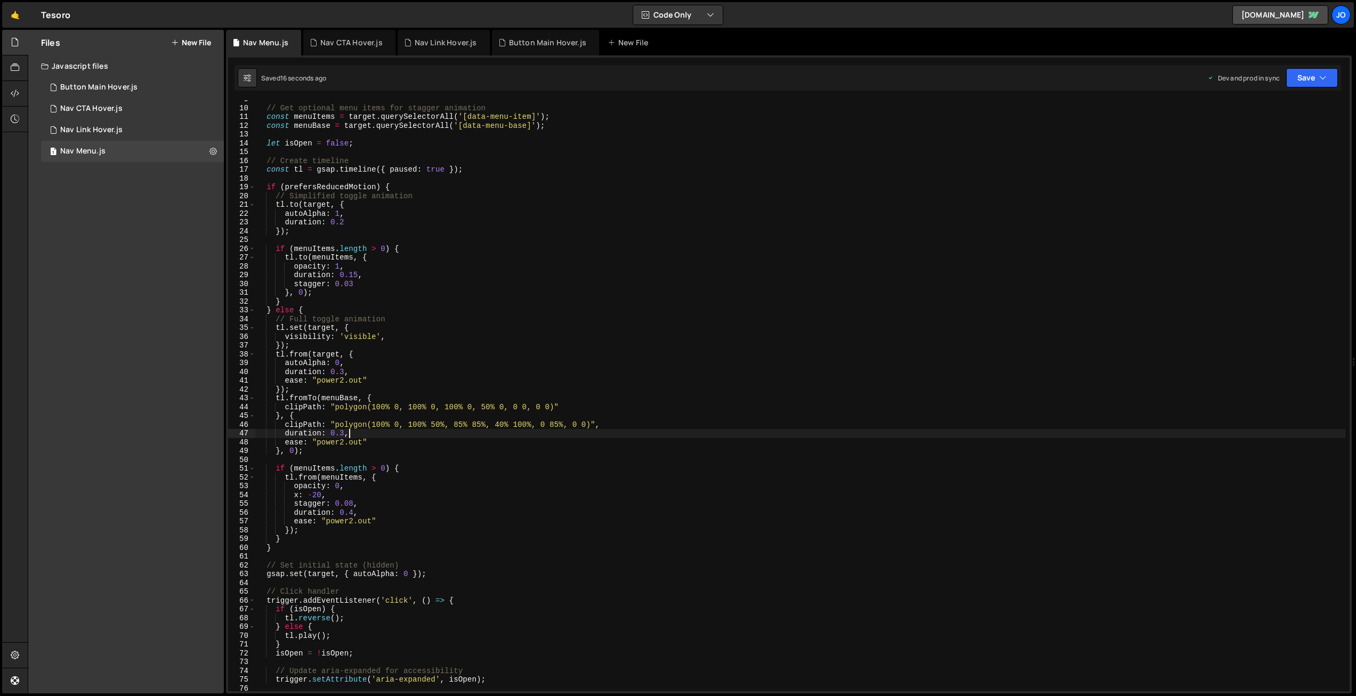
drag, startPoint x: 404, startPoint y: 434, endPoint x: 395, endPoint y: 428, distance: 11.2
click at [404, 434] on div "// Get optional menu items for stagger animation const menuItems = target . que…" at bounding box center [800, 399] width 1090 height 609
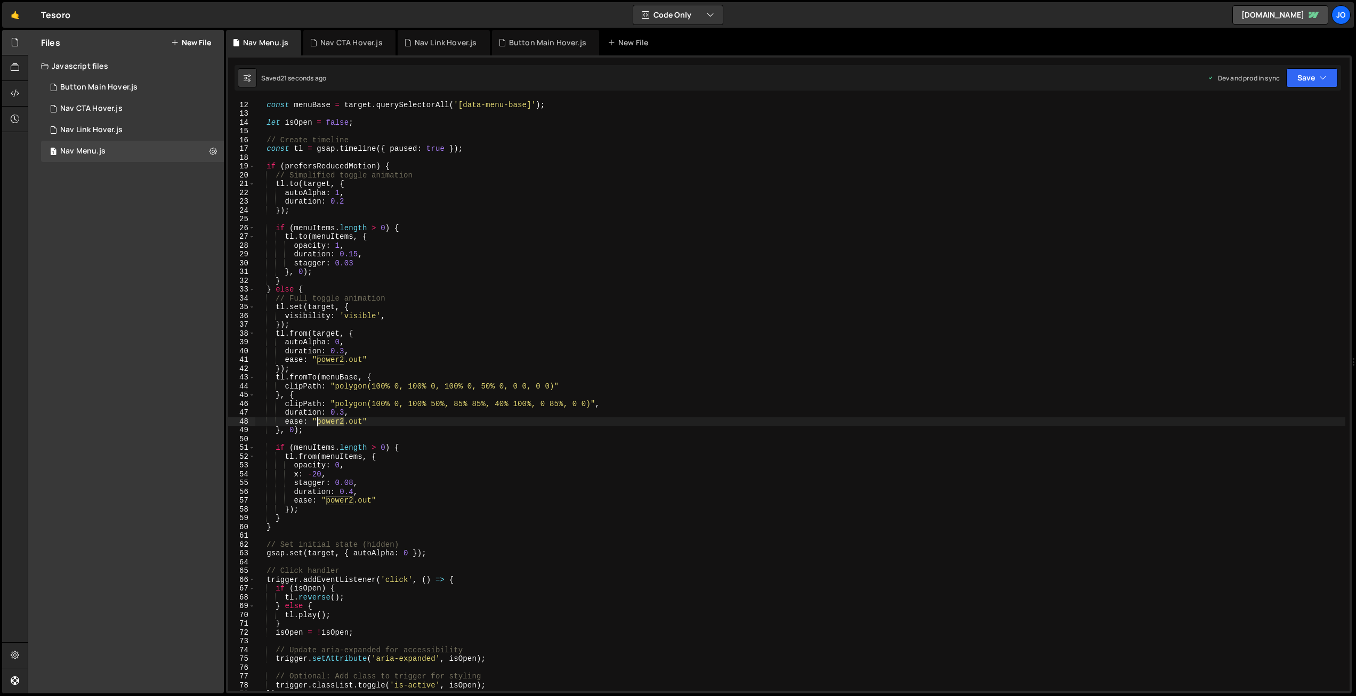
drag, startPoint x: 344, startPoint y: 421, endPoint x: 318, endPoint y: 420, distance: 25.6
click at [318, 420] on div "const menuItems = target . querySelectorAll ( '[data-menu-item]' ) ; const menu…" at bounding box center [800, 396] width 1090 height 609
drag, startPoint x: 343, startPoint y: 411, endPoint x: 332, endPoint y: 410, distance: 11.2
click at [332, 410] on div "const menuItems = target . querySelectorAll ( '[data-menu-item]' ) ; const menu…" at bounding box center [800, 396] width 1090 height 609
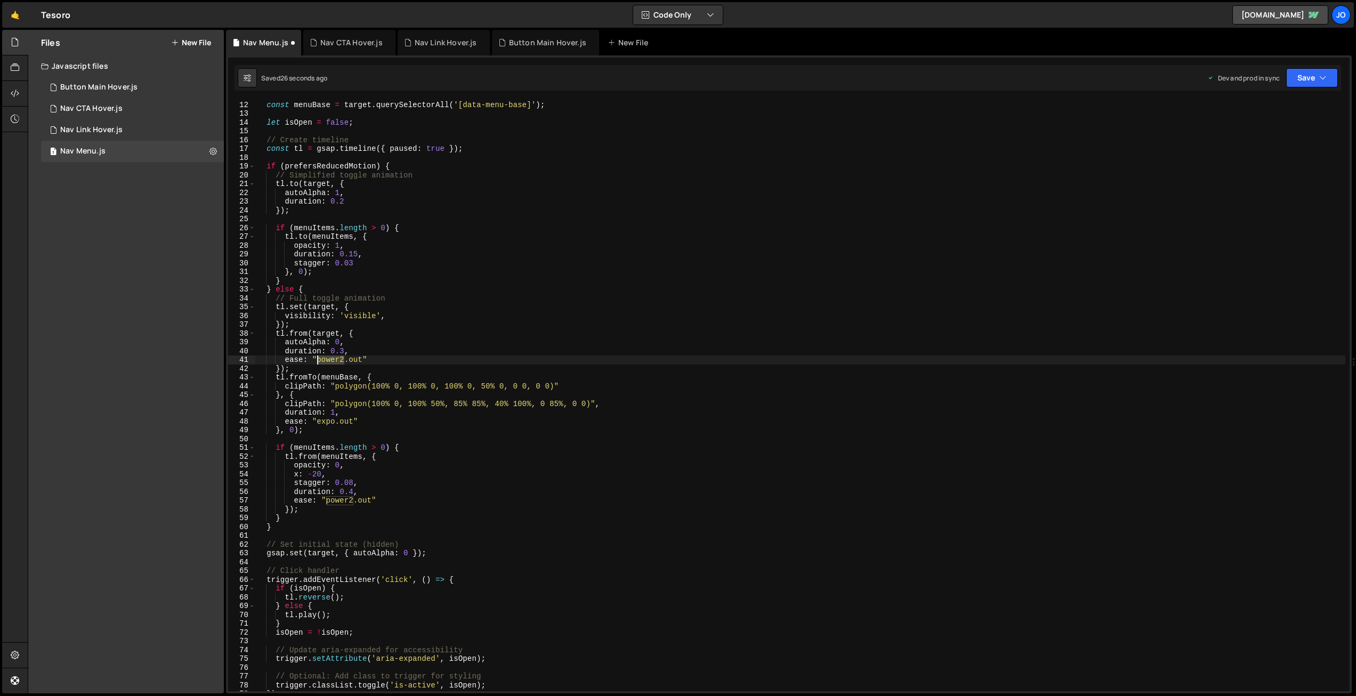
drag, startPoint x: 344, startPoint y: 360, endPoint x: 320, endPoint y: 361, distance: 24.0
click at [320, 361] on div "const menuItems = target . querySelectorAll ( '[data-menu-item]' ) ; const menu…" at bounding box center [800, 396] width 1090 height 609
click at [321, 360] on div "const menuItems = target . querySelectorAll ( '[data-menu-item]' ) ; const menu…" at bounding box center [800, 396] width 1090 height 609
click at [344, 348] on div "const menuItems = target . querySelectorAll ( '[data-menu-item]' ) ; const menu…" at bounding box center [800, 396] width 1090 height 609
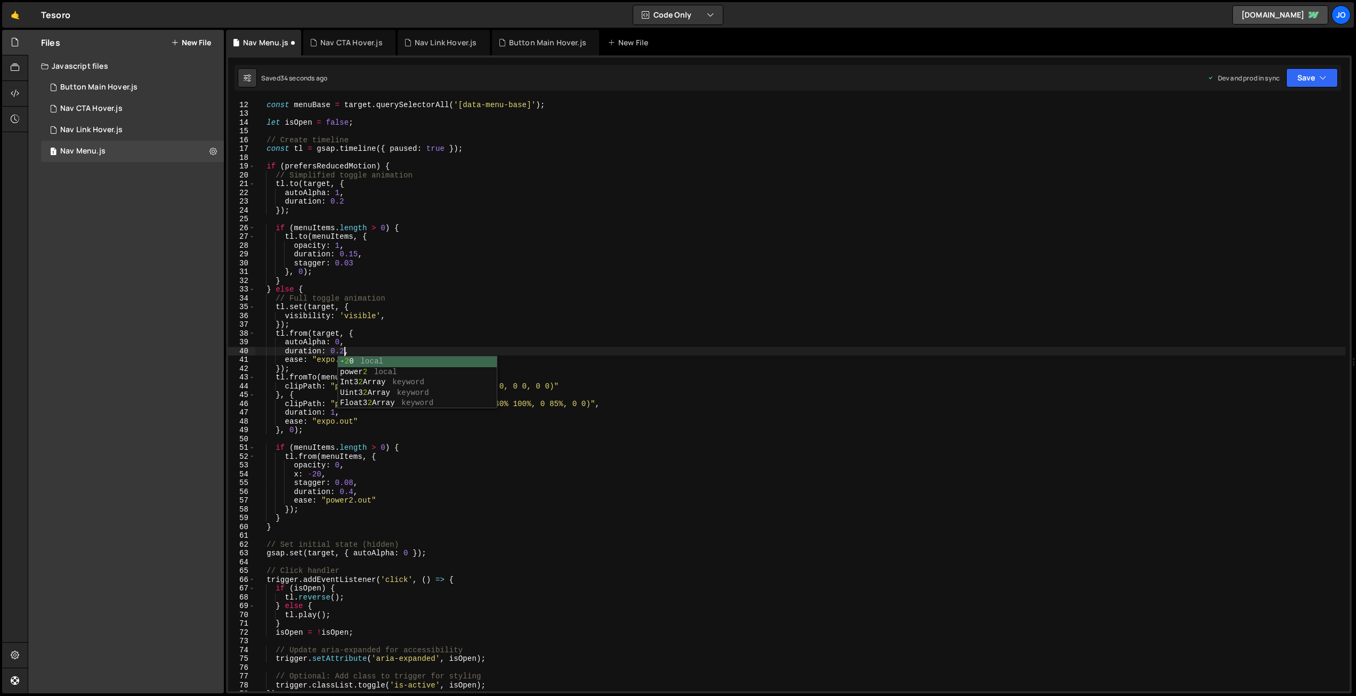
scroll to position [0, 6]
drag, startPoint x: 1288, startPoint y: 97, endPoint x: 1301, endPoint y: 80, distance: 20.9
click at [1288, 97] on div "})(); 1 2 3 4 5 6 7 8 9 10 11 12 13 14 15 16 17 18 19 20 21 22 23 24 25 26 27 2…" at bounding box center [788, 374] width 1125 height 638
click at [1301, 80] on button "Save" at bounding box center [1312, 77] width 52 height 19
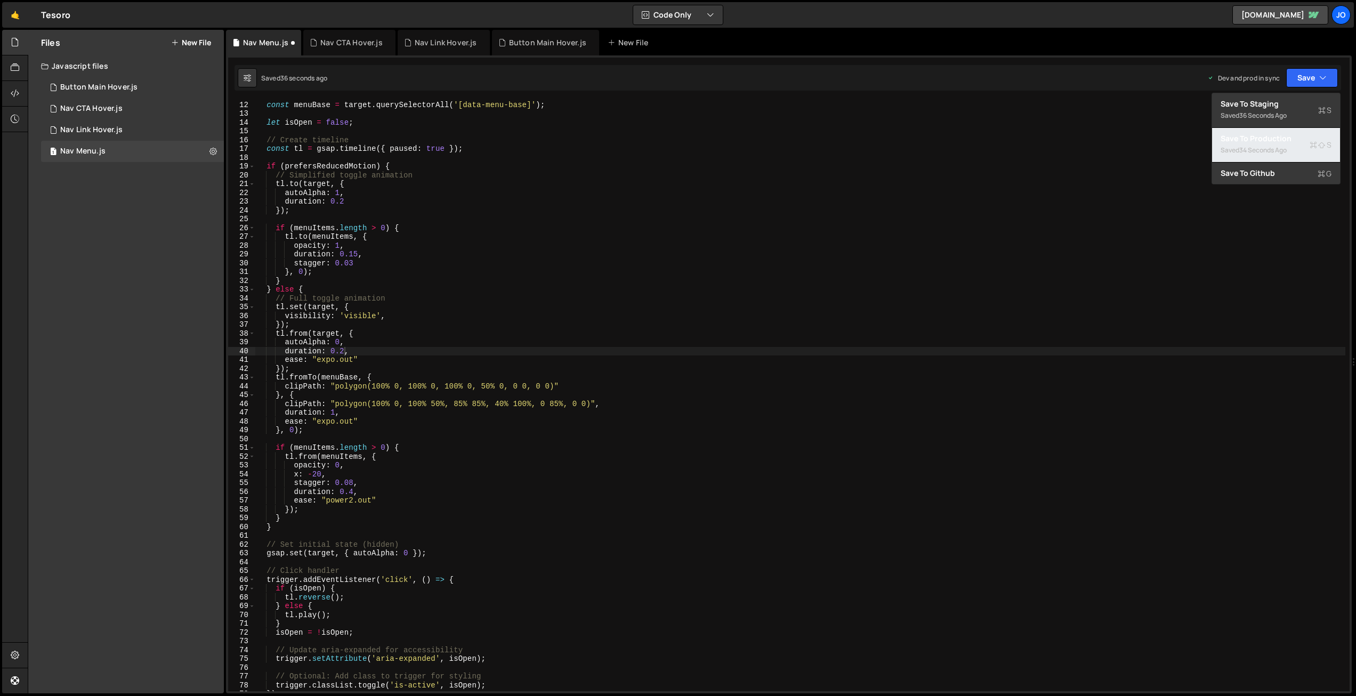
drag, startPoint x: 1276, startPoint y: 139, endPoint x: 1267, endPoint y: 140, distance: 9.1
click at [1276, 139] on div "Save to Production S" at bounding box center [1275, 138] width 111 height 11
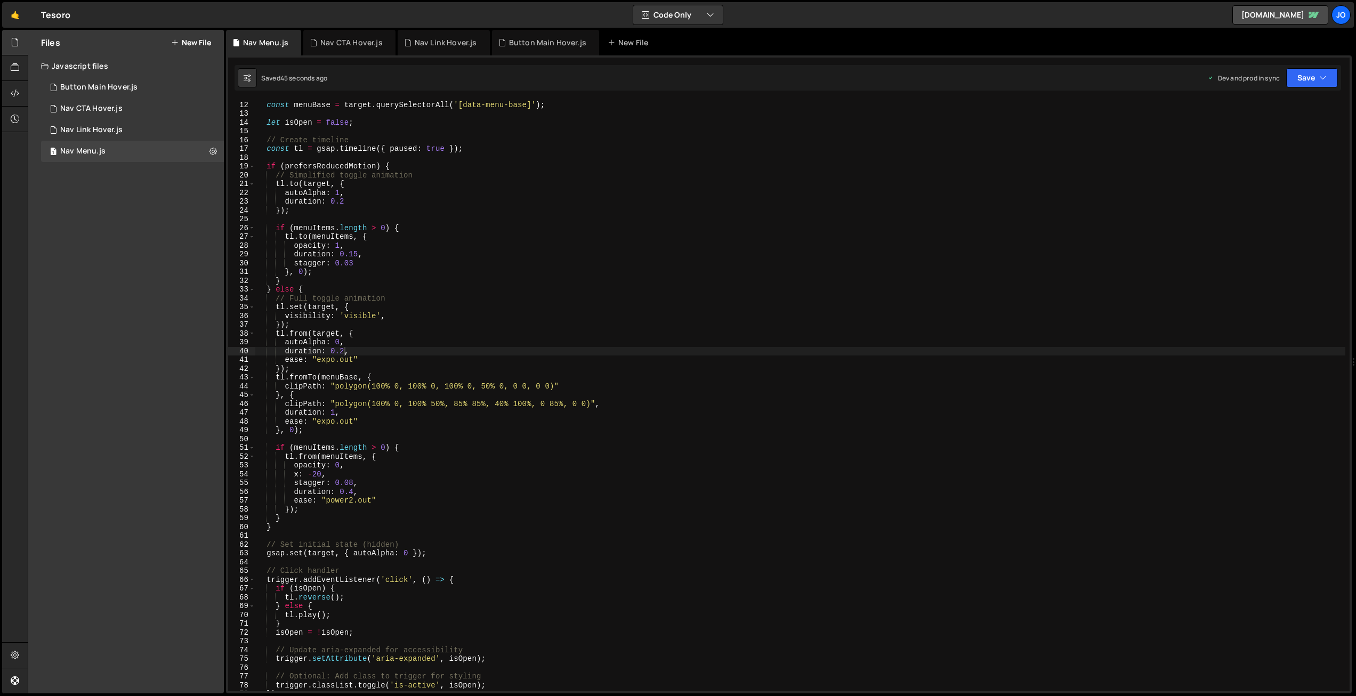
click at [379, 334] on div "const menuItems = target . querySelectorAll ( '[data-menu-item]' ) ; const menu…" at bounding box center [800, 396] width 1090 height 609
drag, startPoint x: 346, startPoint y: 360, endPoint x: 319, endPoint y: 357, distance: 27.8
click at [318, 358] on div "const menuItems = target . querySelectorAll ( '[data-menu-item]' ) ; const menu…" at bounding box center [800, 396] width 1090 height 609
click at [354, 337] on div "const menuItems = target . querySelectorAll ( '[data-menu-item]' ) ; const menu…" at bounding box center [800, 396] width 1090 height 609
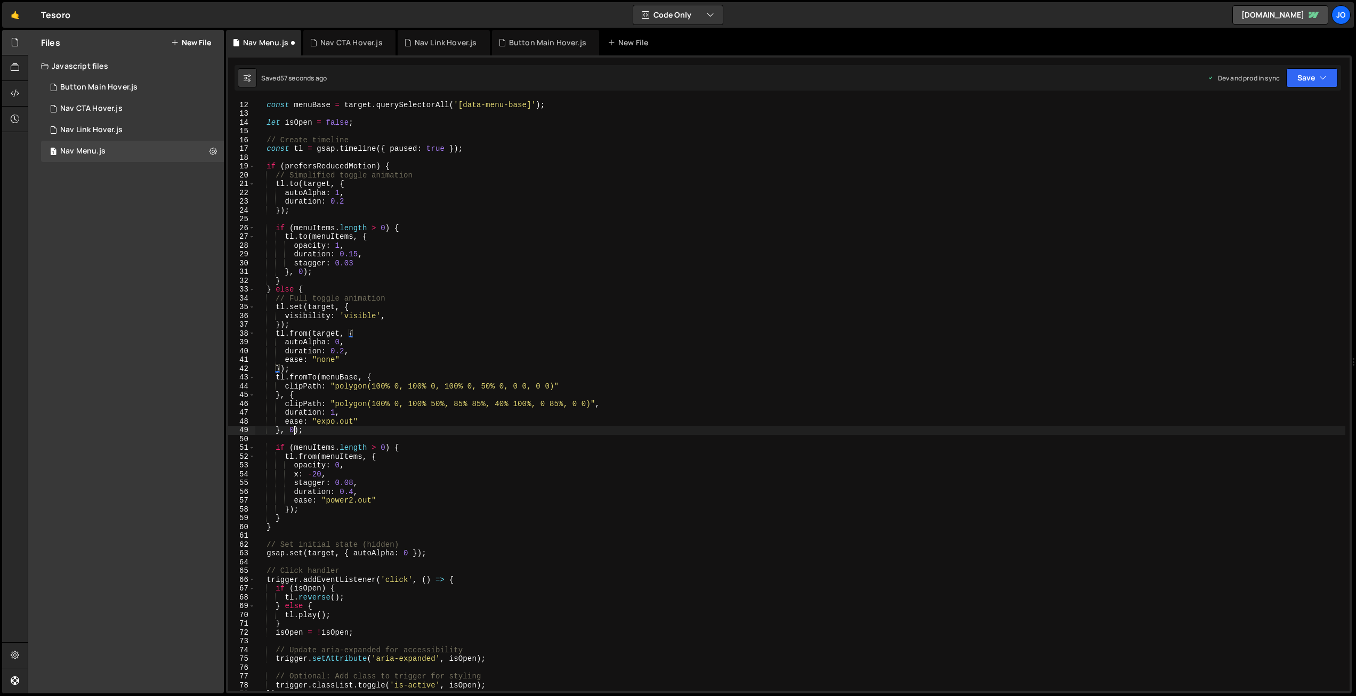
click at [295, 431] on div "const menuItems = target . querySelectorAll ( '[data-menu-item]' ) ; const menu…" at bounding box center [800, 396] width 1090 height 609
drag, startPoint x: 1295, startPoint y: 78, endPoint x: 1289, endPoint y: 84, distance: 7.5
click at [1295, 78] on button "Save" at bounding box center [1312, 77] width 52 height 19
click at [1235, 141] on div "Save to Production S" at bounding box center [1275, 138] width 111 height 11
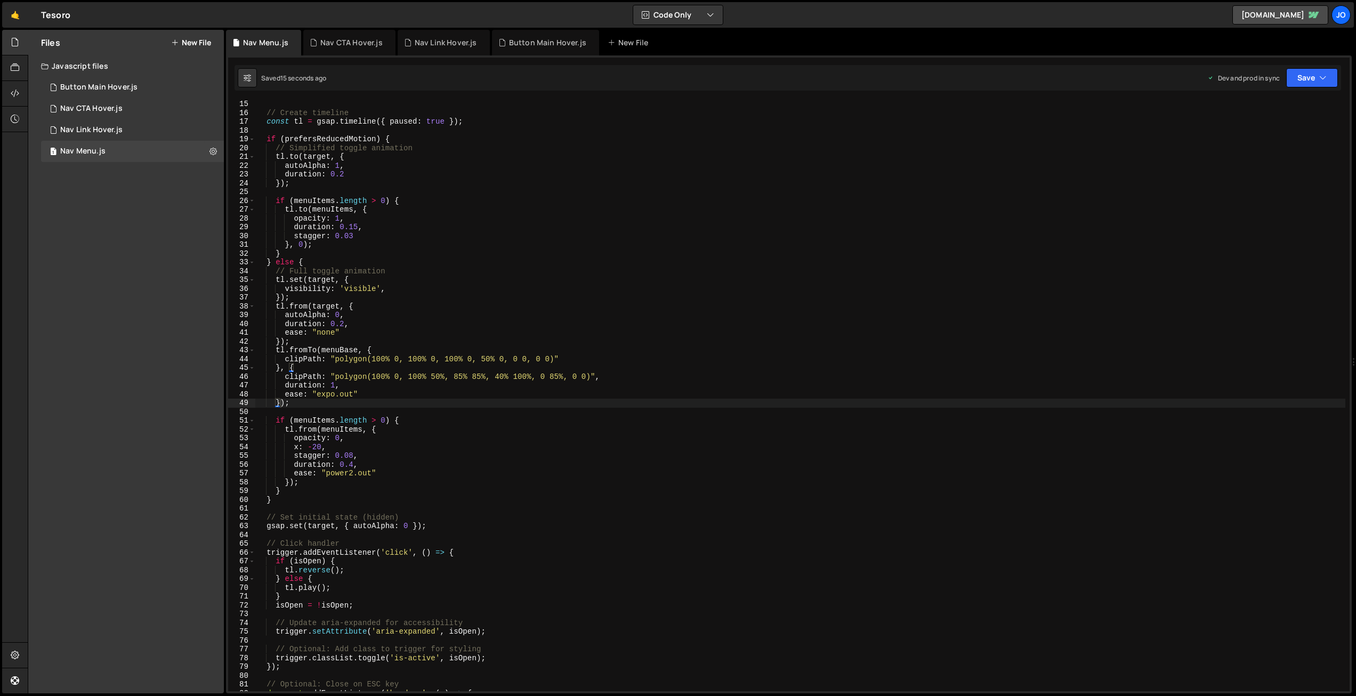
scroll to position [123, 0]
click at [290, 481] on div "// Create timeline const tl = gsap . timeline ({ paused : true }) ; if ( prefer…" at bounding box center [800, 404] width 1090 height 609
drag, startPoint x: 336, startPoint y: 385, endPoint x: 346, endPoint y: 411, distance: 28.0
click at [336, 386] on div "// Create timeline const tl = gsap . timeline ({ paused : true }) ; if ( prefer…" at bounding box center [800, 404] width 1090 height 609
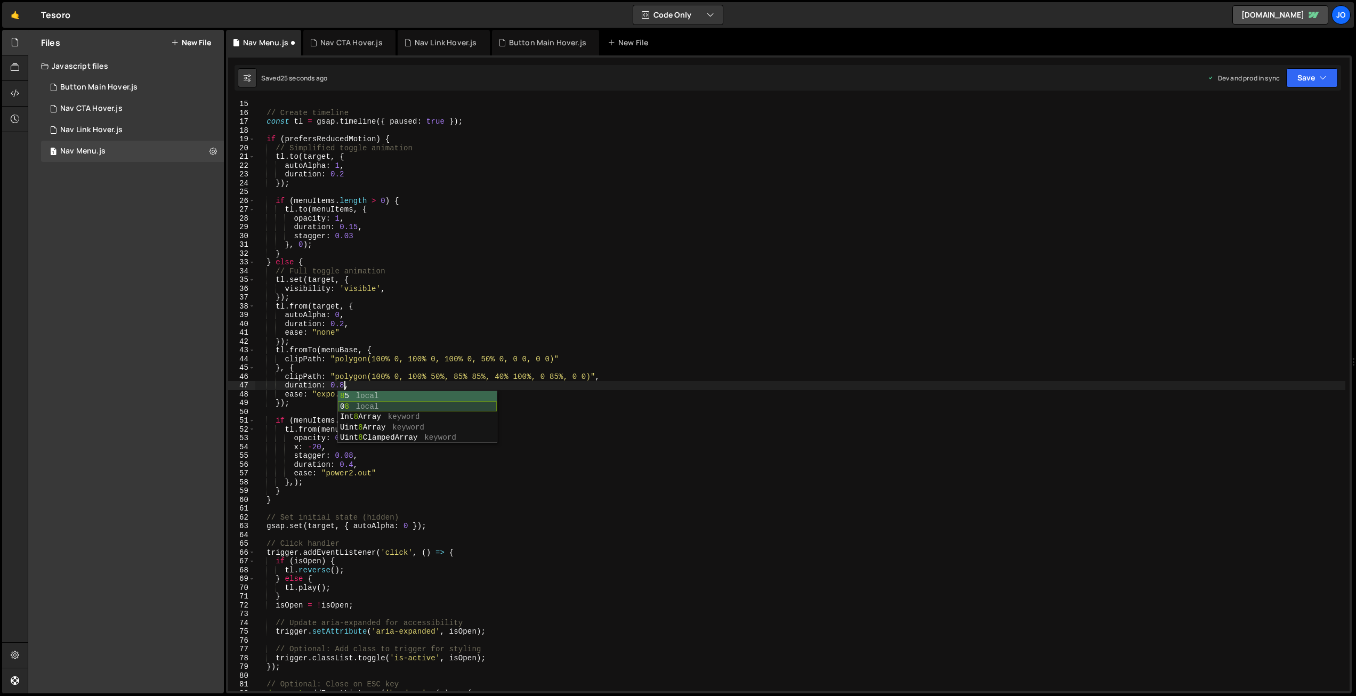
scroll to position [0, 6]
click at [343, 453] on div "// Create timeline const tl = gsap . timeline ({ paused : true }) ; if ( prefer…" at bounding box center [800, 404] width 1090 height 609
click at [293, 481] on div "// Create timeline const tl = gsap . timeline ({ paused : true }) ; if ( prefer…" at bounding box center [800, 404] width 1090 height 609
drag, startPoint x: 1276, startPoint y: 80, endPoint x: 1300, endPoint y: 79, distance: 24.0
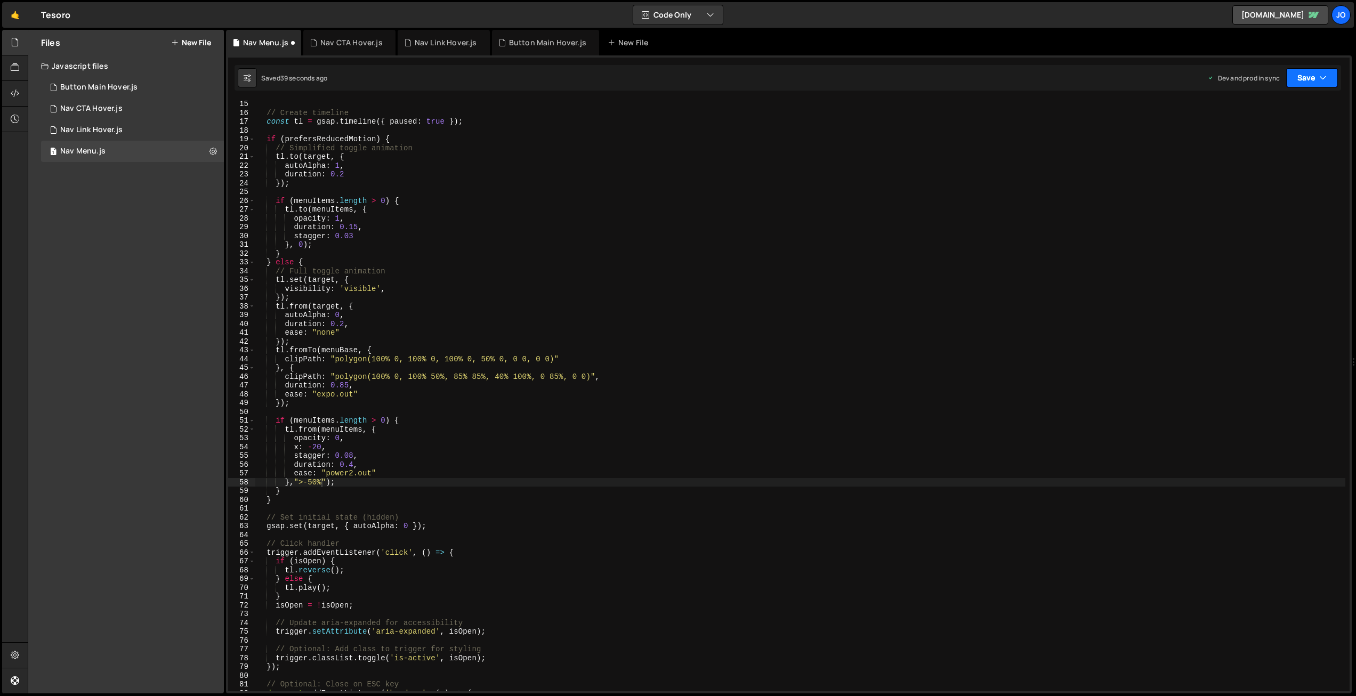
click at [1279, 80] on div "Dev and prod in sync" at bounding box center [1243, 78] width 72 height 9
drag, startPoint x: 1302, startPoint y: 78, endPoint x: 1294, endPoint y: 93, distance: 16.9
click at [1302, 78] on button "Save" at bounding box center [1312, 77] width 52 height 19
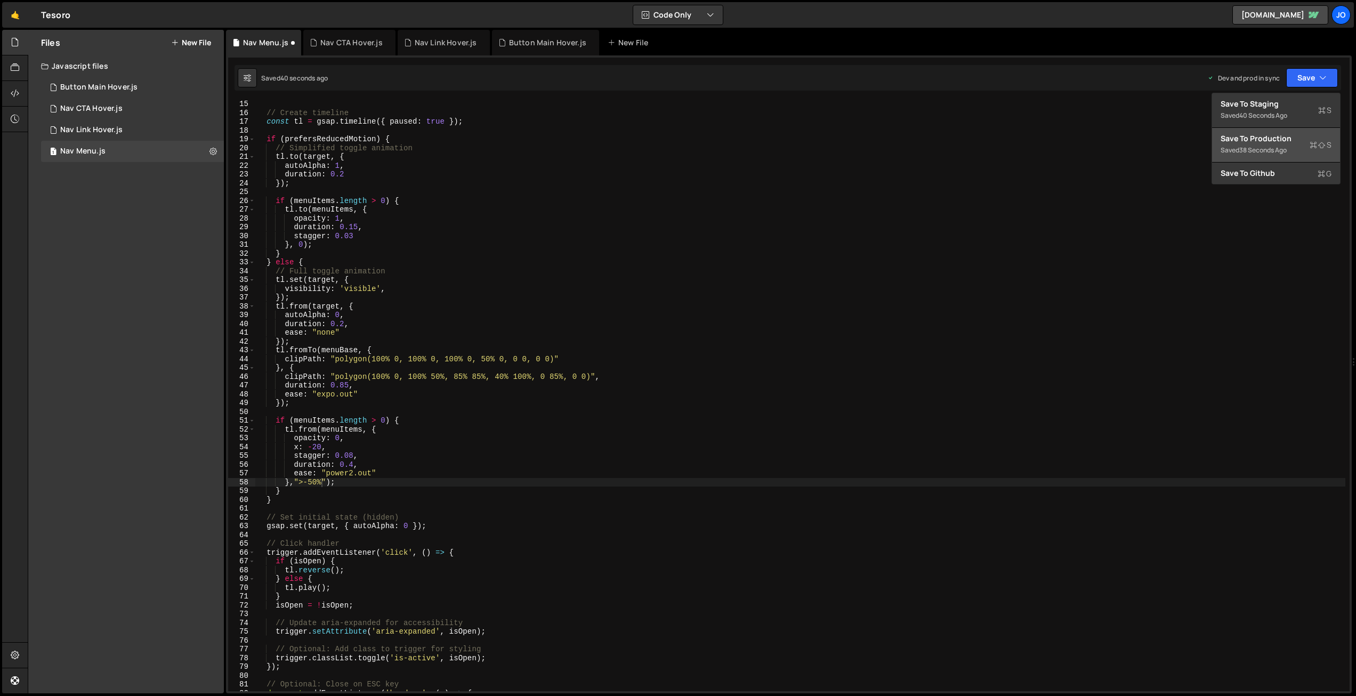
click at [1268, 138] on div "Save to Production S" at bounding box center [1275, 138] width 111 height 11
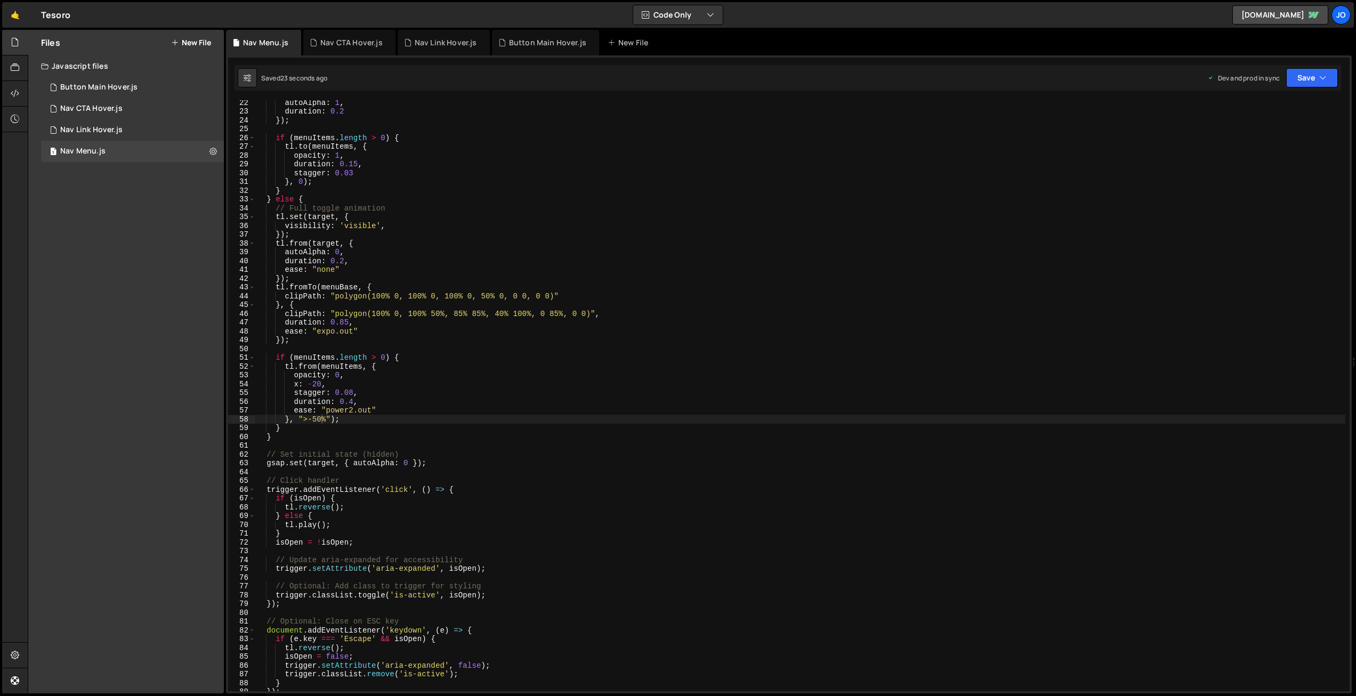
scroll to position [187, 0]
drag, startPoint x: 353, startPoint y: 391, endPoint x: 358, endPoint y: 403, distance: 12.5
click at [353, 391] on div "autoAlpha : 1 , duration : 0.2 }) ; if ( menuItems . length > 0 ) { tl . to ( m…" at bounding box center [800, 402] width 1090 height 609
drag, startPoint x: 353, startPoint y: 409, endPoint x: 328, endPoint y: 408, distance: 25.6
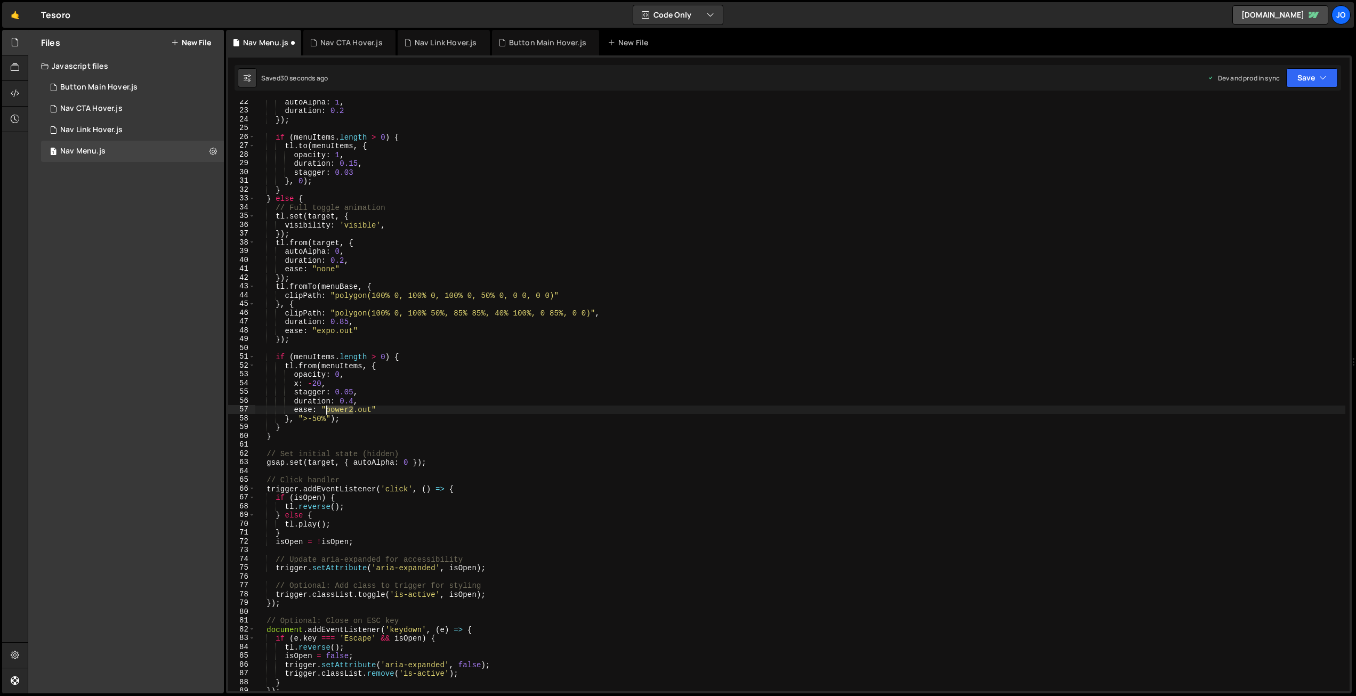
click at [328, 408] on div "autoAlpha : 1 , duration : 0.2 }) ; if ( menuItems . length > 0 ) { tl . to ( m…" at bounding box center [800, 402] width 1090 height 609
click at [395, 386] on div "autoAlpha : 1 , duration : 0.2 }) ; if ( menuItems . length > 0 ) { tl . to ( m…" at bounding box center [800, 402] width 1090 height 609
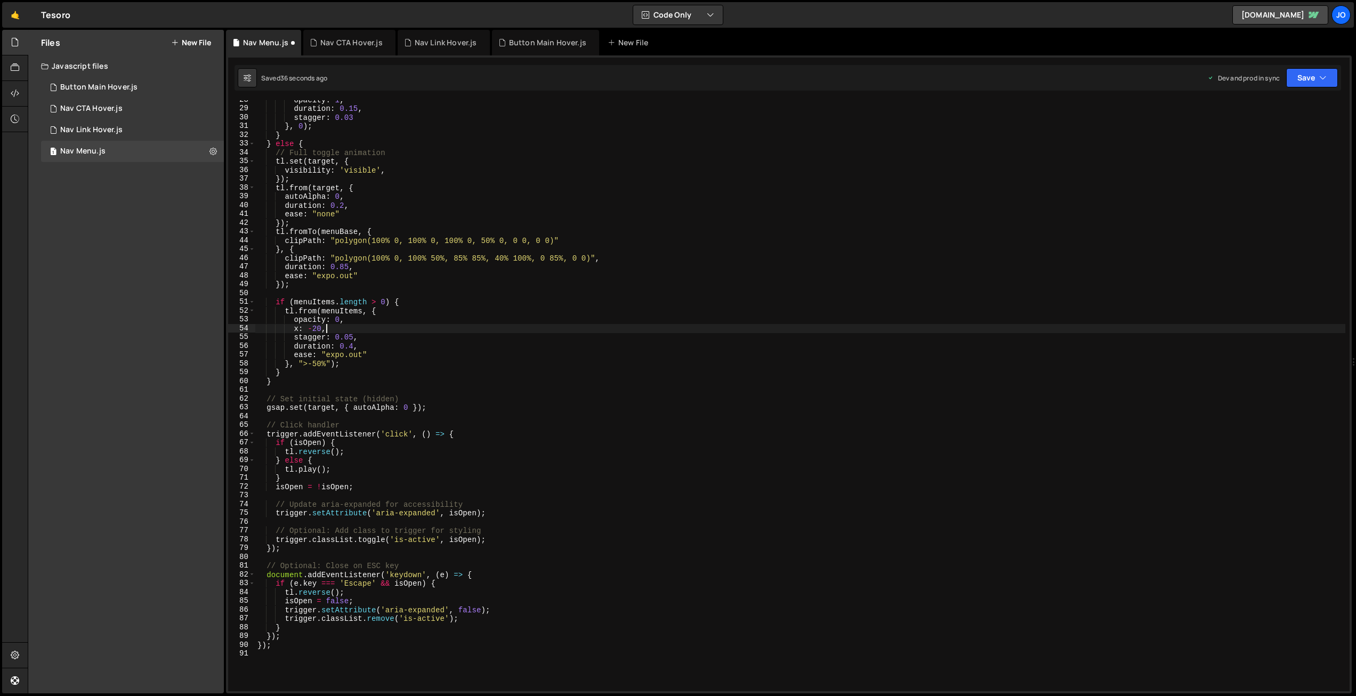
scroll to position [244, 0]
click at [1315, 82] on button "Save" at bounding box center [1312, 77] width 52 height 19
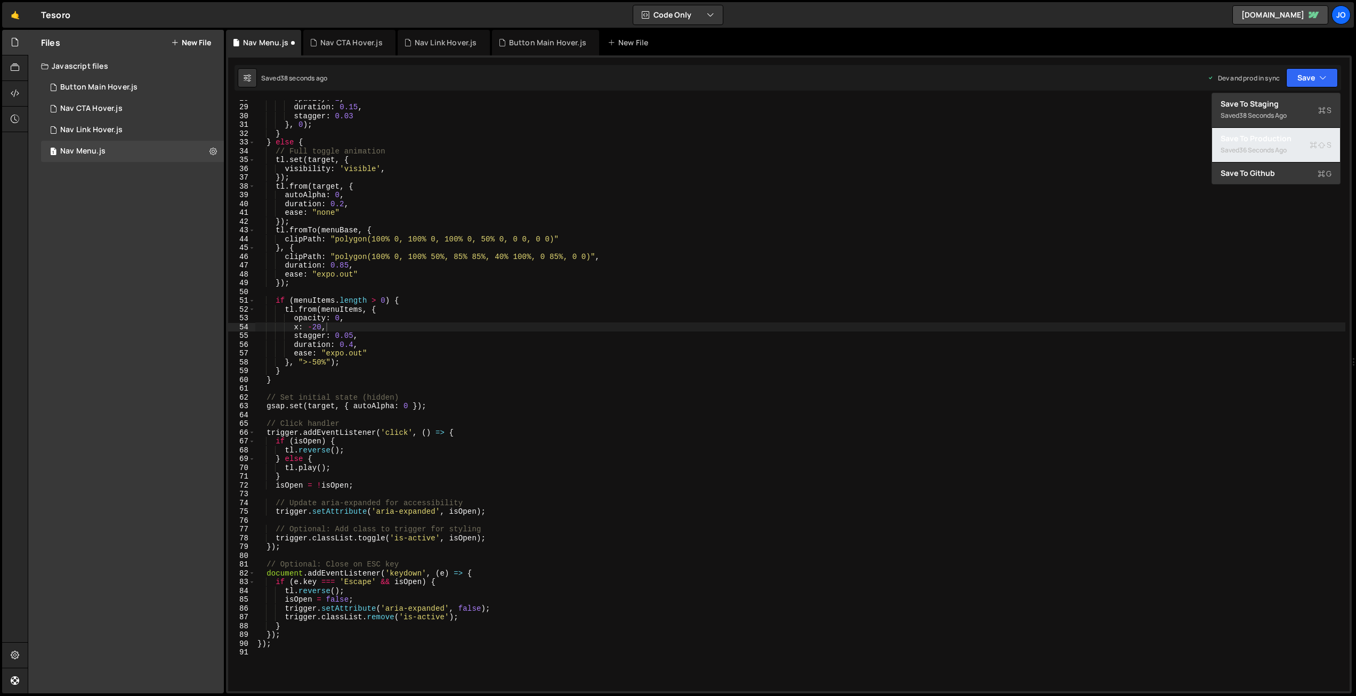
click at [1278, 143] on div "Save to Production S" at bounding box center [1275, 138] width 111 height 11
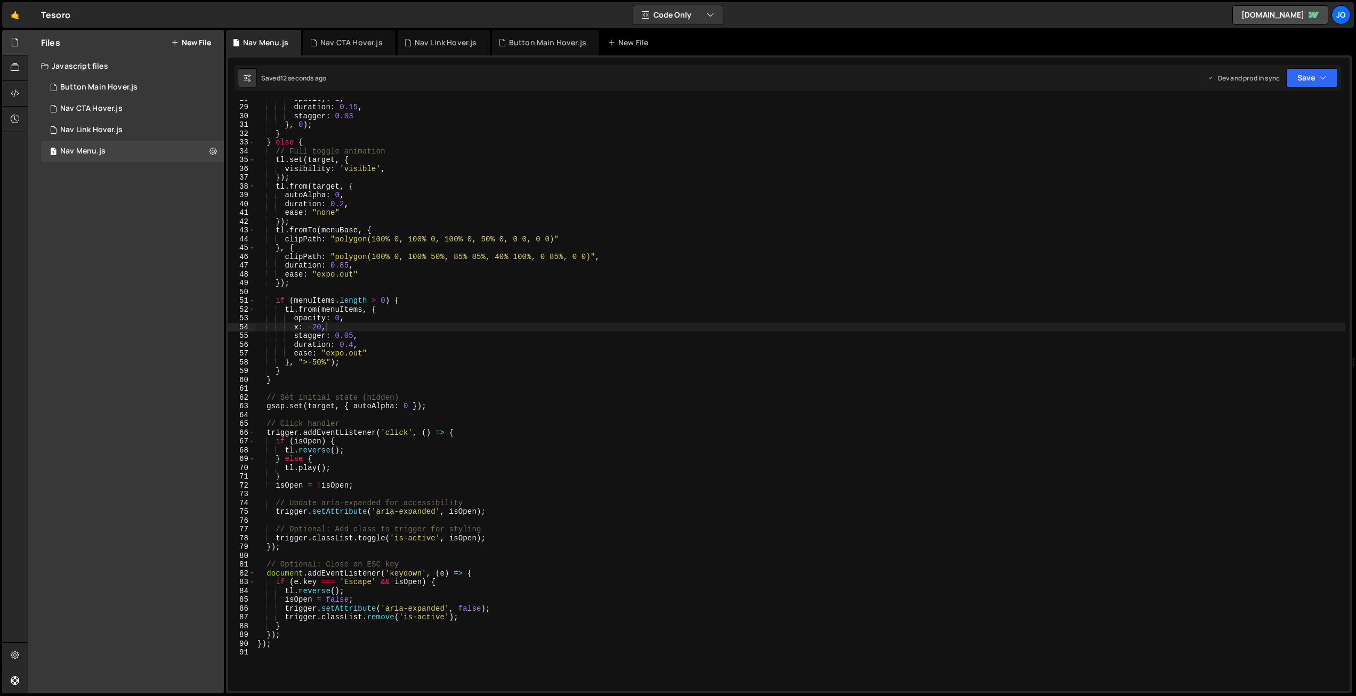
click at [353, 345] on div "opacity : 1 , duration : 0.15 , stagger : 0.03 } , 0 ) ; } } else { // Full tog…" at bounding box center [800, 398] width 1090 height 609
drag, startPoint x: 352, startPoint y: 334, endPoint x: 345, endPoint y: 334, distance: 6.9
click at [345, 334] on div "opacity : 1 , duration : 0.15 , stagger : 0.03 } , 0 ) ; } } else { // Full tog…" at bounding box center [800, 398] width 1090 height 609
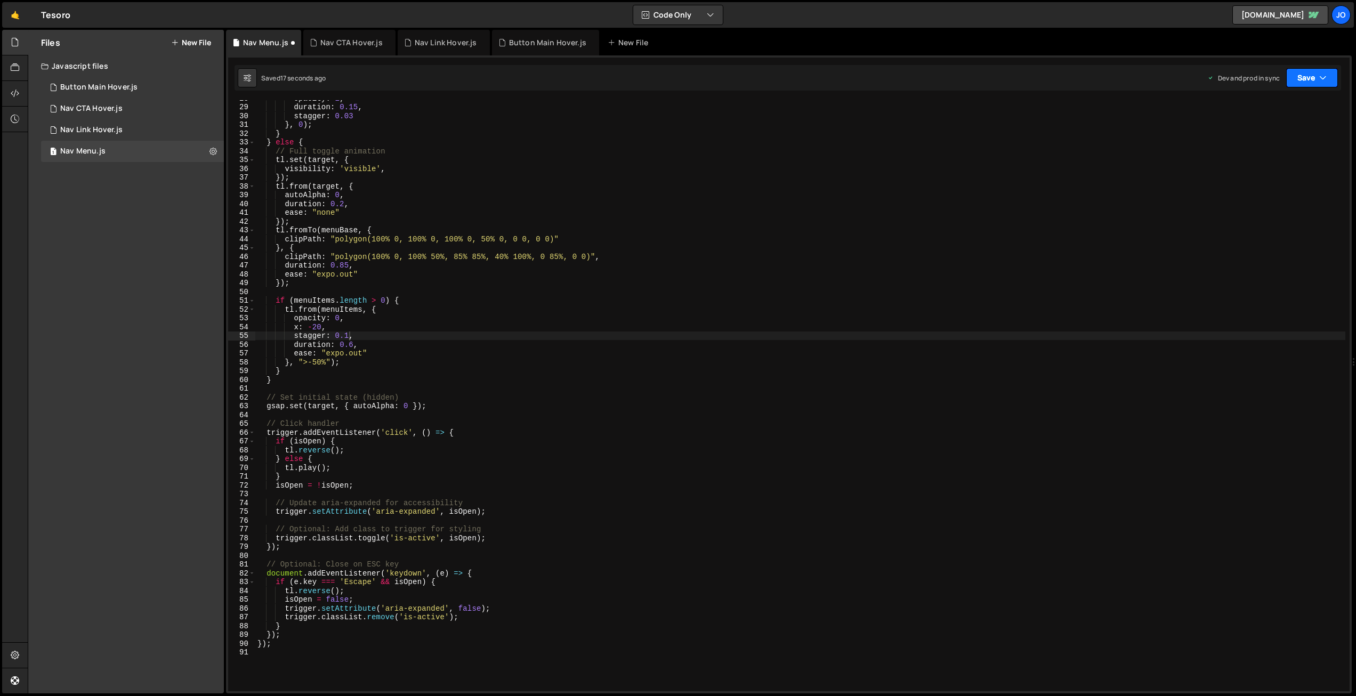
click at [1302, 78] on button "Save" at bounding box center [1312, 77] width 52 height 19
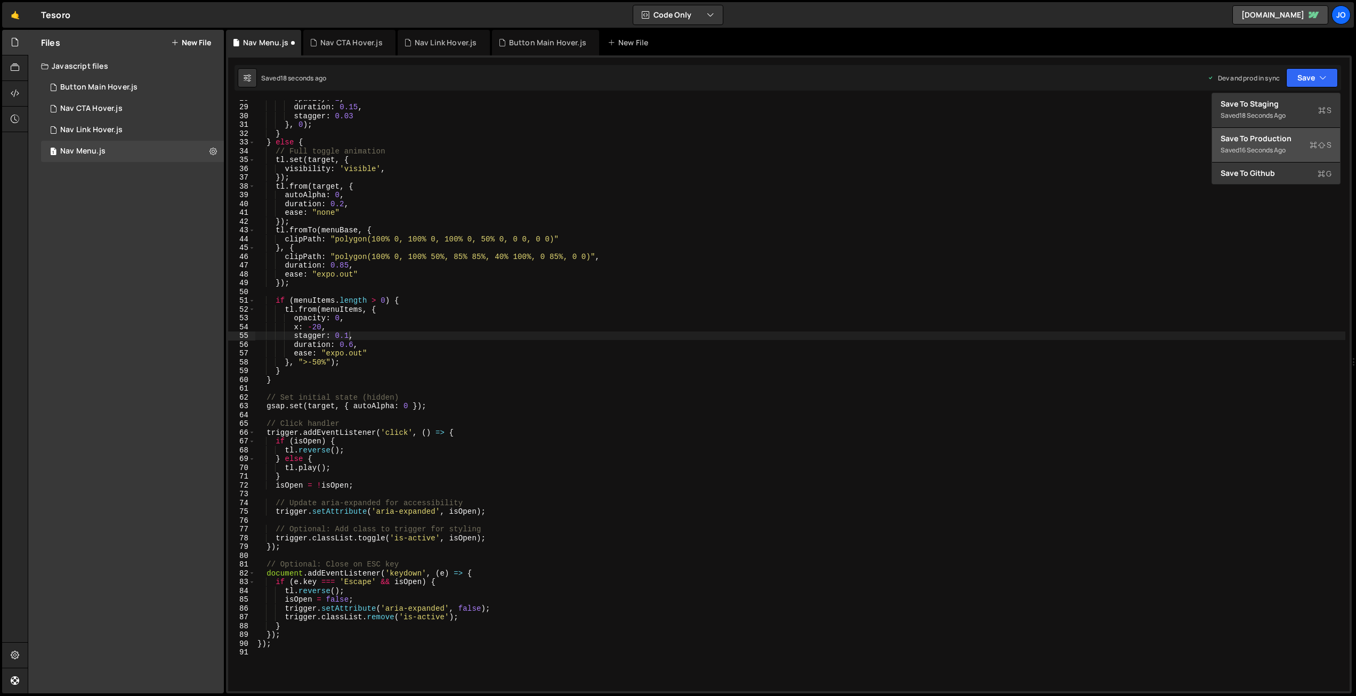
click at [1252, 148] on div "16 seconds ago" at bounding box center [1262, 149] width 46 height 9
click at [353, 342] on div "opacity : 1 , duration : 0.15 , stagger : 0.03 } , 0 ) ; } } else { // Full tog…" at bounding box center [800, 398] width 1090 height 609
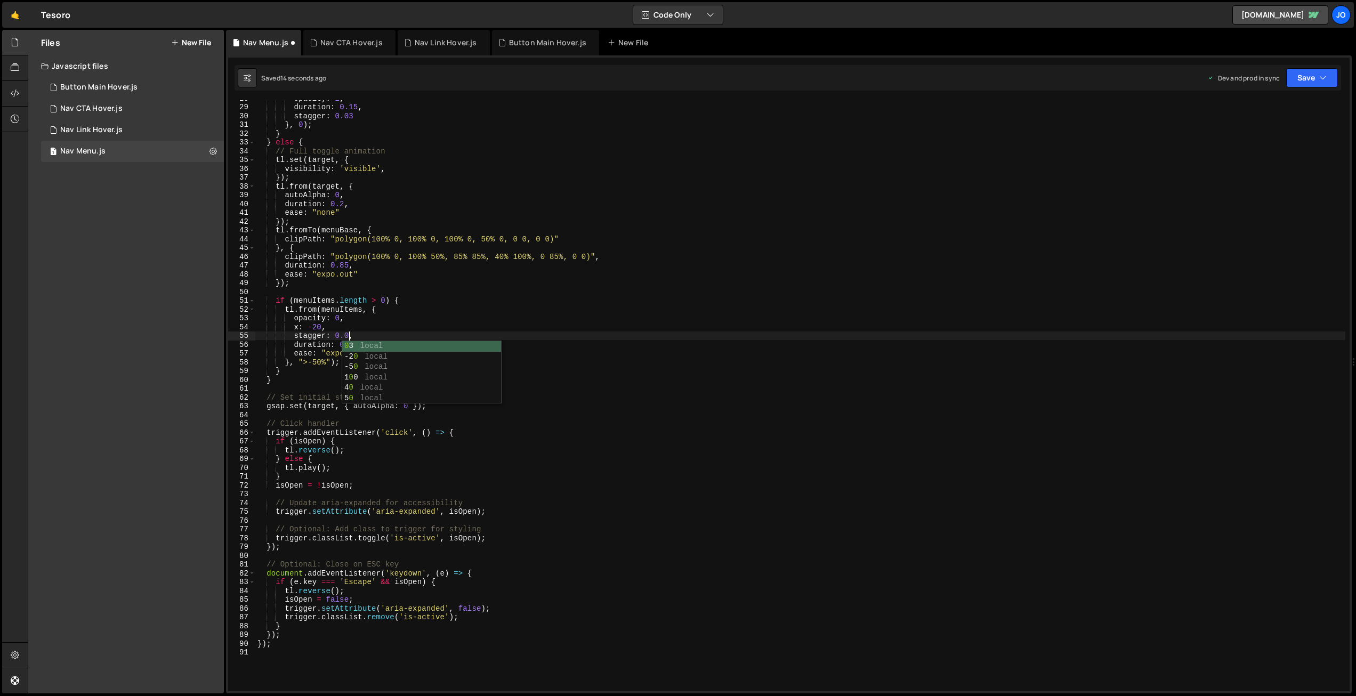
scroll to position [0, 6]
click at [352, 343] on div "opacity : 1 , duration : 0.15 , stagger : 0.03 } , 0 ) ; } } else { // Full tog…" at bounding box center [800, 398] width 1090 height 609
click at [1305, 77] on button "Save" at bounding box center [1312, 77] width 52 height 19
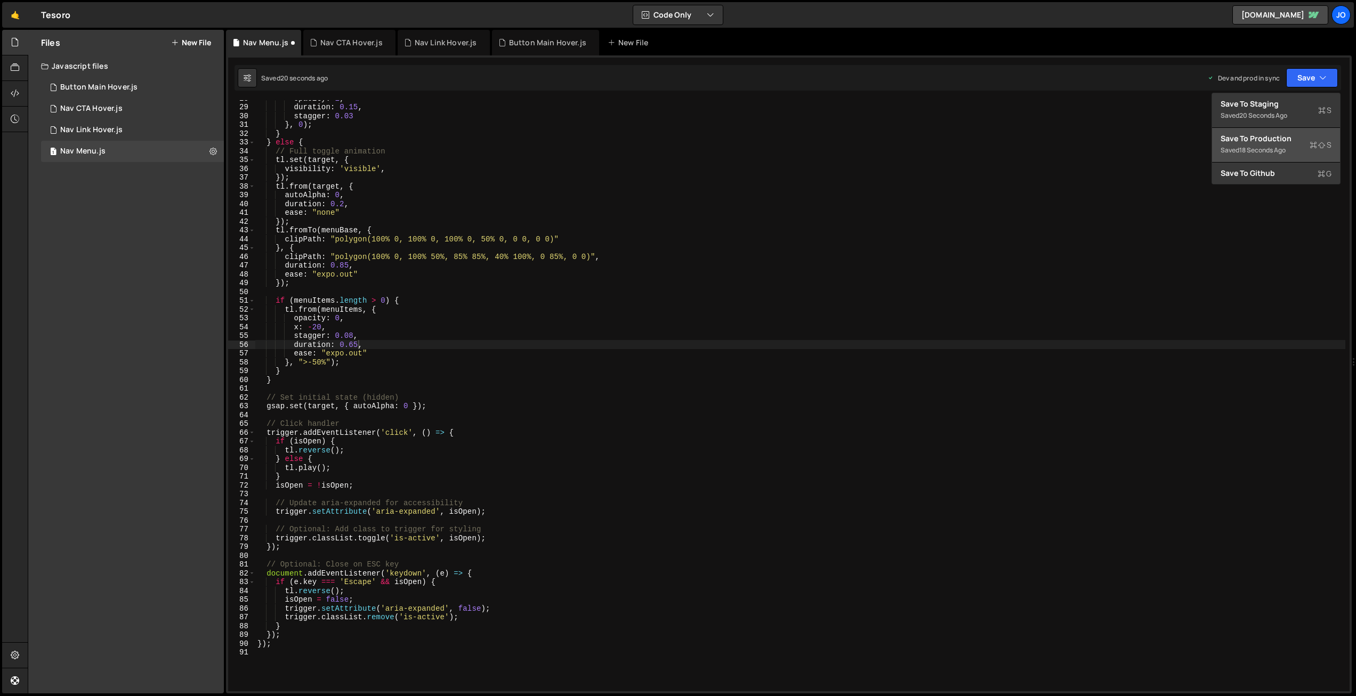
click at [1275, 140] on div "Save to Production S" at bounding box center [1275, 138] width 111 height 11
drag, startPoint x: 318, startPoint y: 362, endPoint x: 321, endPoint y: 377, distance: 15.7
click at [319, 364] on div "opacity : 1 , duration : 0.15 , stagger : 0.03 } , 0 ) ; } } else { // Full tog…" at bounding box center [800, 398] width 1090 height 609
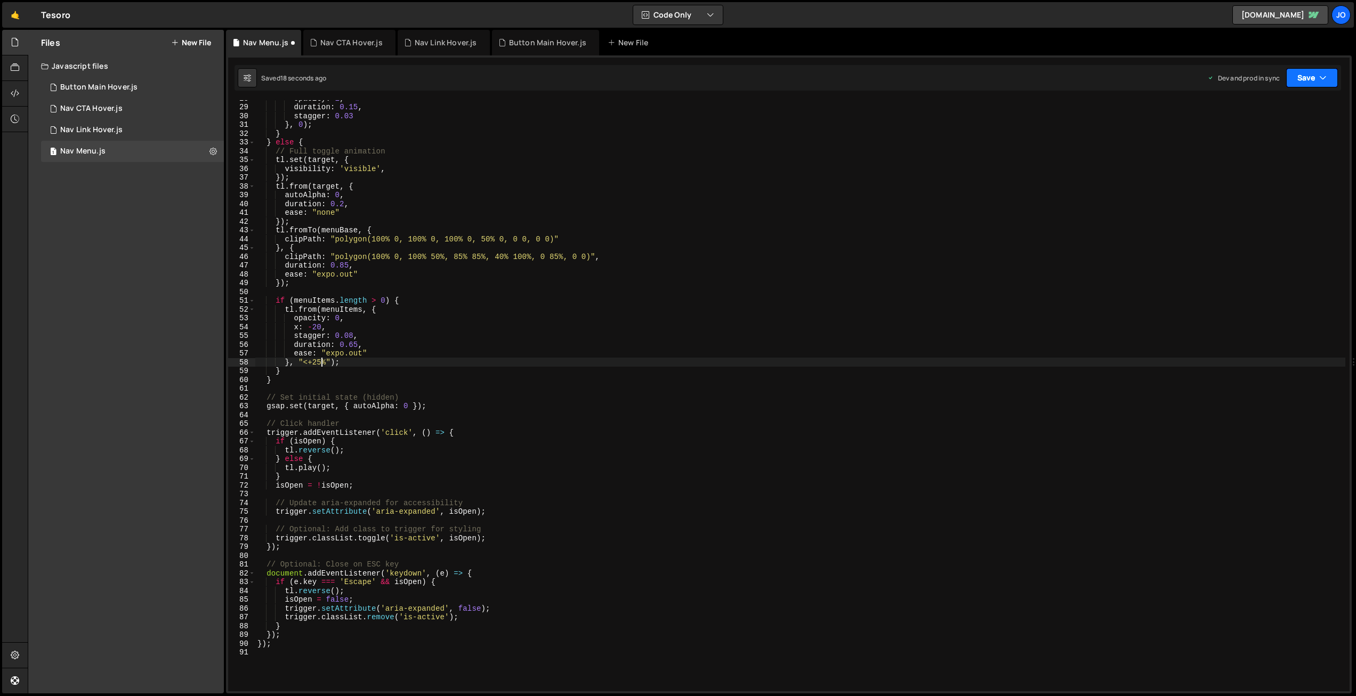
type textarea "}, "<+25%");"
click at [1302, 74] on button "Save" at bounding box center [1312, 77] width 52 height 19
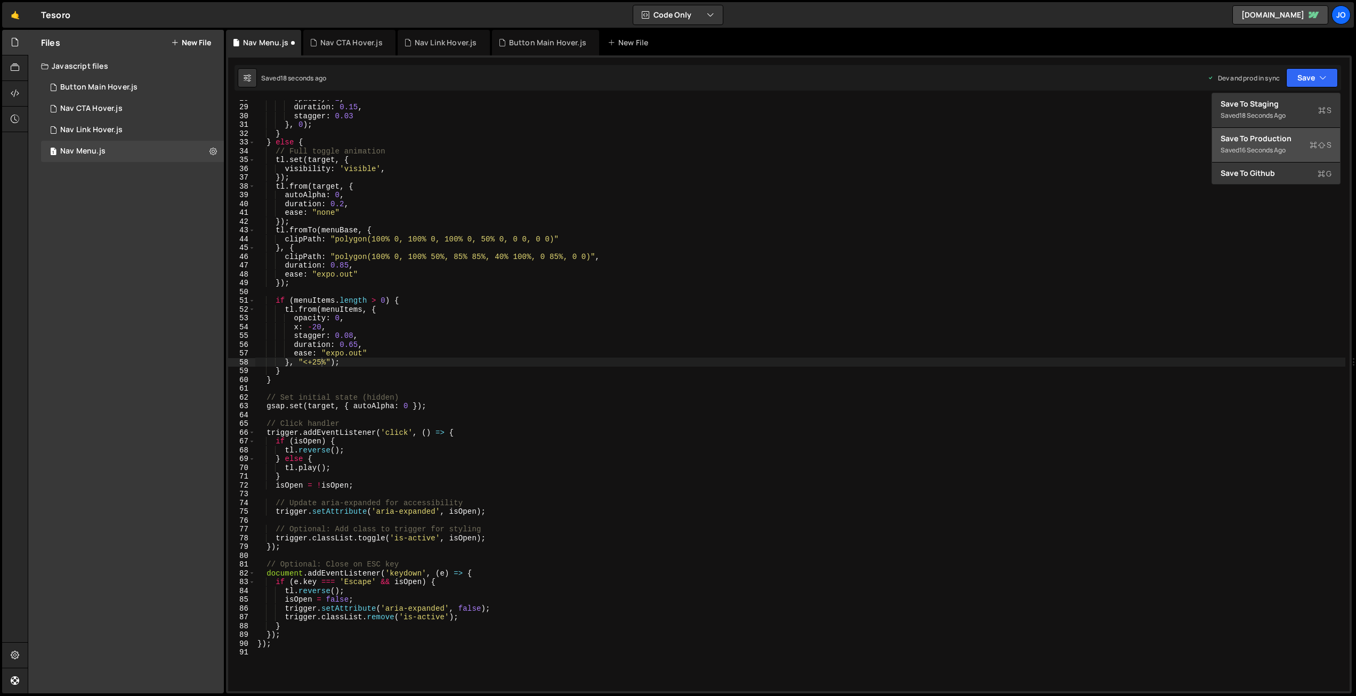
click at [1263, 137] on div "Save to Production S" at bounding box center [1275, 138] width 111 height 11
click at [450, 392] on div "opacity : 1 , duration : 0.15 , stagger : 0.03 } , 0 ) ; } } else { // Full tog…" at bounding box center [800, 398] width 1090 height 609
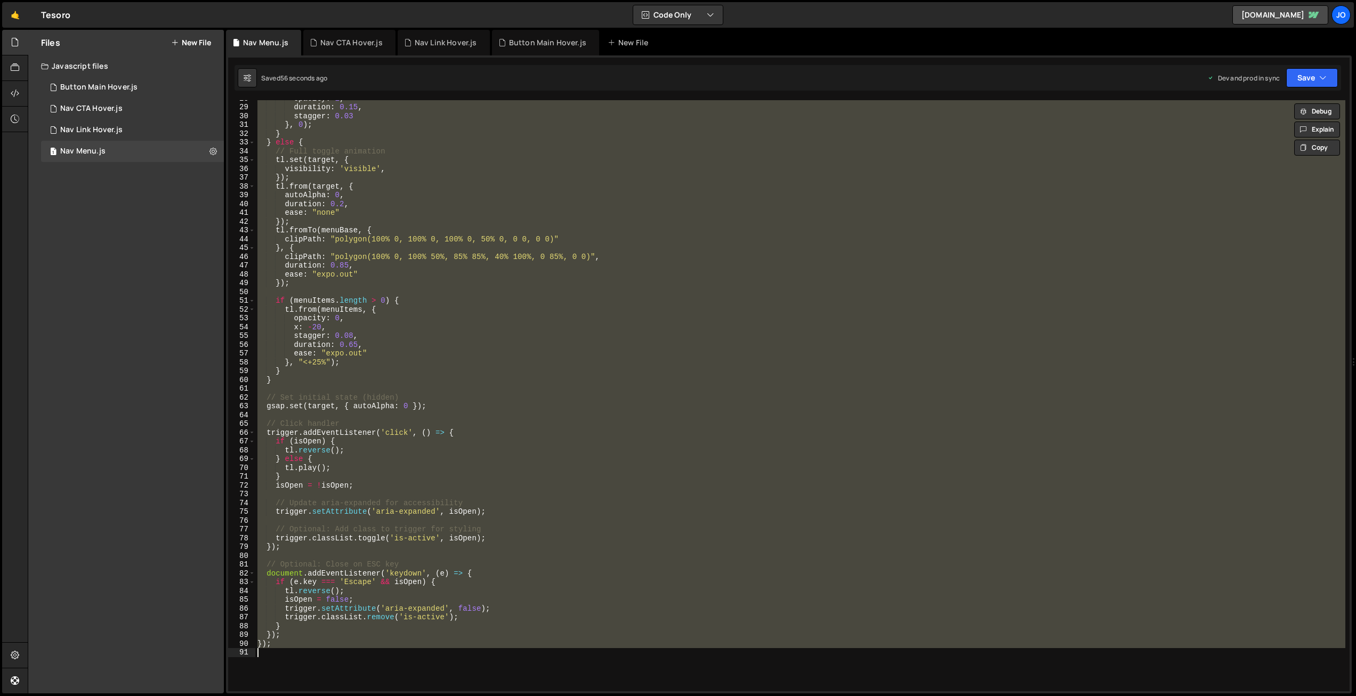
click at [420, 207] on div "opacity : 1 , duration : 0.15 , stagger : 0.03 } , 0 ) ; } } else { // Full tog…" at bounding box center [800, 395] width 1090 height 591
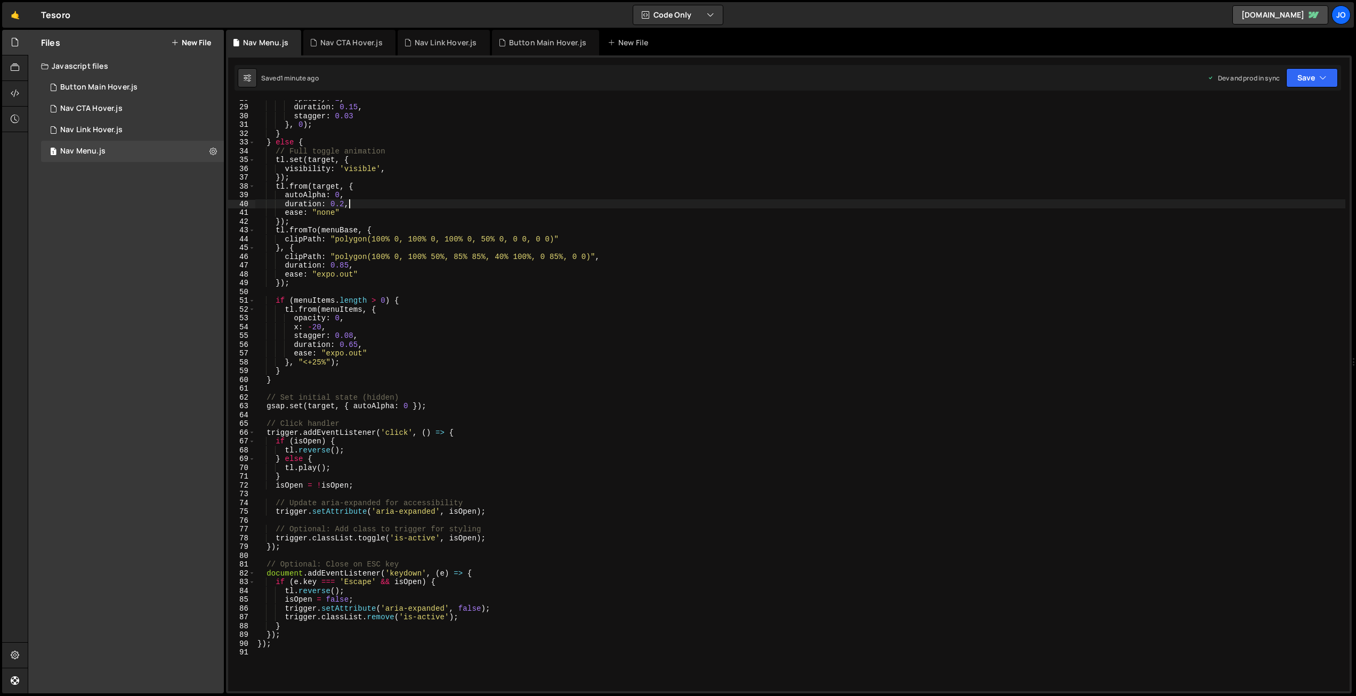
click at [429, 223] on div "opacity : 1 , duration : 0.15 , stagger : 0.03 } , 0 ) ; } } else { // Full tog…" at bounding box center [800, 398] width 1090 height 609
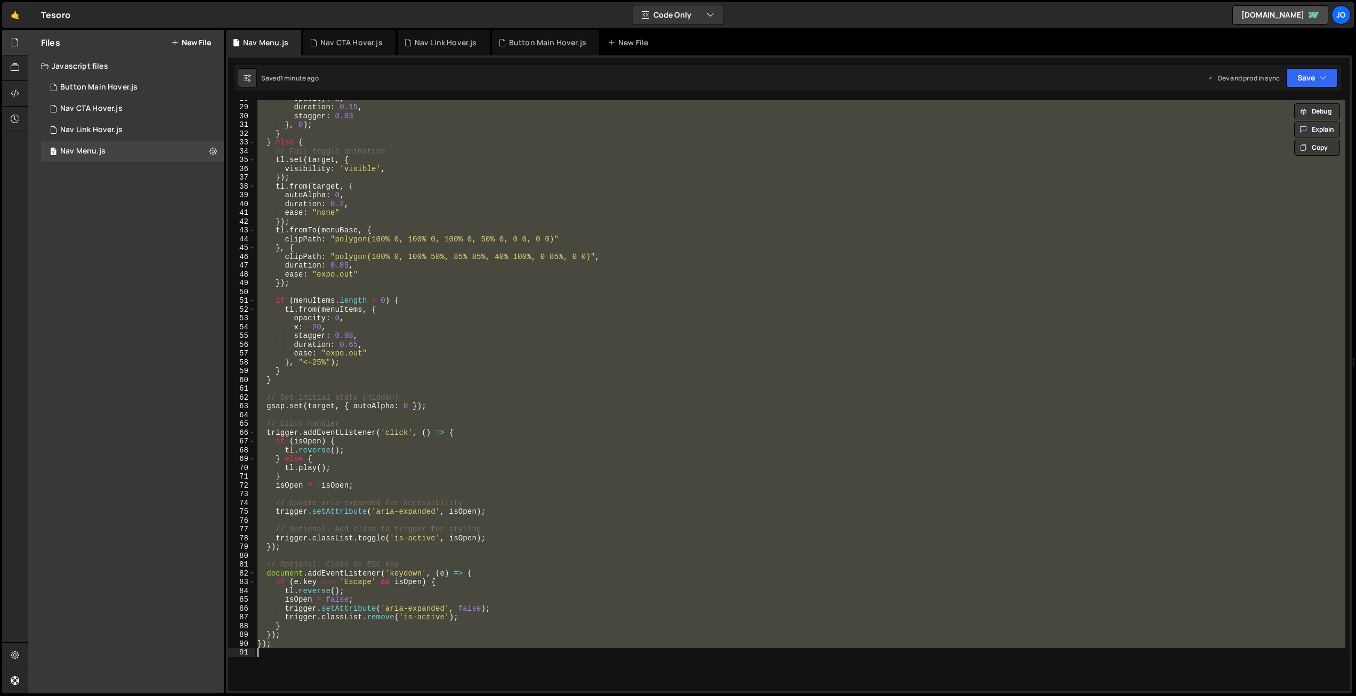
paste textarea
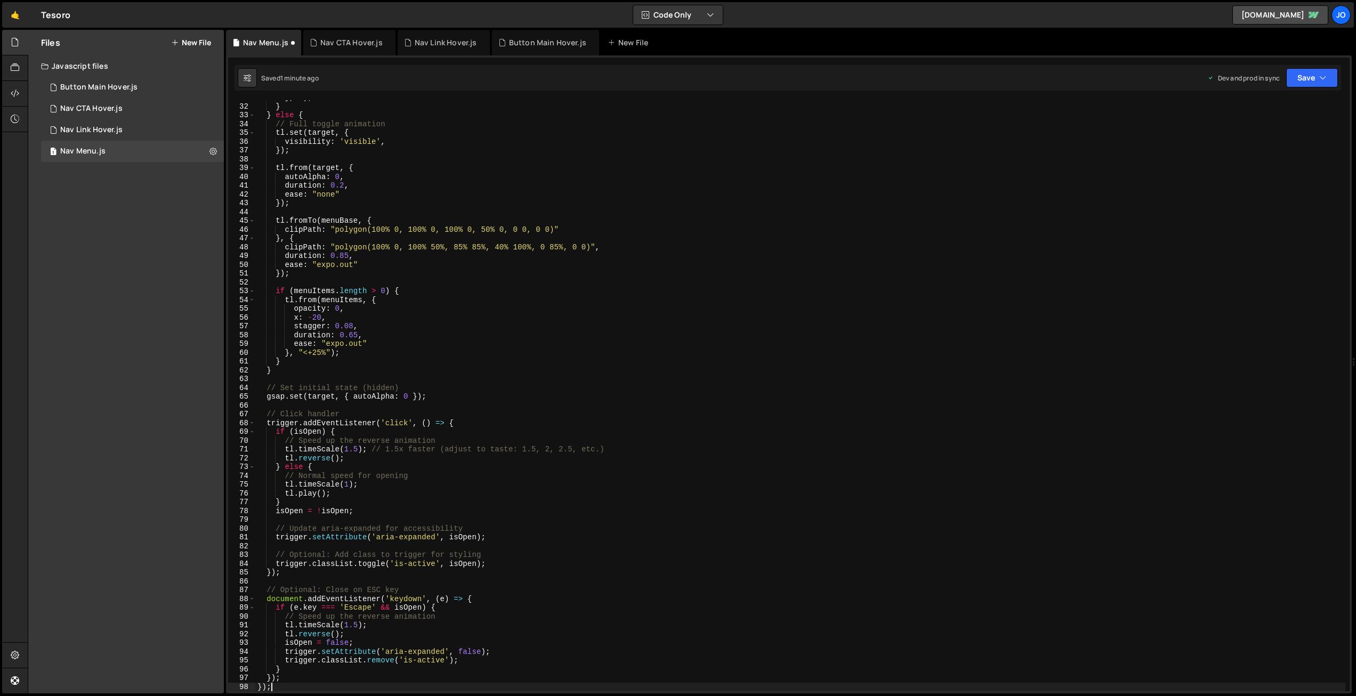
scroll to position [271, 0]
click at [1315, 79] on button "Save" at bounding box center [1312, 77] width 52 height 19
click at [1272, 143] on div "Save to Production S" at bounding box center [1275, 138] width 111 height 11
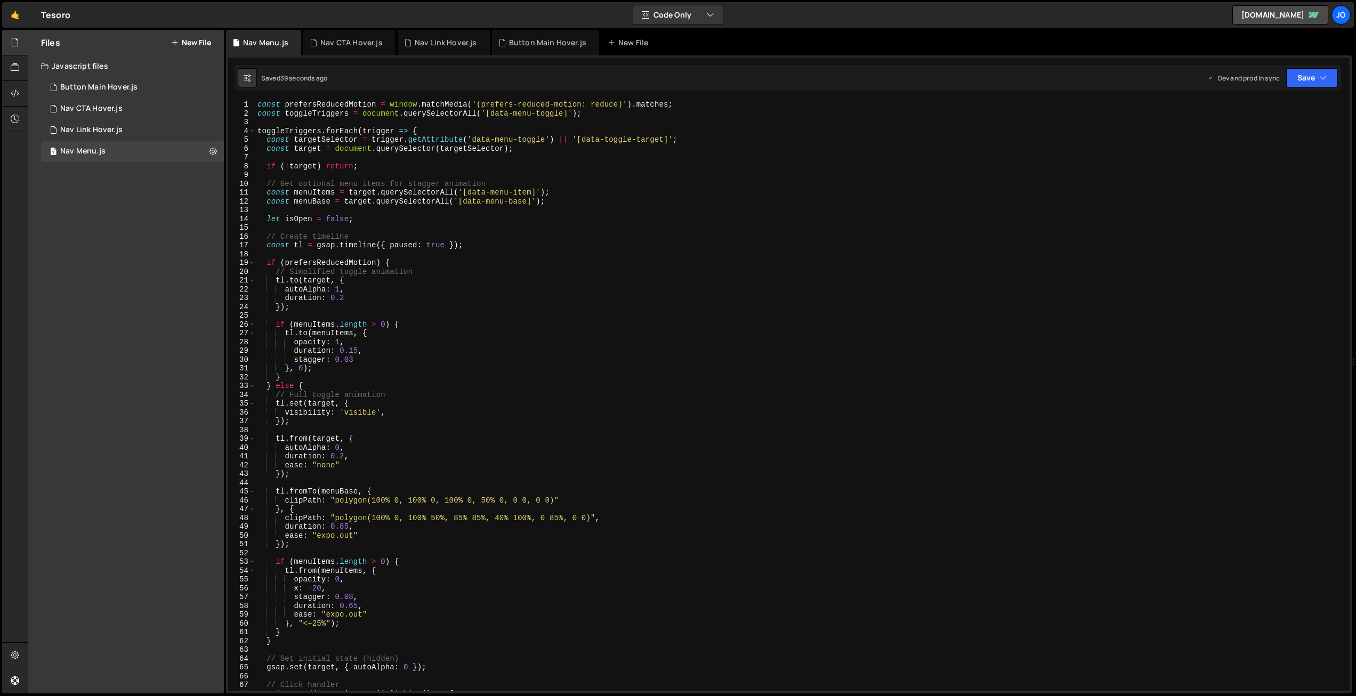
scroll to position [0, 0]
type textarea "const menuBase = target.querySelectorAll('[data-menu-base]');"
drag, startPoint x: 481, startPoint y: 201, endPoint x: 266, endPoint y: 200, distance: 214.7
click at [265, 200] on div "const prefersReducedMotion = window . matchMedia ( '(prefers-reduced-motion: re…" at bounding box center [800, 404] width 1090 height 609
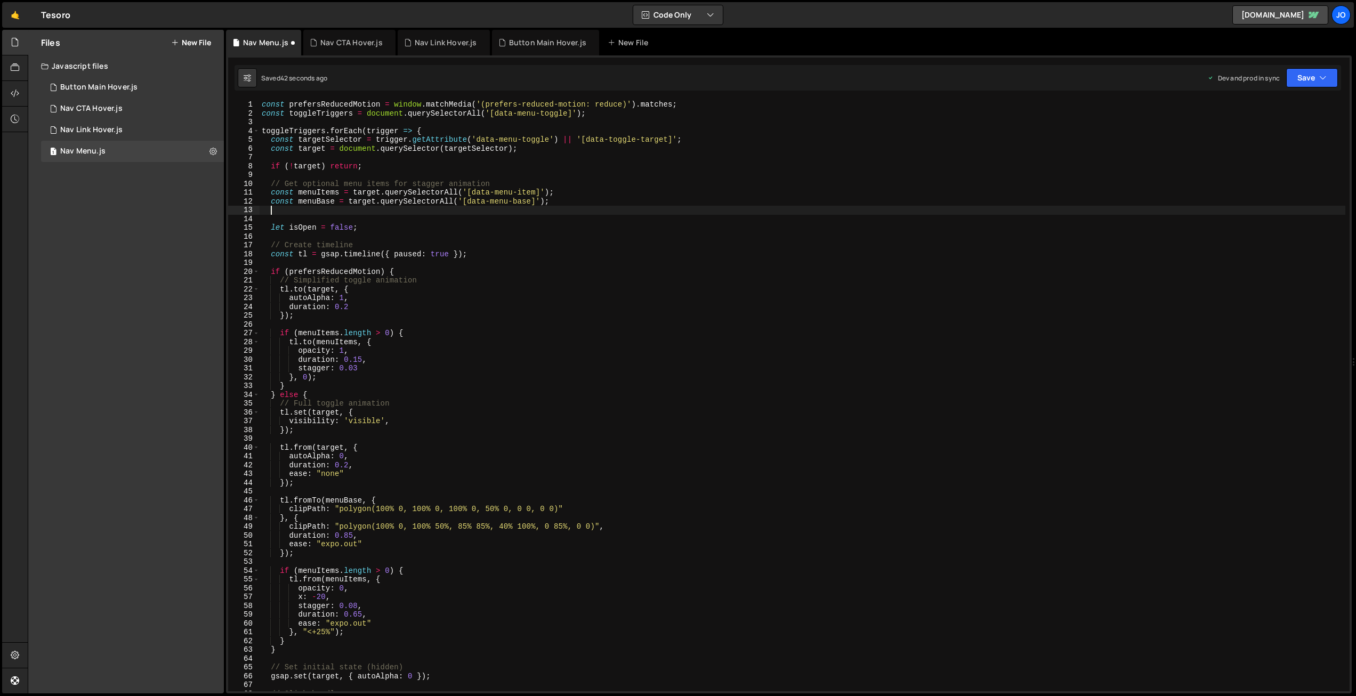
paste textarea "const menuBase = target.querySelectorAll('[data-menu-base]');"
drag, startPoint x: 330, startPoint y: 209, endPoint x: 322, endPoint y: 208, distance: 7.5
click at [322, 208] on div "const prefersReducedMotion = window . matchMedia ( '(prefers-reduced-motion: re…" at bounding box center [801, 404] width 1085 height 609
drag, startPoint x: 543, startPoint y: 208, endPoint x: 533, endPoint y: 208, distance: 10.1
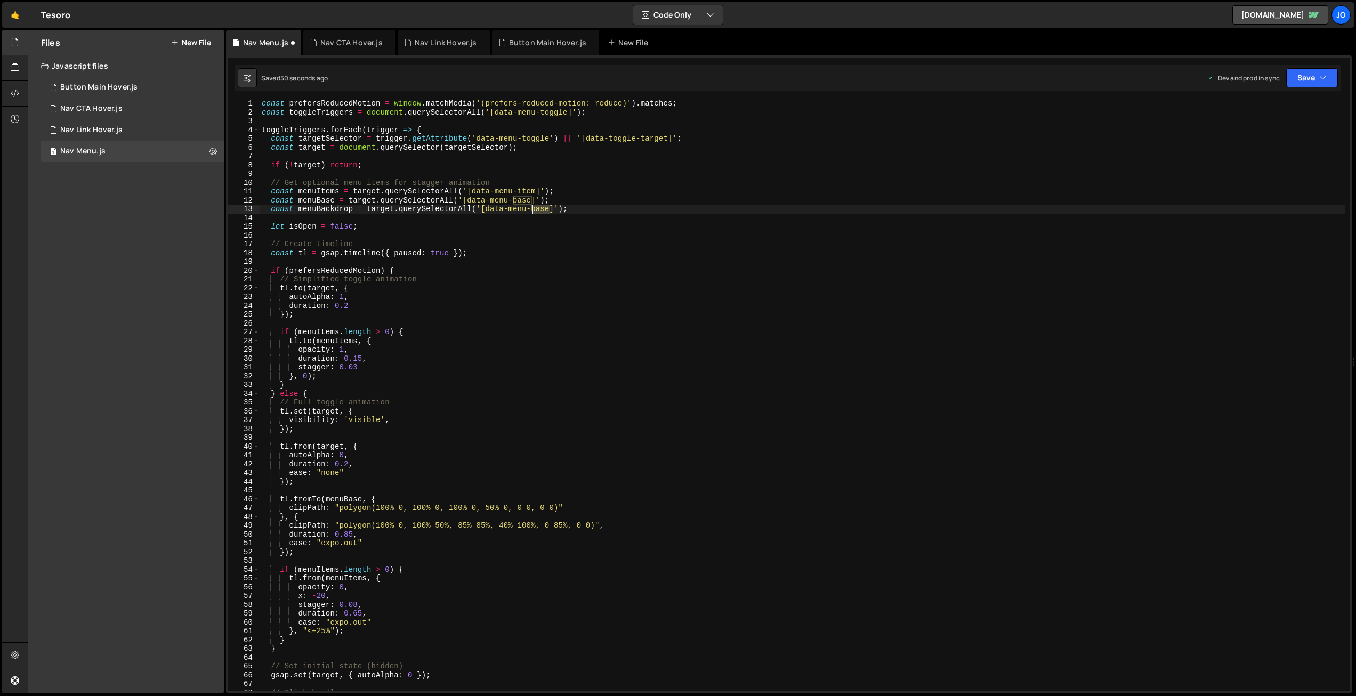
click at [533, 208] on div "const prefersReducedMotion = window . matchMedia ( '(prefers-reduced-motion: re…" at bounding box center [801, 403] width 1085 height 609
drag, startPoint x: 568, startPoint y: 206, endPoint x: 488, endPoint y: 199, distance: 80.3
click at [488, 208] on div "const prefersReducedMotion = window . matchMedia ( '(prefers-reduced-motion: re…" at bounding box center [801, 403] width 1085 height 609
click at [499, 273] on div "const prefersReducedMotion = window . matchMedia ( '(prefers-reduced-motion: re…" at bounding box center [801, 403] width 1085 height 609
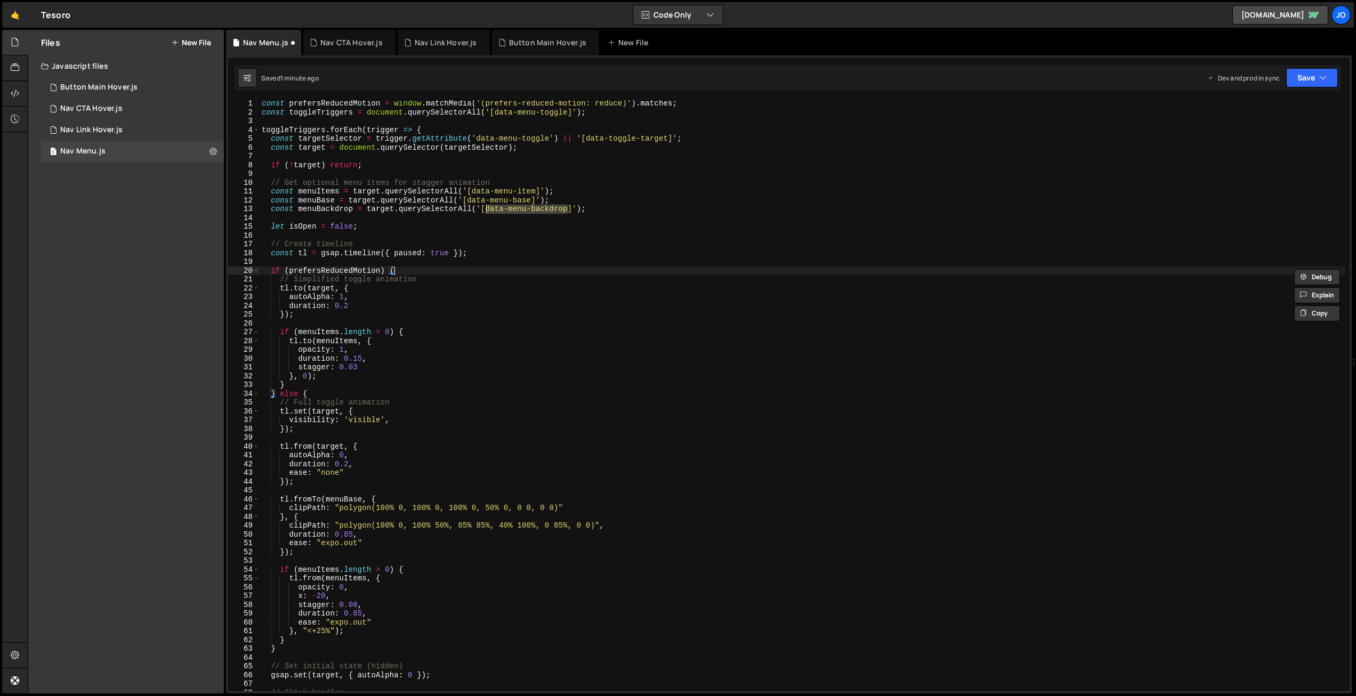
scroll to position [0, 1]
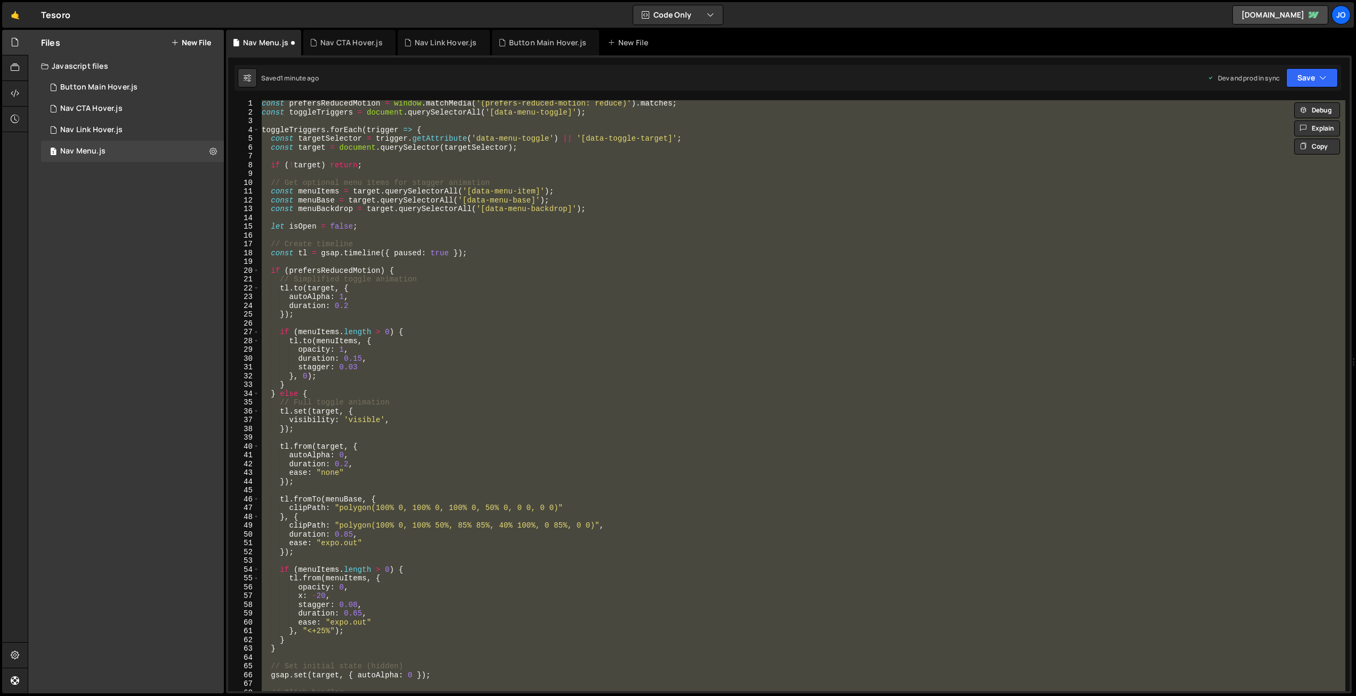
paste textarea
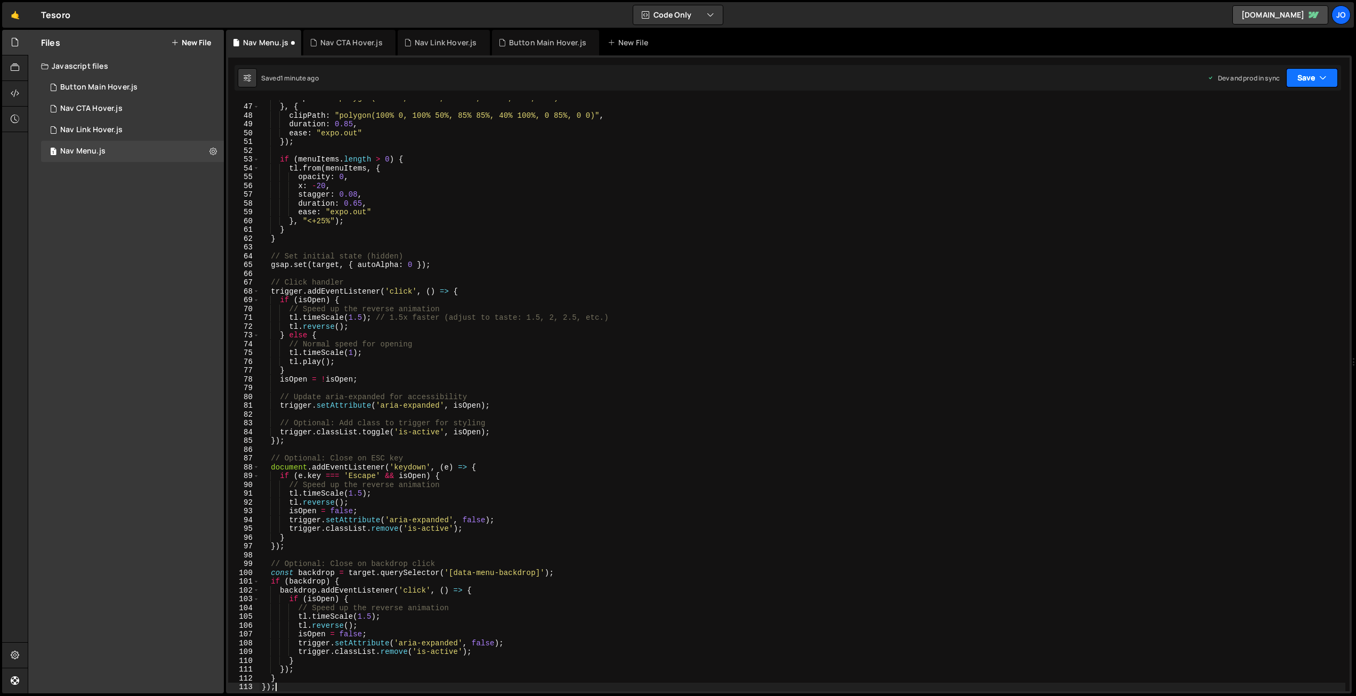
drag, startPoint x: 1323, startPoint y: 75, endPoint x: 1317, endPoint y: 77, distance: 6.2
click at [1323, 75] on icon "button" at bounding box center [1322, 77] width 7 height 11
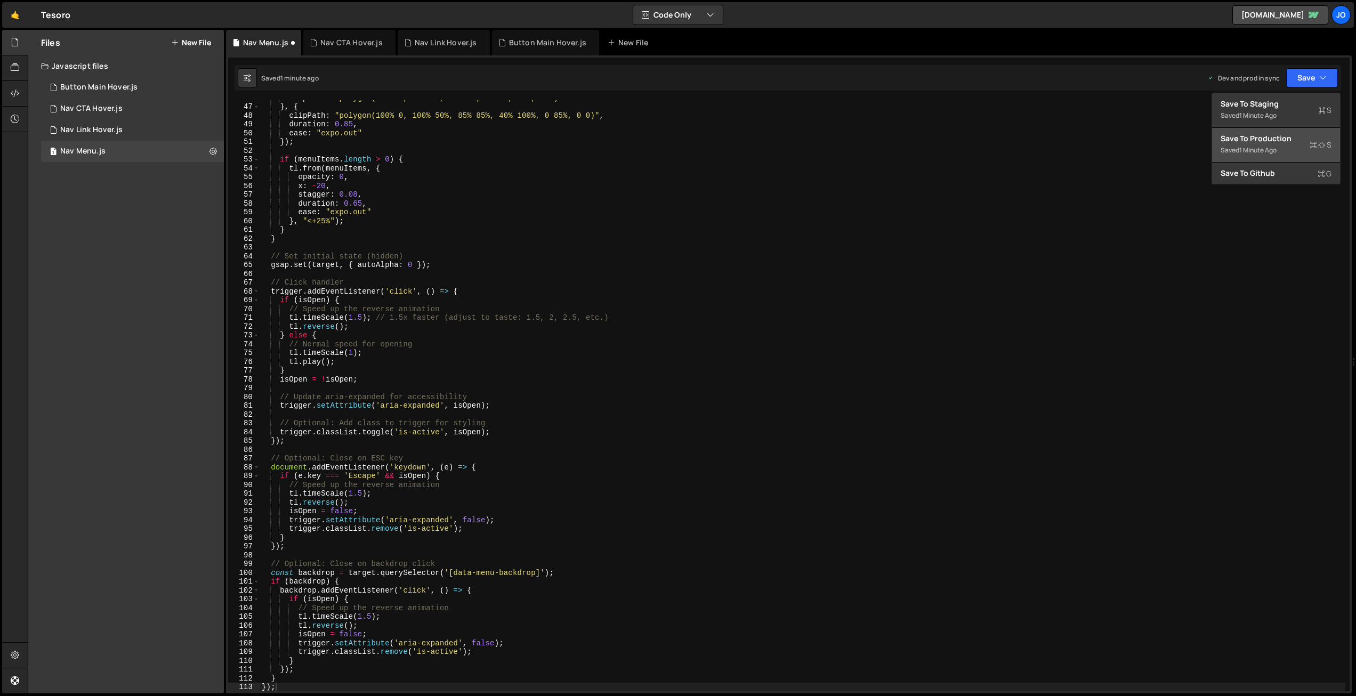
click at [1265, 139] on div "Save to Production S" at bounding box center [1275, 138] width 111 height 11
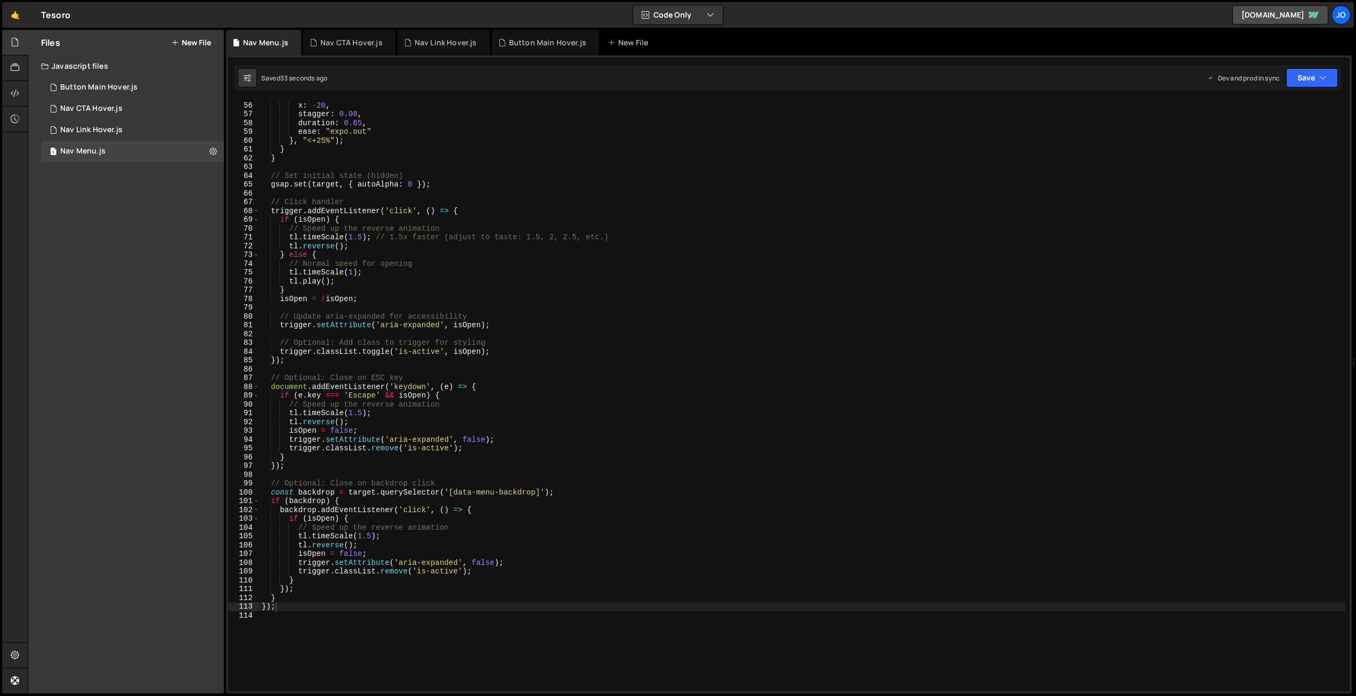
scroll to position [482, 0]
type textarea "// Speed up the reverse animation"
drag, startPoint x: 455, startPoint y: 527, endPoint x: 245, endPoint y: 526, distance: 209.9
click at [245, 526] on div "// Speed up the reverse animation 55 56 57 58 59 60 61 62 63 64 65 66 67 68 69 …" at bounding box center [788, 395] width 1121 height 591
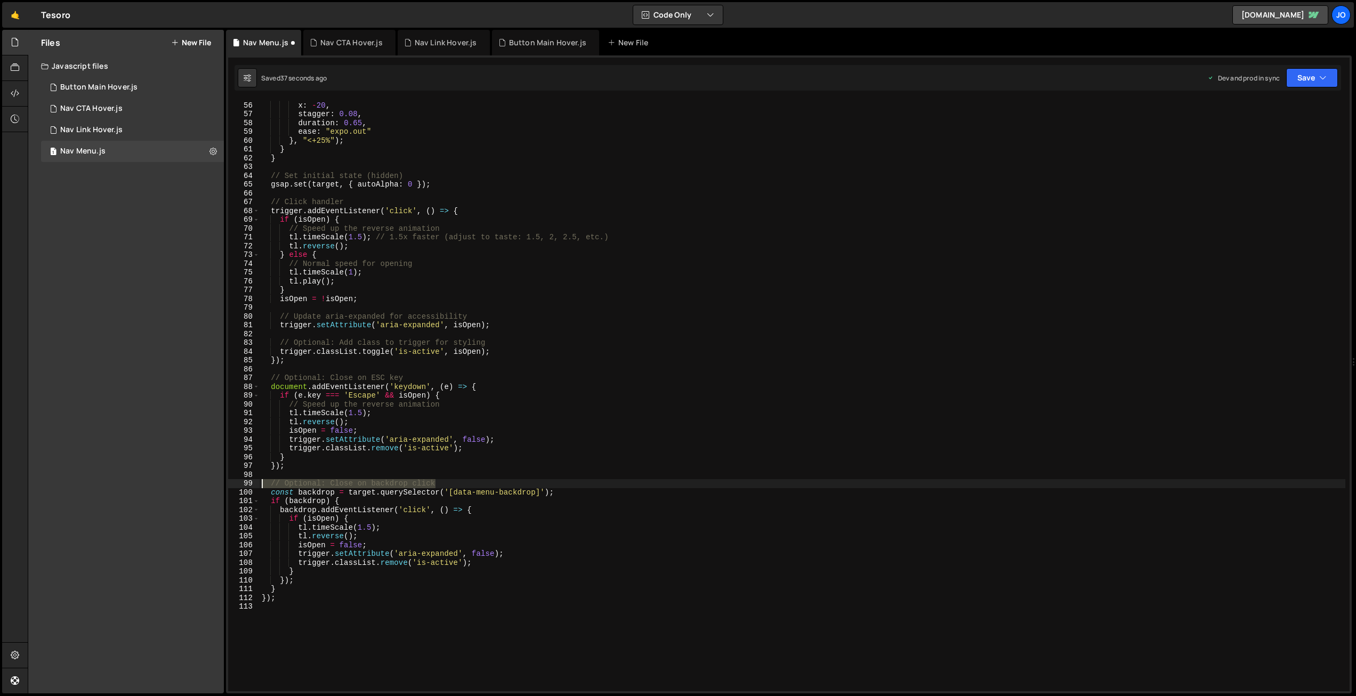
drag, startPoint x: 448, startPoint y: 483, endPoint x: 228, endPoint y: 485, distance: 220.6
click at [228, 485] on div "})(); 1 2 3 4 5 6 7 8 9 10 11 12 13 14 15 16 17 18 19 20 21 22 23 24 25 26 27 2…" at bounding box center [788, 374] width 1125 height 638
type textarea "// Optional: Close on backdrop click"
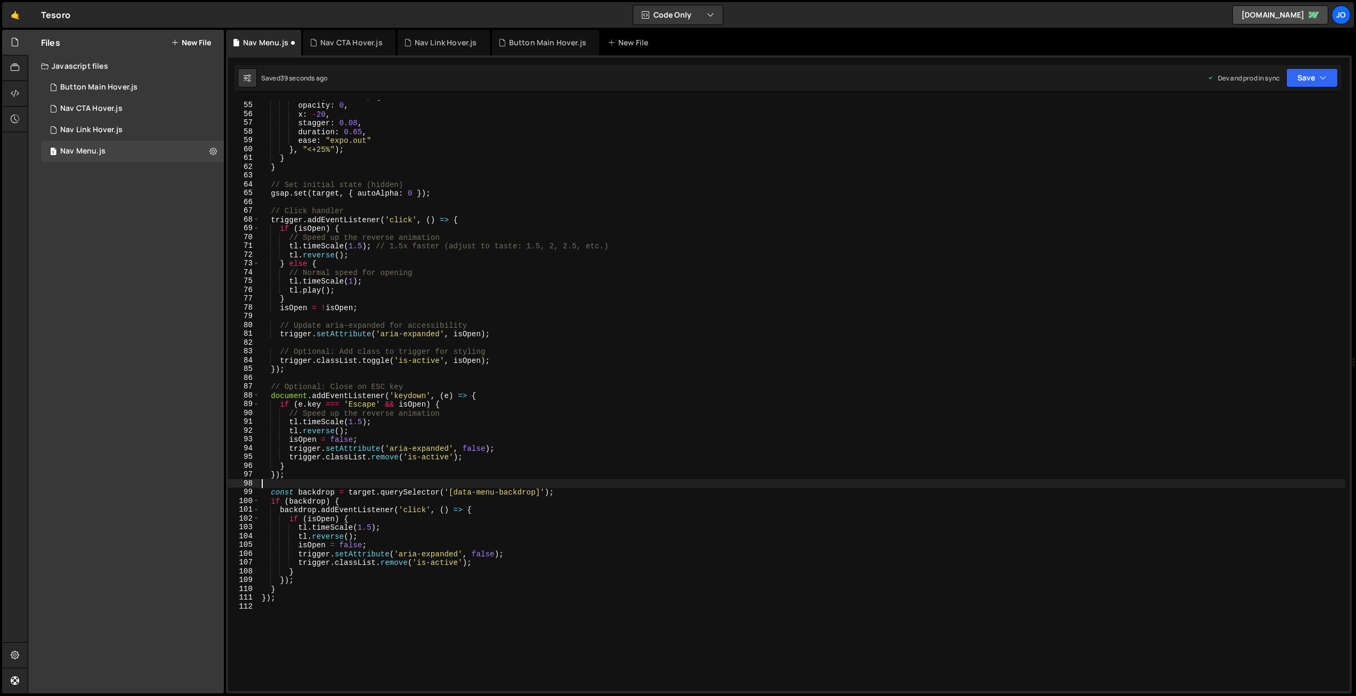
scroll to position [474, 0]
drag, startPoint x: 417, startPoint y: 413, endPoint x: 235, endPoint y: 412, distance: 182.2
click at [235, 412] on div "54 55 56 57 58 59 60 61 62 63 64 65 66 67 68 69 70 71 72 73 74 75 76 77 78 79 8…" at bounding box center [788, 395] width 1121 height 591
type textarea "// Speed up the reverse animation"
drag, startPoint x: 383, startPoint y: 387, endPoint x: 233, endPoint y: 387, distance: 149.7
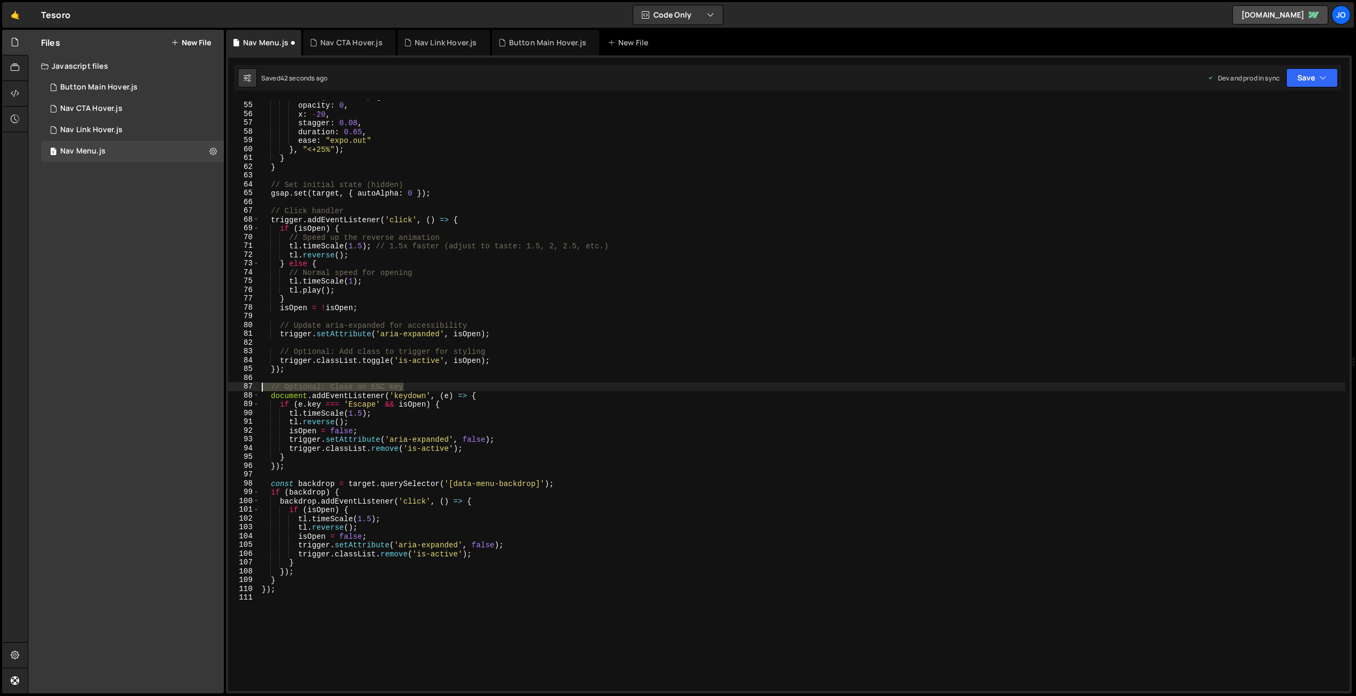
click at [198, 387] on div "Files New File Javascript files 1 Button Main Hover.js 0 1 Nav CTA Hover.js 0 1…" at bounding box center [692, 362] width 1328 height 664
type textarea "// Optional: Close on ESC key"
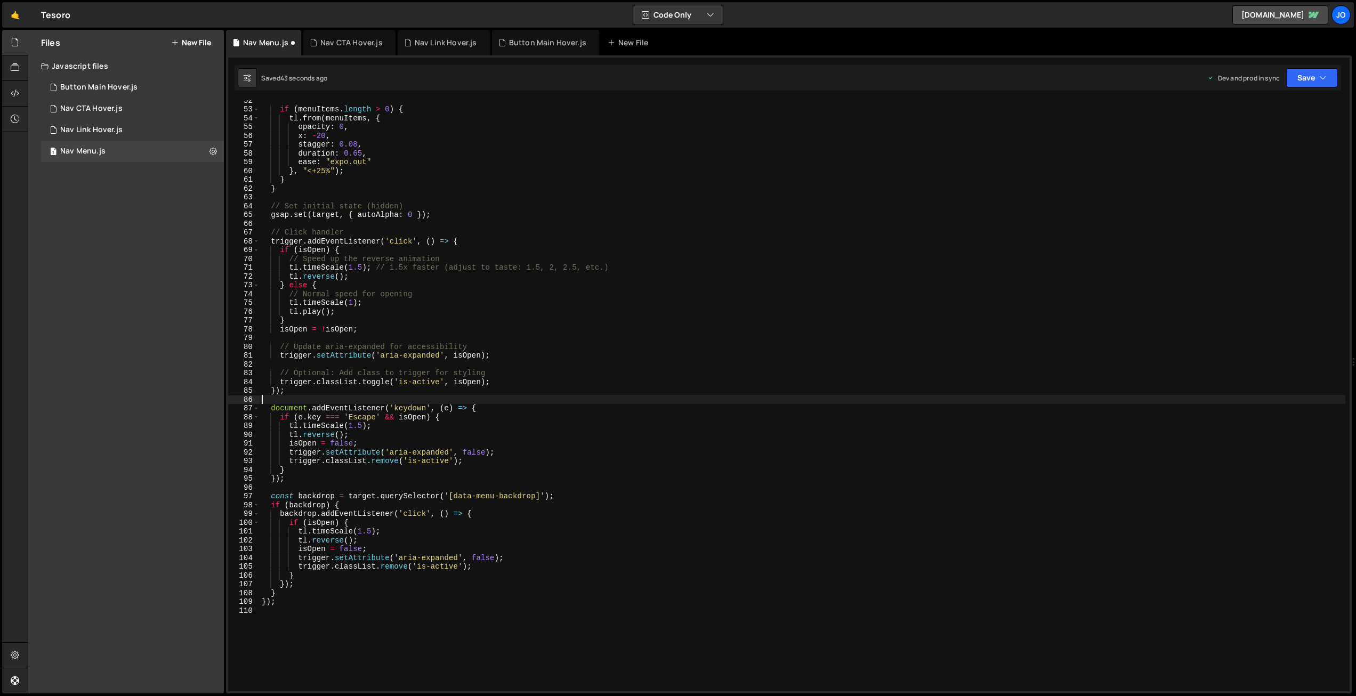
scroll to position [438, 0]
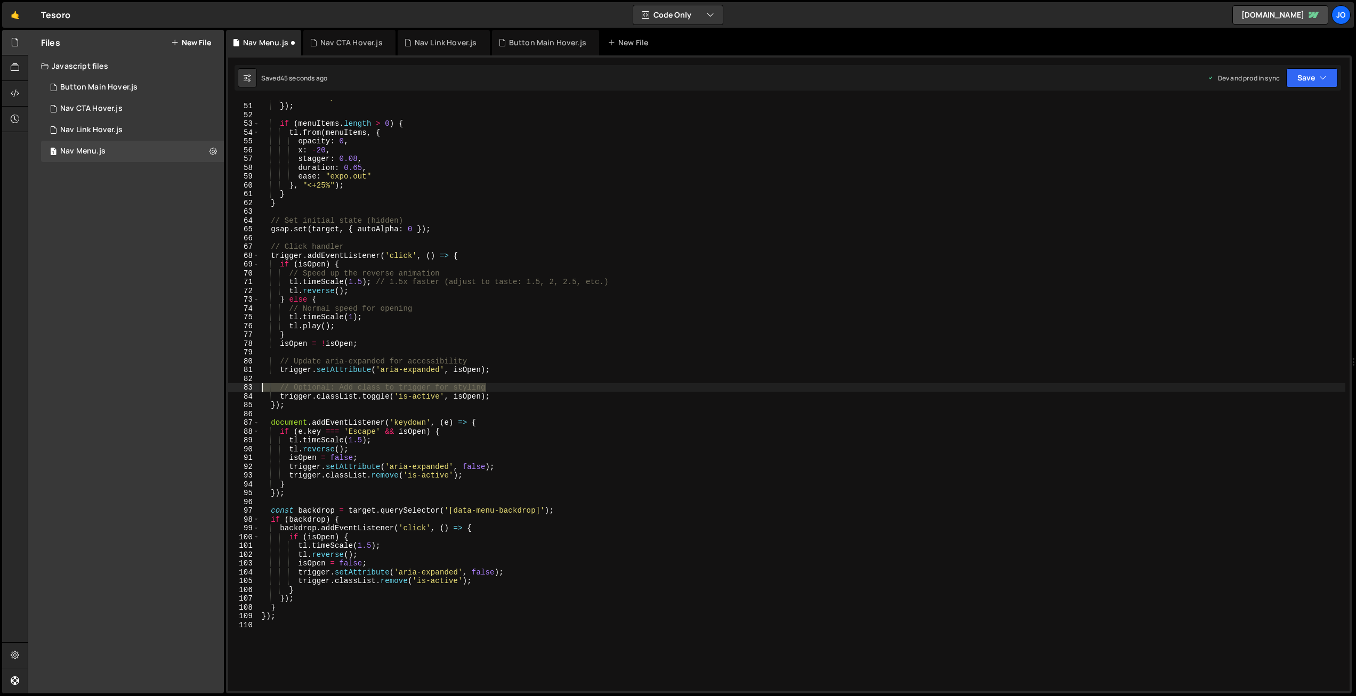
drag, startPoint x: 400, startPoint y: 388, endPoint x: 220, endPoint y: 386, distance: 180.1
click at [220, 386] on div "Files New File Javascript files 1 Button Main Hover.js 0 1 Nav CTA Hover.js 0 1…" at bounding box center [692, 362] width 1328 height 664
type textarea "// Optional: Add class to trigger for styling"
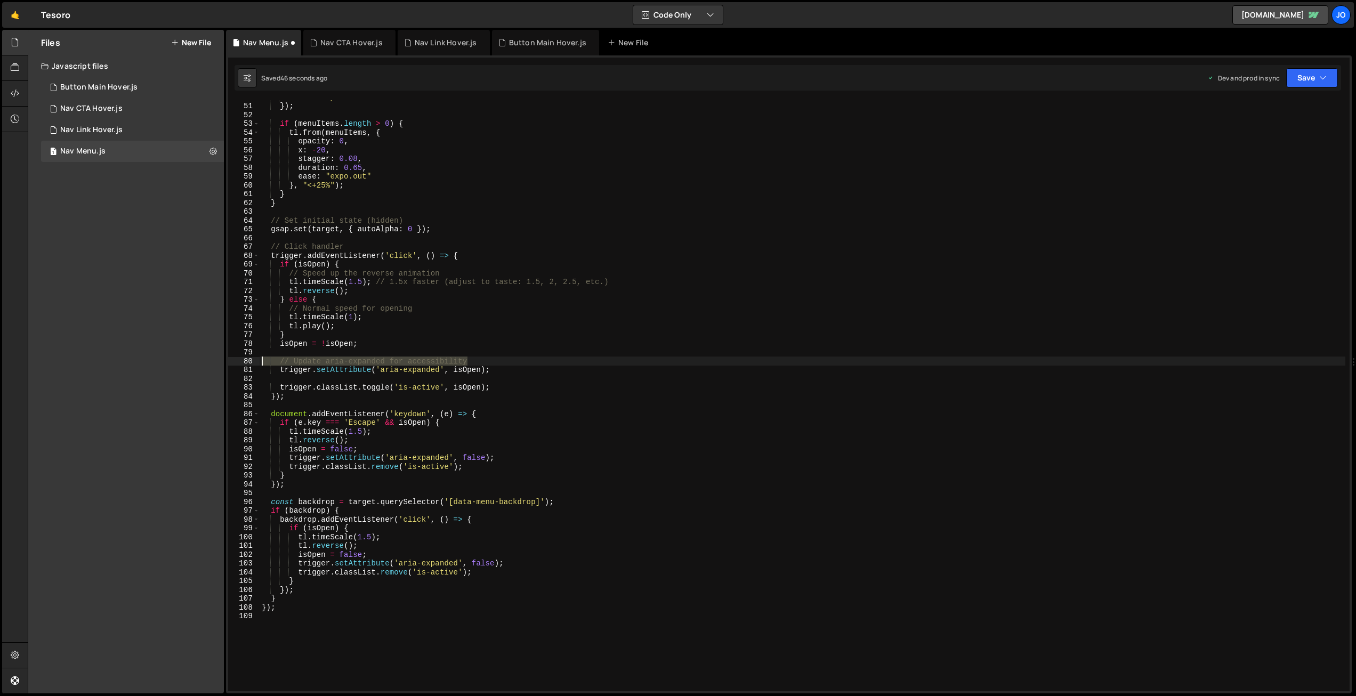
drag, startPoint x: 476, startPoint y: 362, endPoint x: 213, endPoint y: 364, distance: 263.2
click at [212, 363] on div "Files New File Javascript files 1 Button Main Hover.js 0 1 Nav CTA Hover.js 0 1…" at bounding box center [692, 362] width 1328 height 664
type textarea "// Update aria-expanded for accessibility"
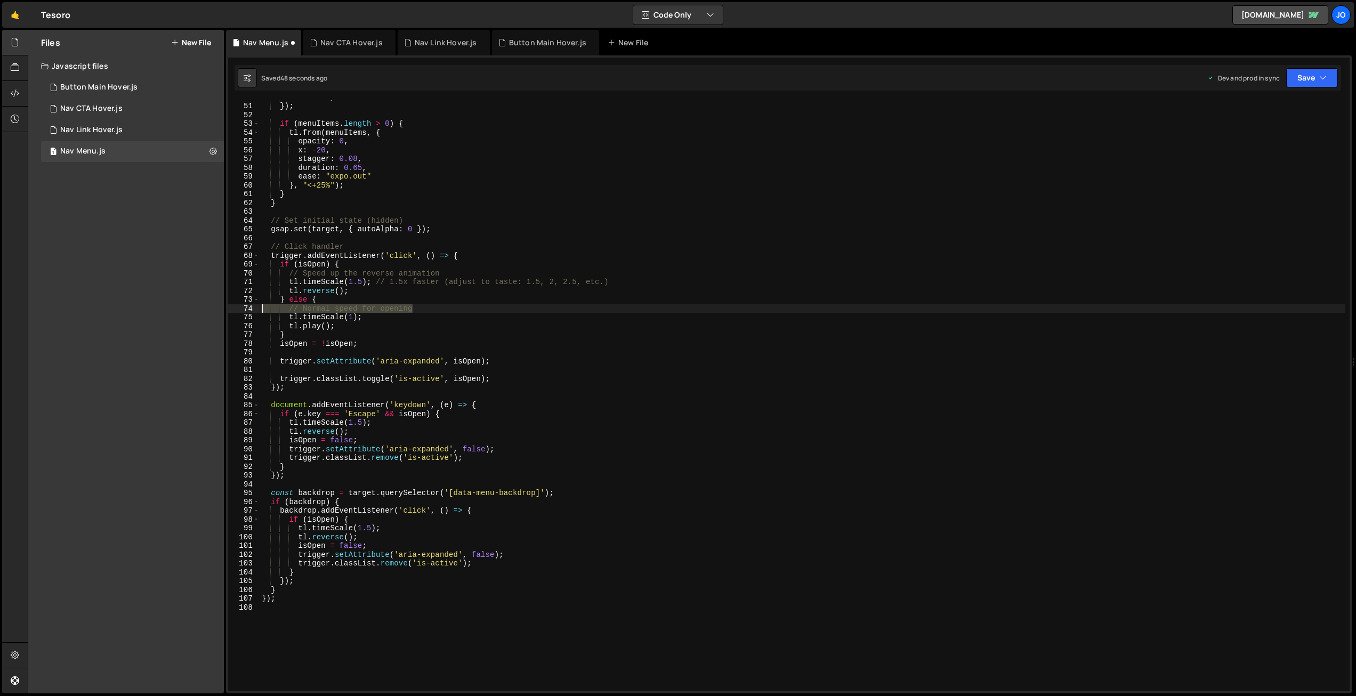
drag, startPoint x: 401, startPoint y: 309, endPoint x: 228, endPoint y: 307, distance: 173.7
click at [226, 306] on div "})(); 1 2 3 4 5 6 7 8 9 10 11 12 13 14 15 16 17 18 19 20 21 22 23 24 25 26 27 2…" at bounding box center [788, 374] width 1125 height 638
type textarea "// Normal speed for opening"
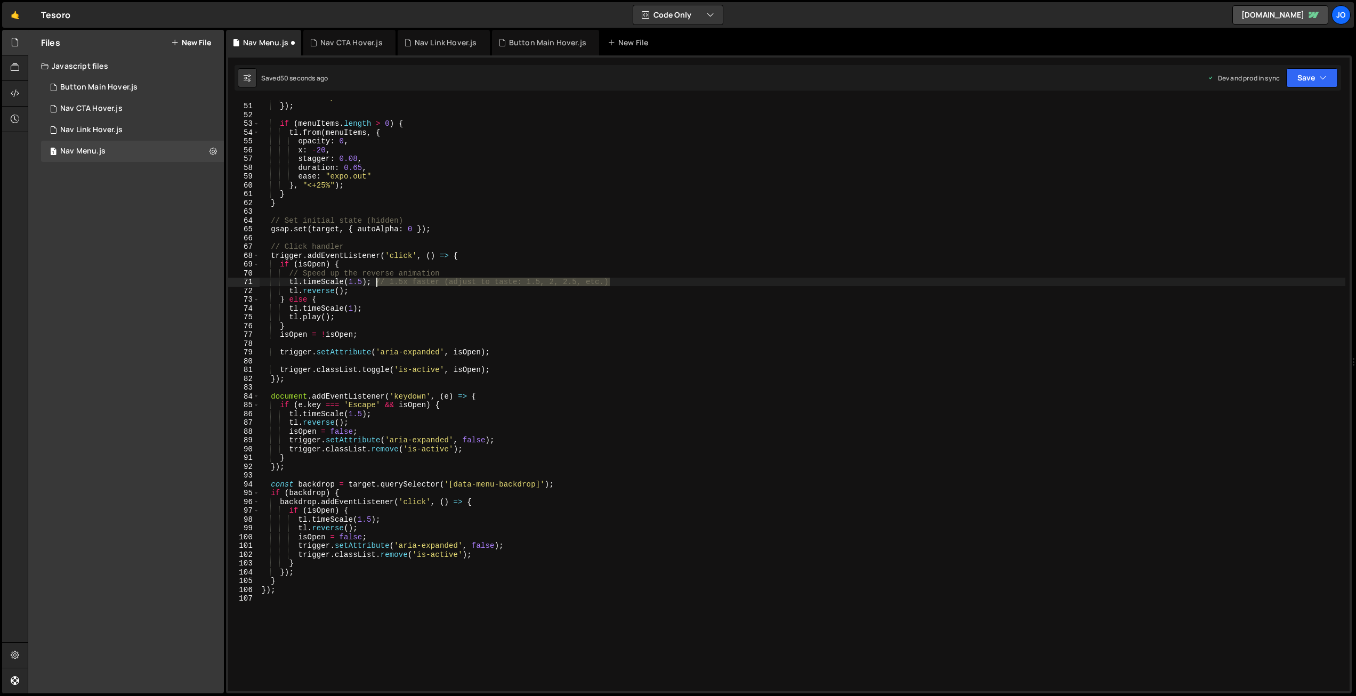
drag, startPoint x: 577, startPoint y: 281, endPoint x: 380, endPoint y: 282, distance: 196.6
click at [375, 281] on div "ease : "expo.out" }) ; if ( menuItems . length > 0 ) { tl . from ( menuItems , …" at bounding box center [801, 397] width 1085 height 609
drag, startPoint x: 439, startPoint y: 271, endPoint x: 246, endPoint y: 273, distance: 192.4
click at [237, 272] on div "tl.timeScale(1.5); 50 51 52 53 54 55 56 57 58 59 60 61 62 63 64 65 66 67 68 69 …" at bounding box center [788, 395] width 1121 height 591
type textarea "// Speed up the reverse animation"
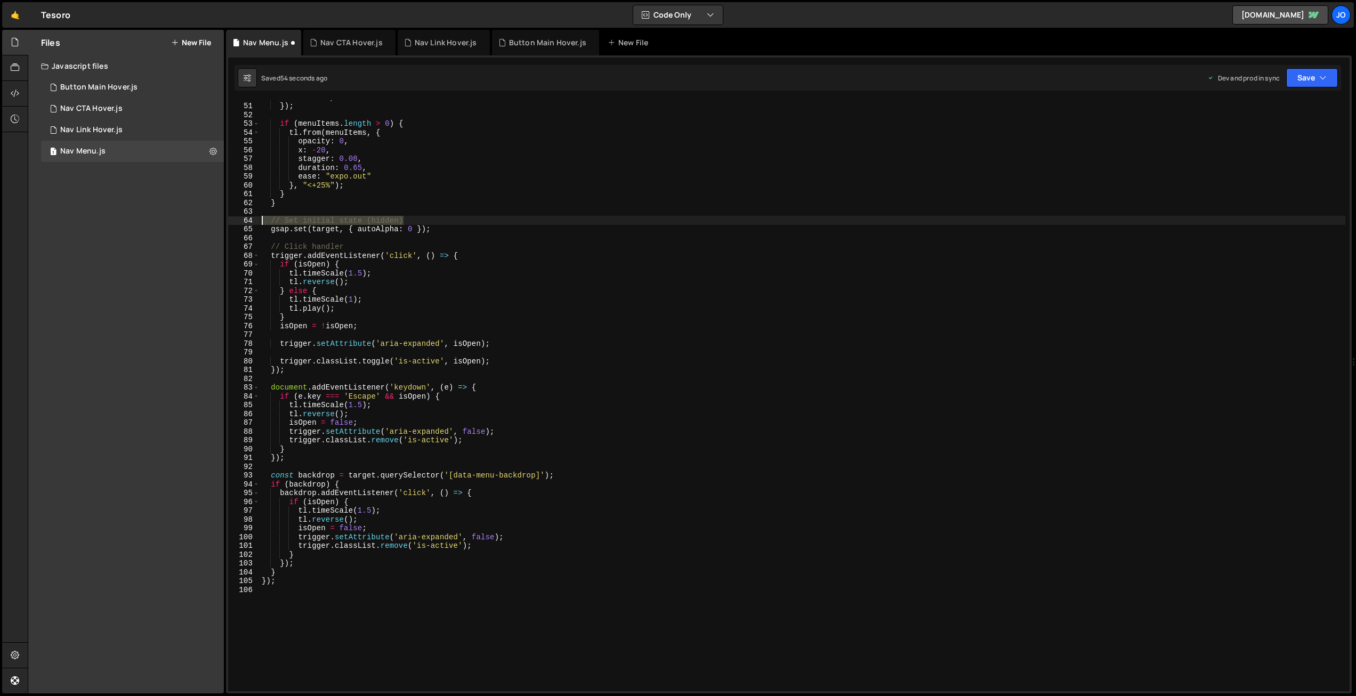
drag, startPoint x: 362, startPoint y: 221, endPoint x: 252, endPoint y: 221, distance: 110.3
click at [229, 220] on div "if (isOpen) { 50 51 52 53 54 55 56 57 58 59 60 61 62 63 64 65 66 67 68 69 70 71…" at bounding box center [788, 395] width 1121 height 591
type textarea "// Set initial state (hidden)"
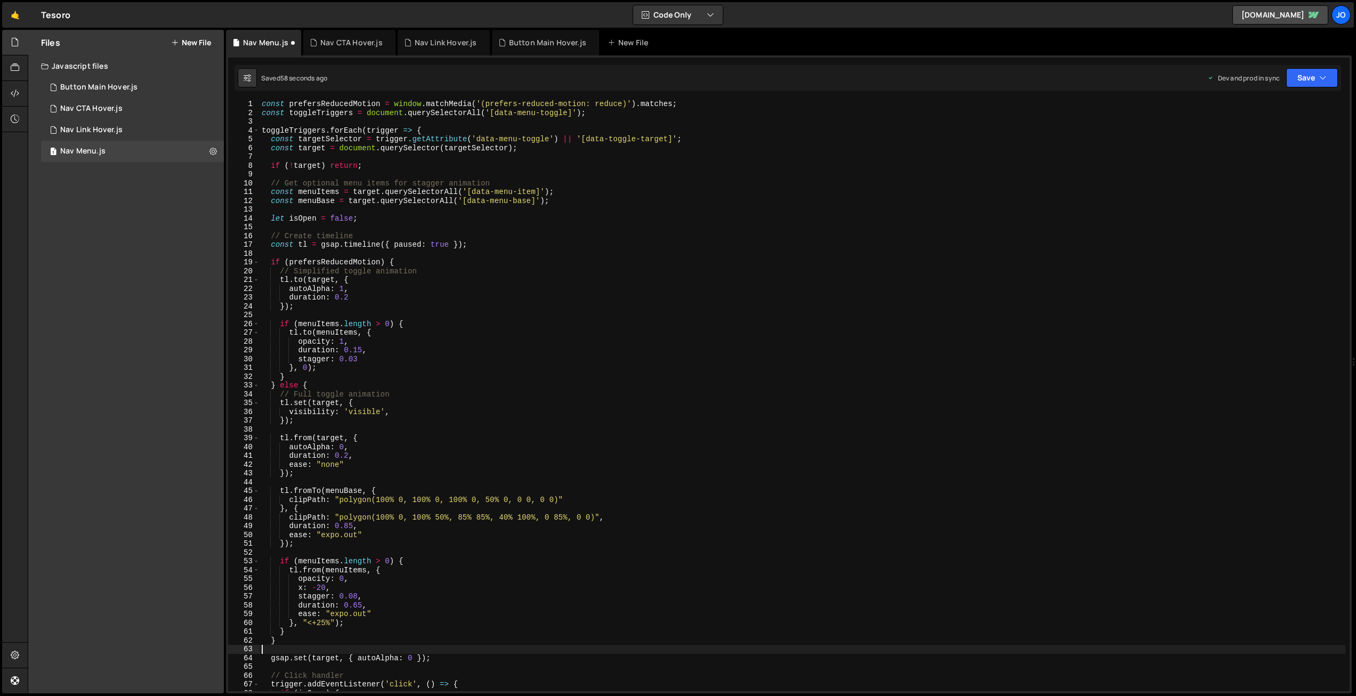
scroll to position [0, 0]
drag, startPoint x: 484, startPoint y: 182, endPoint x: 312, endPoint y: 187, distance: 171.6
click at [220, 184] on div "Files New File Javascript files 1 Button Main Hover.js 0 1 Nav CTA Hover.js 0 1…" at bounding box center [692, 362] width 1328 height 664
type textarea "// Get optional menu items for stagger animation"
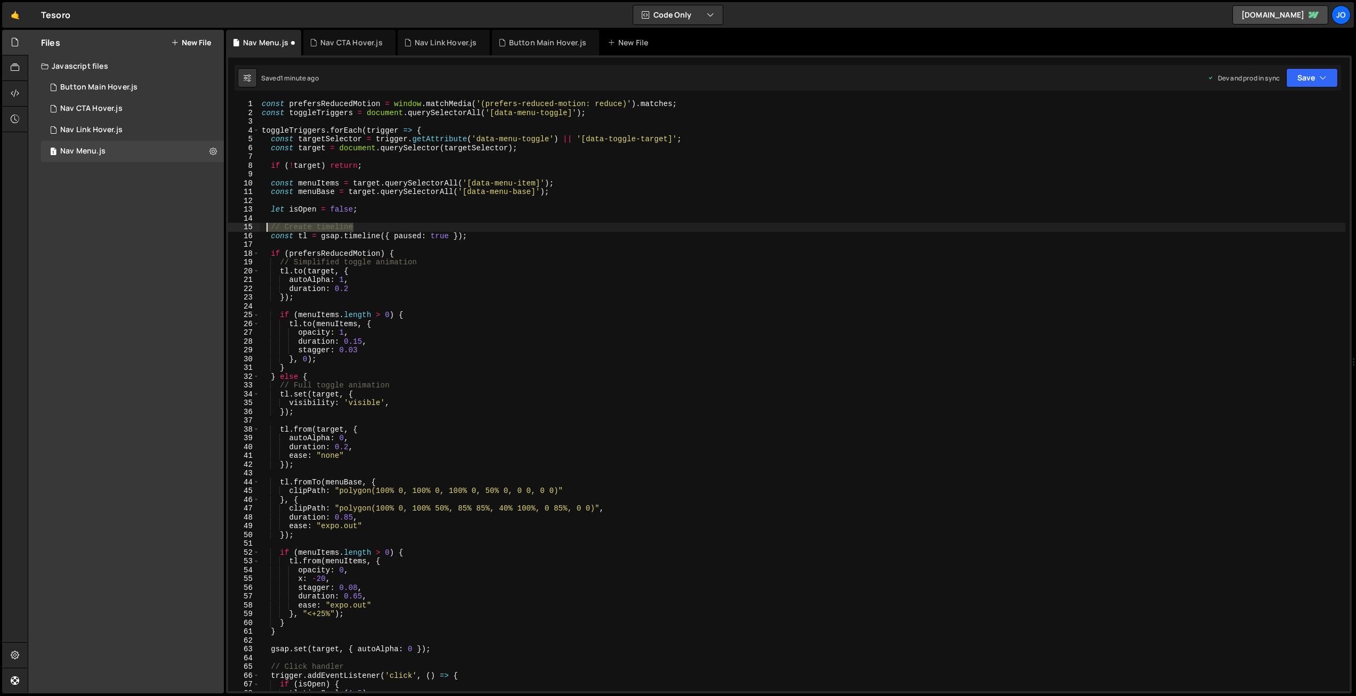
drag, startPoint x: 297, startPoint y: 226, endPoint x: 241, endPoint y: 225, distance: 55.4
click at [241, 225] on div "1 2 3 4 5 6 7 8 9 10 11 12 13 14 15 16 17 18 19 20 21 22 23 24 25 26 27 28 29 3…" at bounding box center [788, 395] width 1121 height 591
type textarea "// Create timeline"
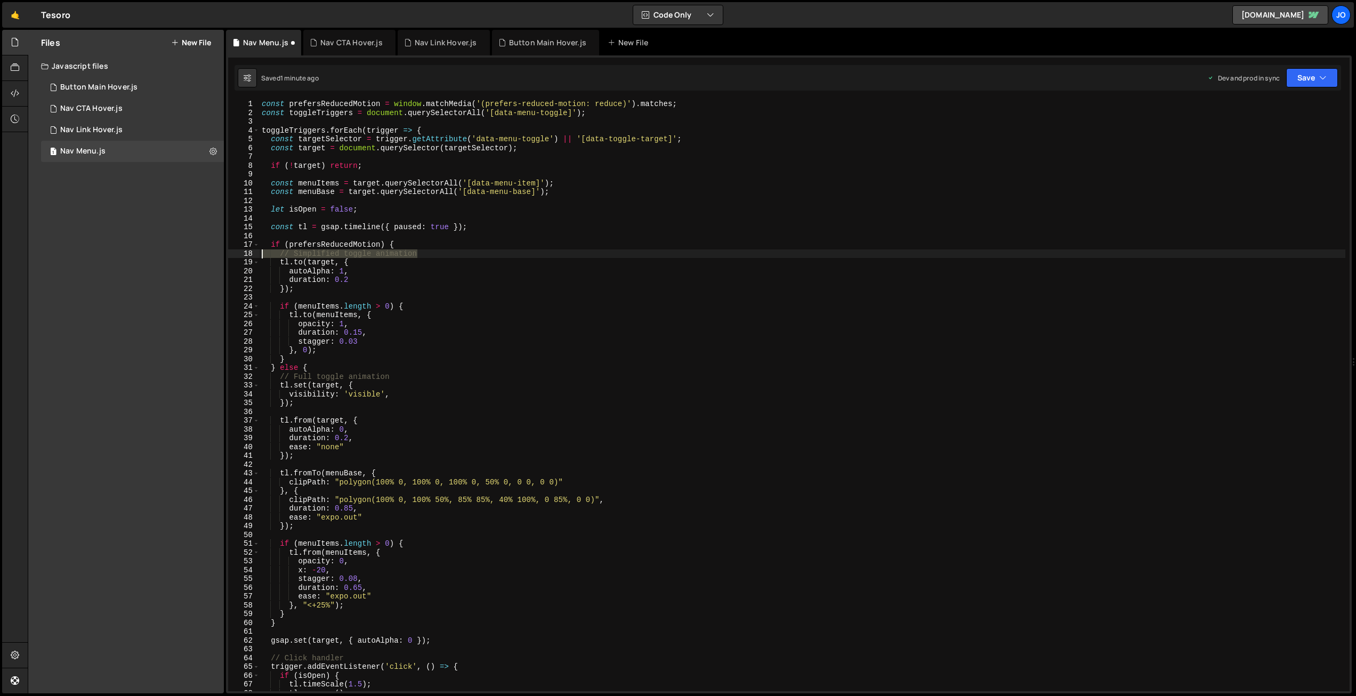
drag, startPoint x: 427, startPoint y: 253, endPoint x: 233, endPoint y: 251, distance: 194.5
click at [233, 251] on div "1 2 3 4 5 6 7 8 9 10 11 12 13 14 15 16 17 18 19 20 21 22 23 24 25 26 27 28 29 3…" at bounding box center [788, 395] width 1121 height 591
click at [388, 302] on div "const prefersReducedMotion = window . matchMedia ( '(prefers-reduced-motion: re…" at bounding box center [801, 404] width 1085 height 609
type textarea "if (menuItems.length > 0) {"
drag, startPoint x: 1302, startPoint y: 72, endPoint x: 1285, endPoint y: 90, distance: 24.5
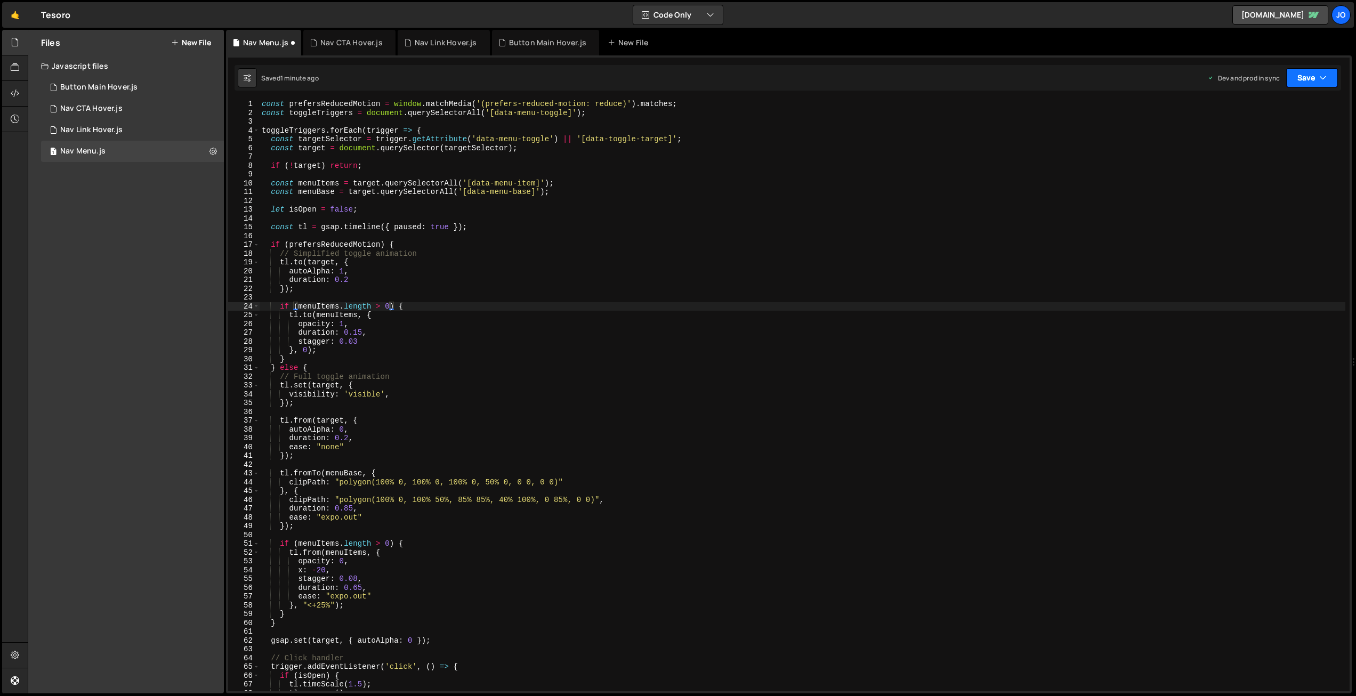
click at [1302, 72] on button "Save" at bounding box center [1312, 77] width 52 height 19
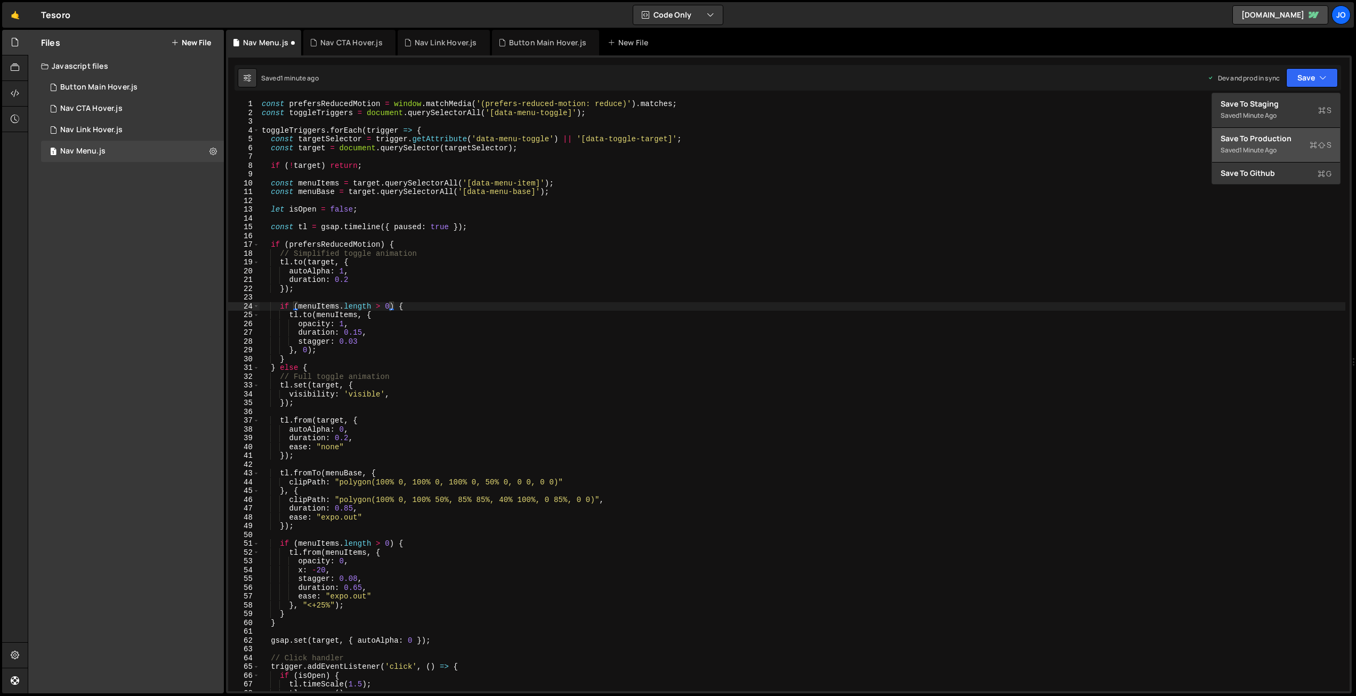
click at [1260, 139] on div "Save to Production S" at bounding box center [1275, 138] width 111 height 11
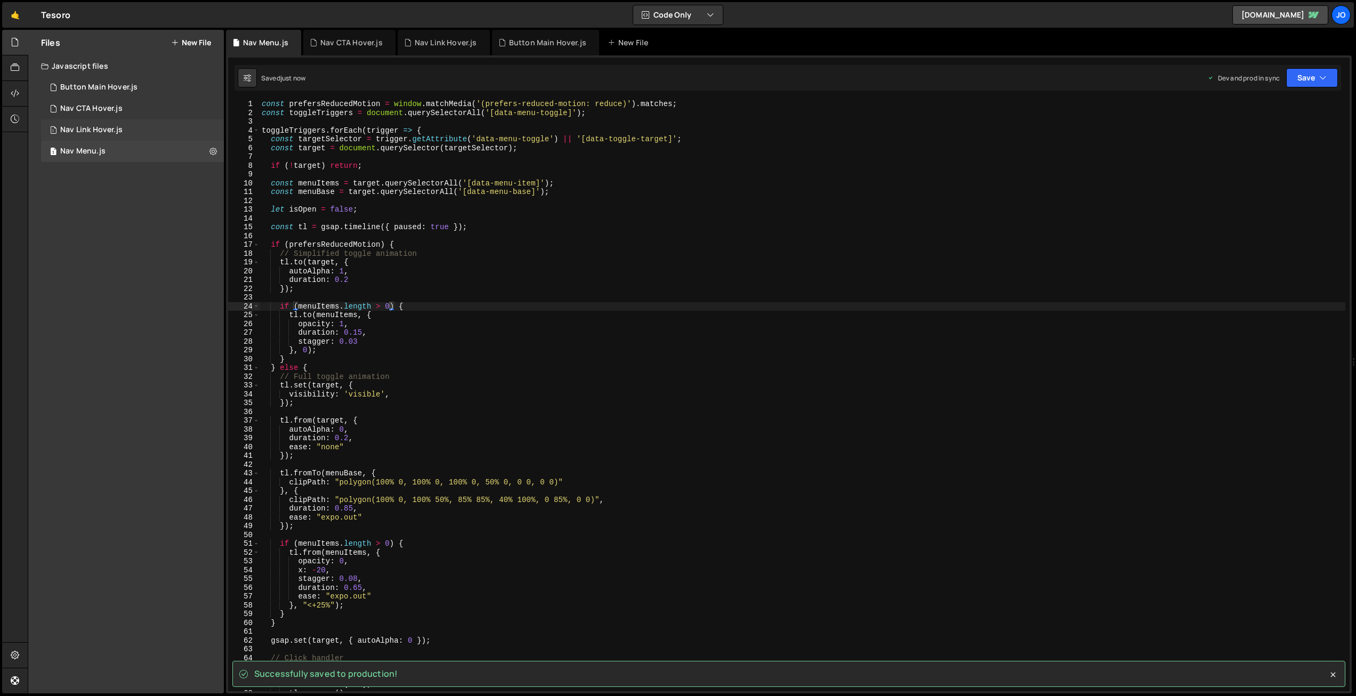
click at [87, 133] on div "Nav Link Hover.js" at bounding box center [91, 130] width 62 height 10
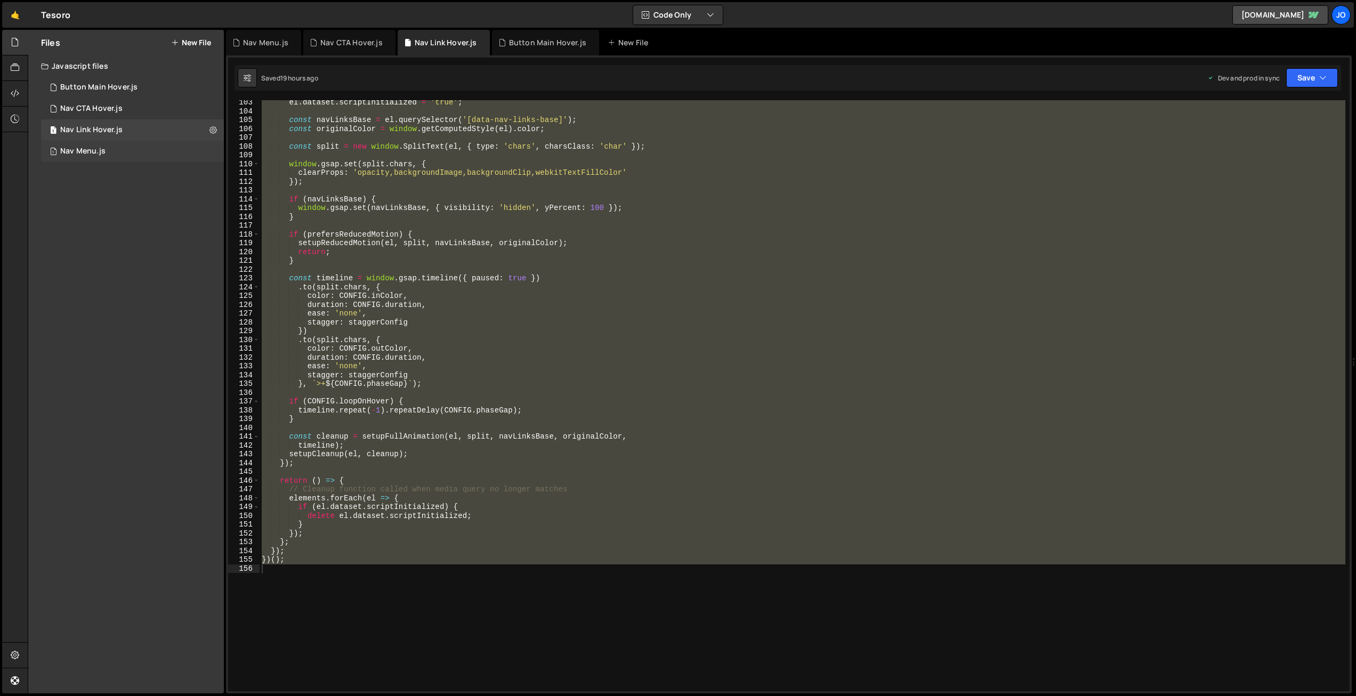
scroll to position [4478, 0]
click at [428, 258] on div "el . dataset . scriptInitialized = 'true' ; const navLinksBase = el . querySele…" at bounding box center [801, 395] width 1085 height 591
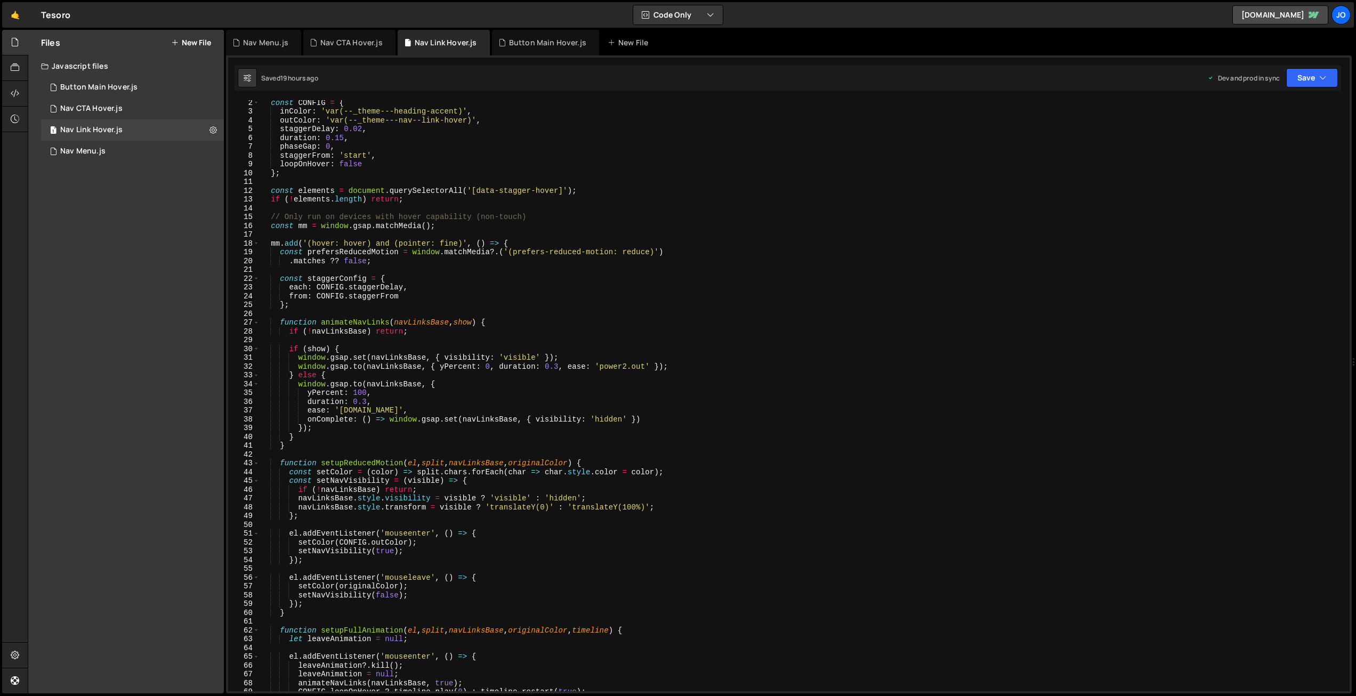
scroll to position [0, 0]
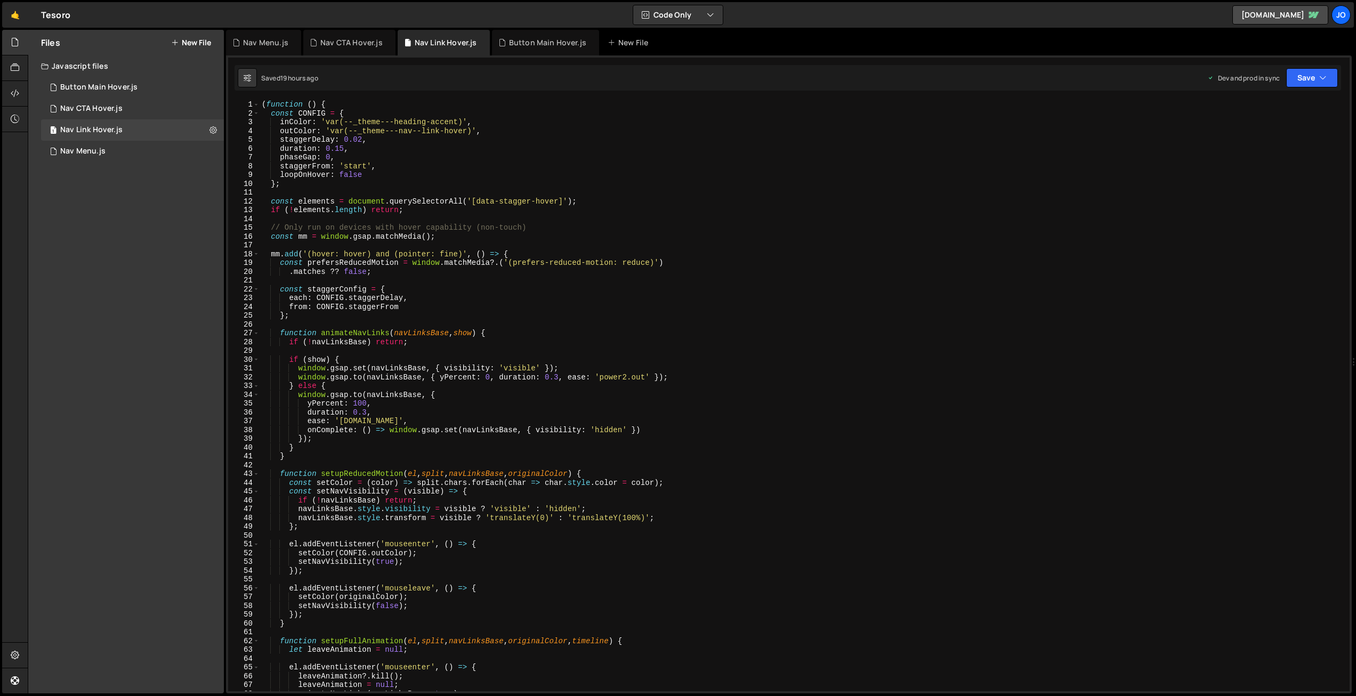
click at [353, 141] on div "( function ( ) { const CONFIG = { inColor : 'var(--_theme---heading-accent)' , …" at bounding box center [801, 404] width 1085 height 609
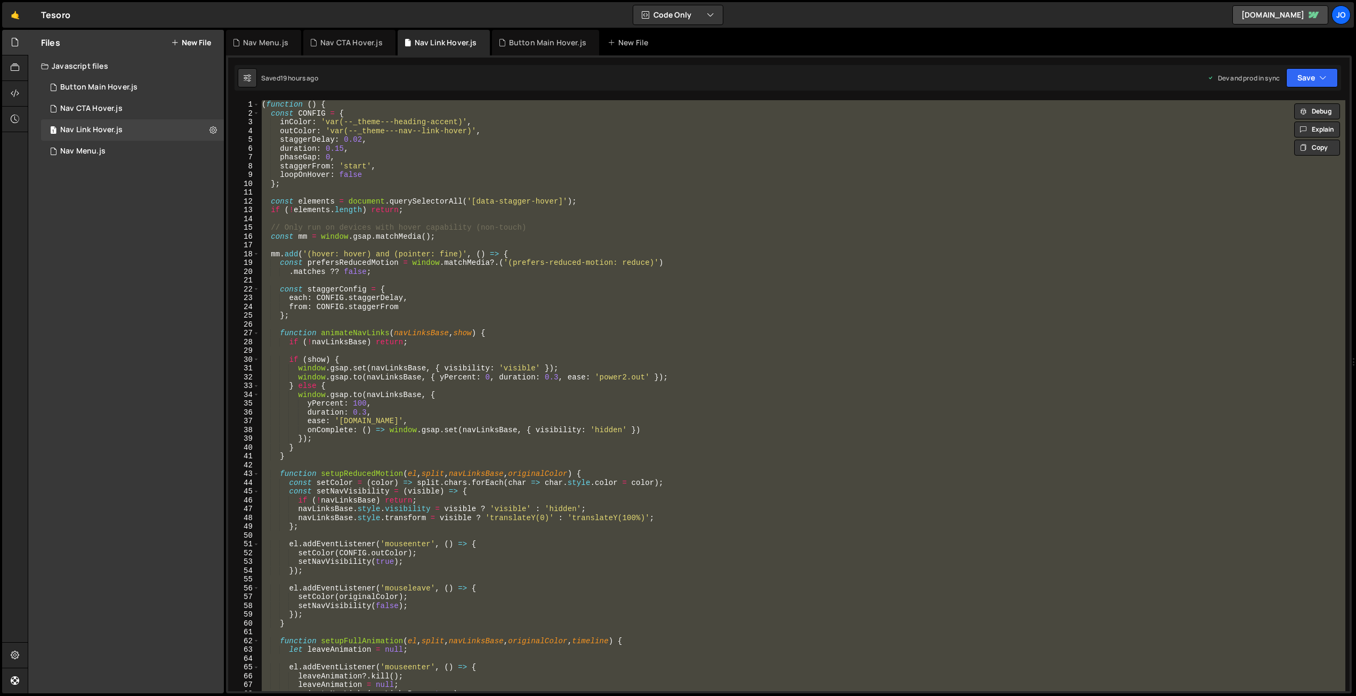
click at [436, 166] on div "( function ( ) { const CONFIG = { inColor : 'var(--_theme---heading-accent)' , …" at bounding box center [801, 395] width 1085 height 591
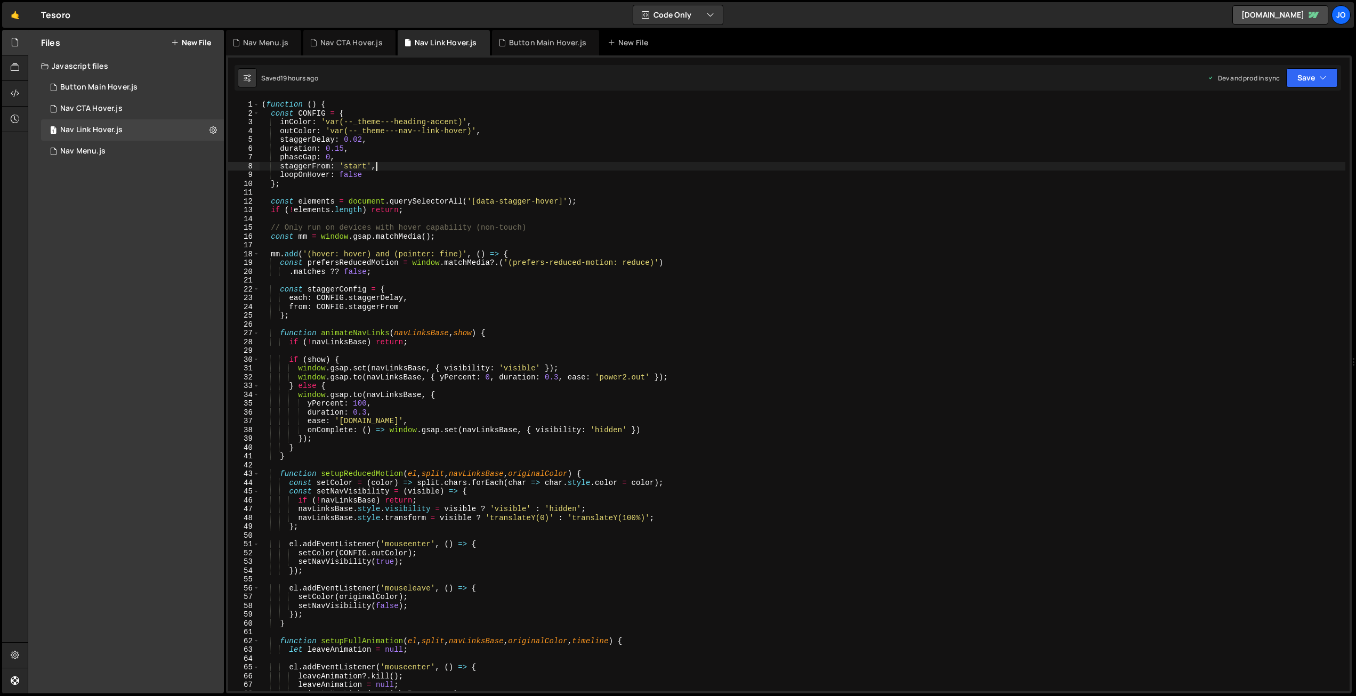
click at [399, 214] on div "( function ( ) { const CONFIG = { inColor : 'var(--_theme---heading-accent)' , …" at bounding box center [801, 404] width 1085 height 609
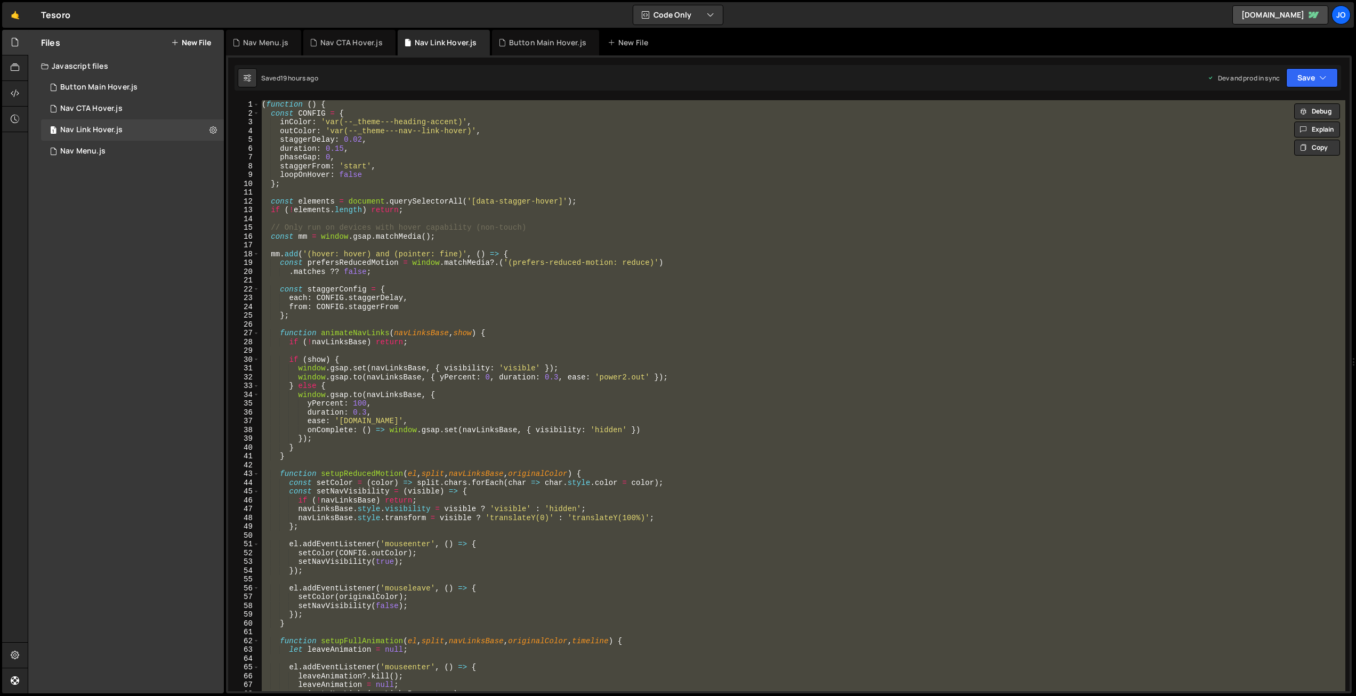
click at [395, 204] on div "( function ( ) { const CONFIG = { inColor : 'var(--_theme---heading-accent)' , …" at bounding box center [801, 395] width 1085 height 591
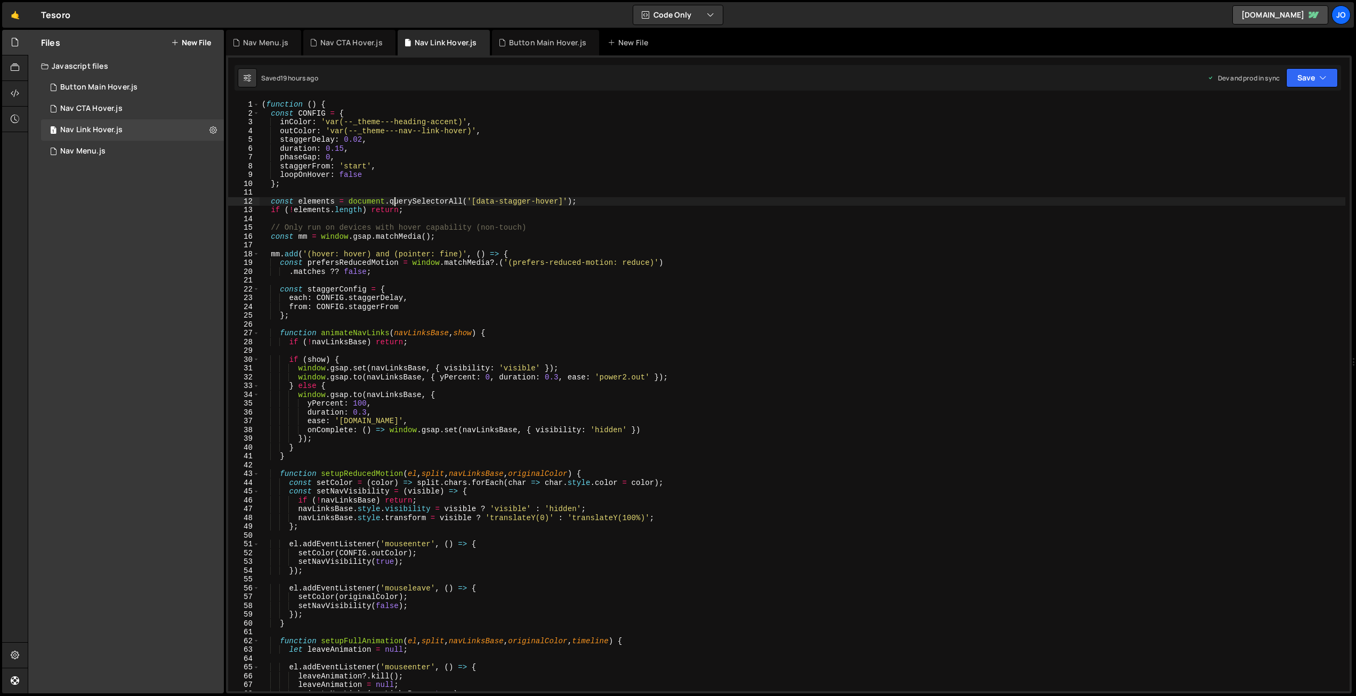
click at [313, 187] on div "( function ( ) { const CONFIG = { inColor : 'var(--_theme---heading-accent)' , …" at bounding box center [801, 404] width 1085 height 609
type textarea "};"
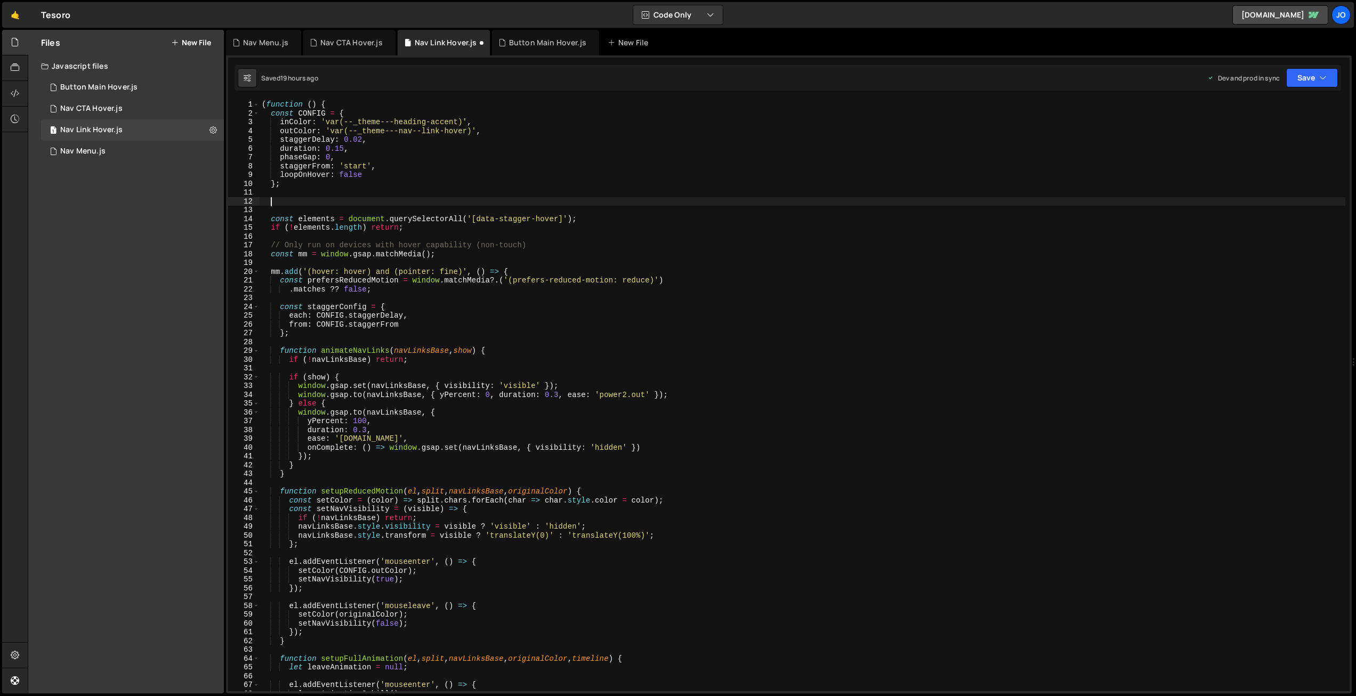
paste textarea "if (!elements.length) return;"
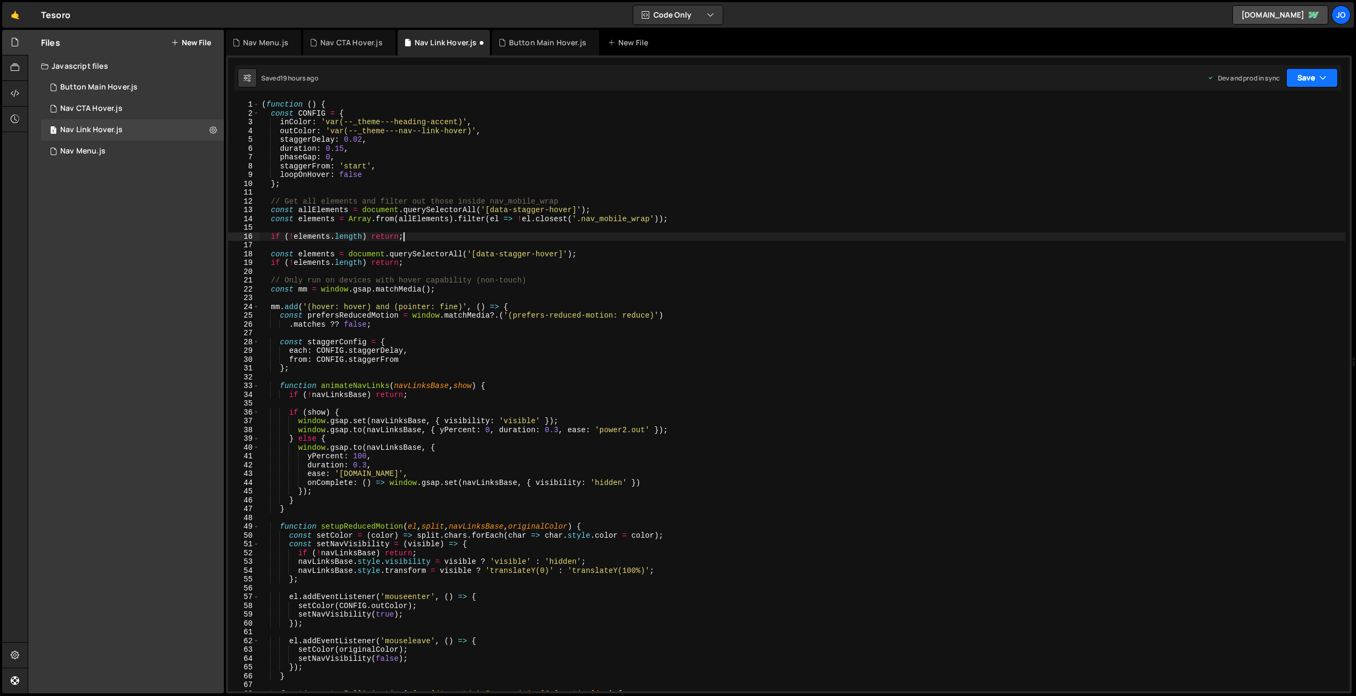
click at [1324, 76] on icon "button" at bounding box center [1322, 77] width 7 height 11
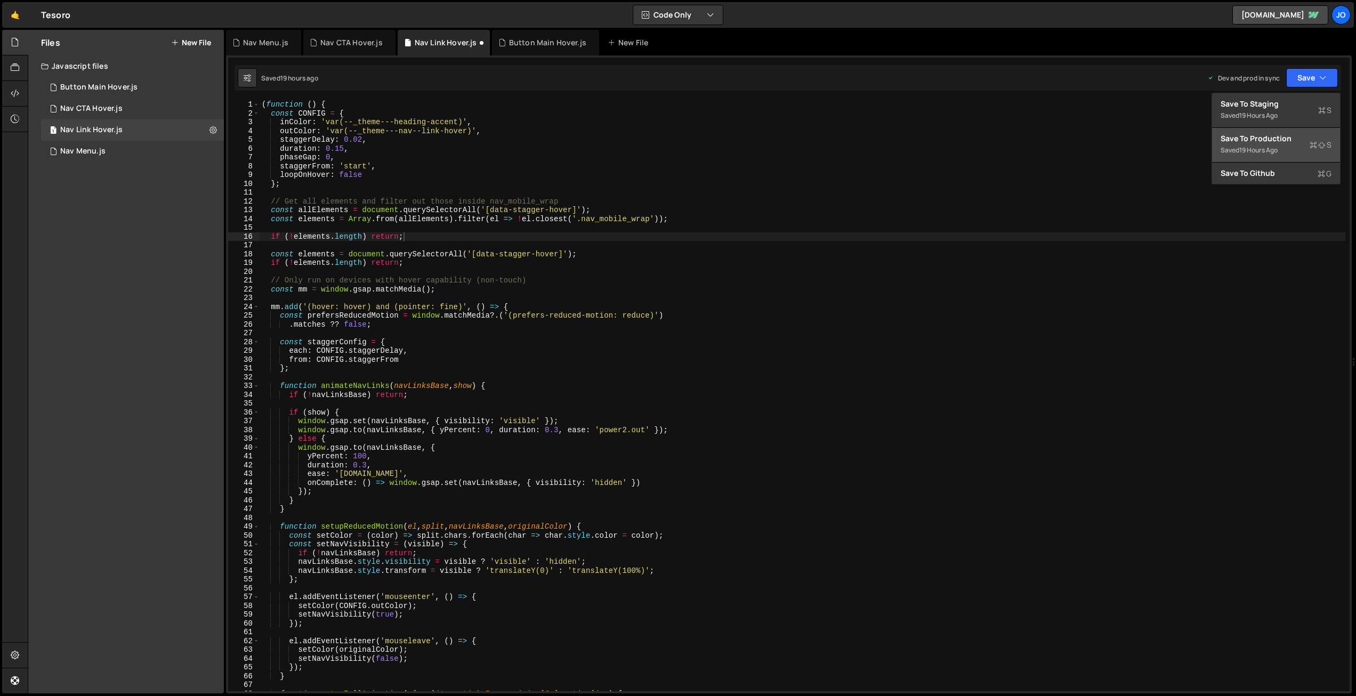
click at [1255, 138] on div "Save to Production S" at bounding box center [1275, 138] width 111 height 11
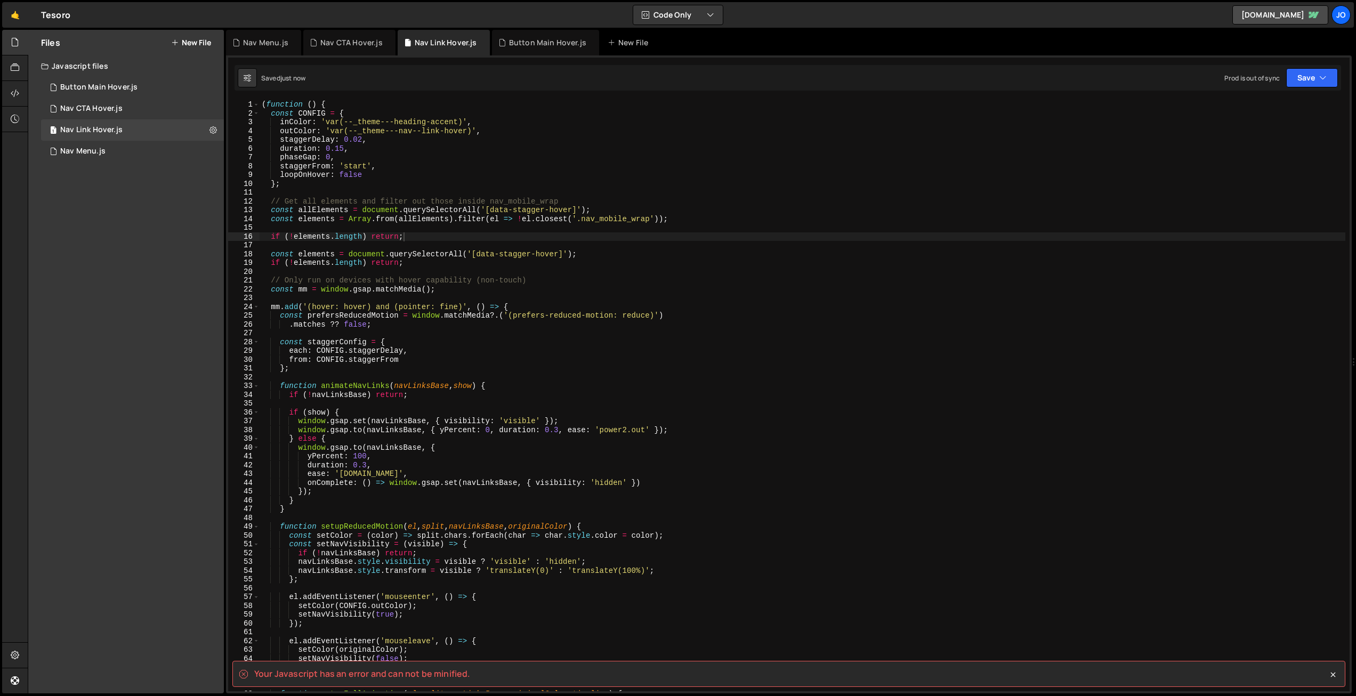
click at [395, 208] on div "( function ( ) { const CONFIG = { inColor : 'var(--_theme---heading-accent)' , …" at bounding box center [801, 404] width 1085 height 609
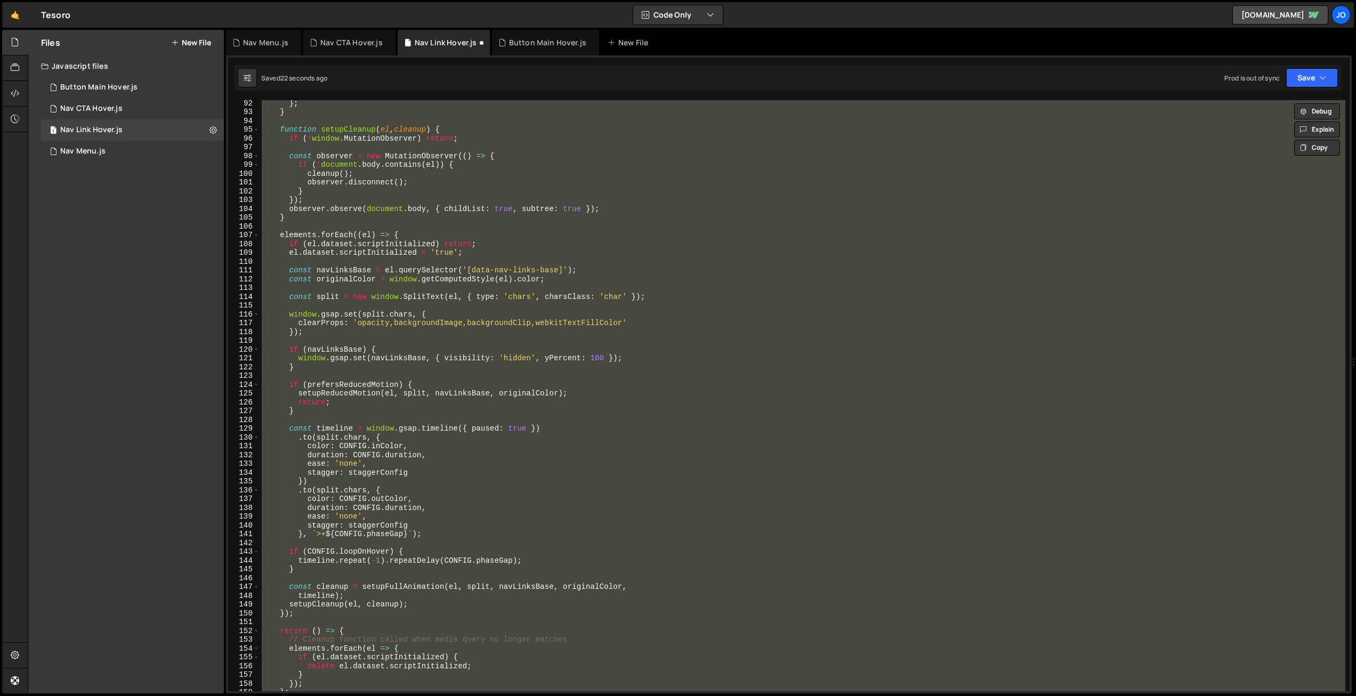
scroll to position [741, 0]
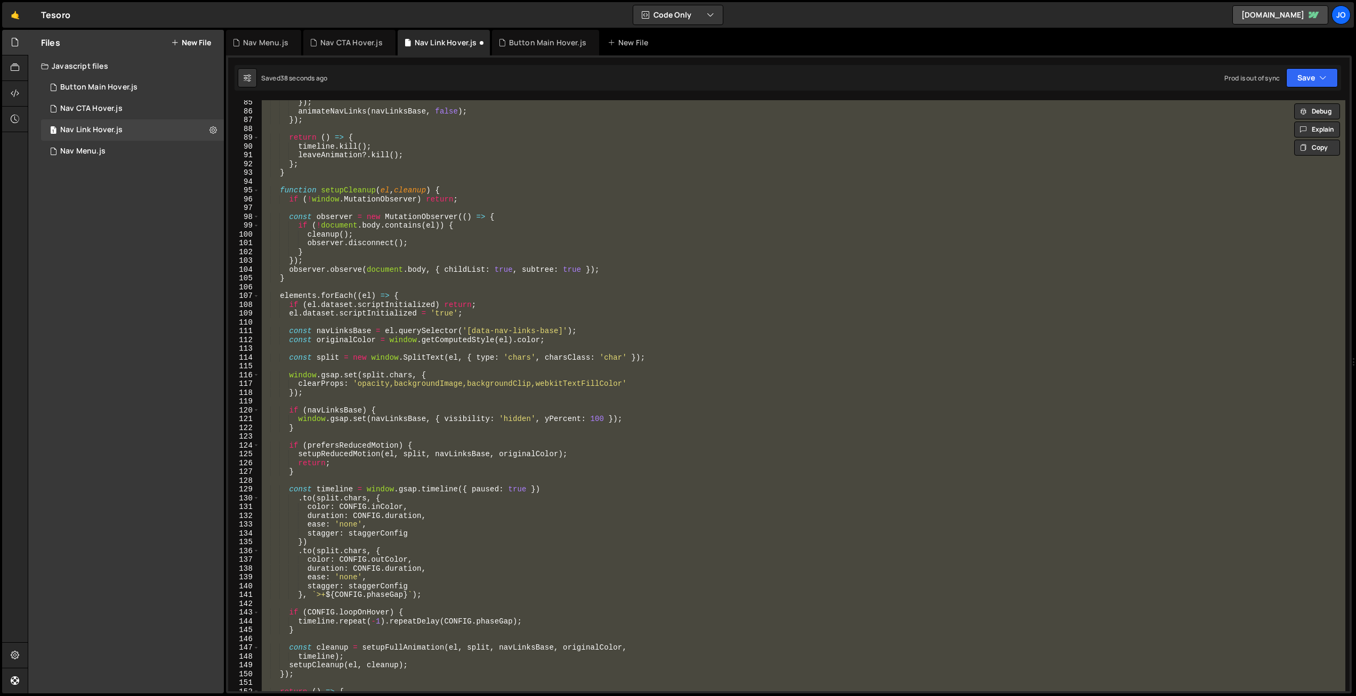
click at [604, 355] on div "}) ; animateNavLinks ( navLinksBase , false ) ; }) ; return ( ) => { timeline .…" at bounding box center [801, 395] width 1085 height 591
paste textarea
type textarea "})();"
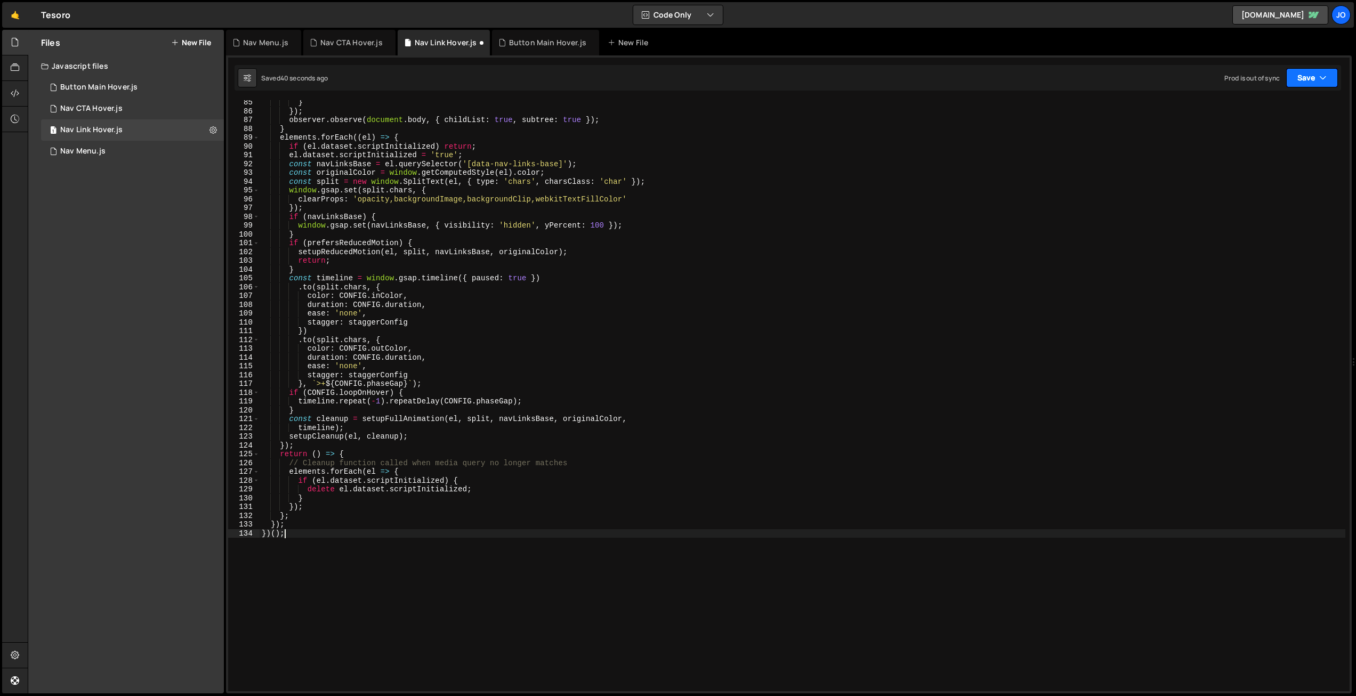
click at [1300, 76] on button "Save" at bounding box center [1312, 77] width 52 height 19
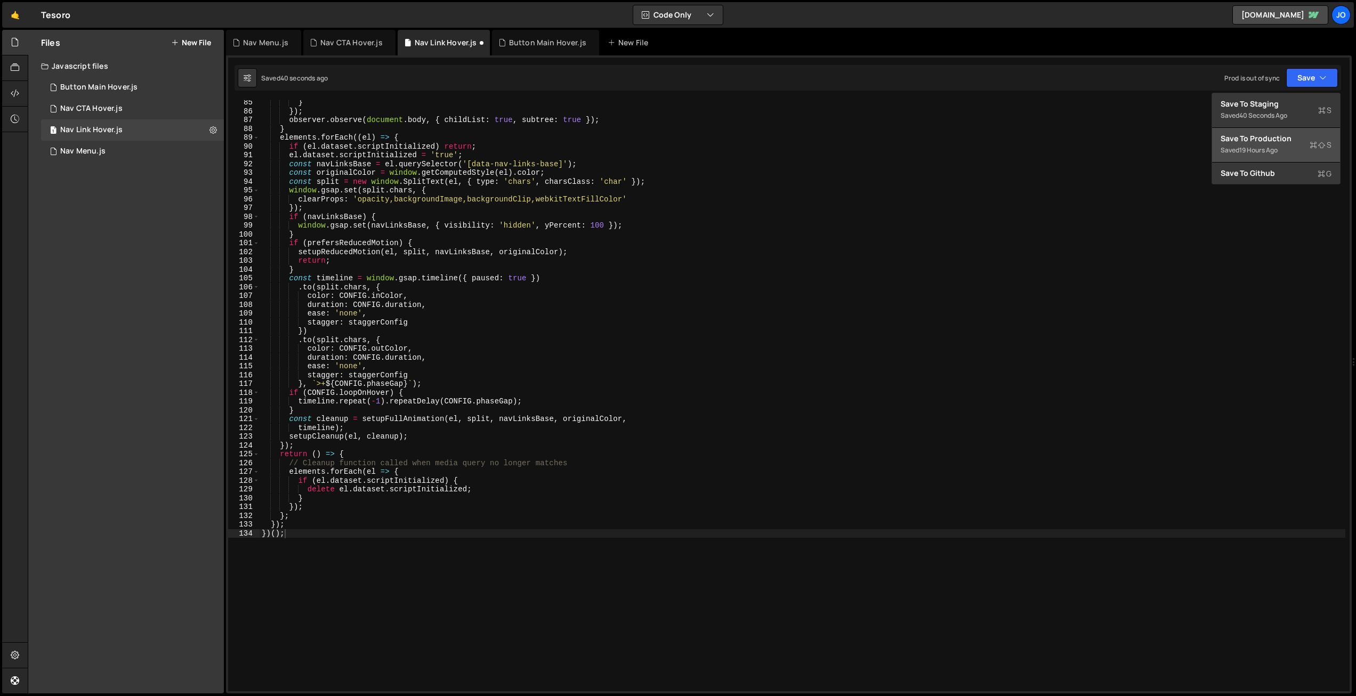
click at [1260, 138] on div "Save to Production S" at bounding box center [1275, 138] width 111 height 11
